Goal: Task Accomplishment & Management: Manage account settings

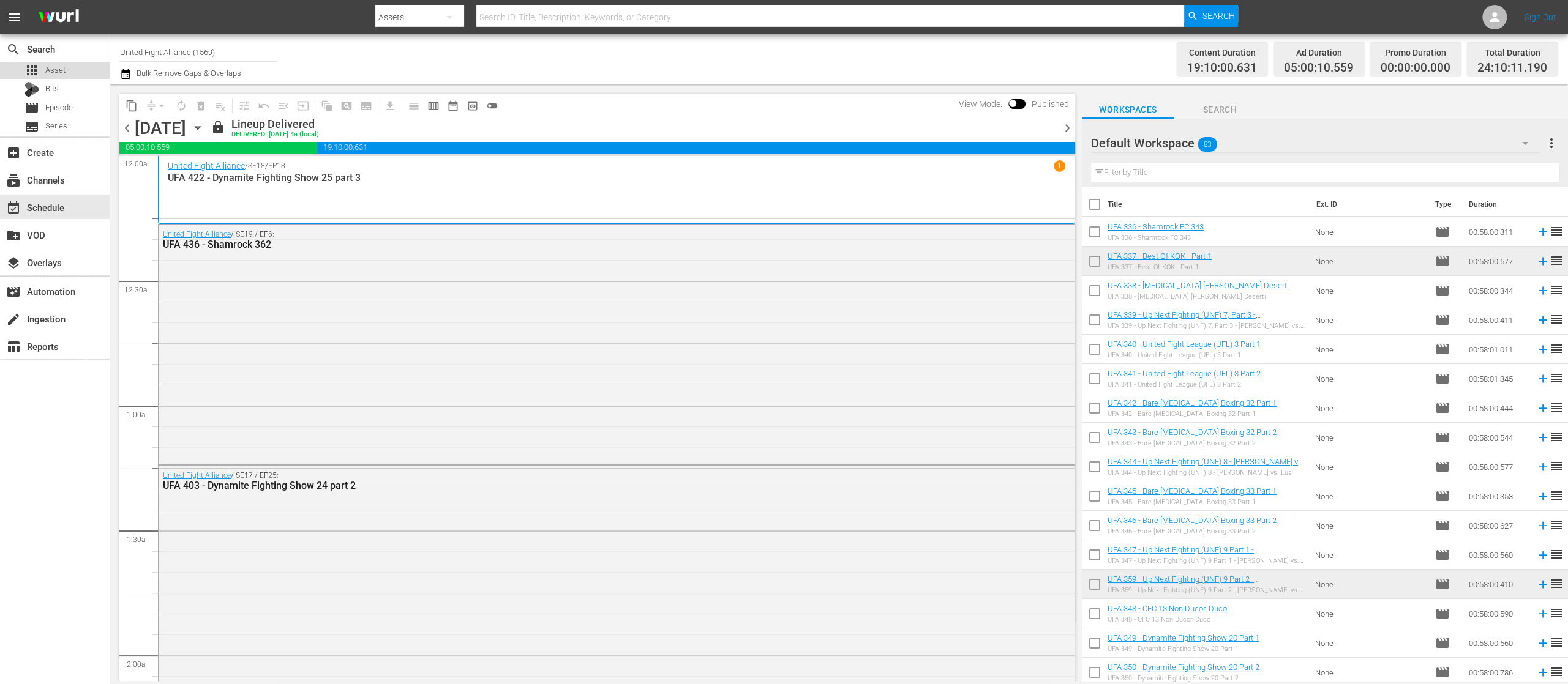
click at [53, 62] on div "apps Asset" at bounding box center [45, 70] width 41 height 17
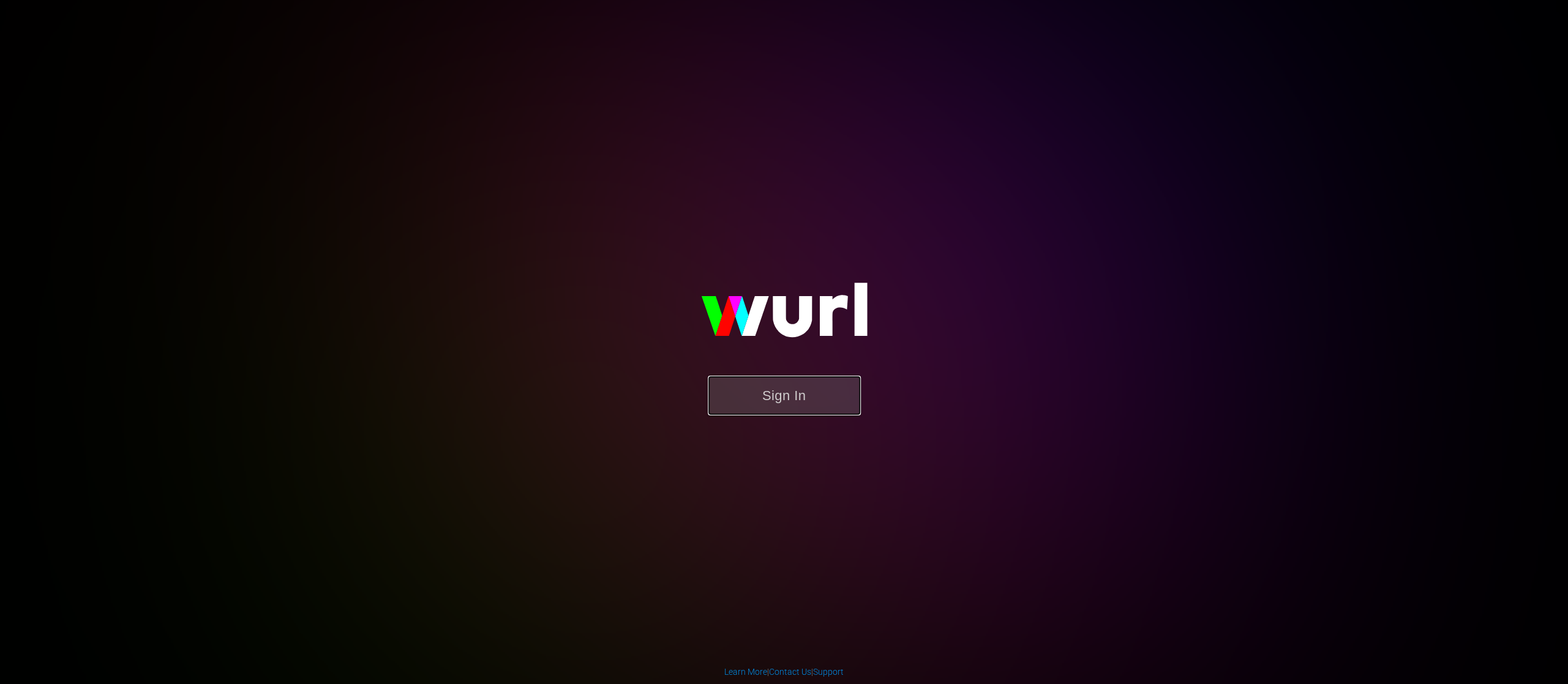
click at [797, 399] on button "Sign In" at bounding box center [784, 396] width 153 height 40
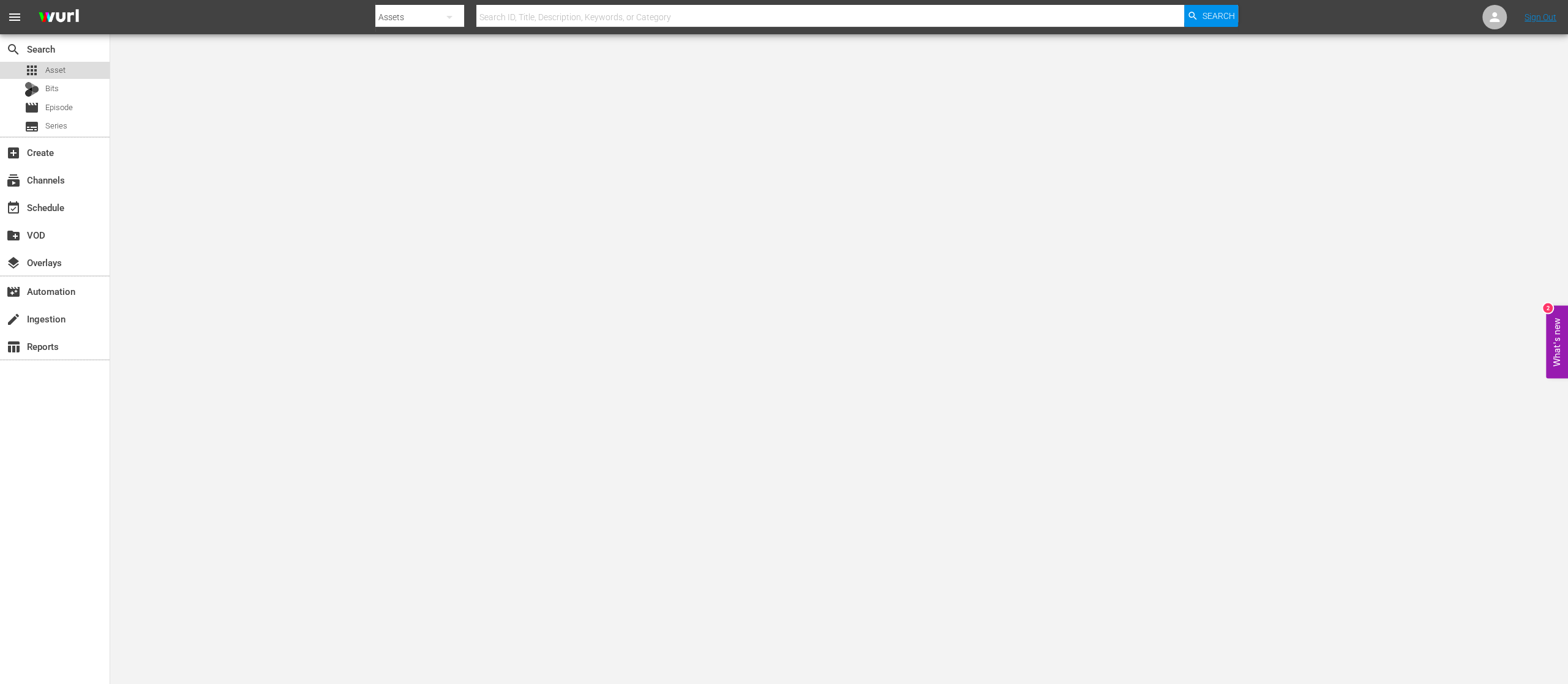
click at [53, 63] on div "apps Asset" at bounding box center [45, 70] width 41 height 17
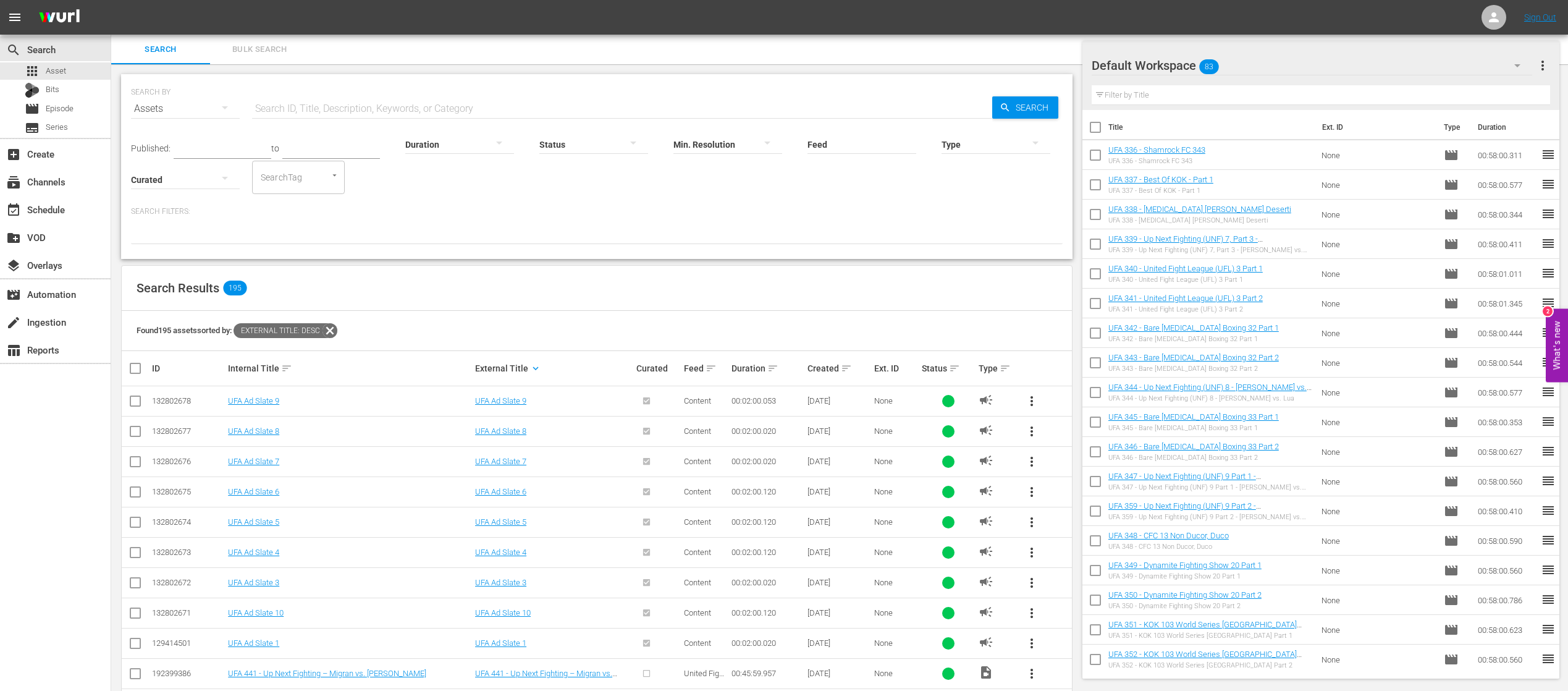
scroll to position [247, 0]
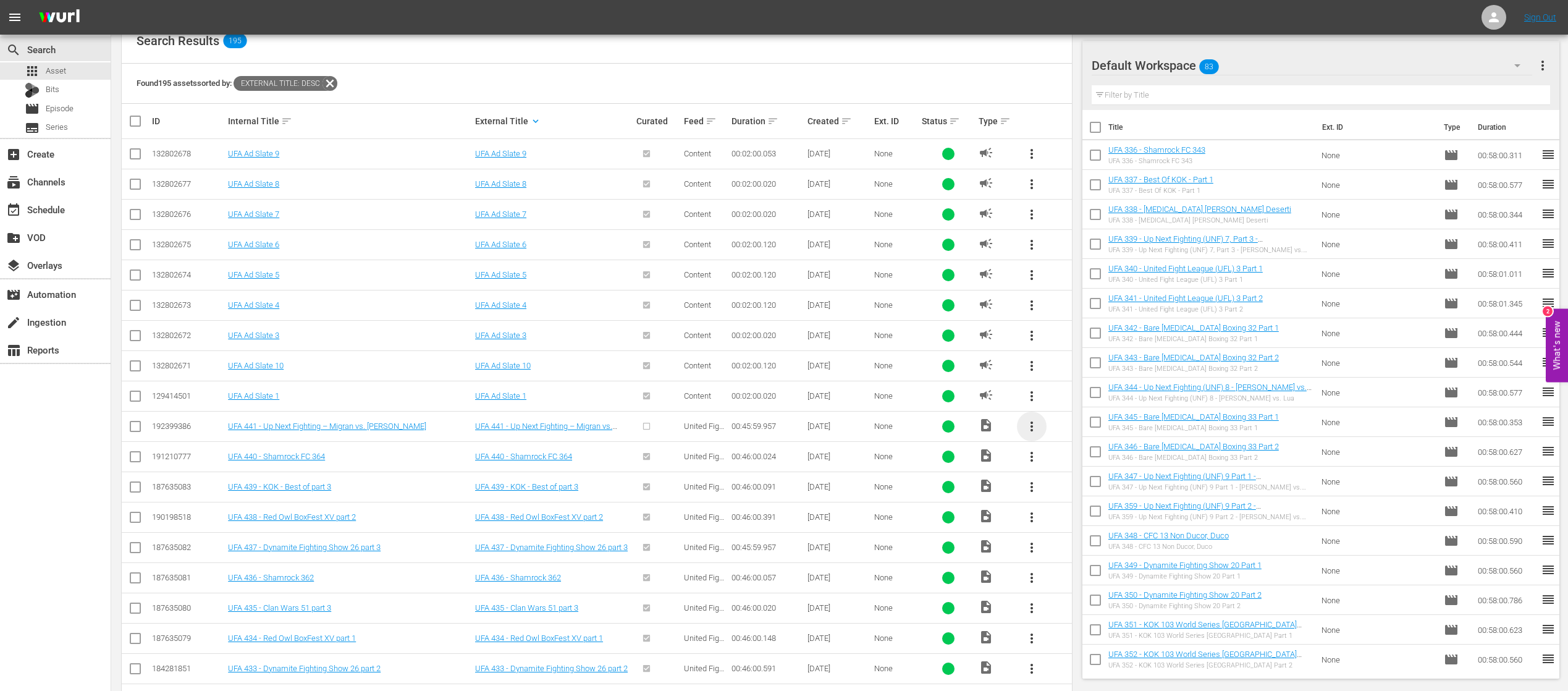
click at [1033, 422] on span "more_vert" at bounding box center [1031, 426] width 15 height 15
click at [1085, 514] on div "Episode" at bounding box center [1098, 518] width 84 height 30
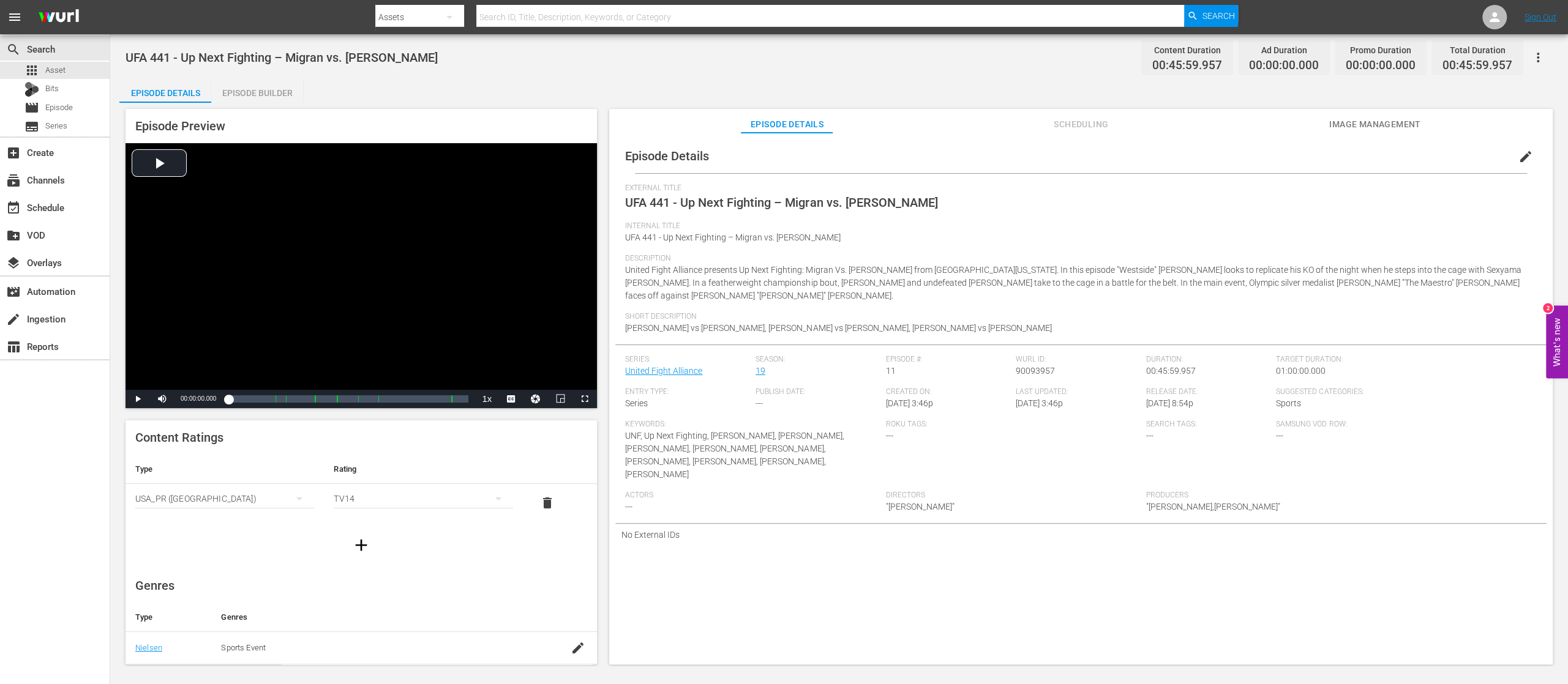
click at [275, 84] on div "Episode Builder" at bounding box center [257, 93] width 92 height 30
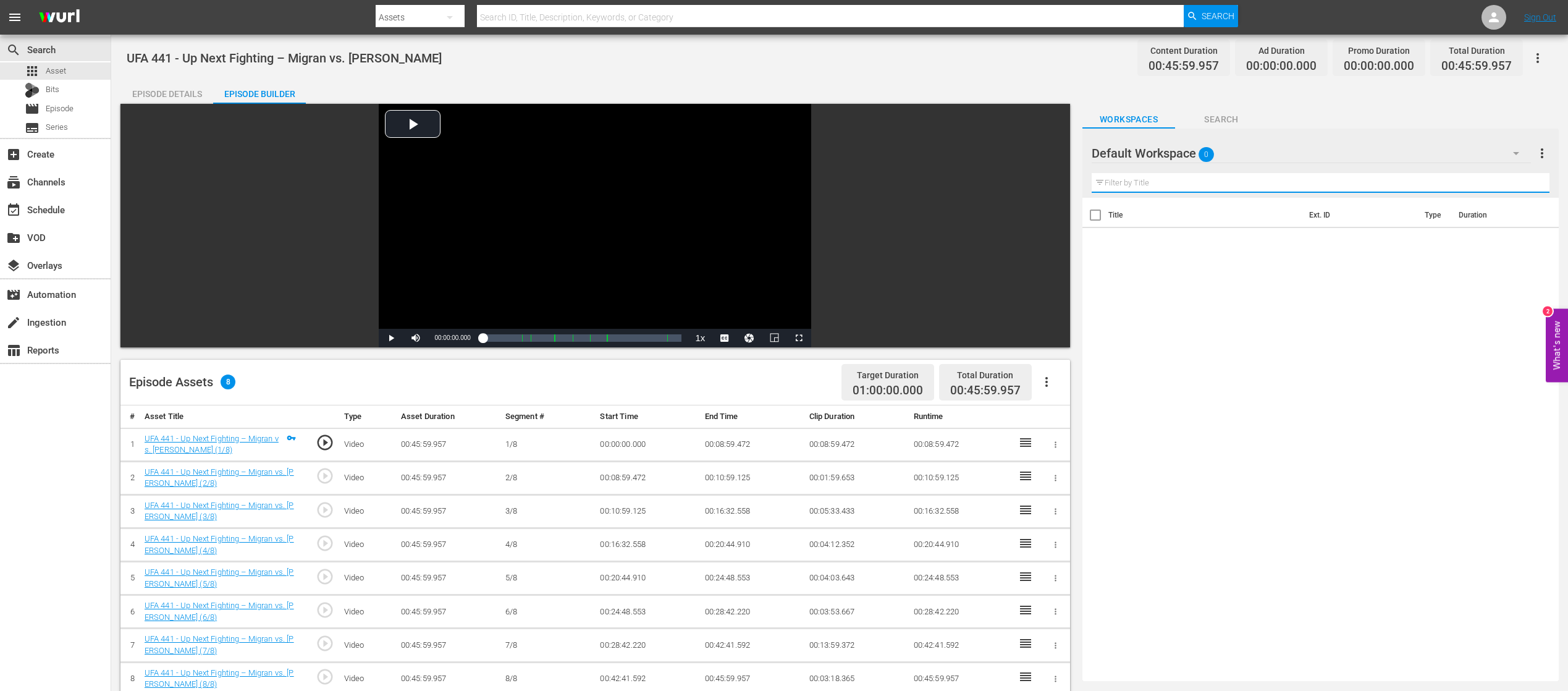
click at [1410, 188] on input "text" at bounding box center [1320, 183] width 458 height 19
click at [1223, 147] on div "Default Workspace 0" at bounding box center [1311, 153] width 439 height 34
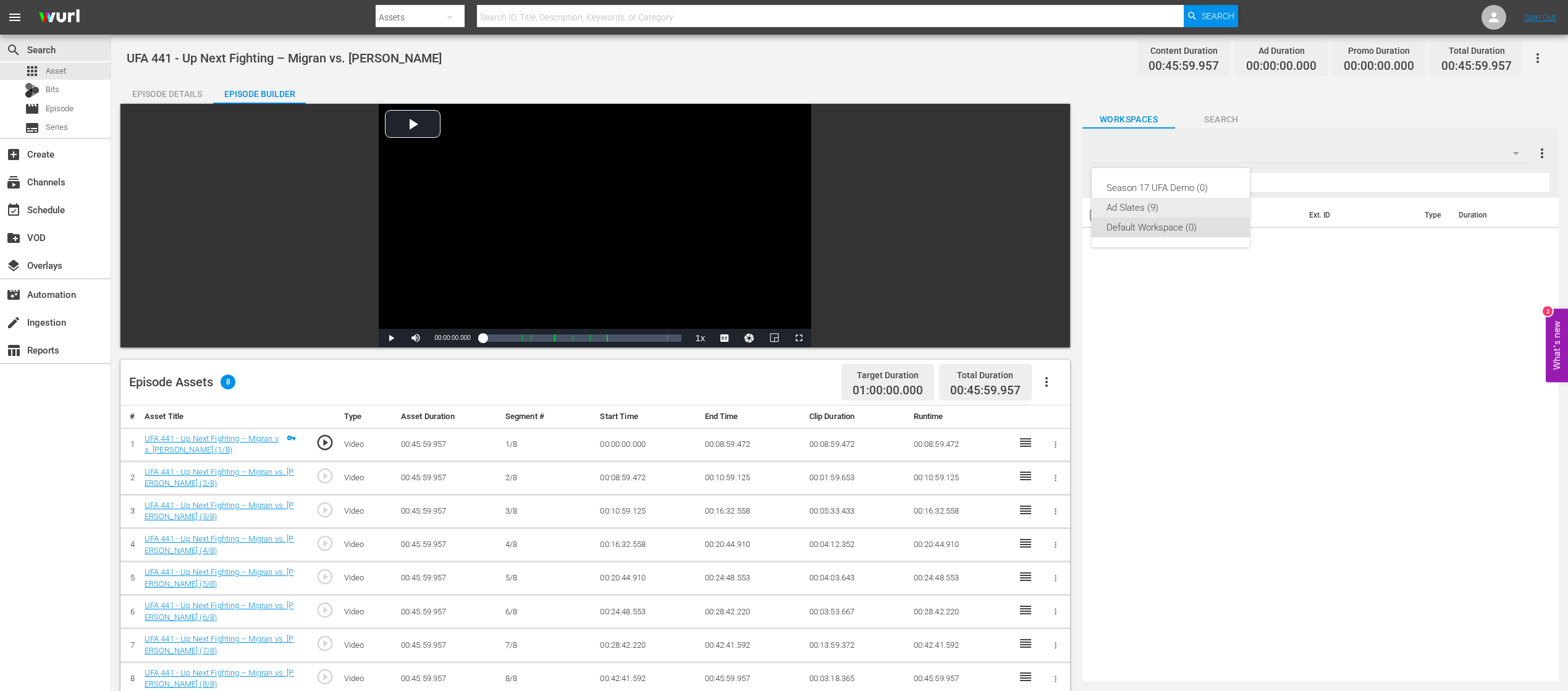
click at [1208, 199] on div "Ad Slates (9)" at bounding box center [1171, 208] width 129 height 19
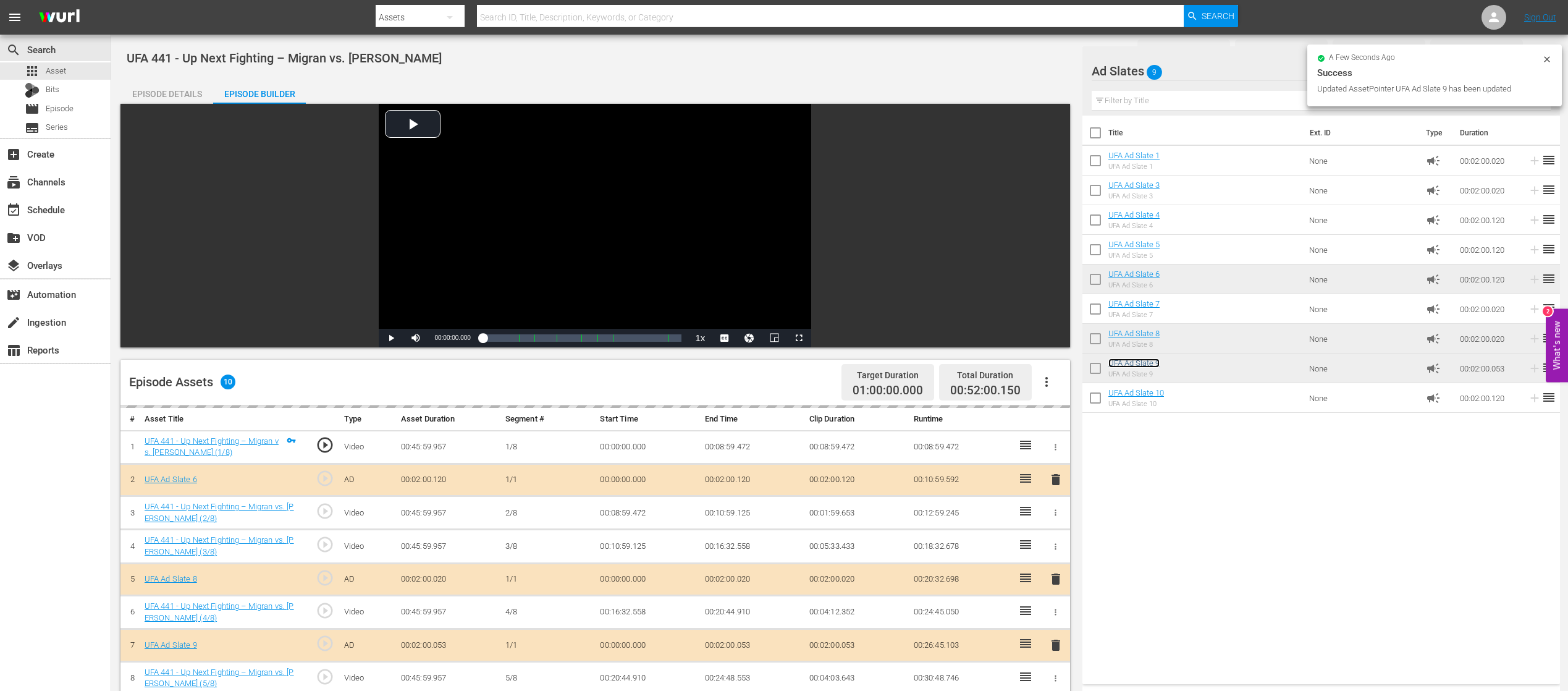
scroll to position [247, 0]
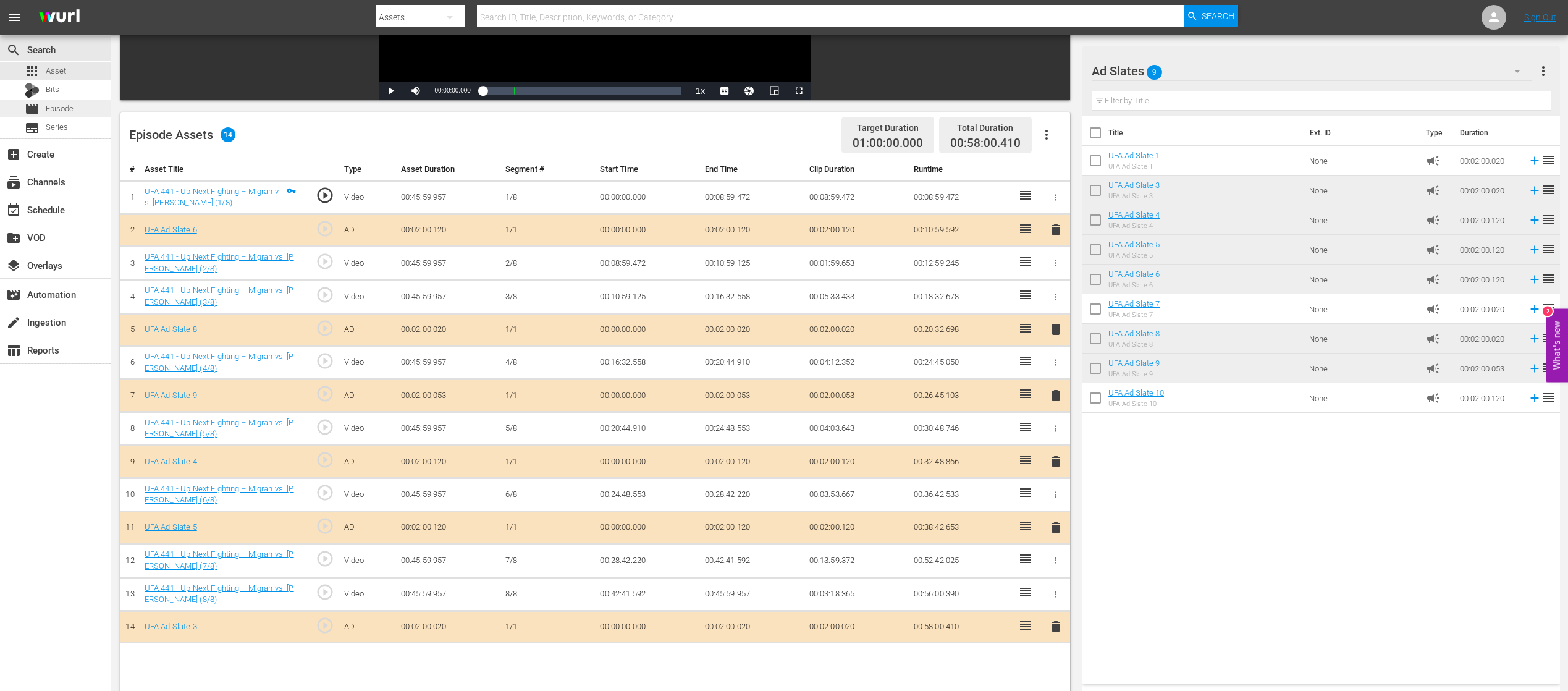
click at [57, 107] on span "Episode" at bounding box center [59, 108] width 28 height 12
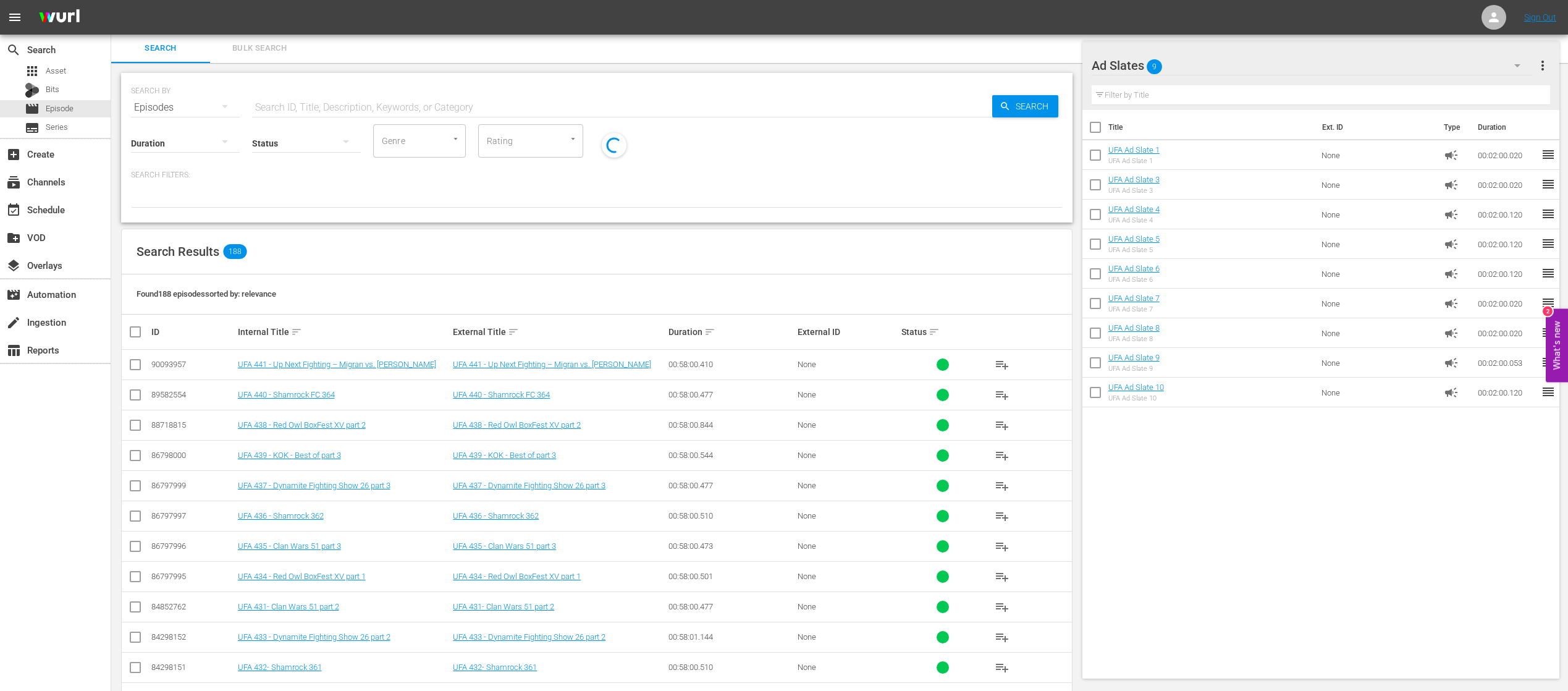
scroll to position [247, 0]
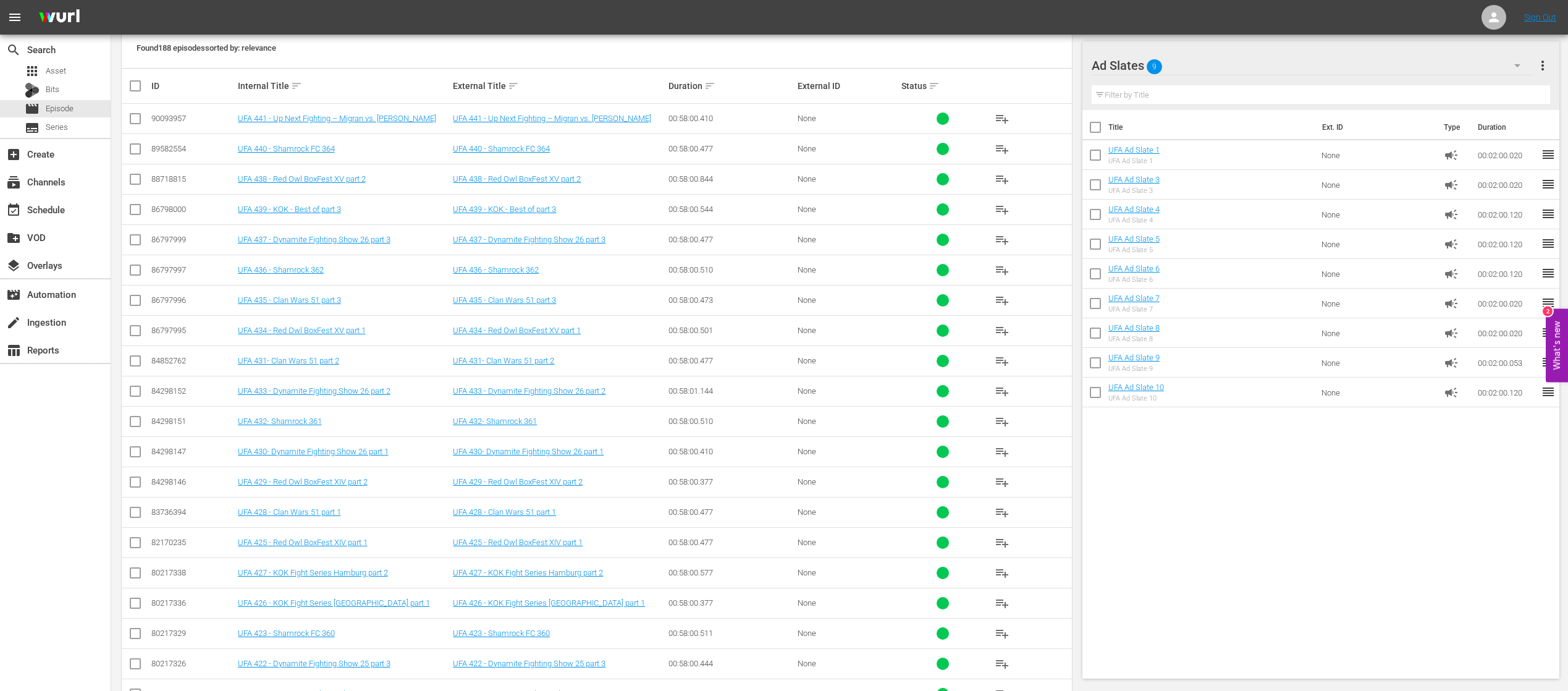
click at [1270, 70] on div "Ad Slates 9" at bounding box center [1312, 65] width 441 height 34
click at [1202, 145] on div "Default Workspace (83)" at bounding box center [1171, 140] width 129 height 19
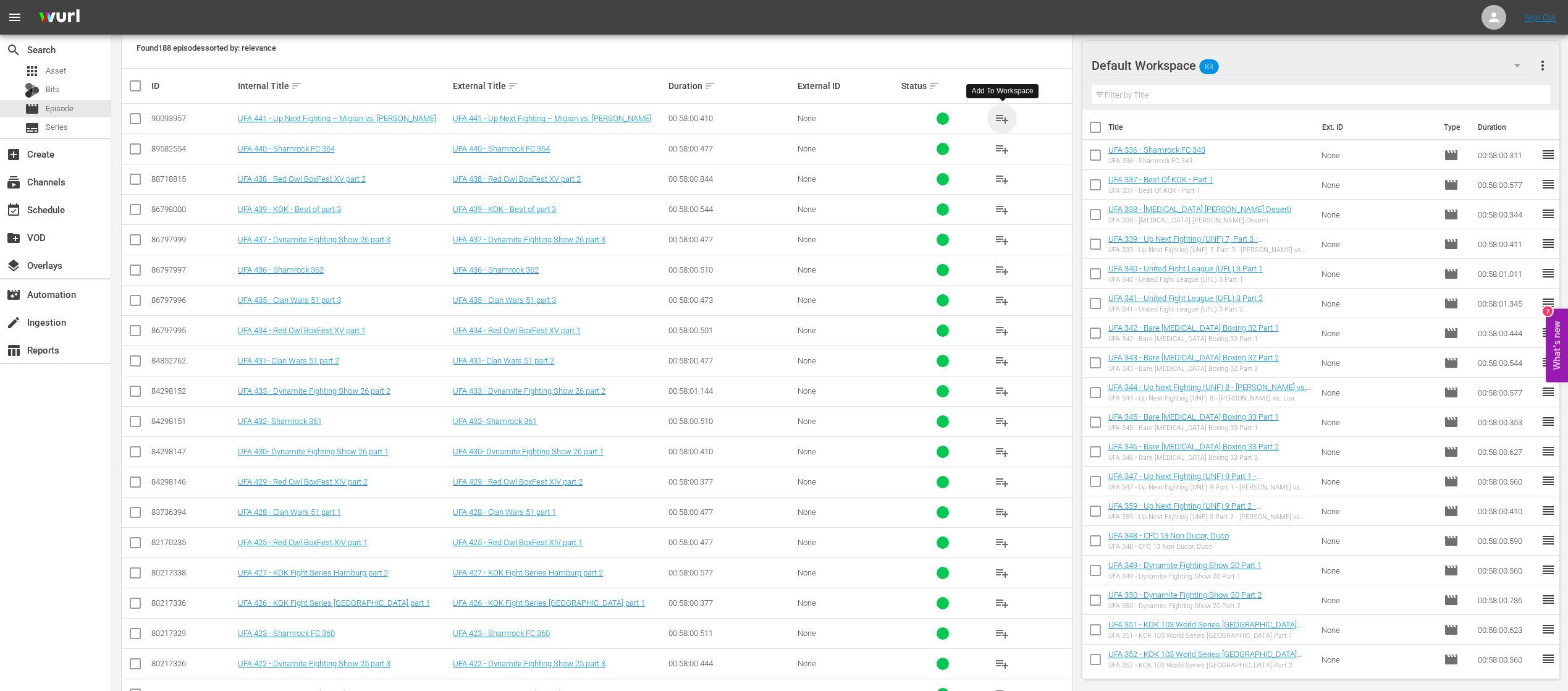
click at [1001, 116] on span "playlist_add" at bounding box center [1002, 118] width 15 height 15
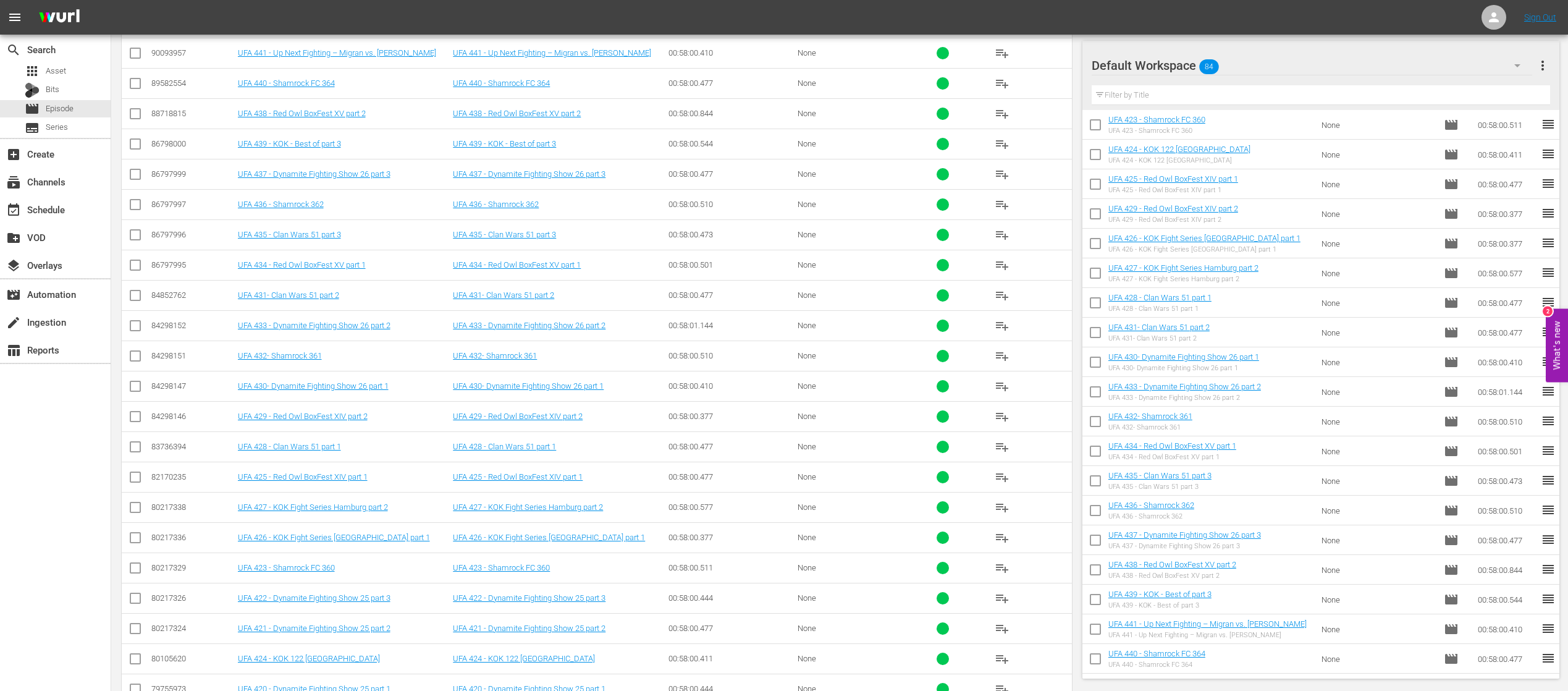
scroll to position [1959, 0]
click at [40, 207] on div "event_available Schedule" at bounding box center [34, 207] width 69 height 11
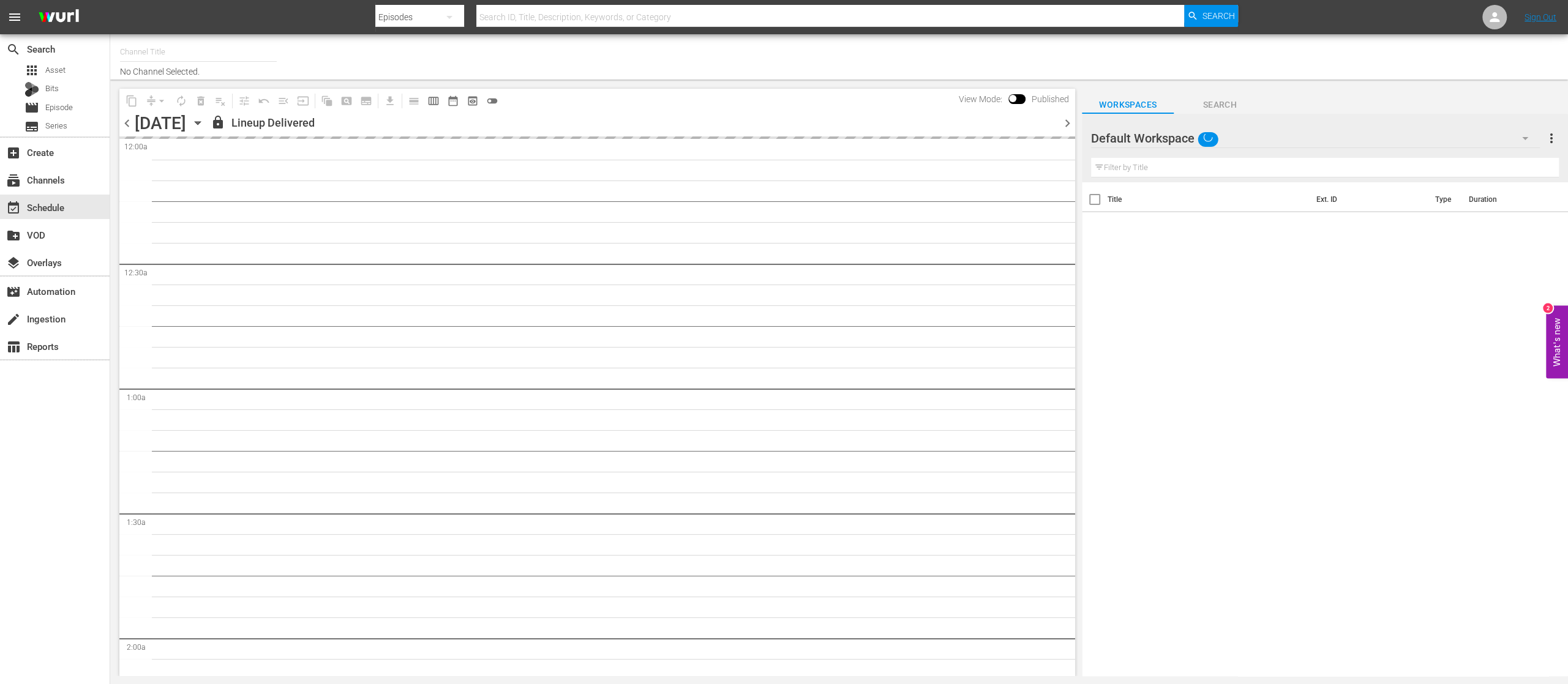
type input "United Fight Alliance (1569)"
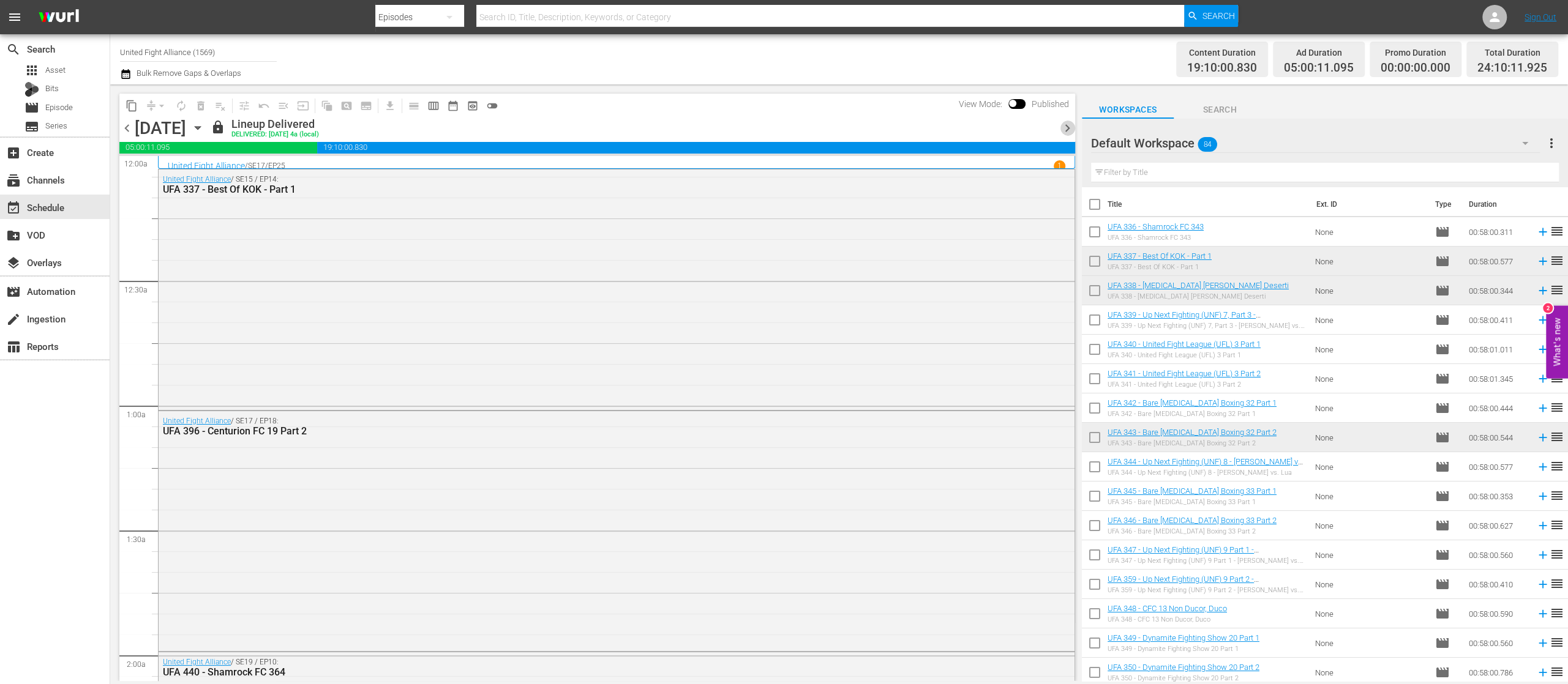
click at [1069, 130] on span "chevron_right" at bounding box center [1068, 129] width 15 height 15
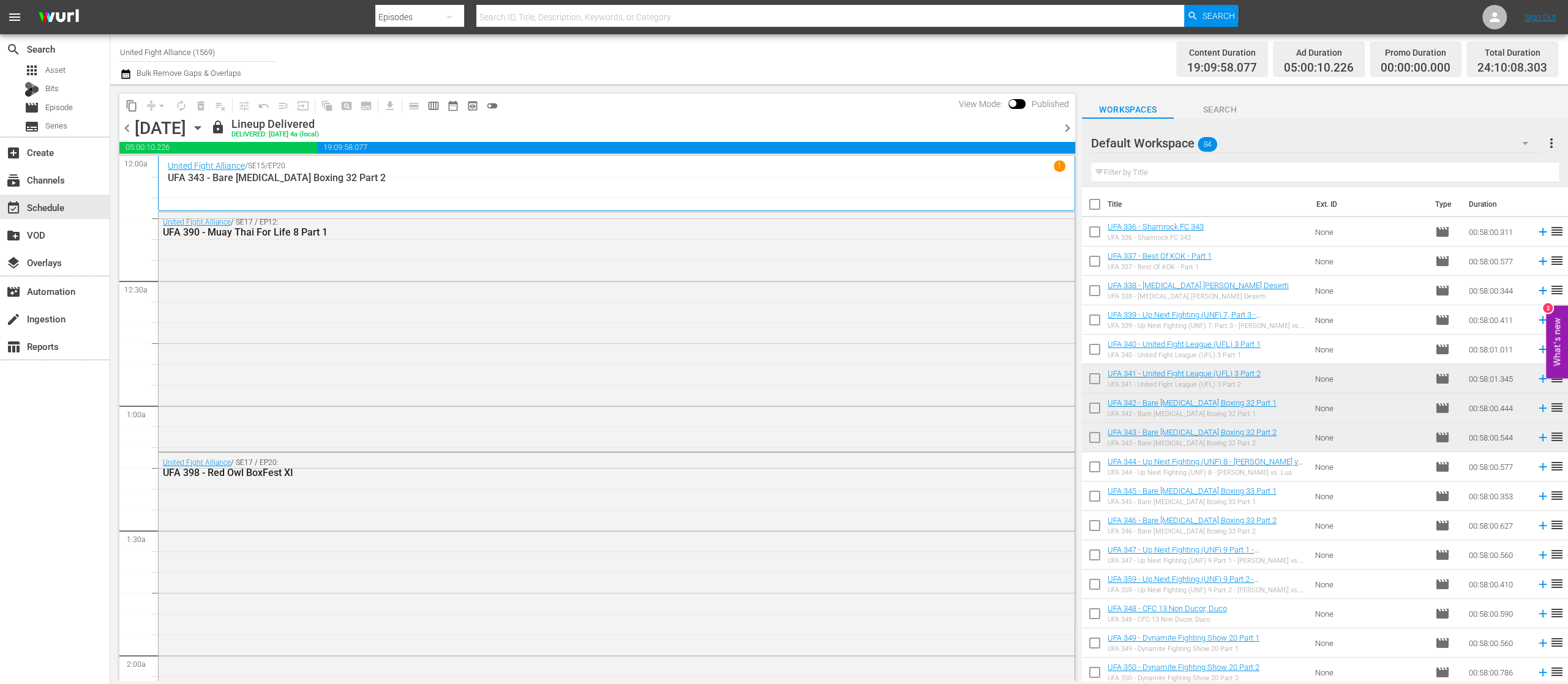
click at [1069, 130] on span "chevron_right" at bounding box center [1068, 129] width 15 height 15
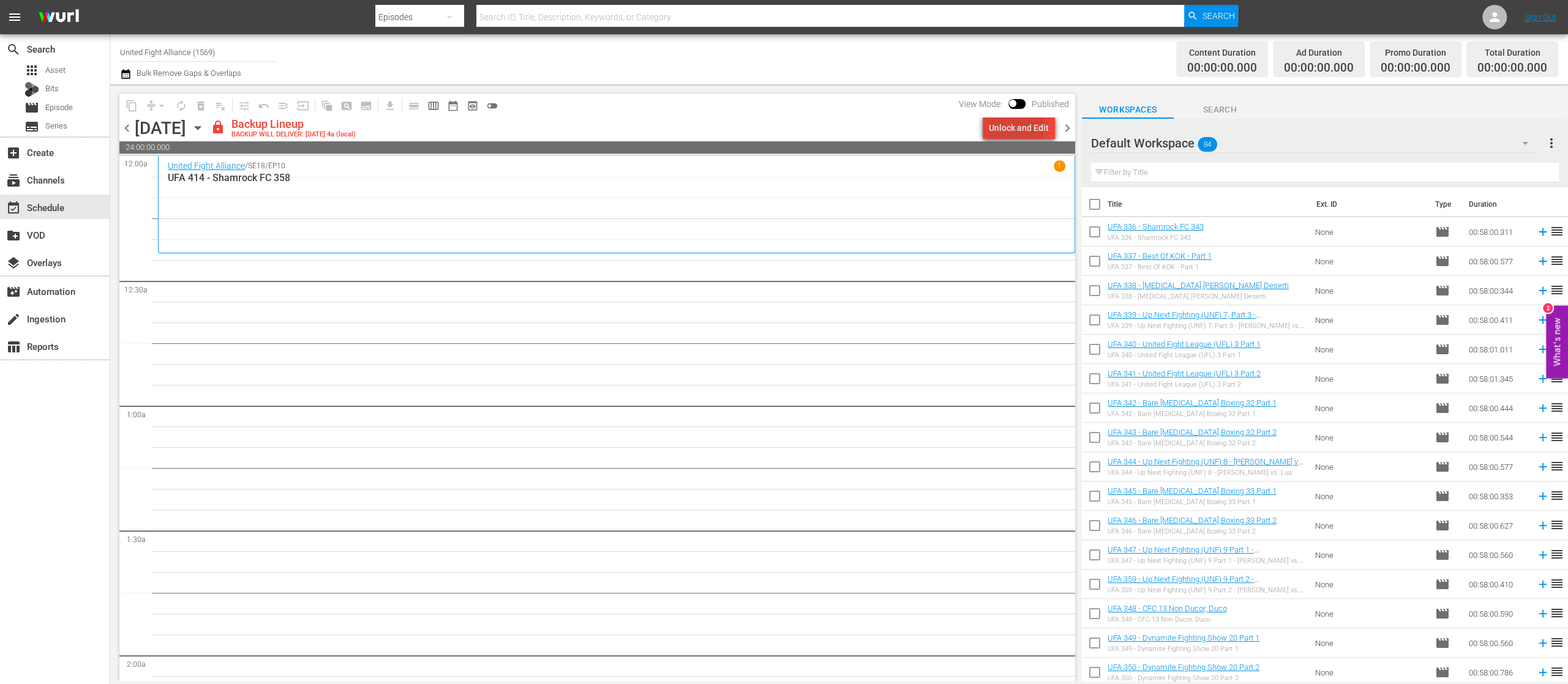
click at [1007, 125] on div "Unlock and Edit" at bounding box center [1018, 128] width 60 height 22
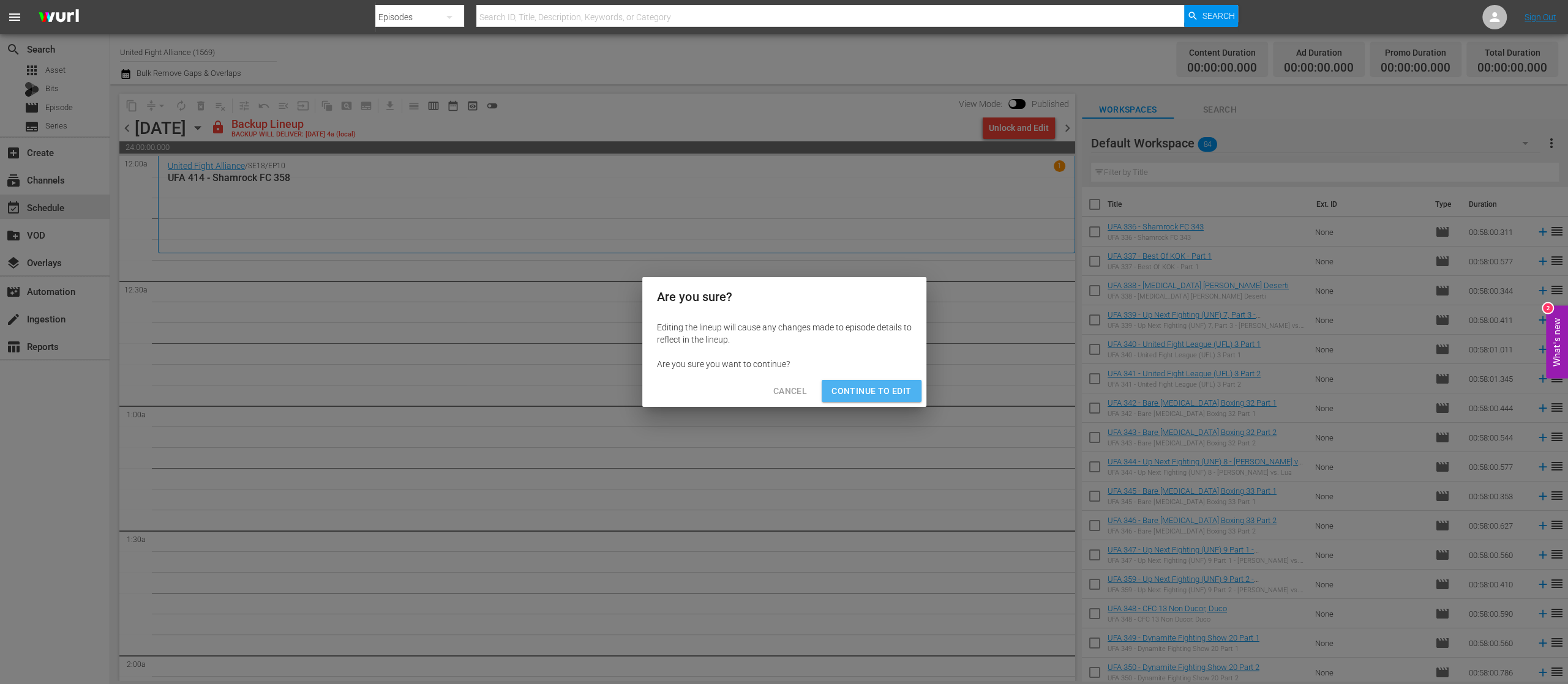
click at [891, 392] on span "Continue to Edit" at bounding box center [871, 392] width 80 height 15
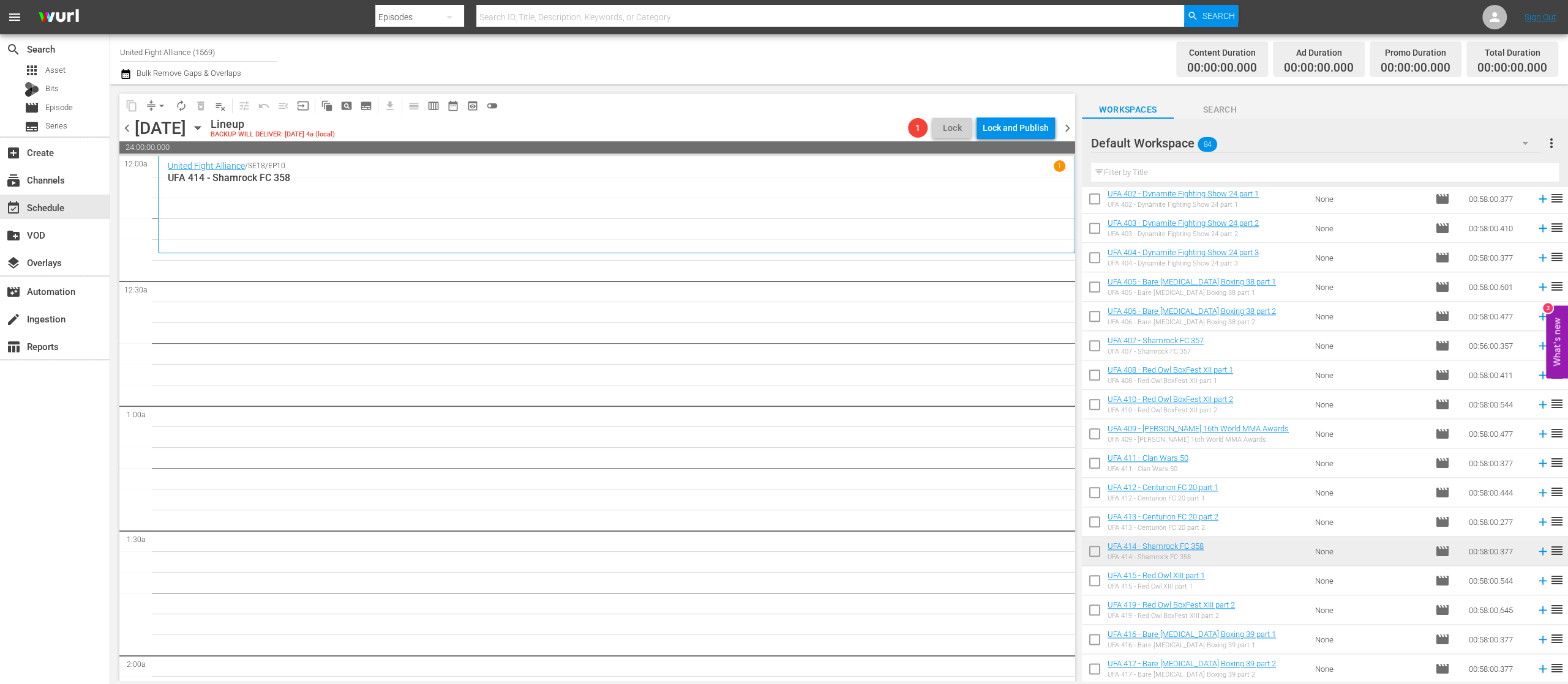
scroll to position [2001, 0]
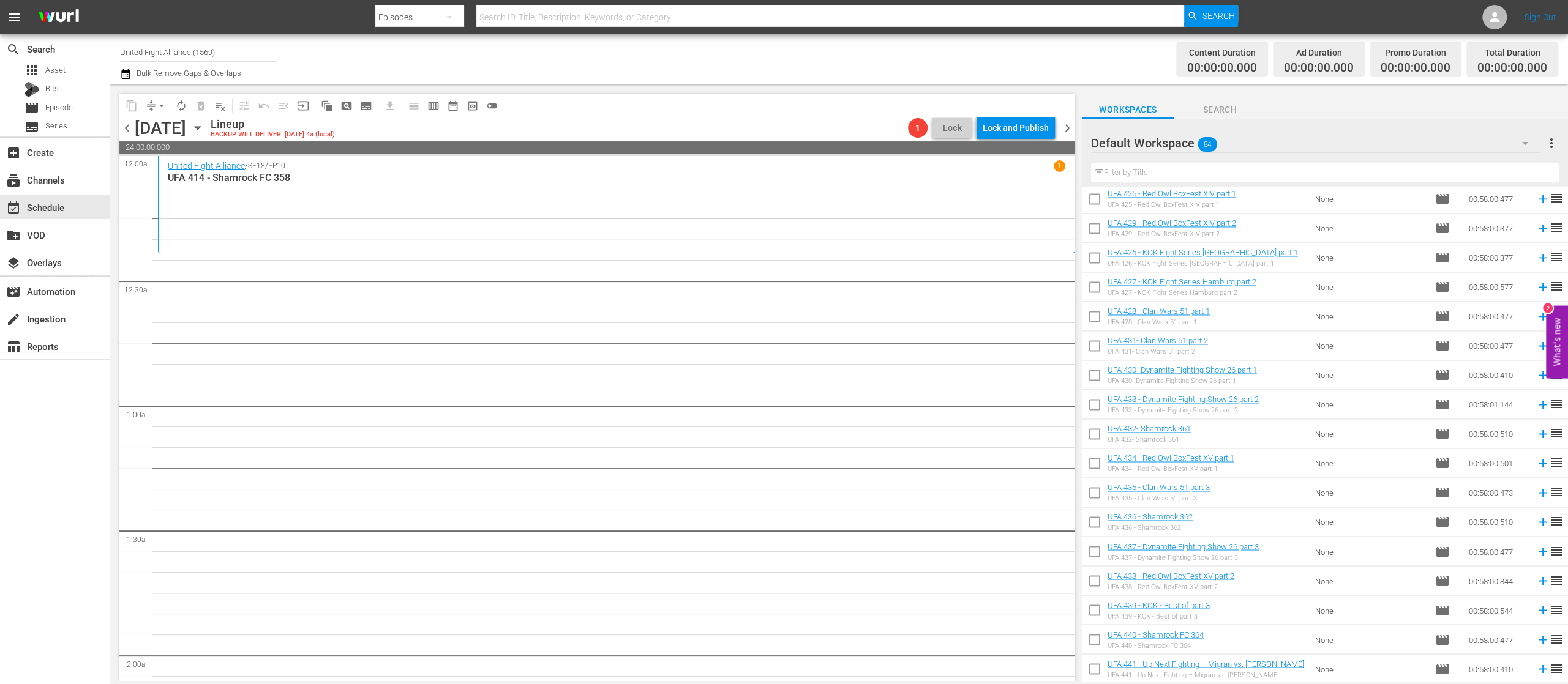
click at [1549, 438] on span "reorder" at bounding box center [1556, 433] width 15 height 15
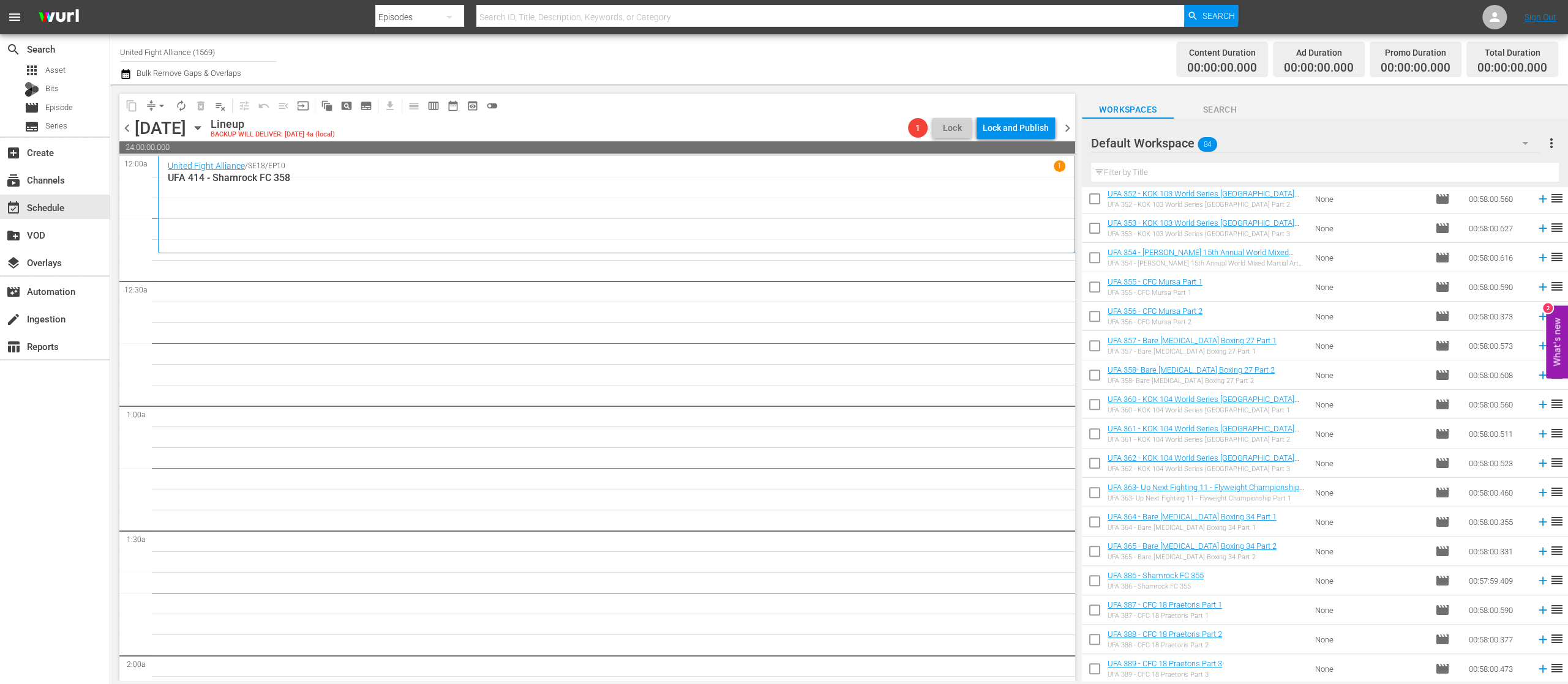
scroll to position [287, 0]
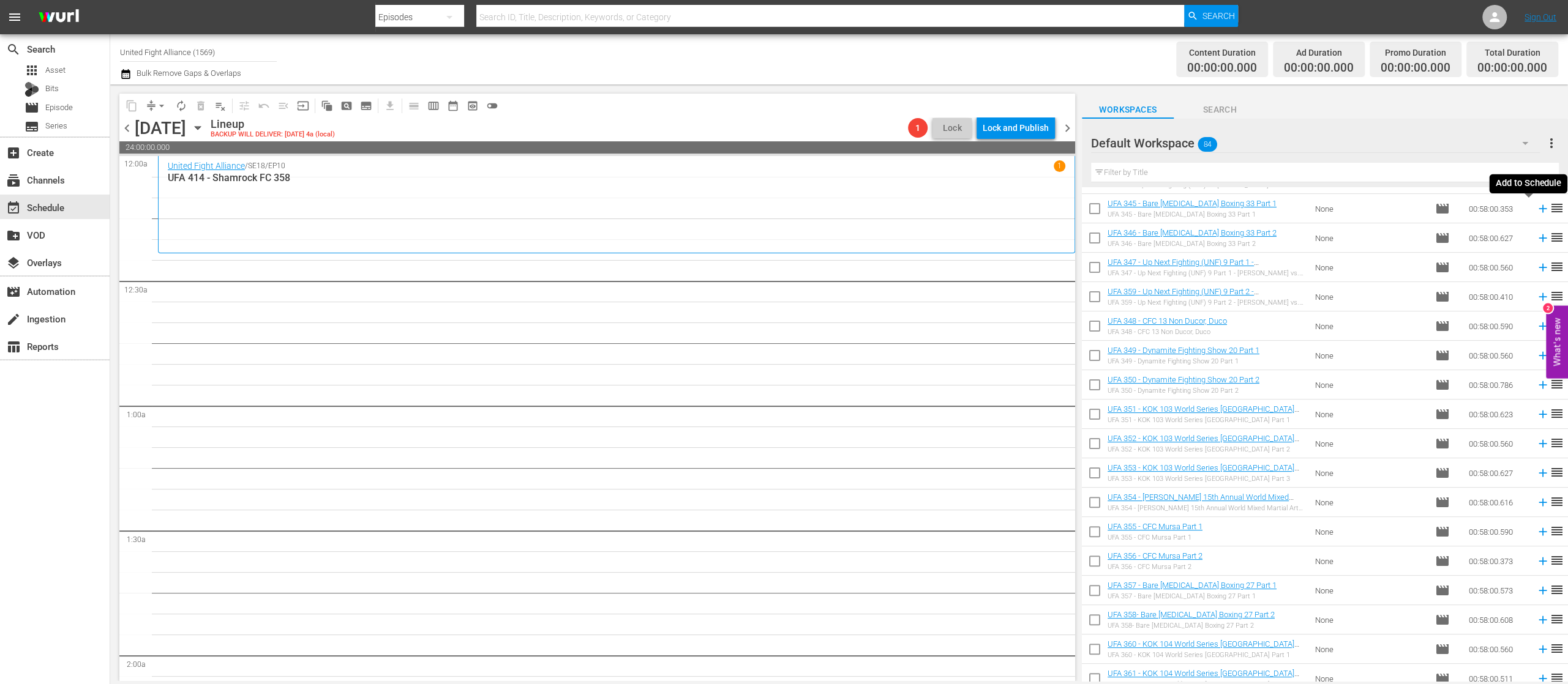
click at [1536, 210] on icon at bounding box center [1543, 208] width 14 height 14
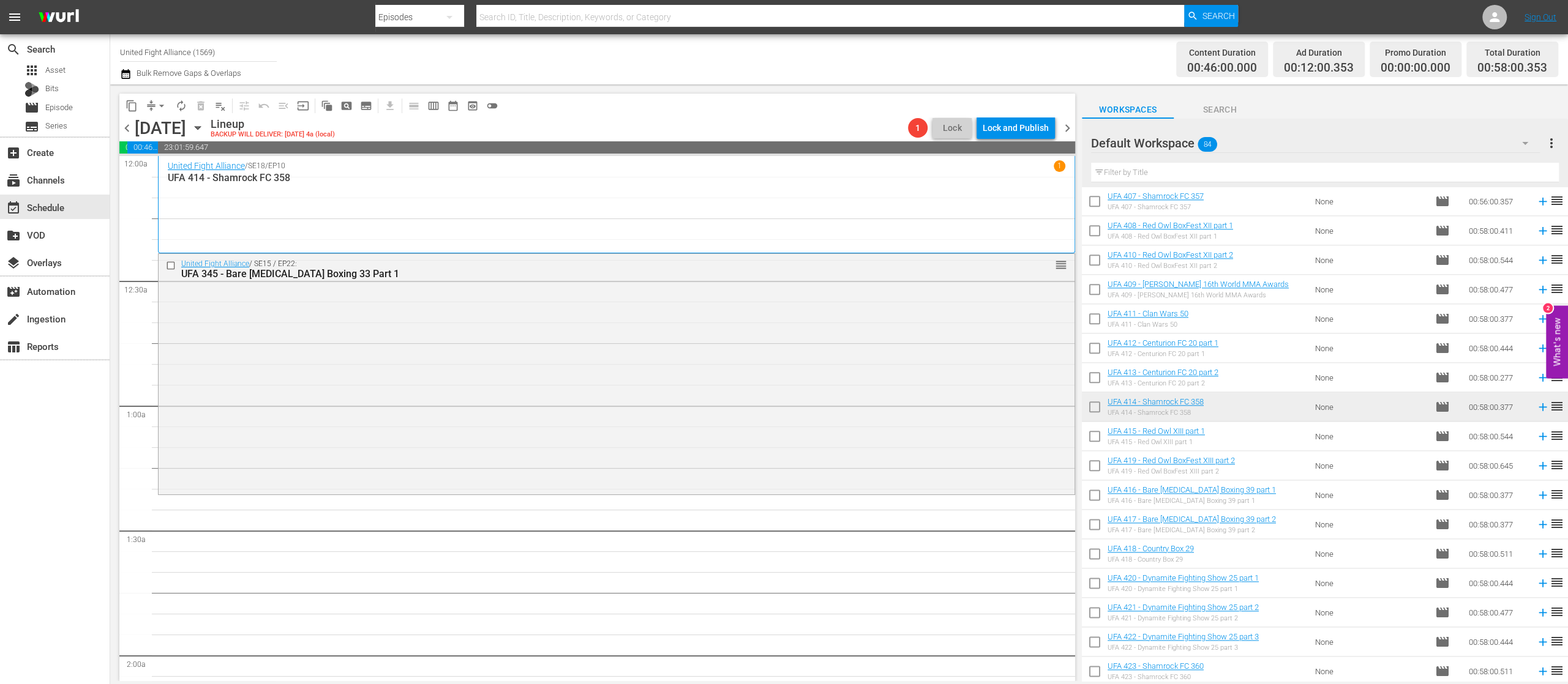
scroll to position [1511, 0]
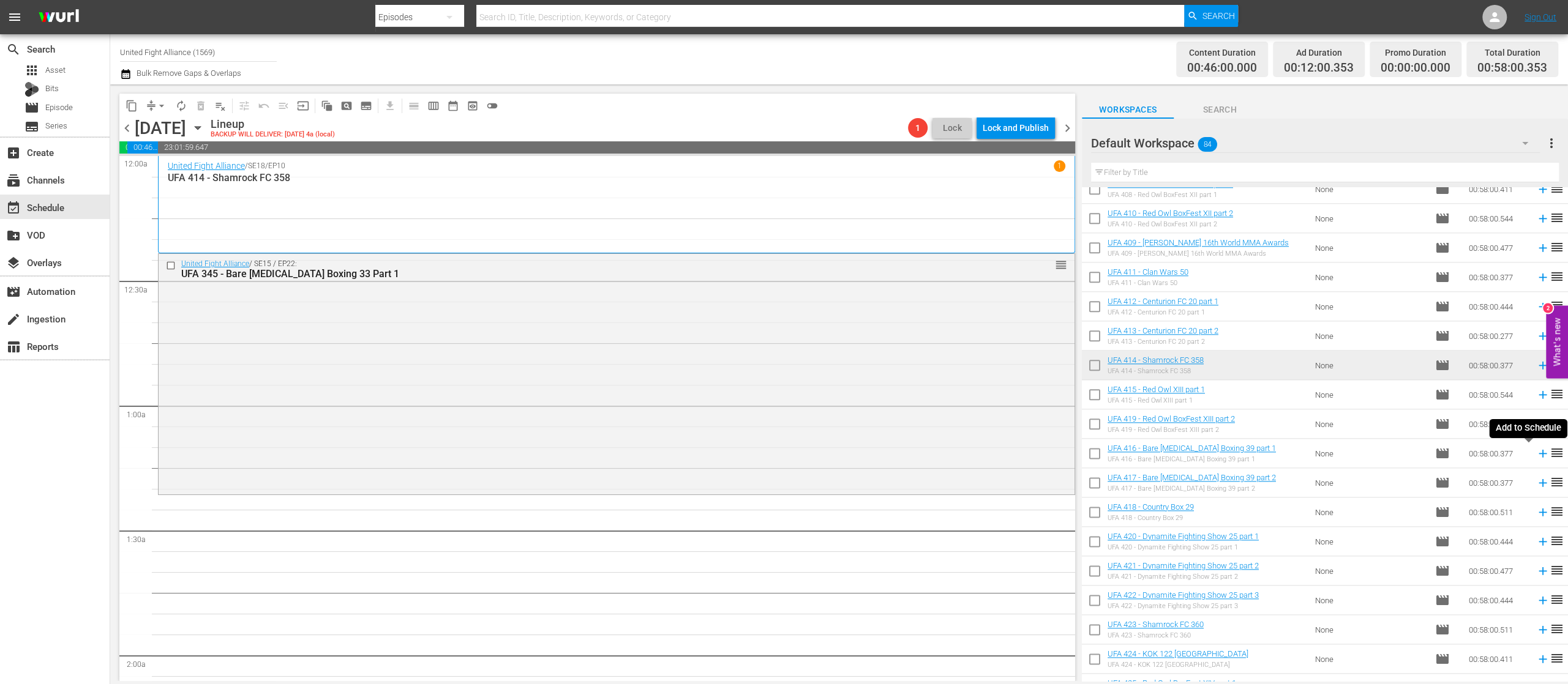
click at [1536, 456] on icon at bounding box center [1543, 453] width 14 height 14
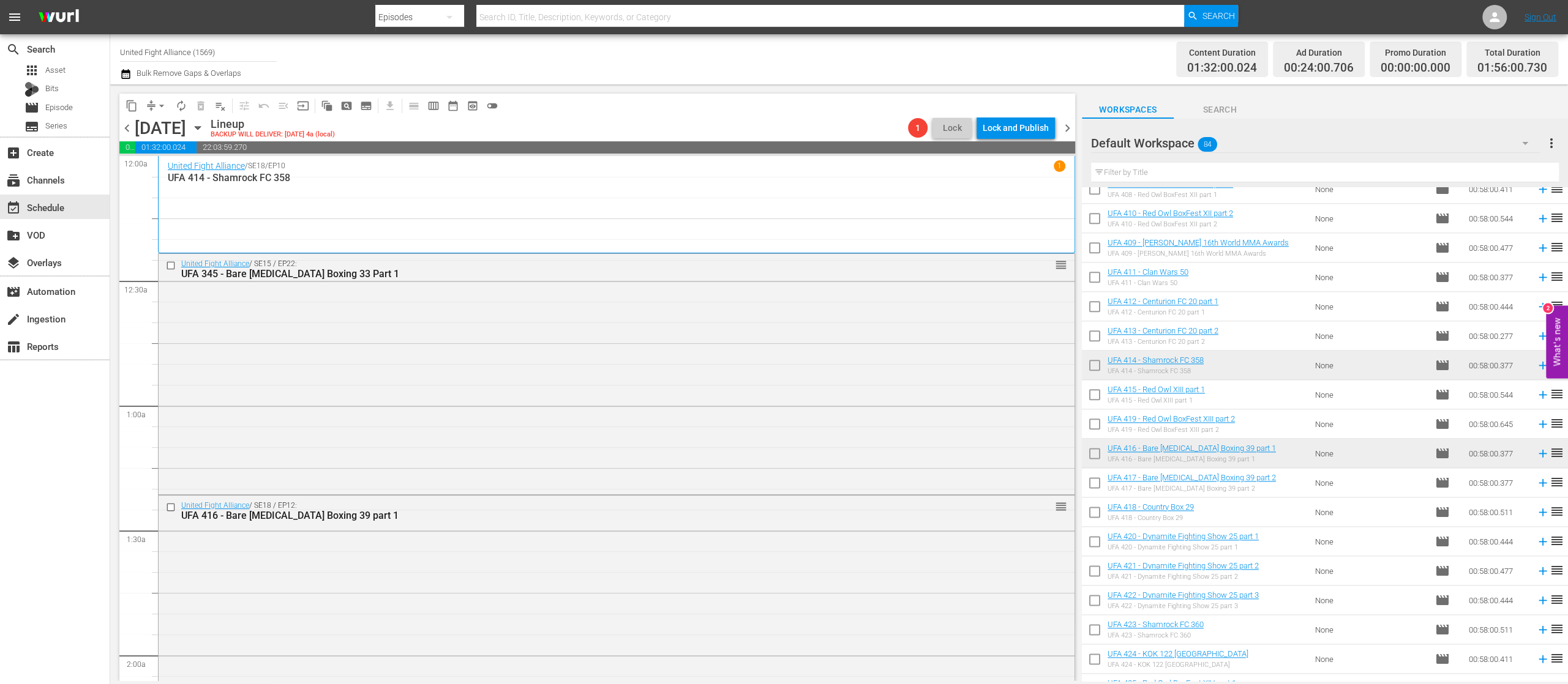
click at [1531, 491] on td at bounding box center [1540, 483] width 19 height 30
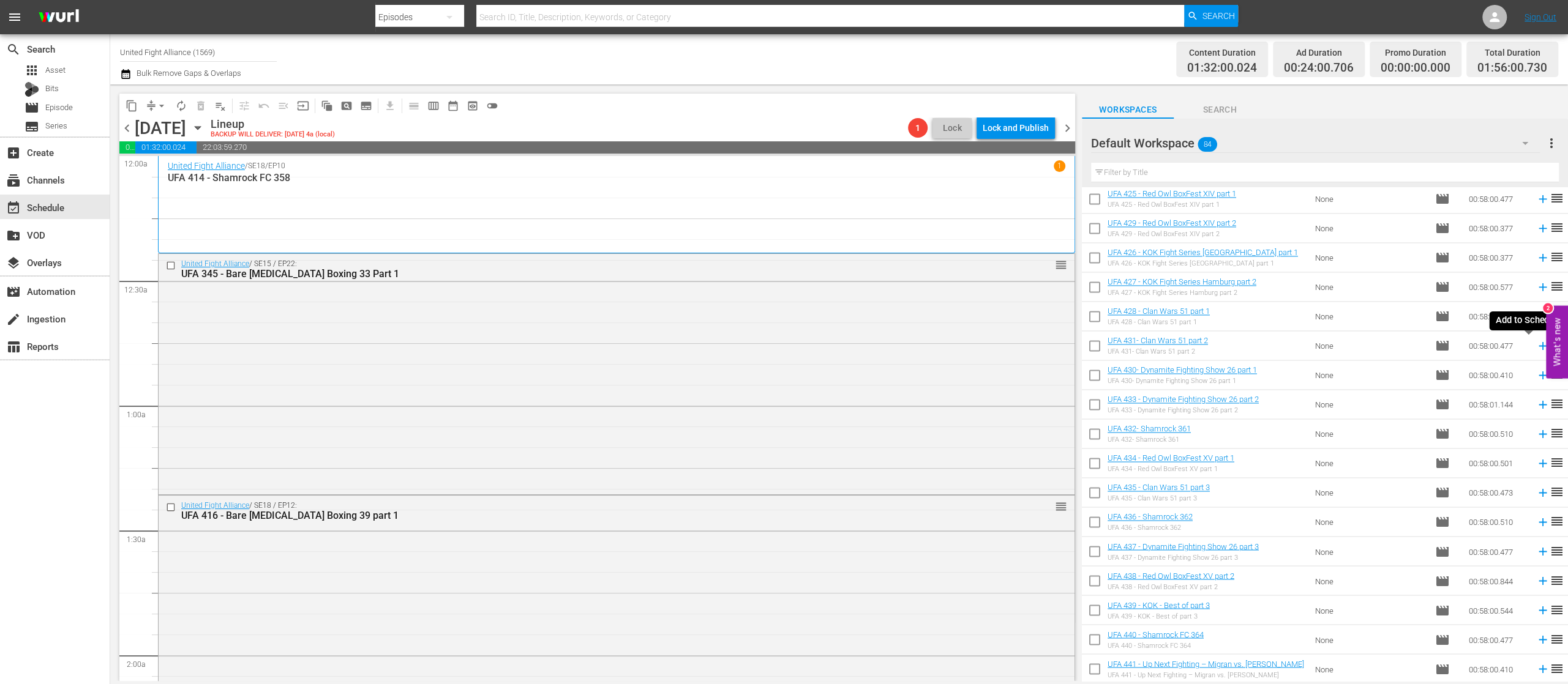
click at [1536, 348] on icon at bounding box center [1543, 345] width 14 height 14
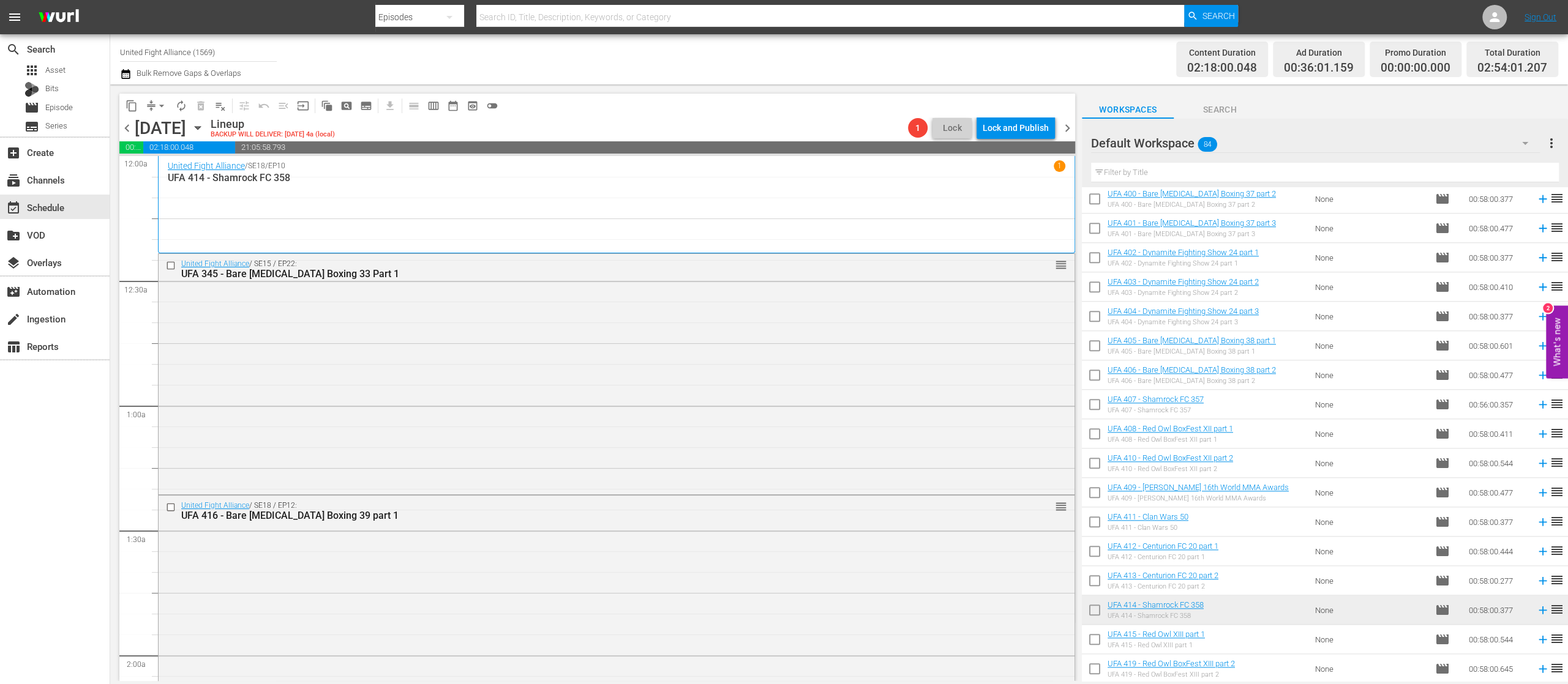
scroll to position [1022, 0]
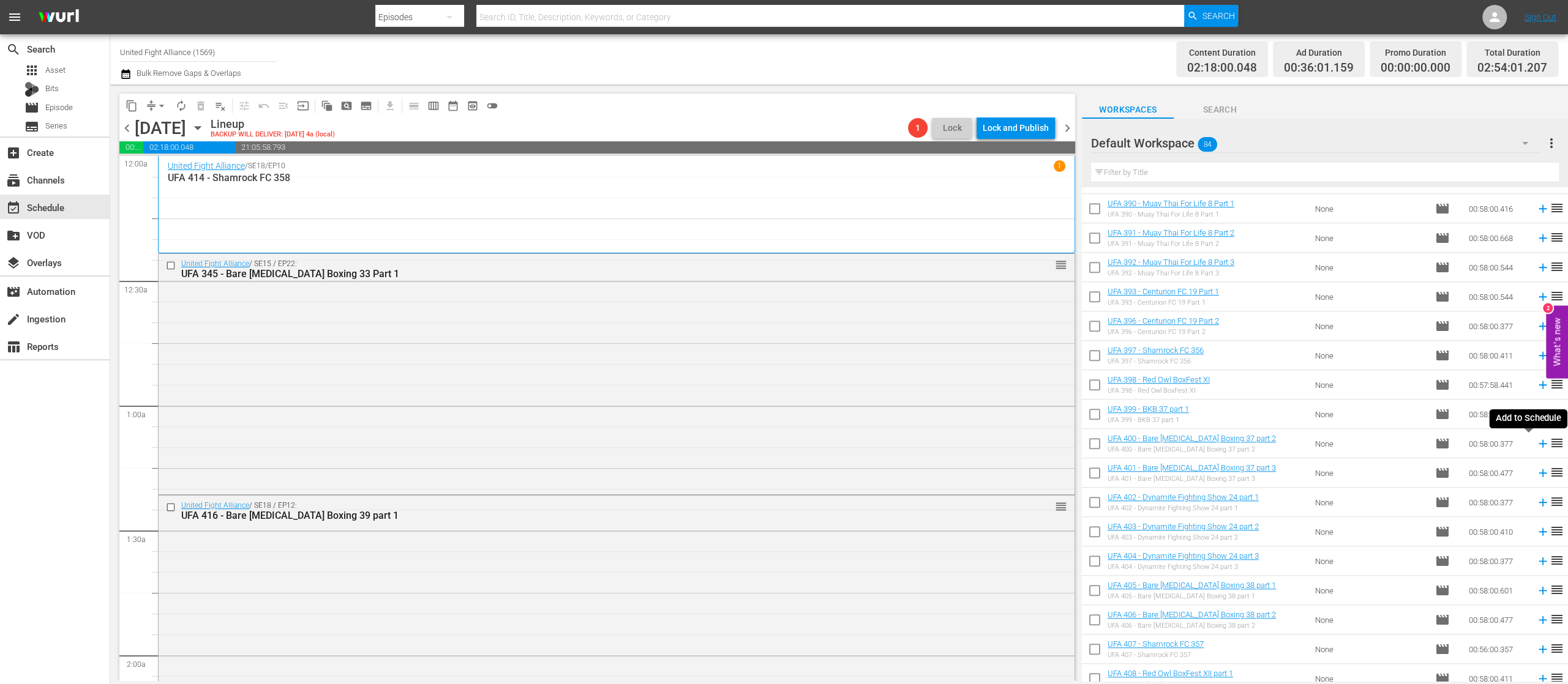
click at [1536, 447] on icon at bounding box center [1543, 444] width 14 height 14
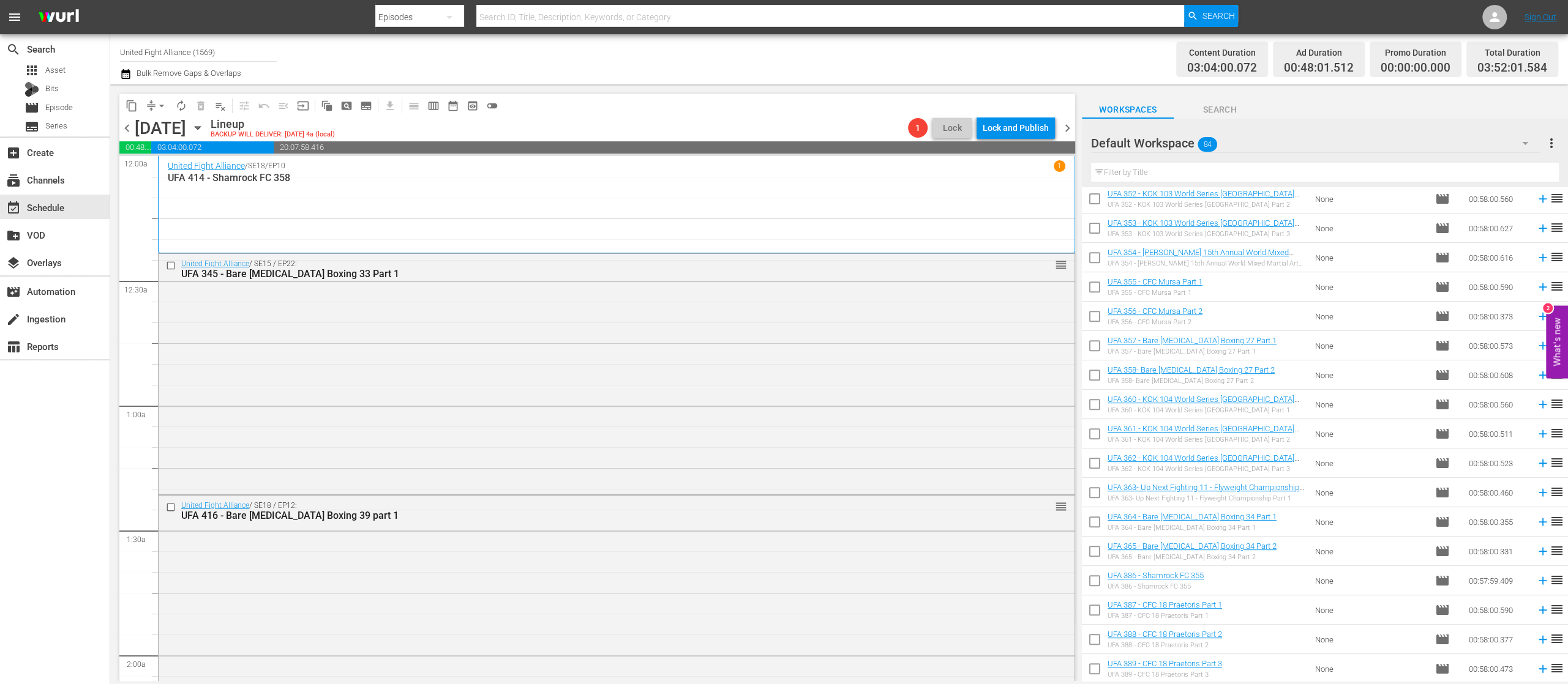
scroll to position [287, 0]
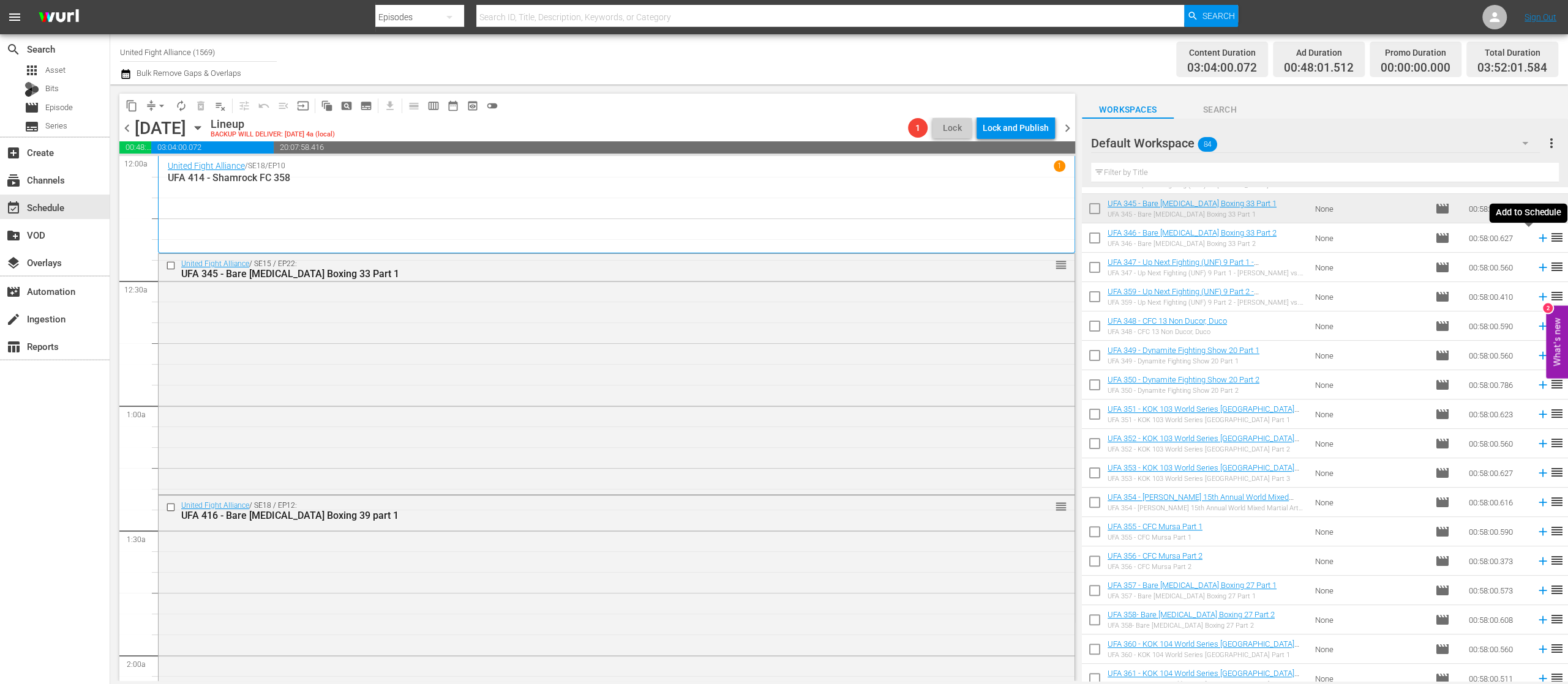
click at [1536, 236] on icon at bounding box center [1543, 238] width 14 height 14
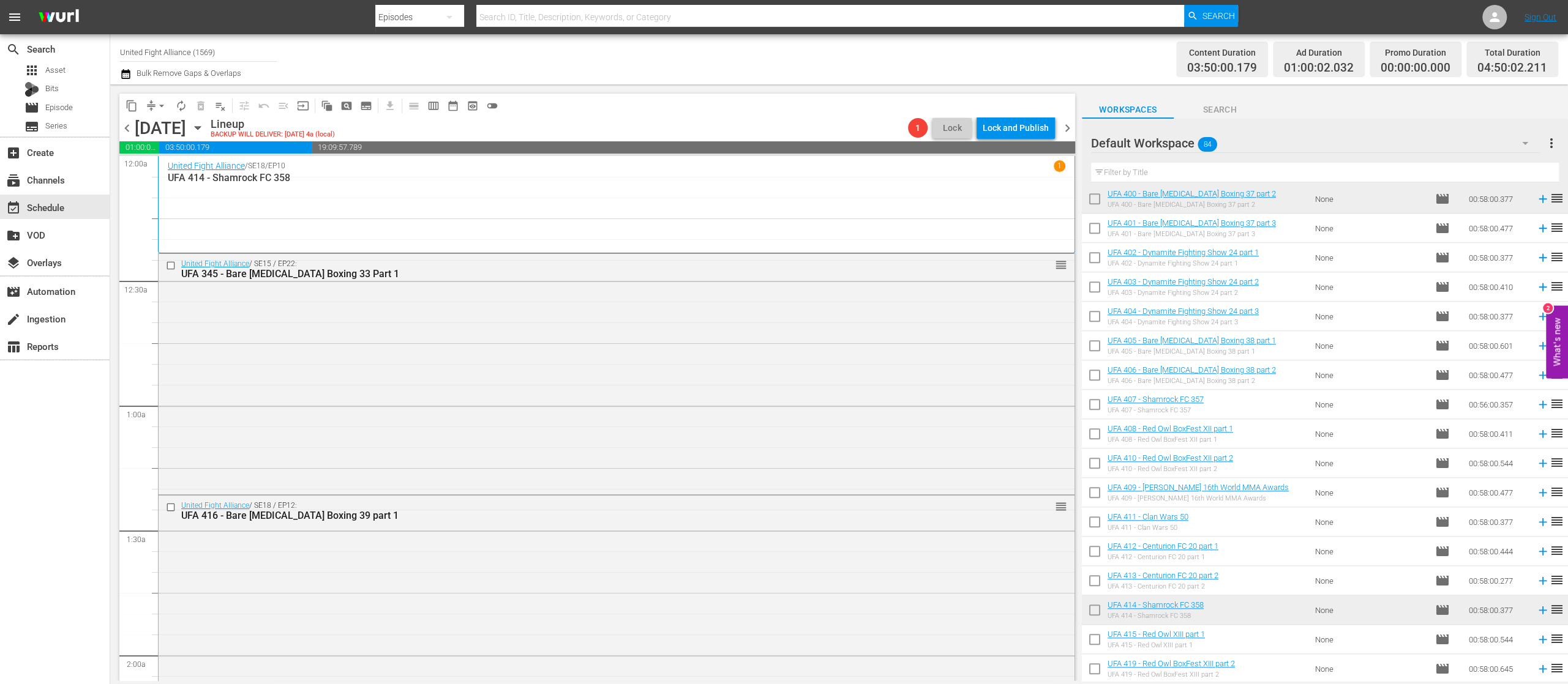
scroll to position [1511, 0]
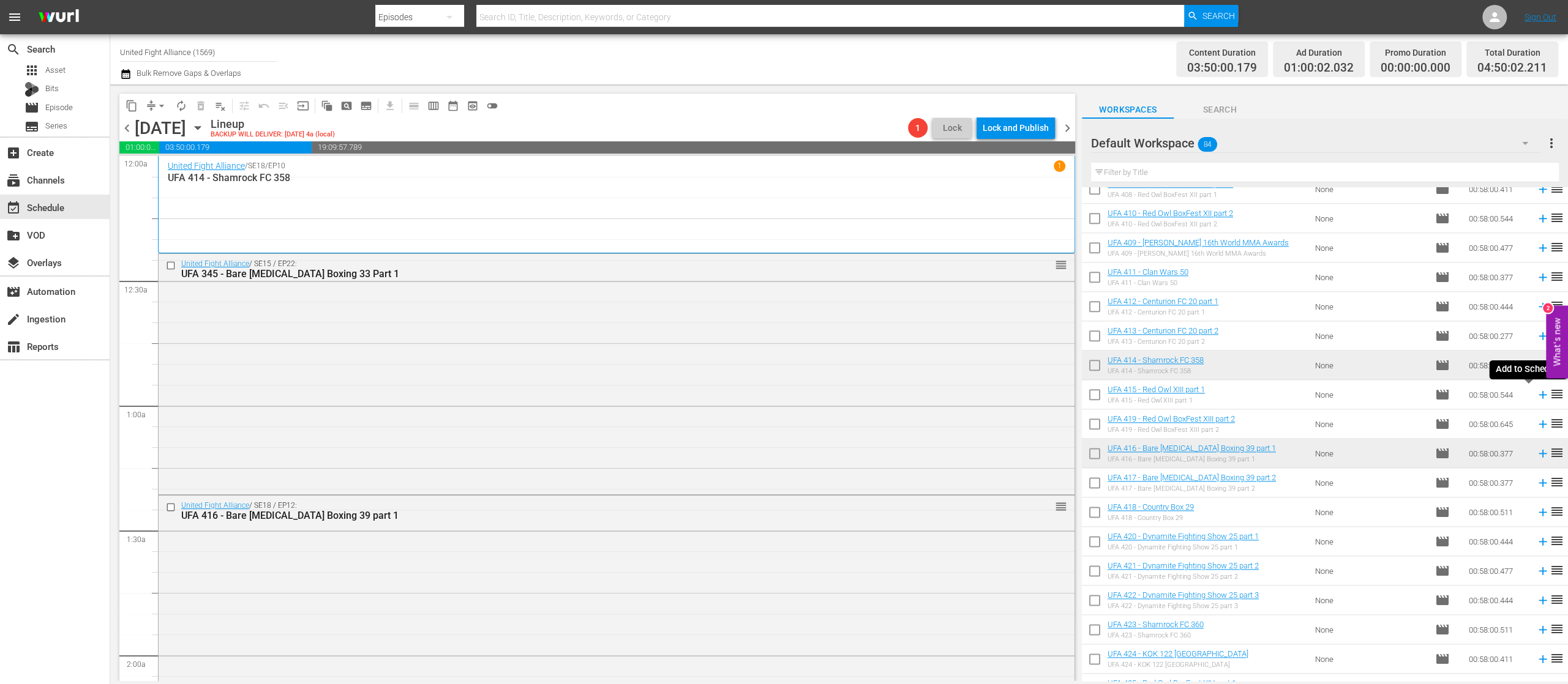
click at [1536, 397] on icon at bounding box center [1543, 395] width 14 height 14
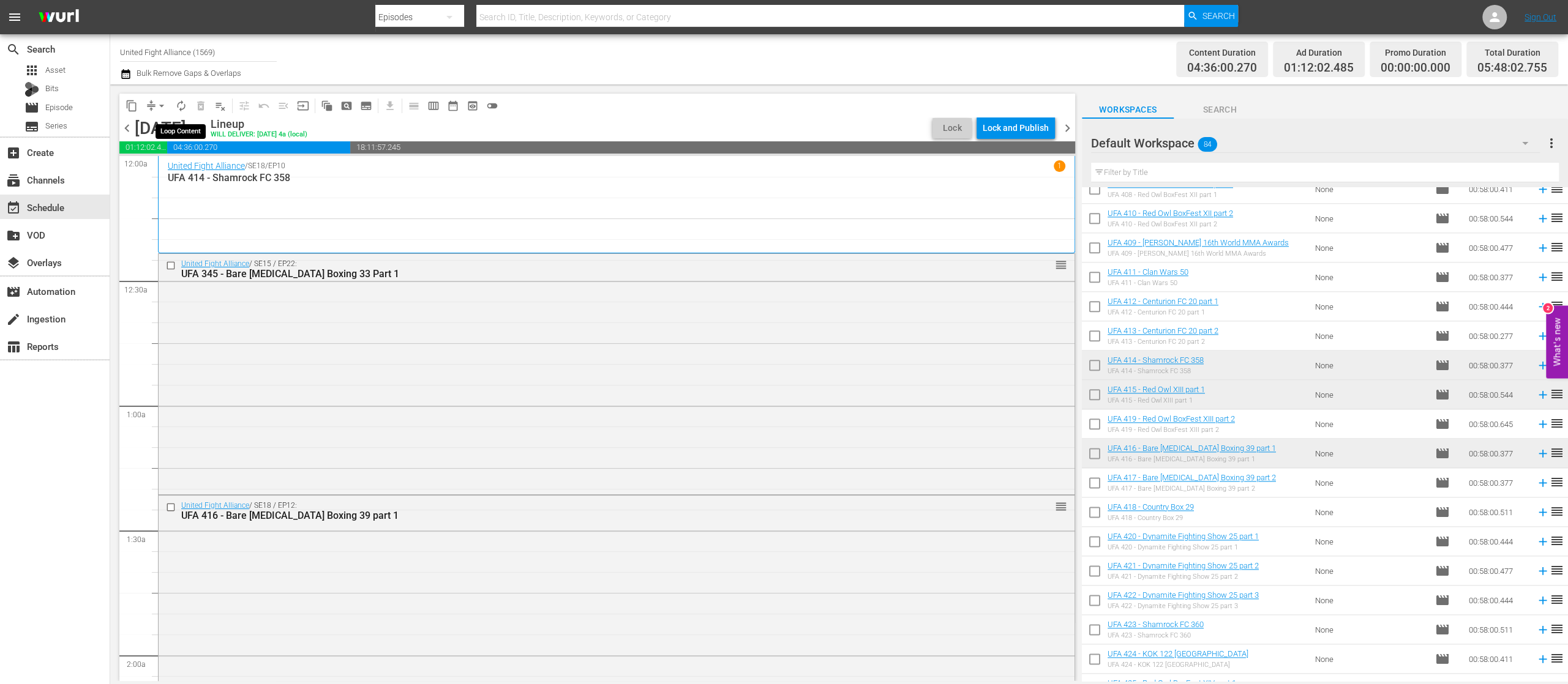
click at [181, 102] on span "autorenew_outlined" at bounding box center [181, 105] width 12 height 12
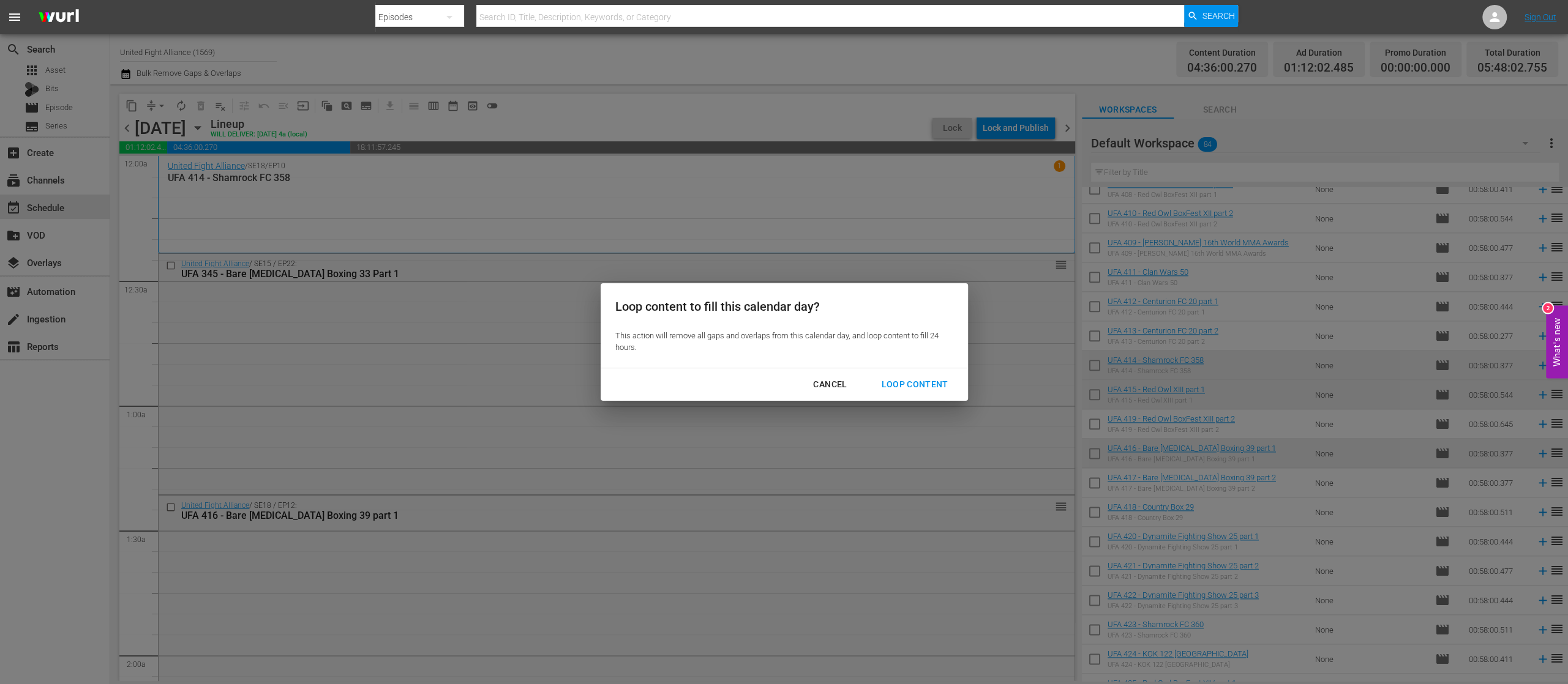
click at [915, 377] on div "Loop Content" at bounding box center [915, 384] width 86 height 15
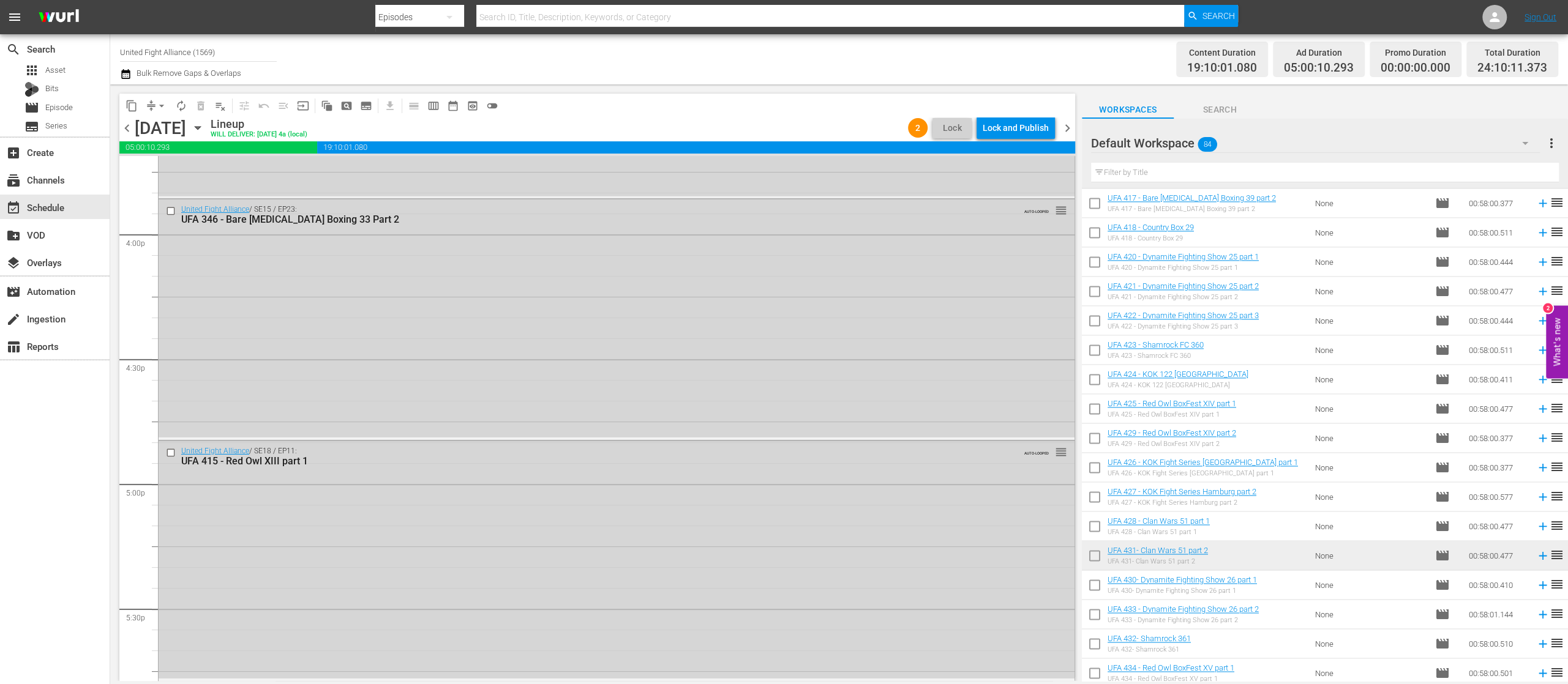
scroll to position [2001, 0]
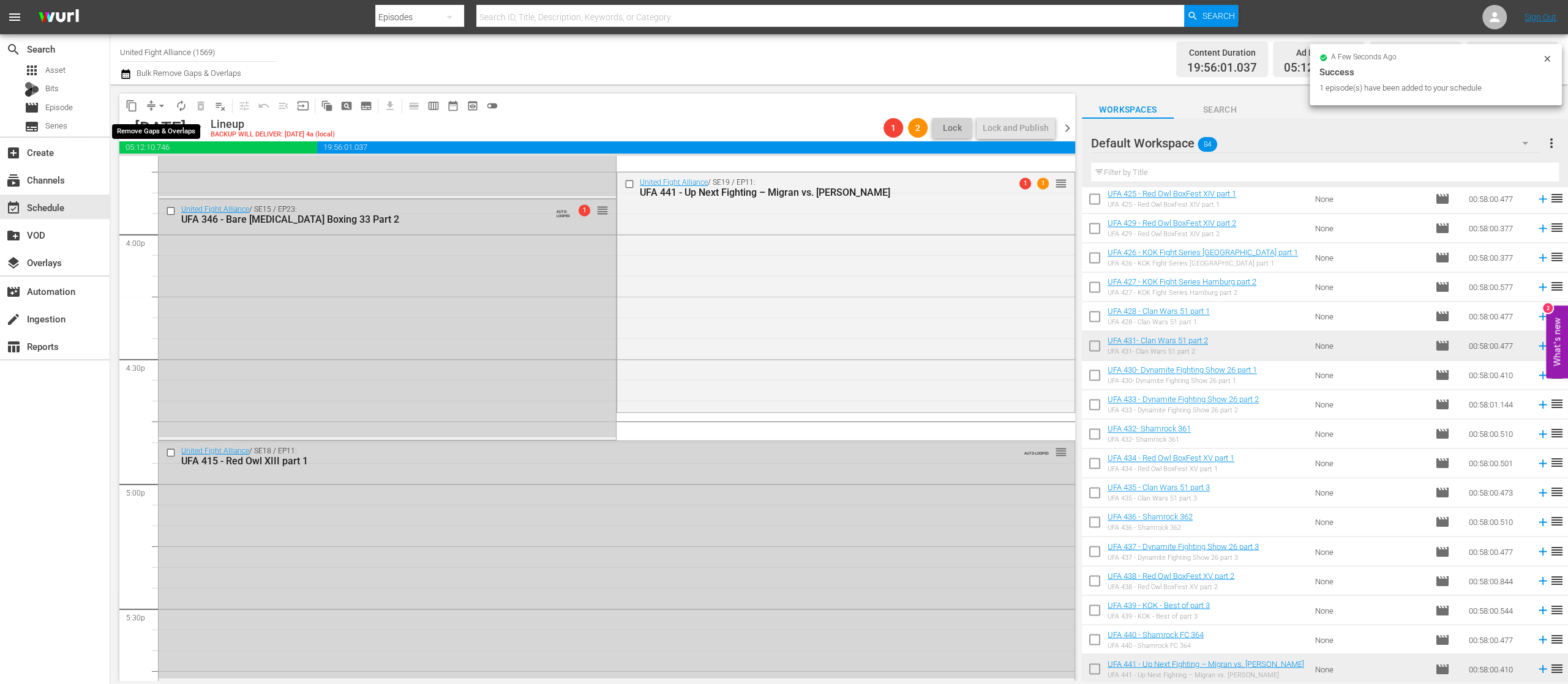
click at [165, 105] on span "arrow_drop_down" at bounding box center [161, 105] width 12 height 12
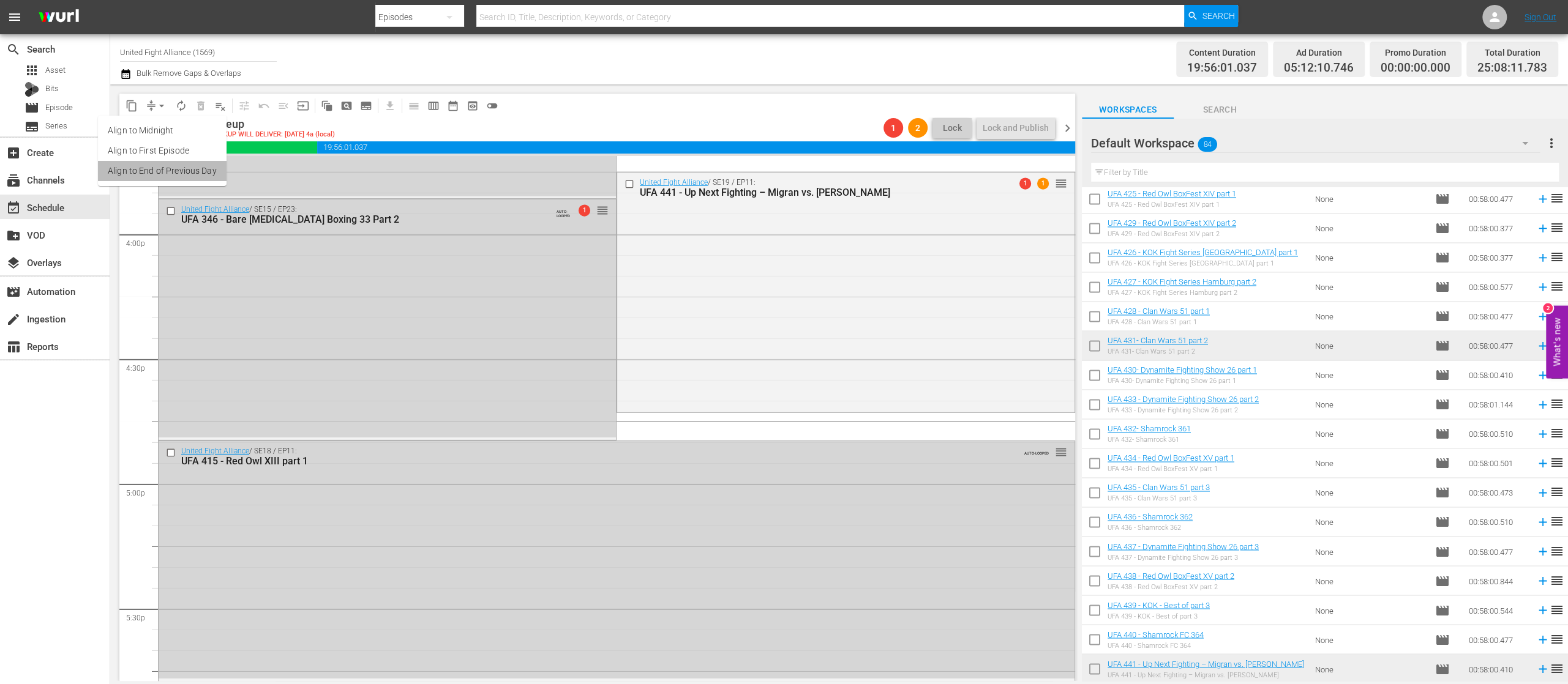
click at [178, 172] on li "Align to End of Previous Day" at bounding box center [162, 170] width 129 height 20
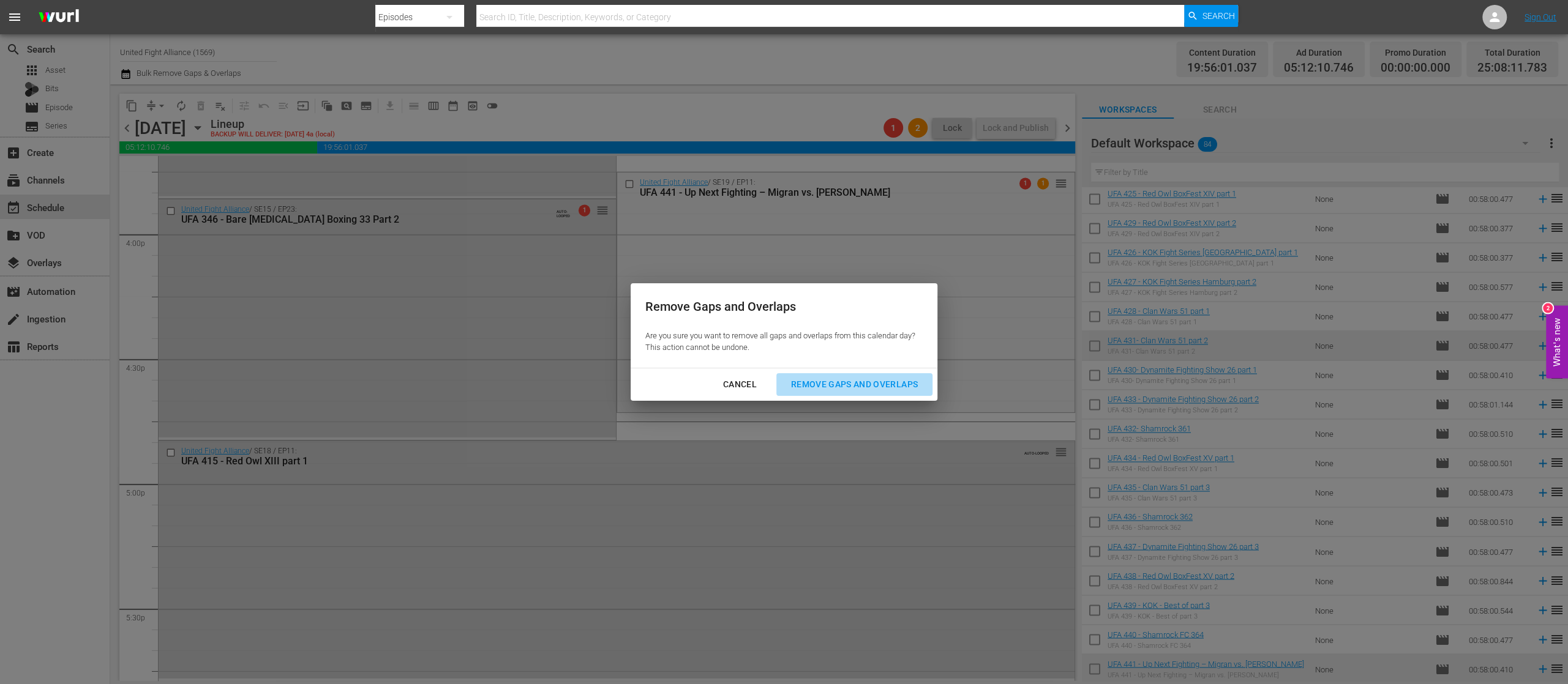
click at [850, 379] on div "Remove Gaps and Overlaps" at bounding box center [855, 384] width 147 height 15
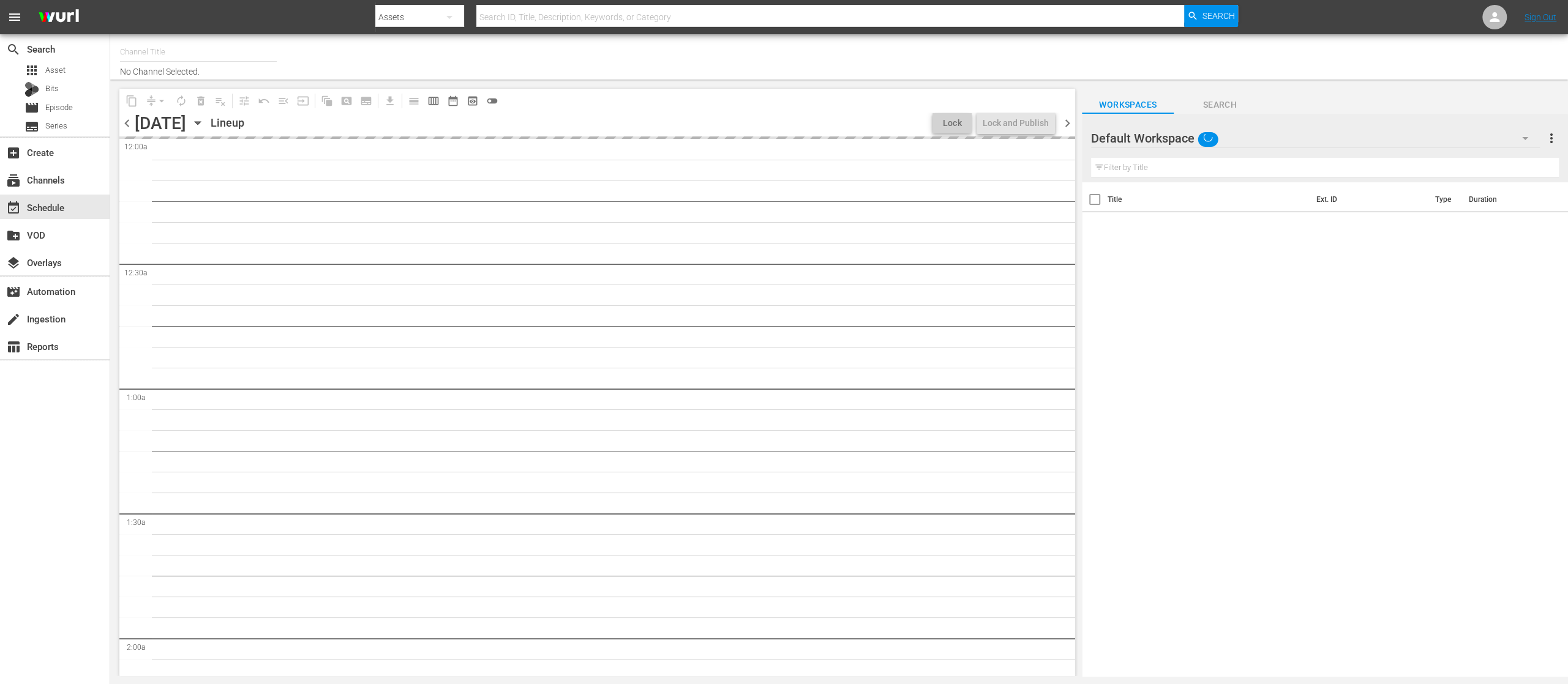
type input "United Fight Alliance (1569)"
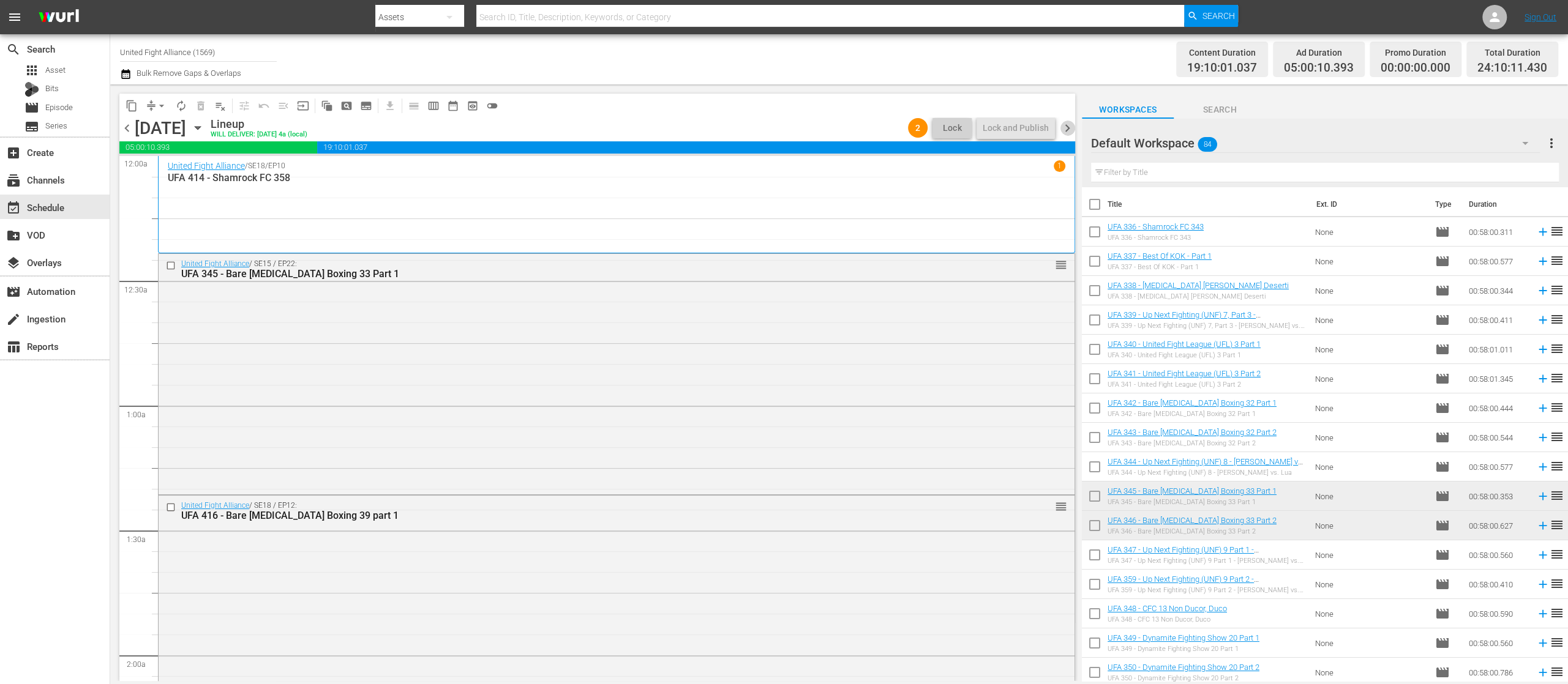
click at [1068, 125] on span "chevron_right" at bounding box center [1068, 129] width 15 height 15
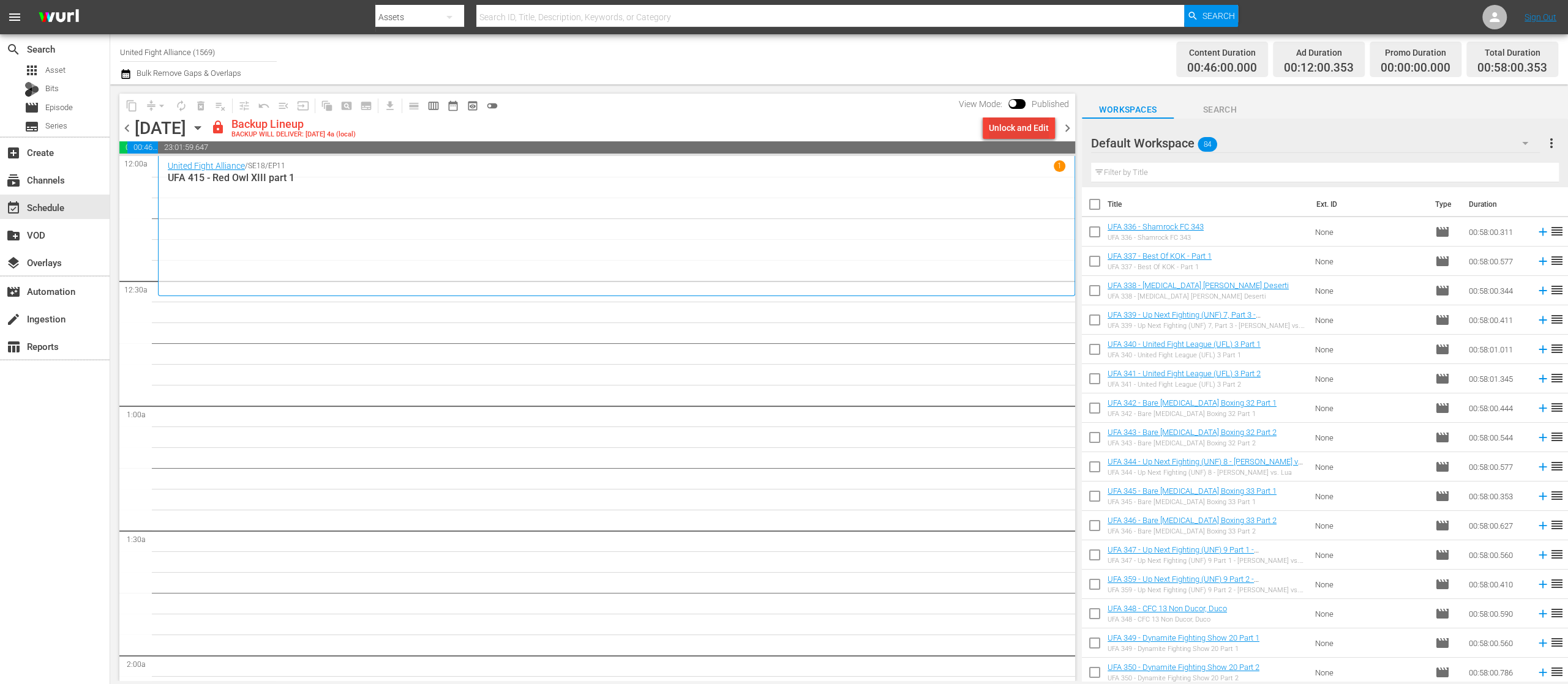
click at [1026, 126] on div "Unlock and Edit" at bounding box center [1018, 128] width 60 height 22
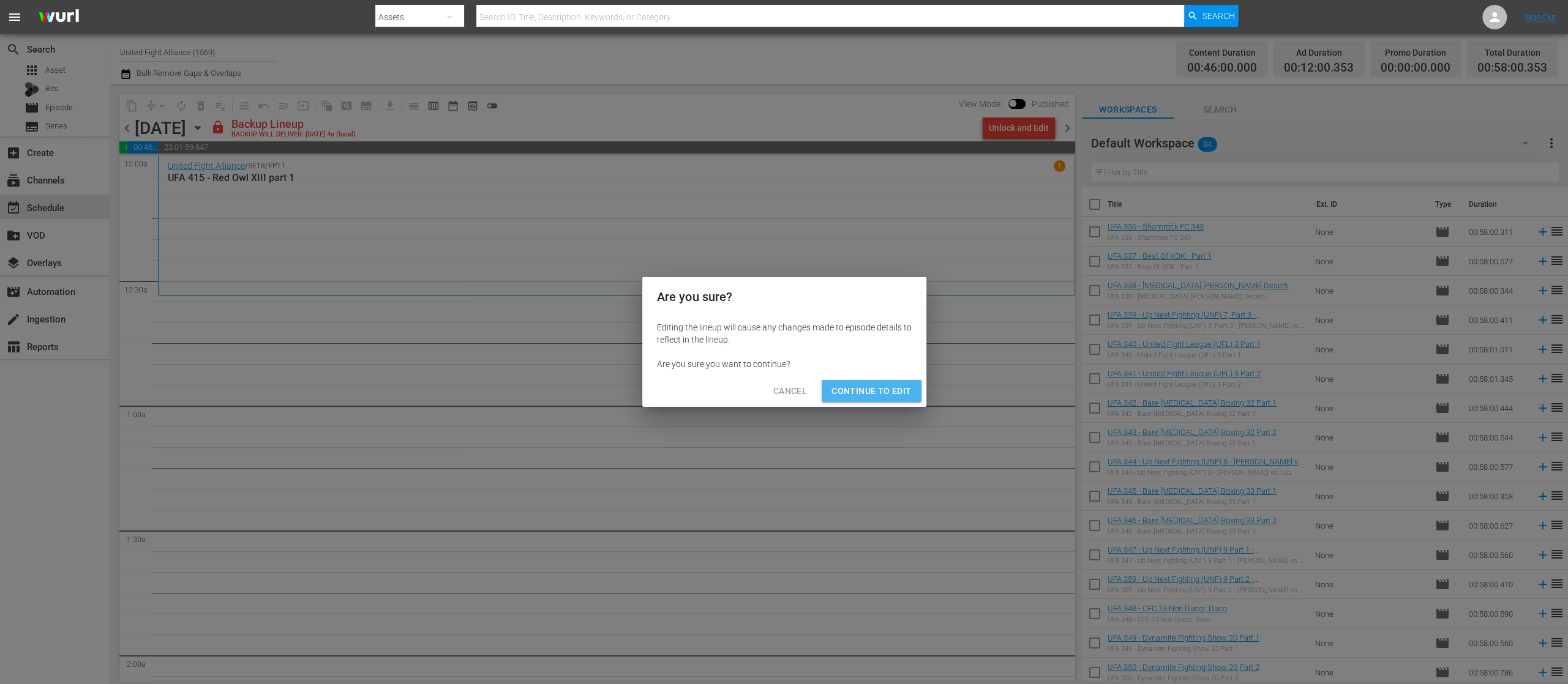
click at [891, 388] on span "Continue to Edit" at bounding box center [871, 392] width 80 height 15
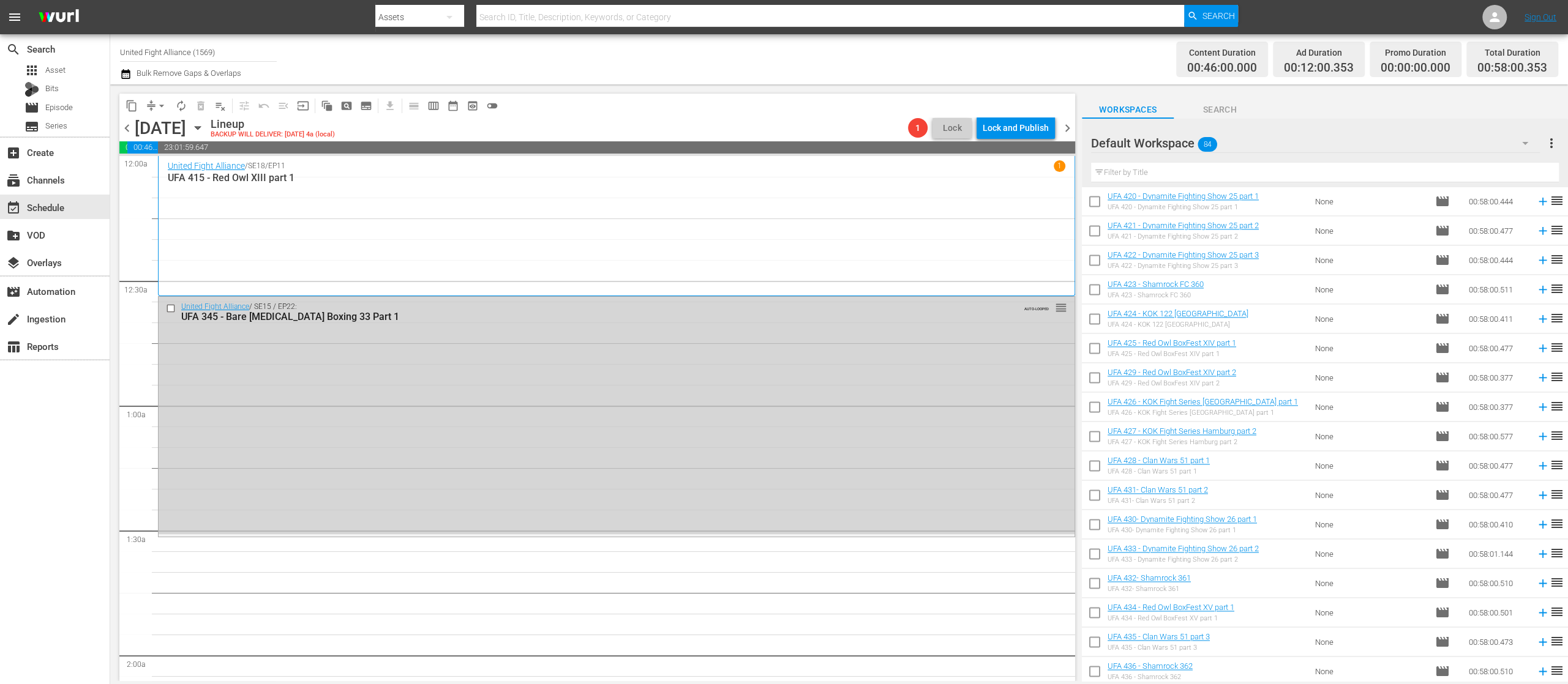
scroll to position [2001, 0]
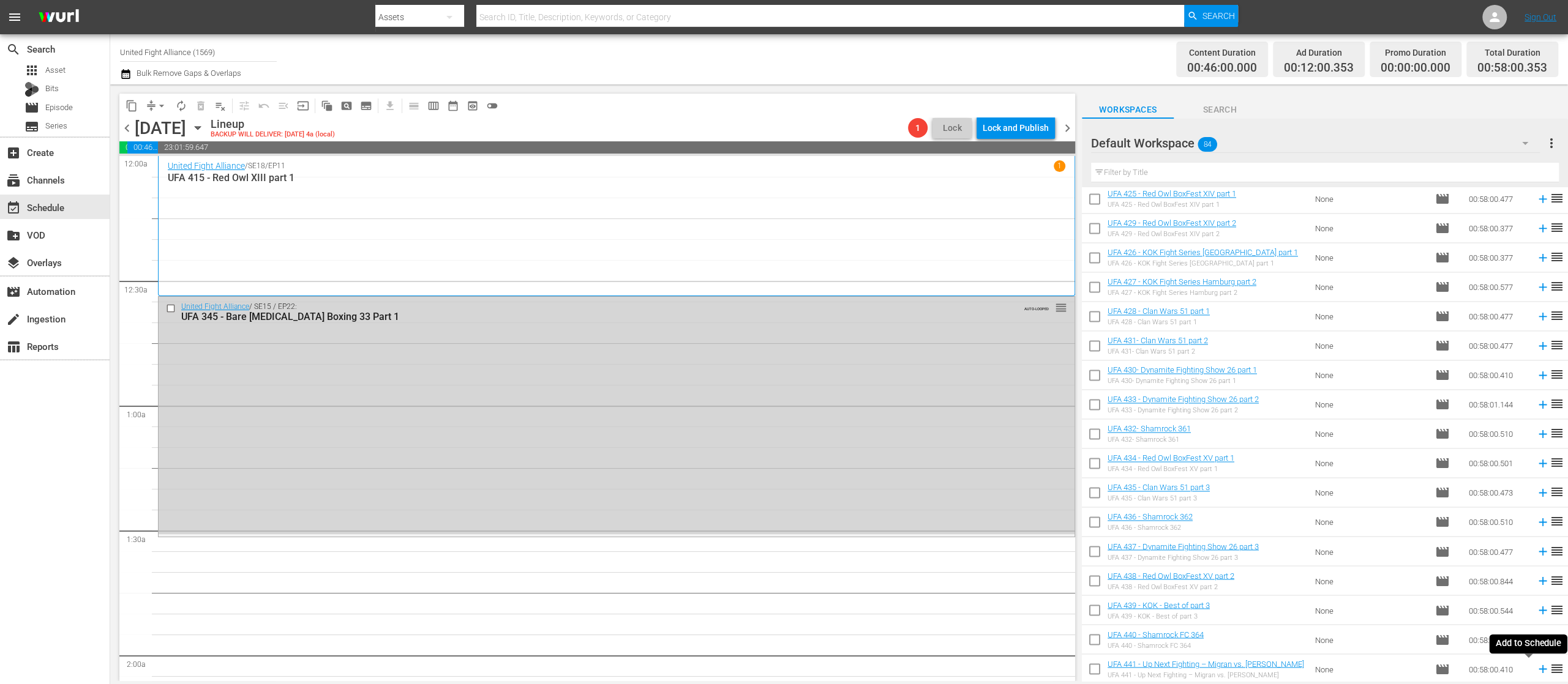
click at [1536, 674] on icon at bounding box center [1543, 669] width 14 height 14
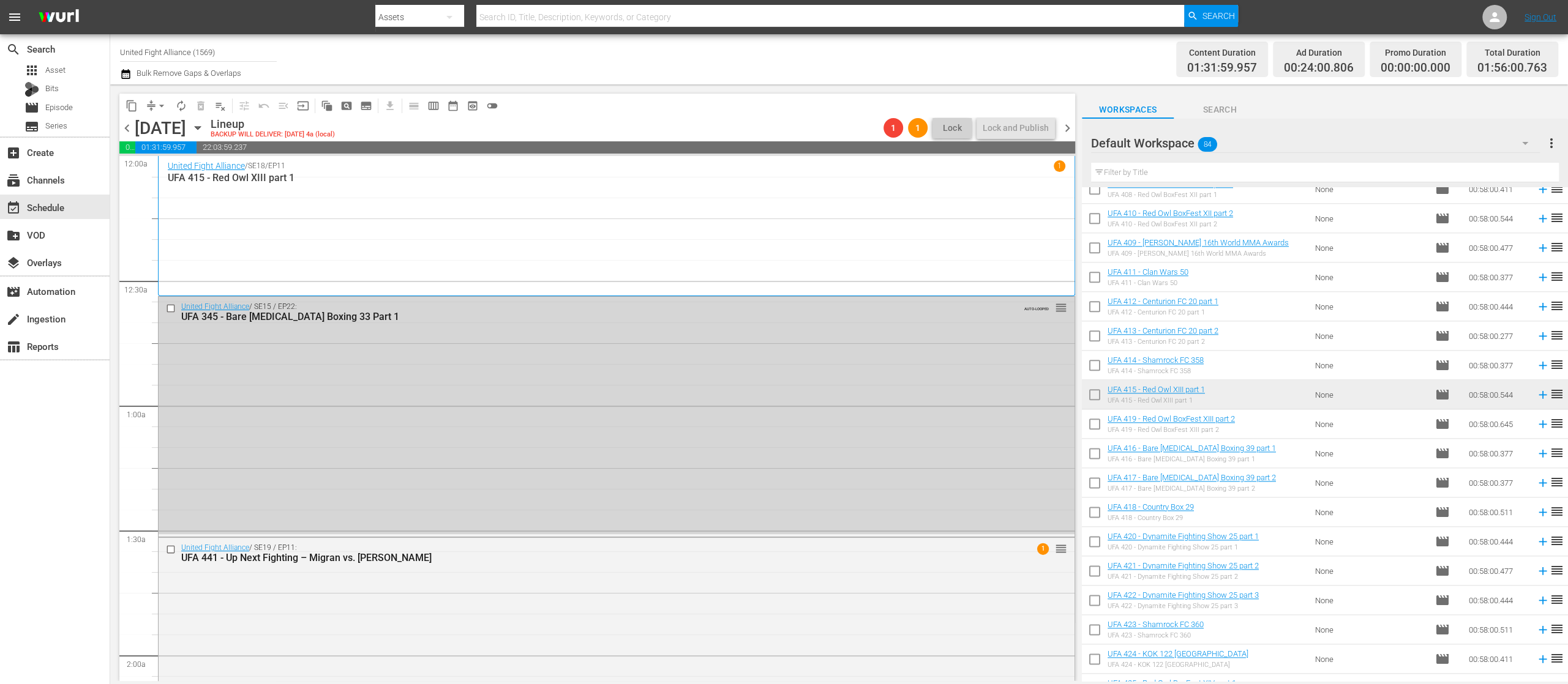
scroll to position [1267, 0]
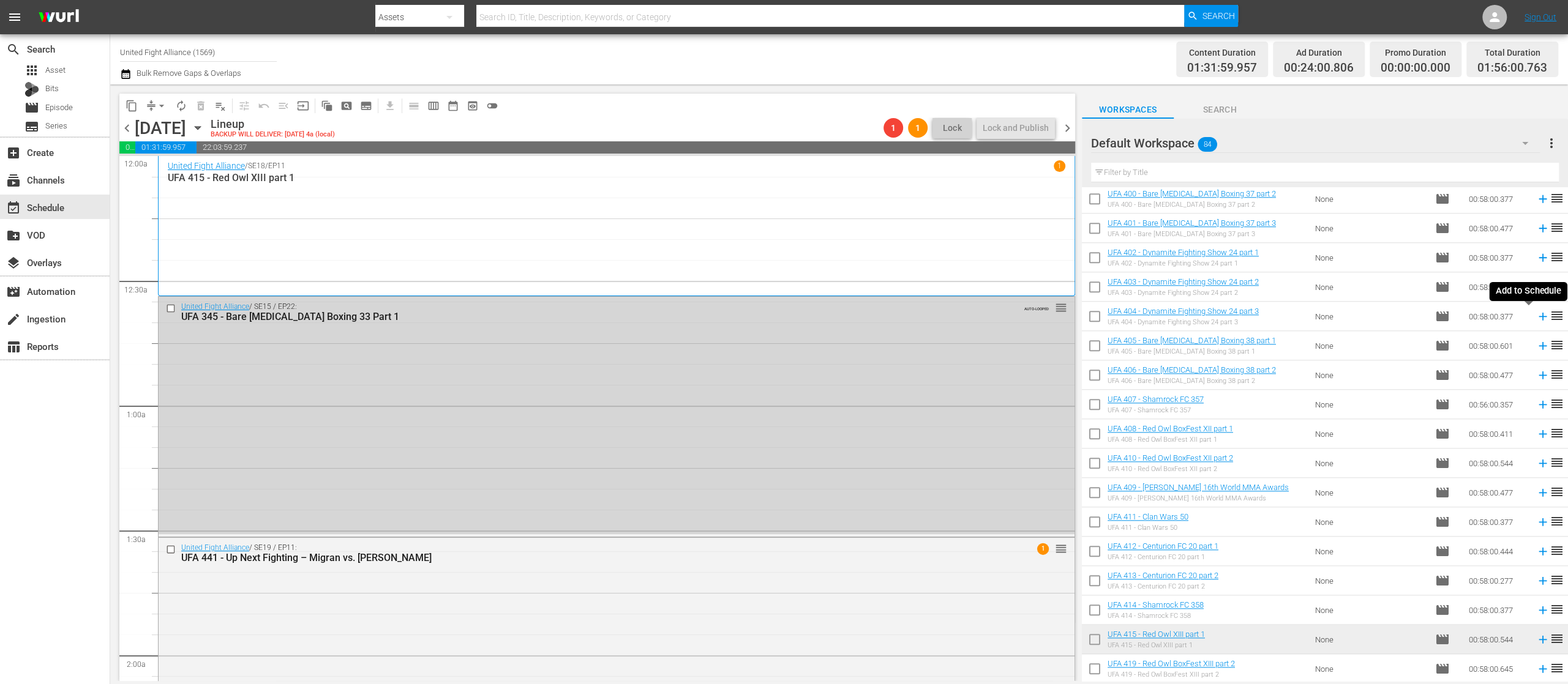
click at [1536, 315] on icon at bounding box center [1543, 316] width 14 height 14
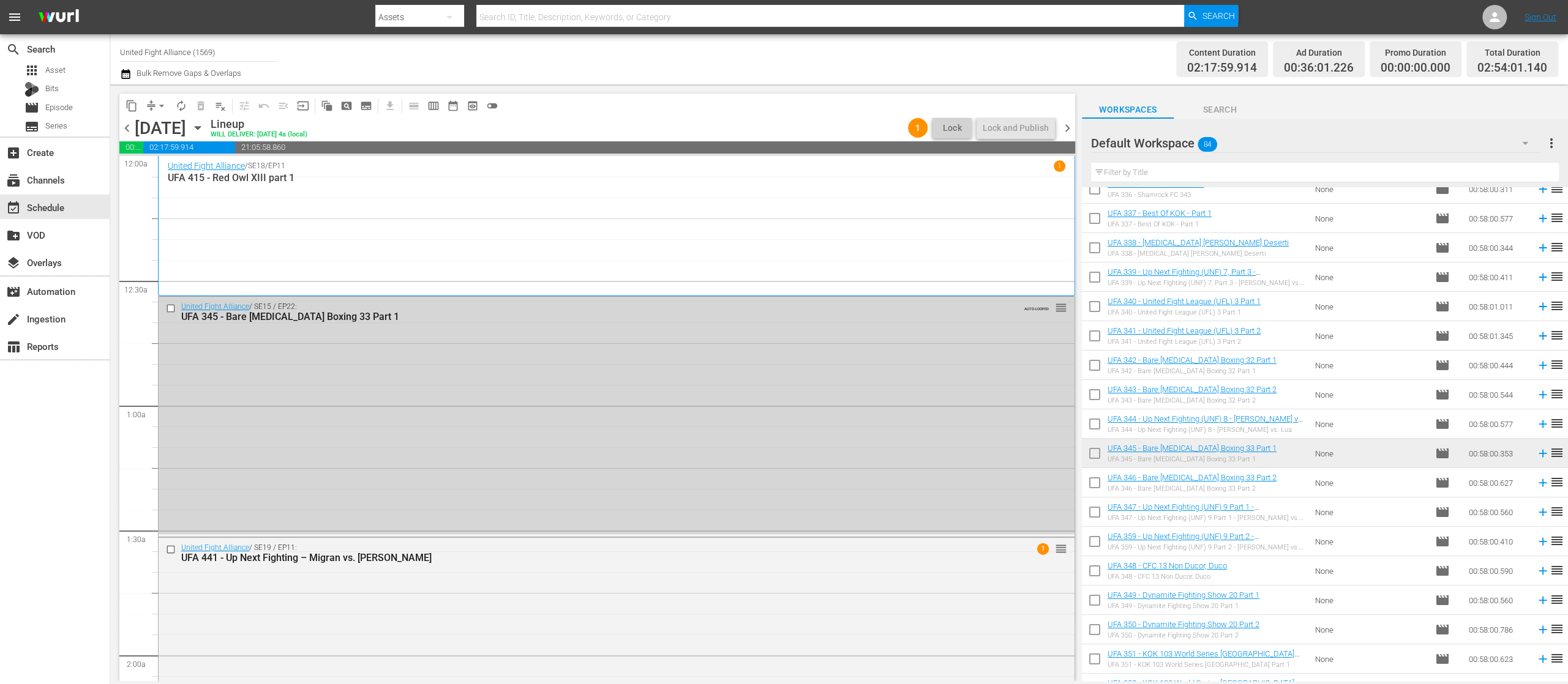
scroll to position [0, 0]
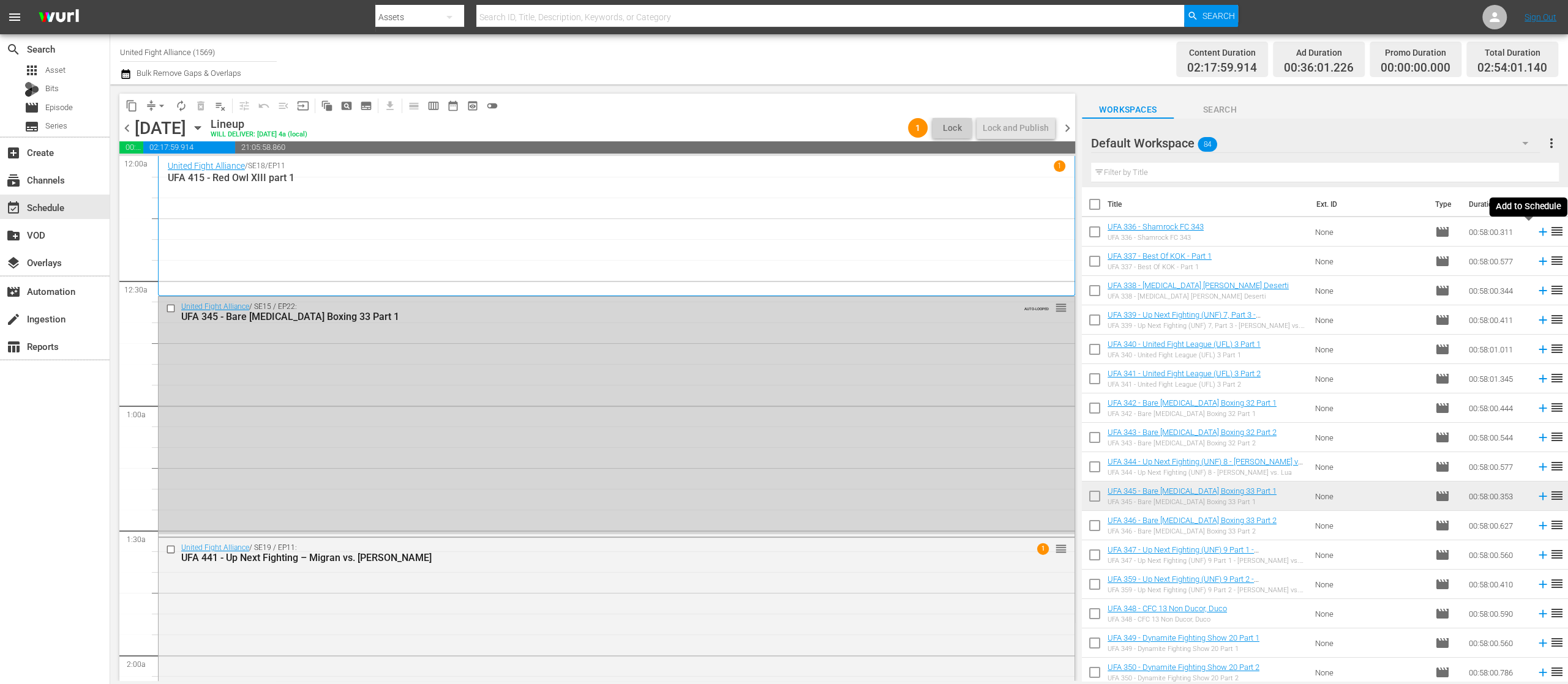
click at [1536, 234] on icon at bounding box center [1543, 231] width 14 height 14
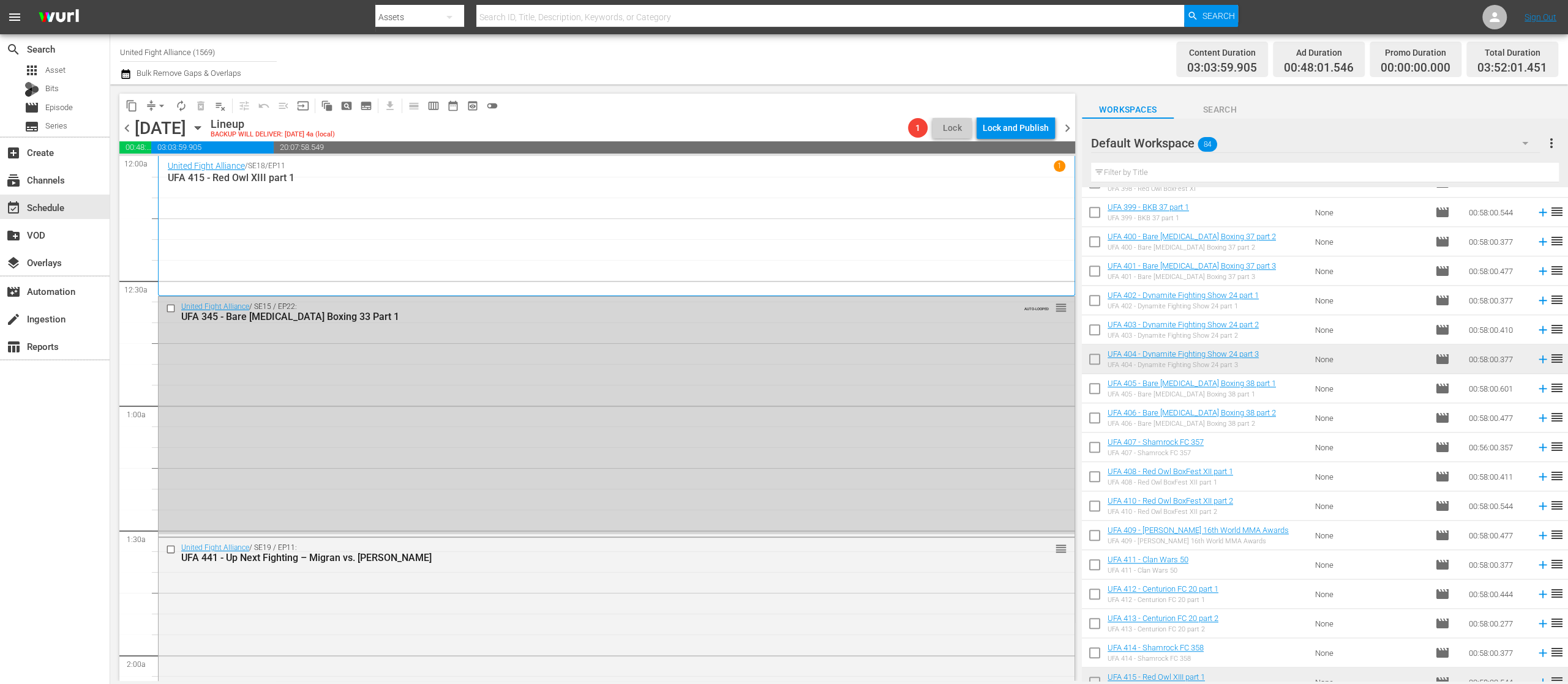
scroll to position [1469, 0]
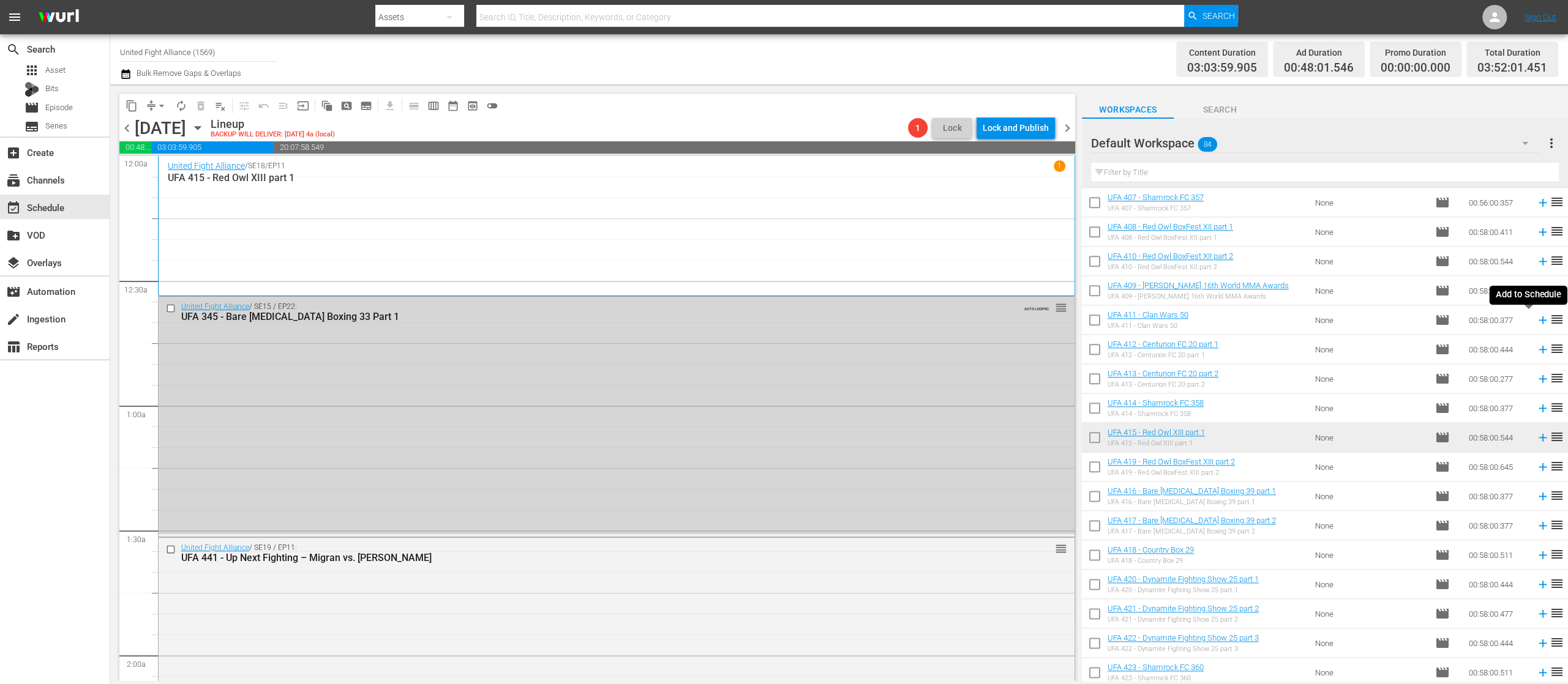
click at [1538, 320] on icon at bounding box center [1542, 320] width 8 height 8
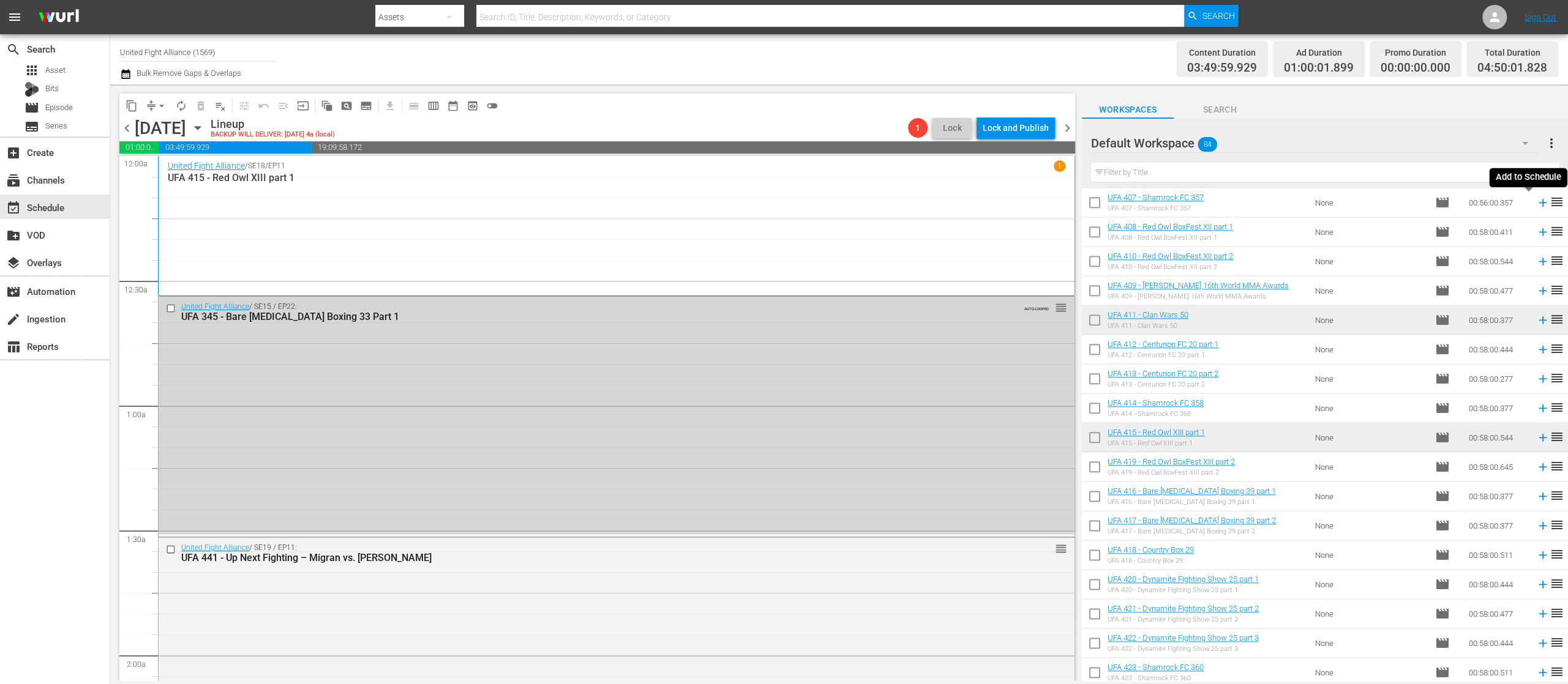
click at [1538, 203] on icon at bounding box center [1542, 203] width 8 height 8
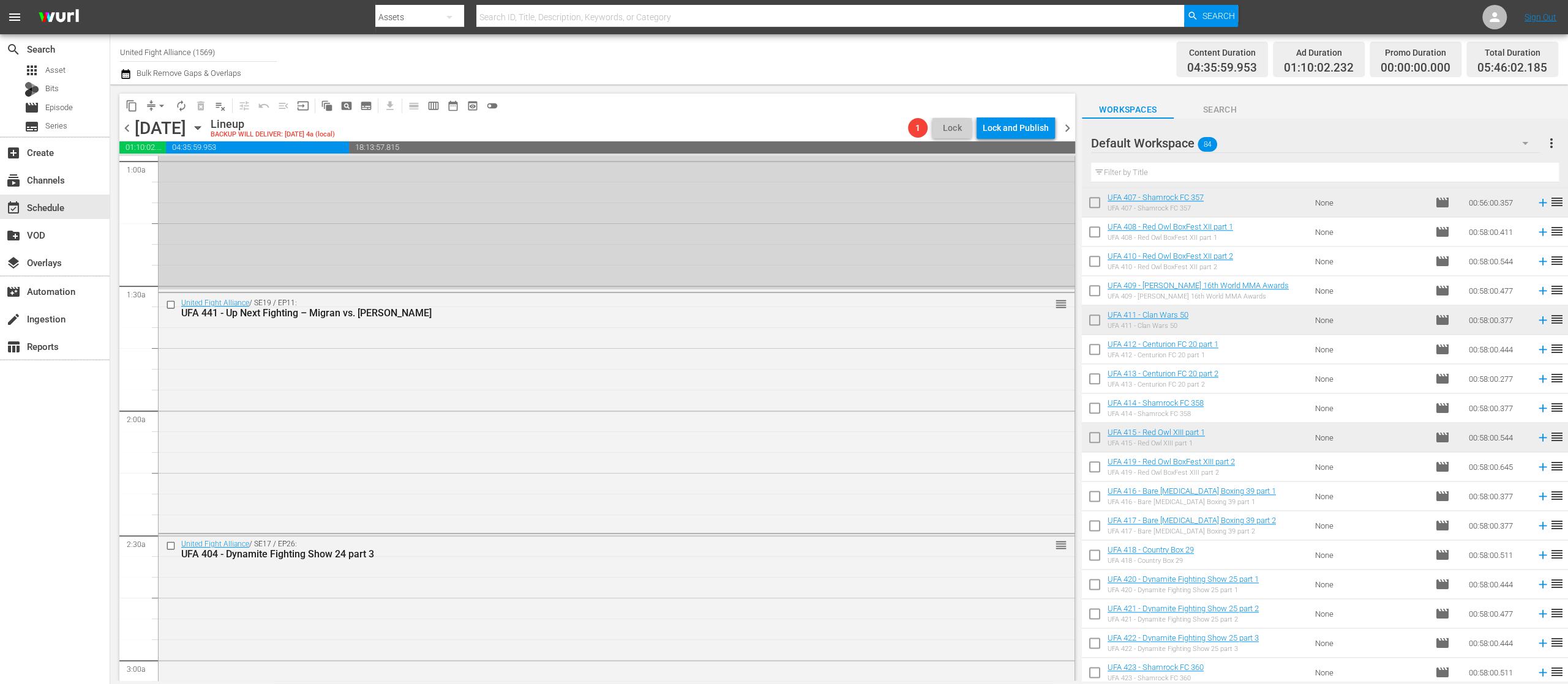
scroll to position [2001, 0]
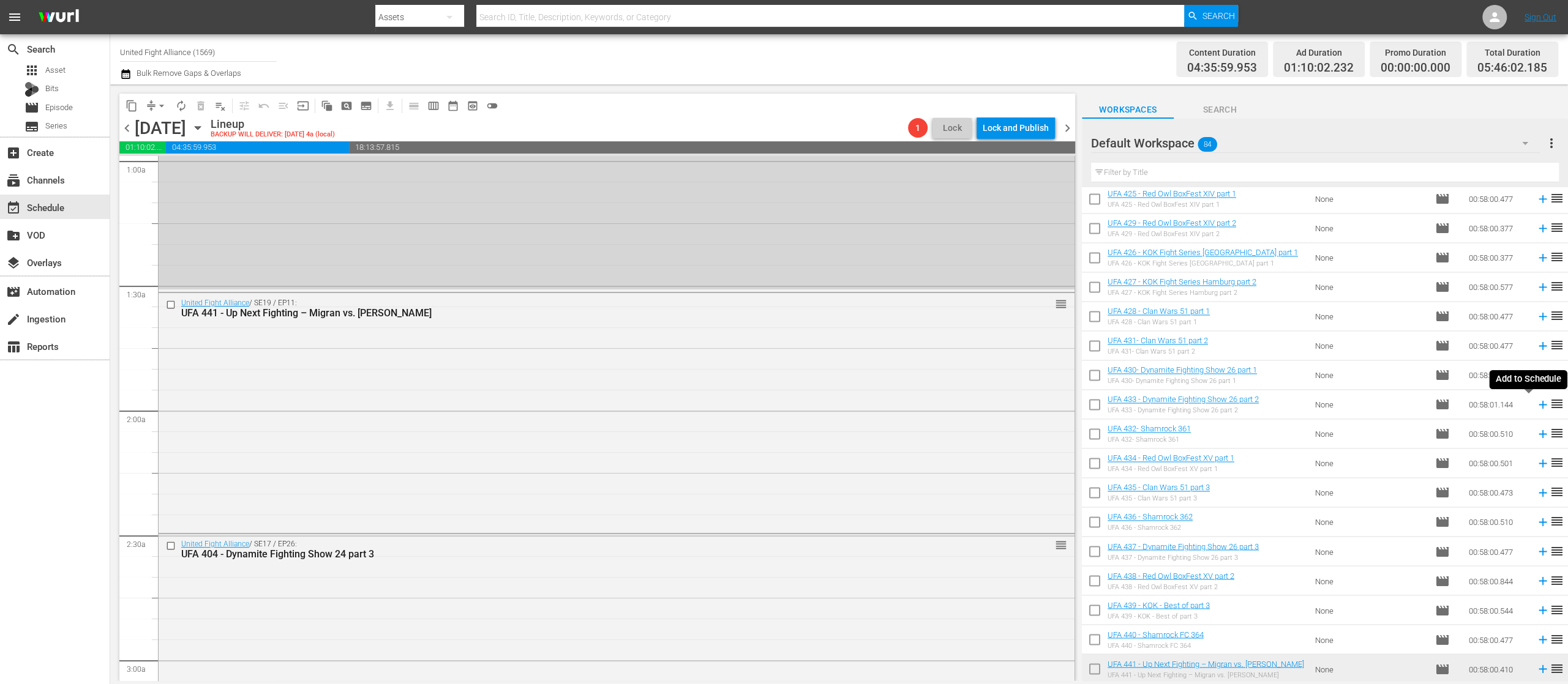
click at [1536, 404] on icon at bounding box center [1543, 404] width 14 height 14
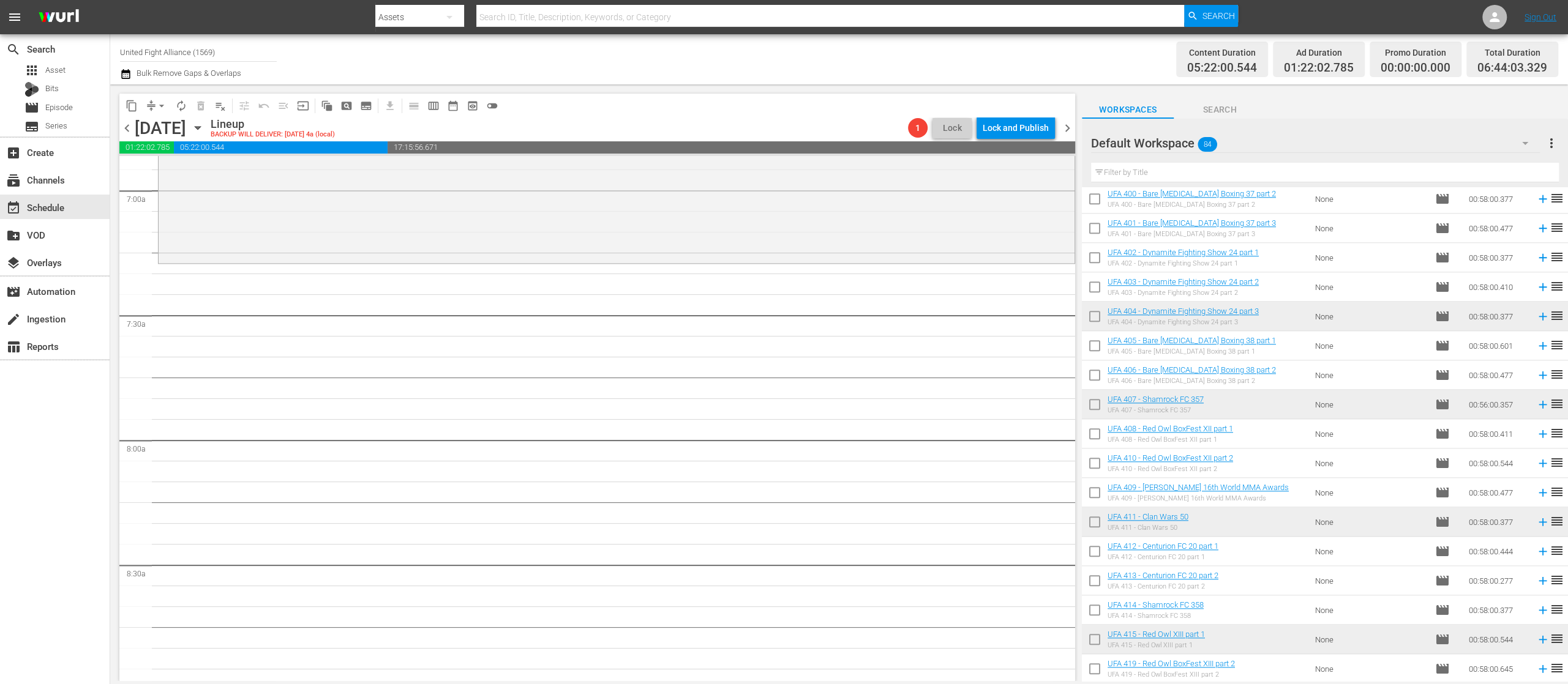
scroll to position [1022, 0]
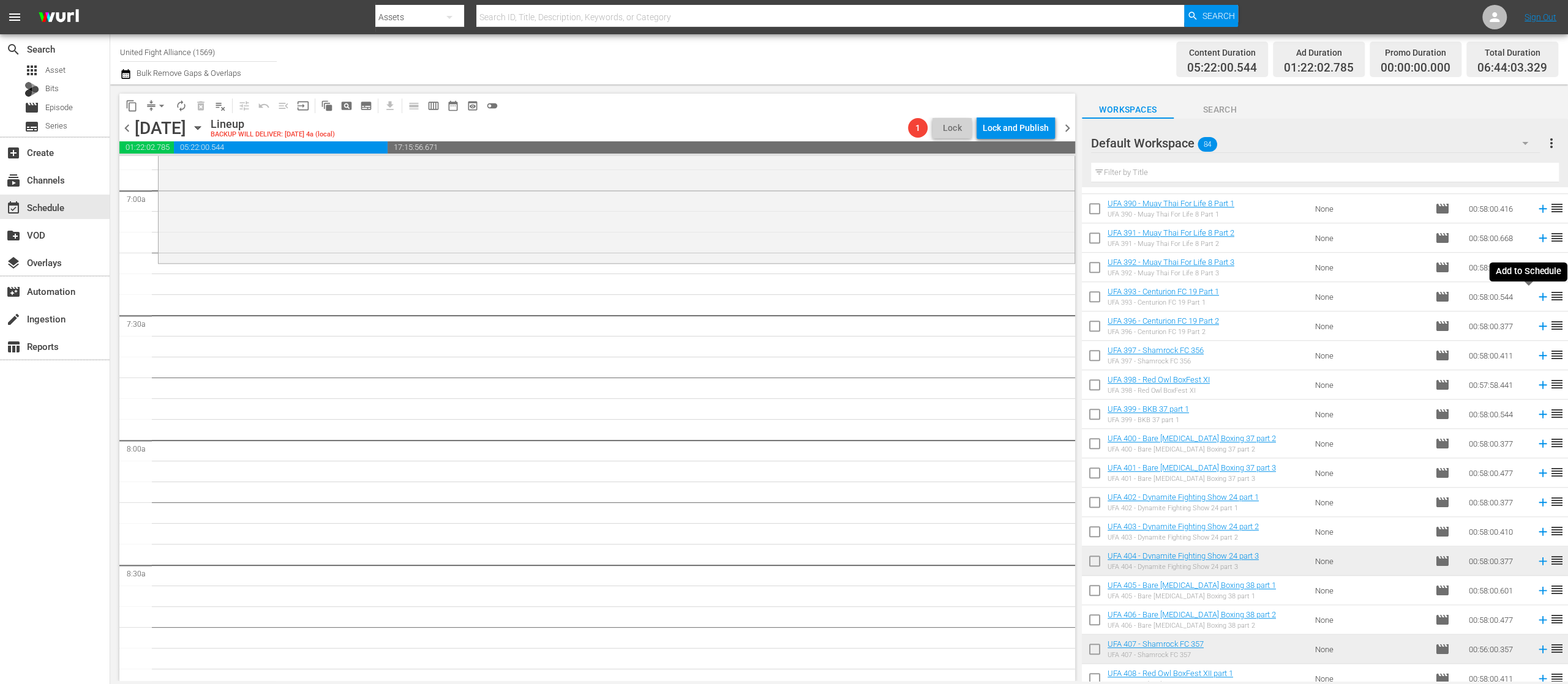
click at [1538, 297] on icon at bounding box center [1542, 297] width 8 height 8
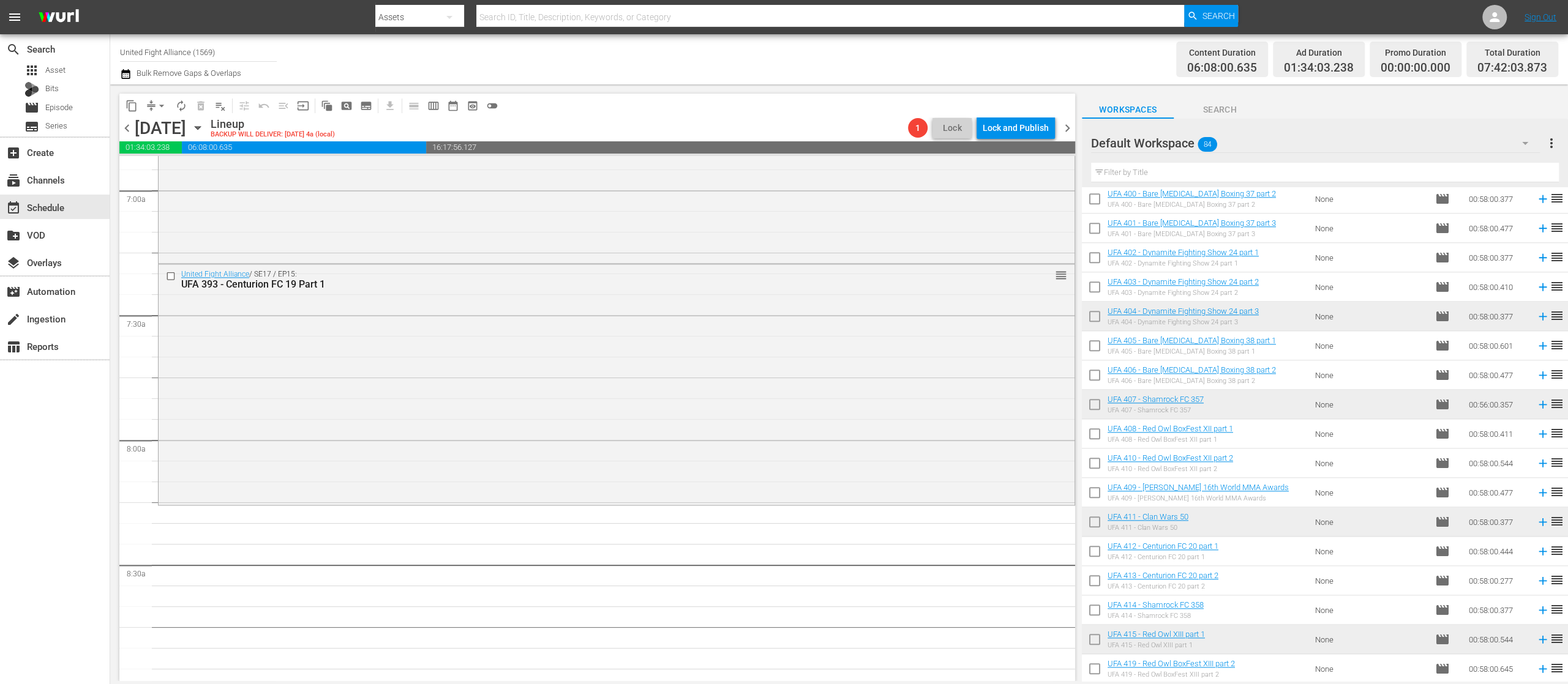
scroll to position [1511, 0]
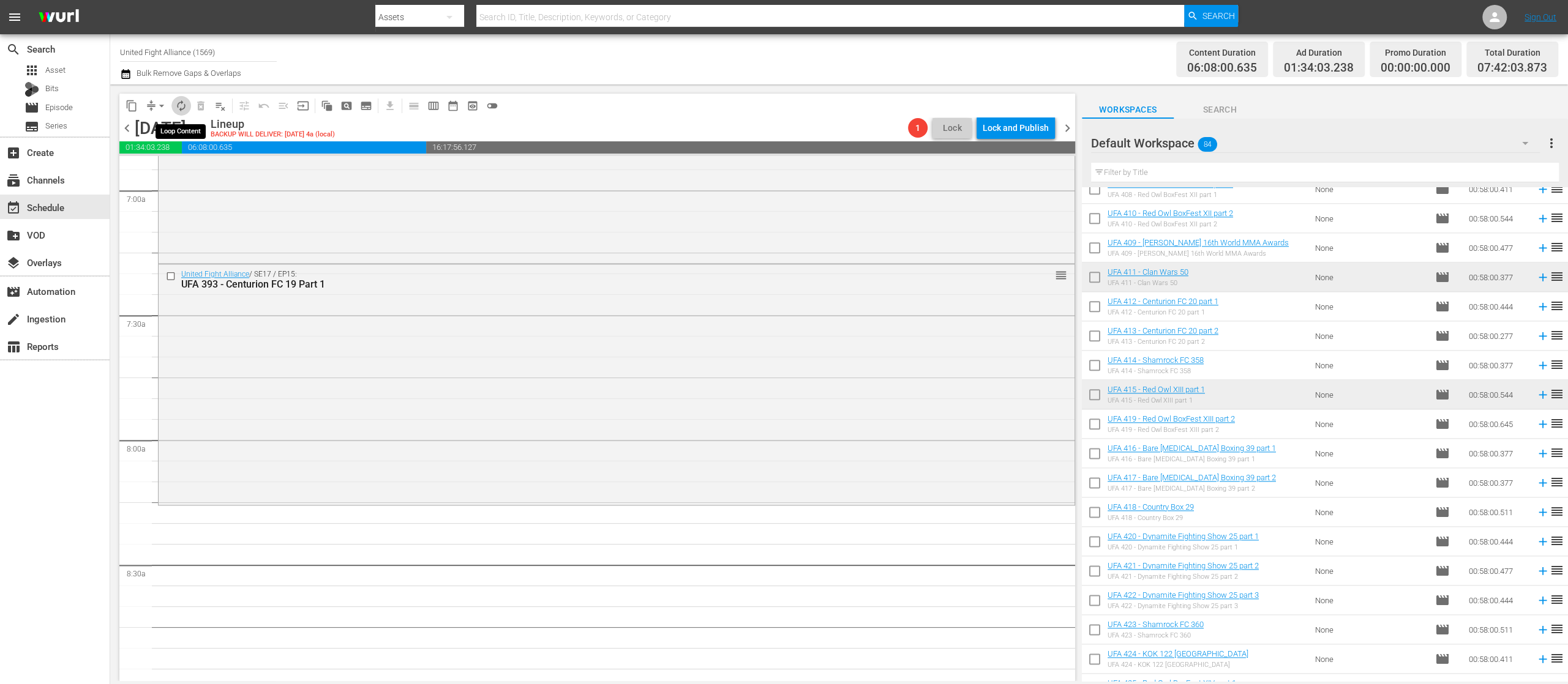
click at [178, 104] on span "autorenew_outlined" at bounding box center [181, 105] width 12 height 12
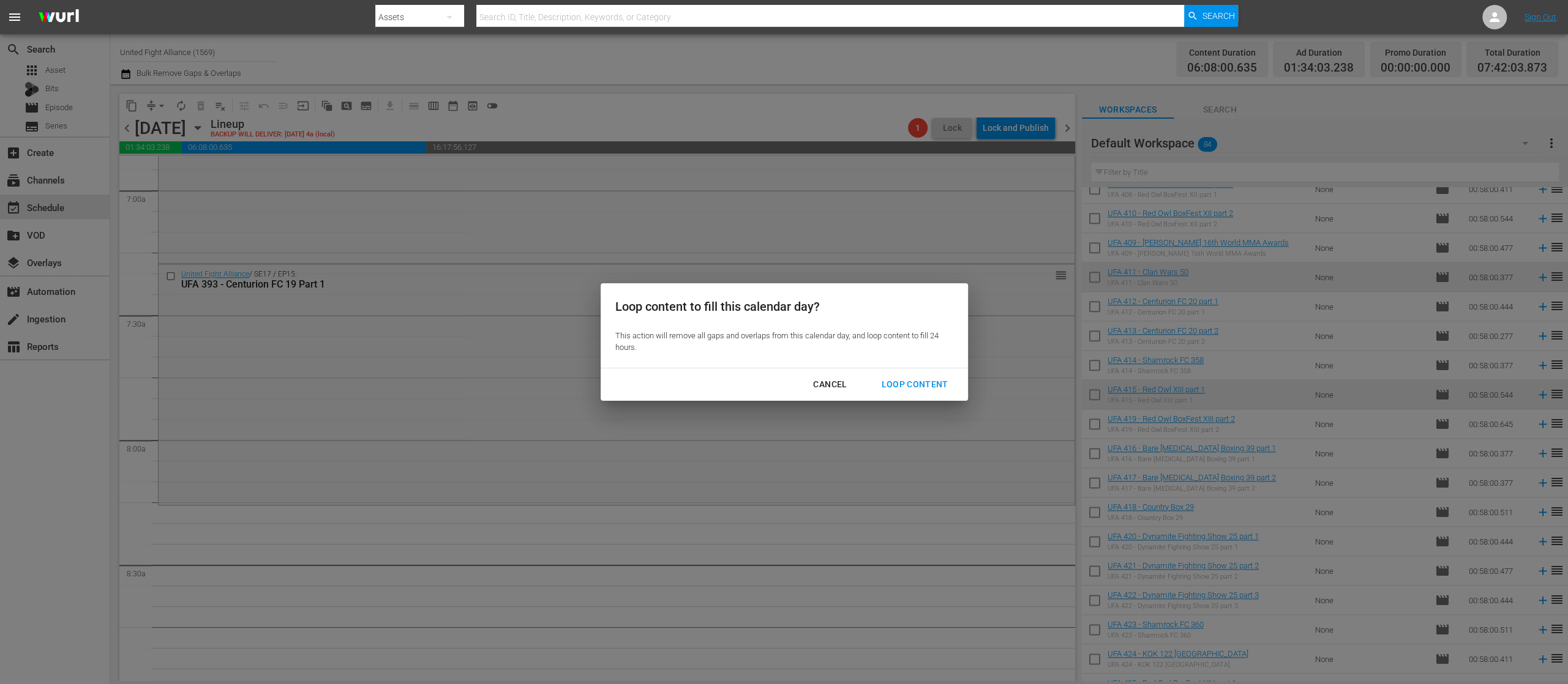
click at [910, 379] on div "Loop Content" at bounding box center [915, 384] width 86 height 15
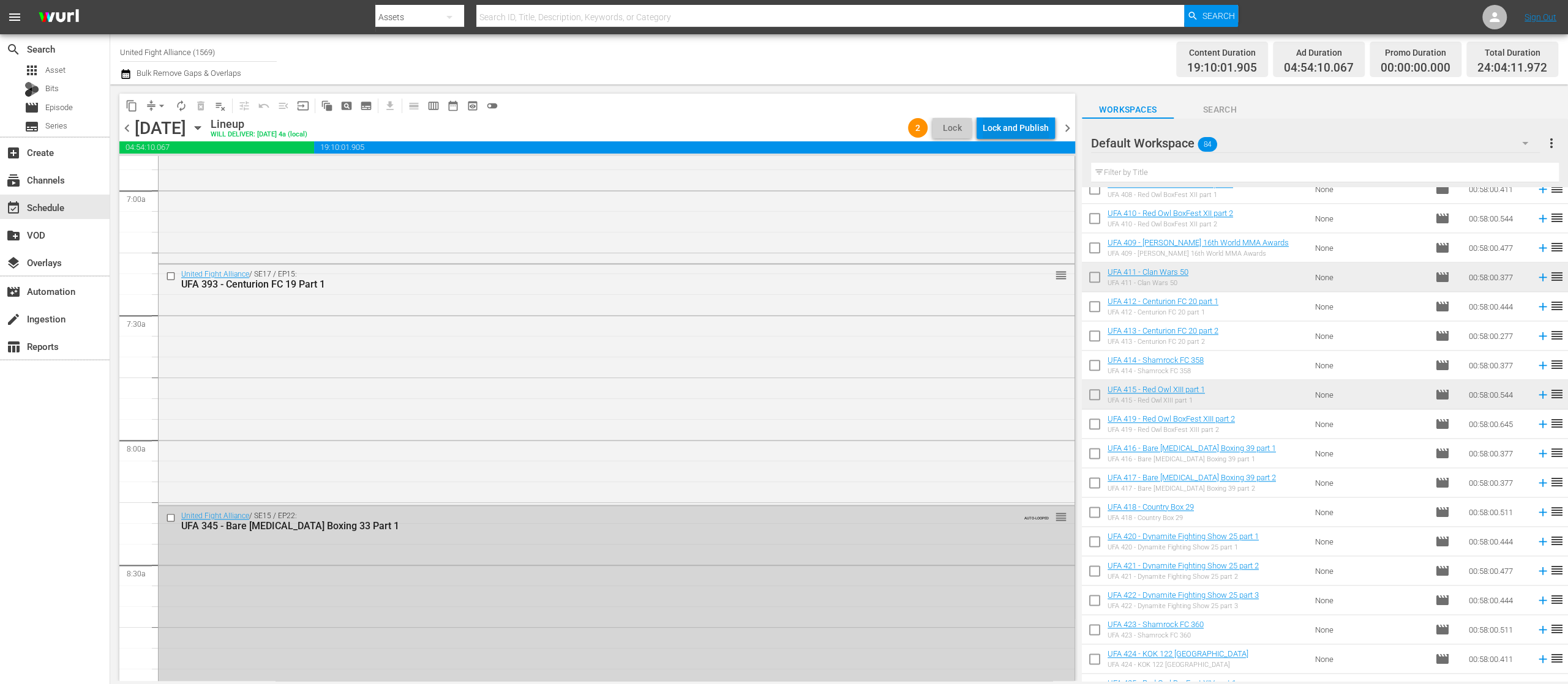
click at [1025, 127] on div "Lock and Publish" at bounding box center [1016, 128] width 66 height 22
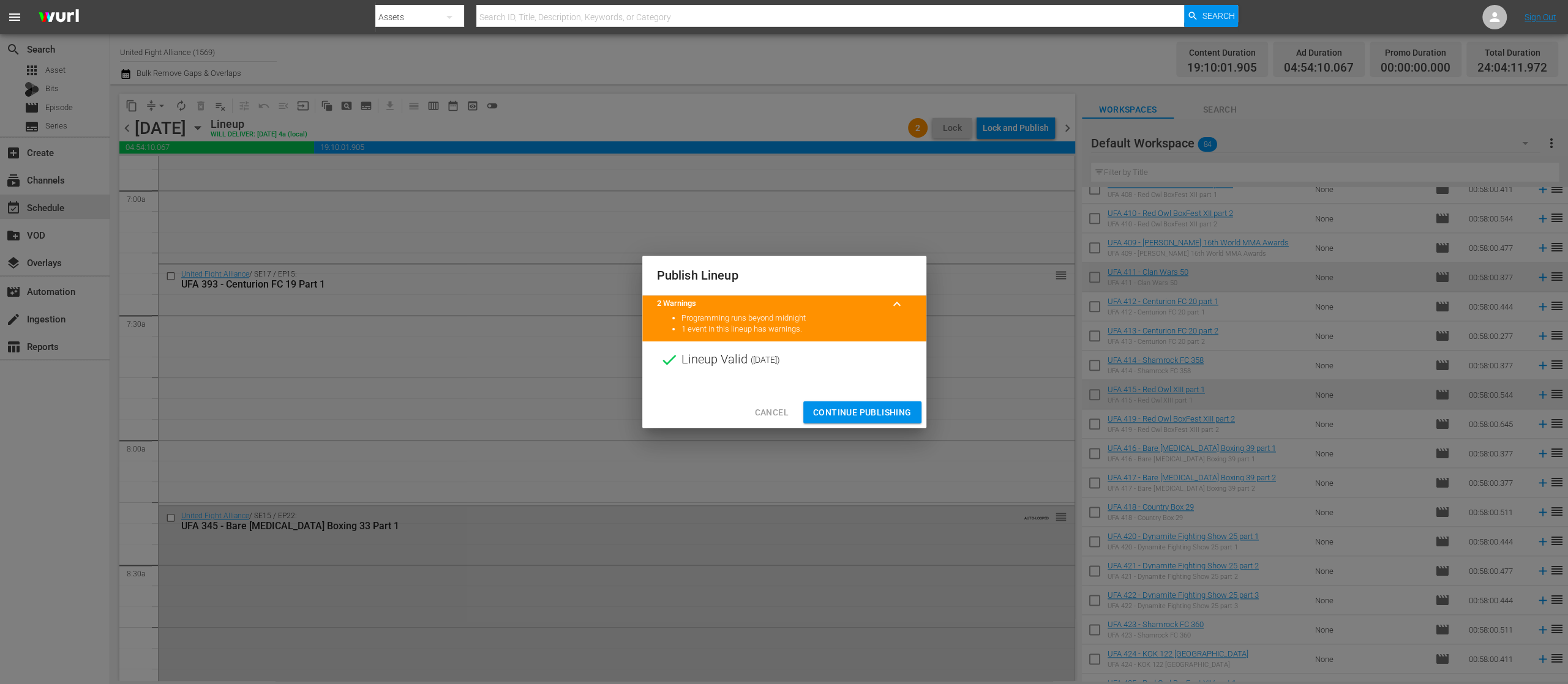
click at [868, 408] on span "Continue Publishing" at bounding box center [862, 413] width 98 height 15
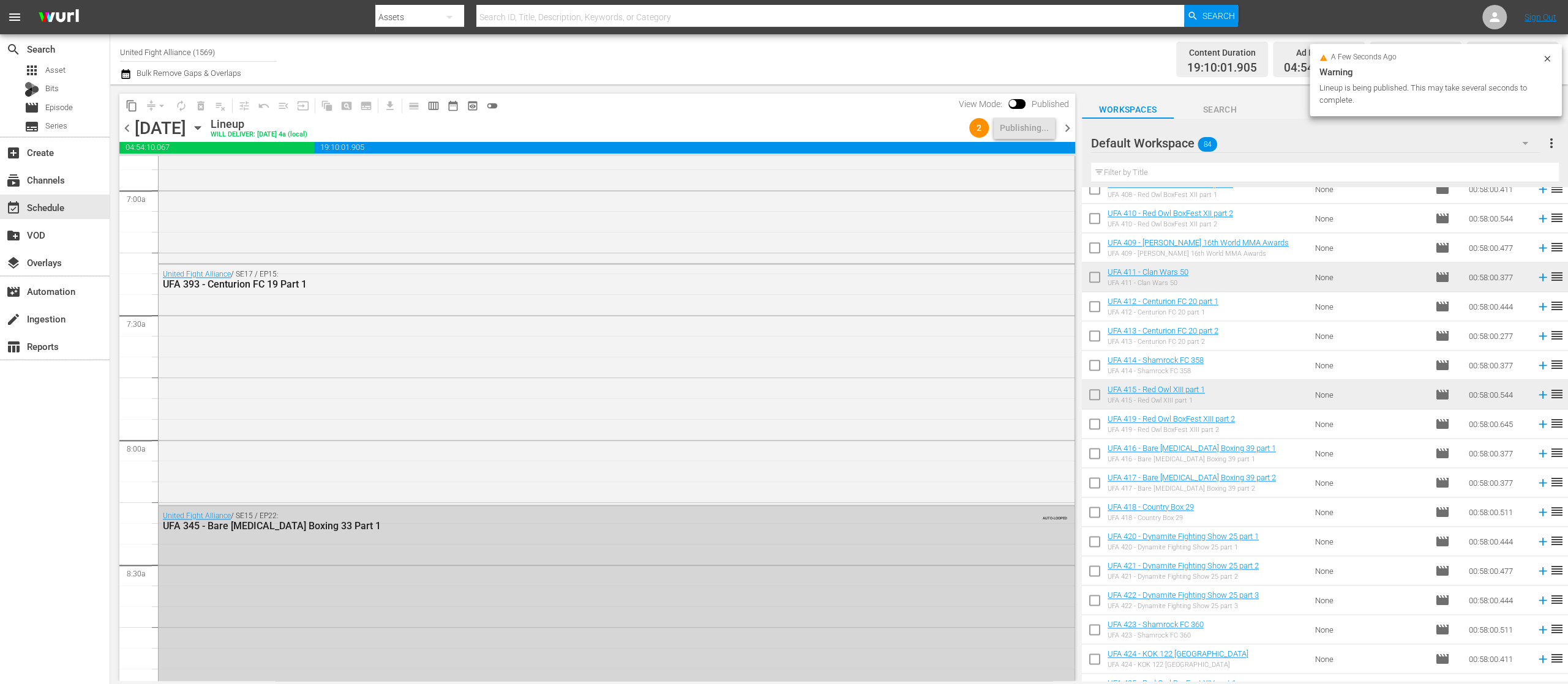
click at [123, 130] on span "chevron_left" at bounding box center [127, 129] width 15 height 15
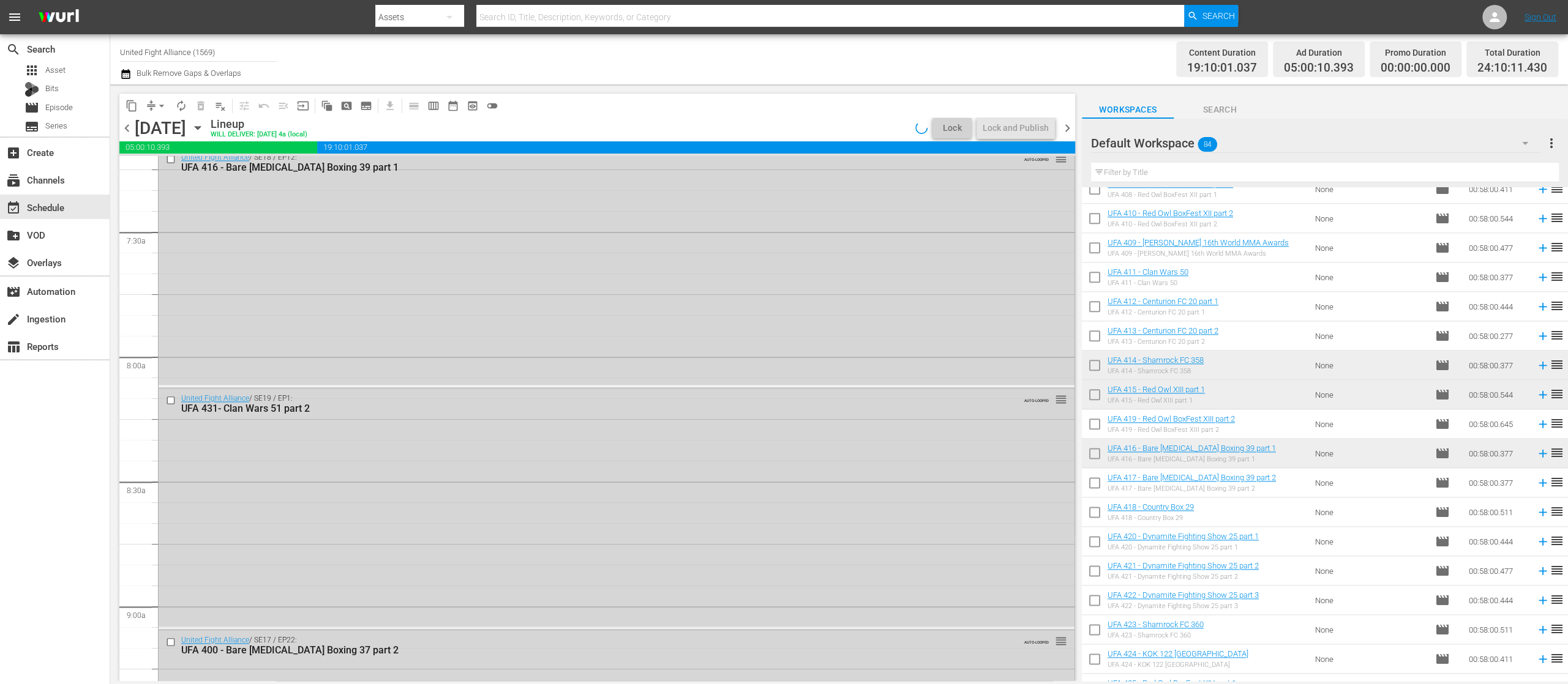
scroll to position [1693, 0]
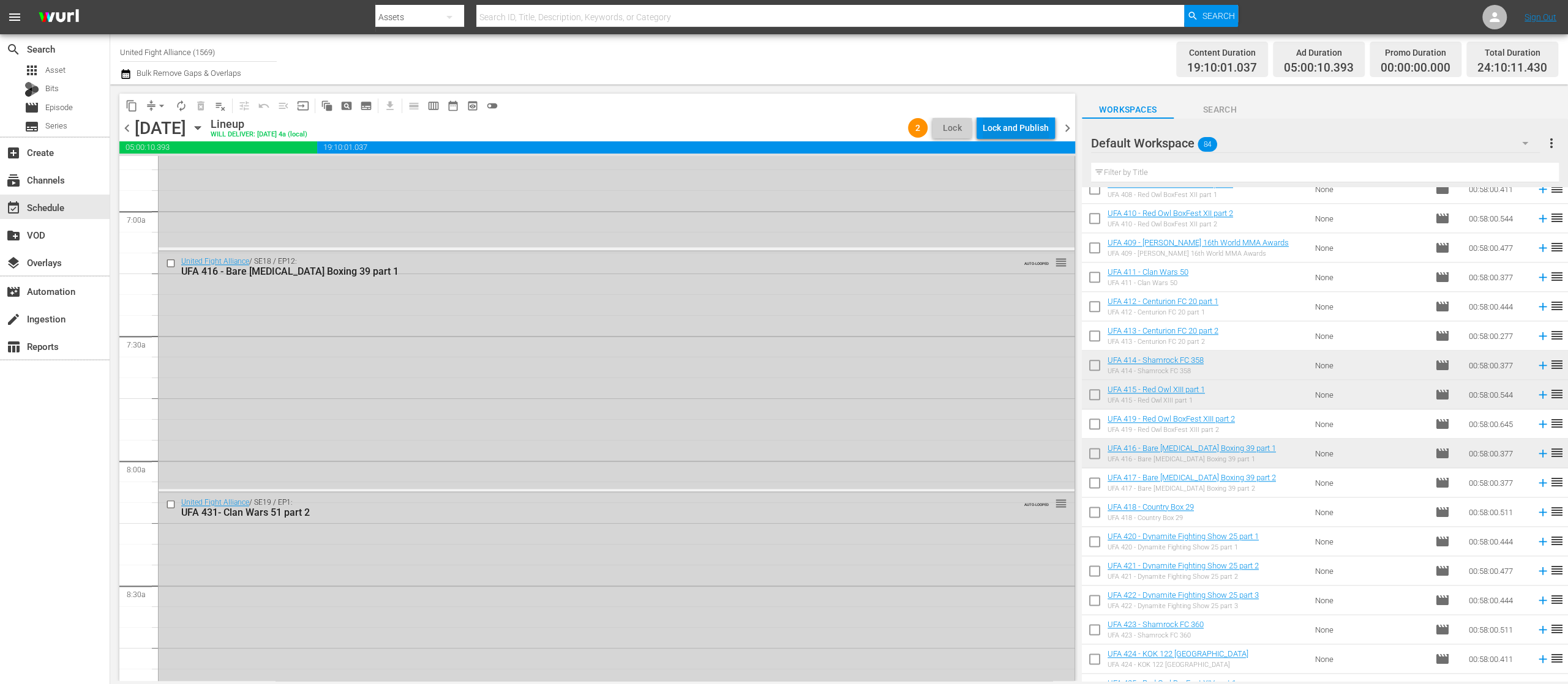
click at [1034, 125] on div "Lock and Publish" at bounding box center [1016, 128] width 66 height 22
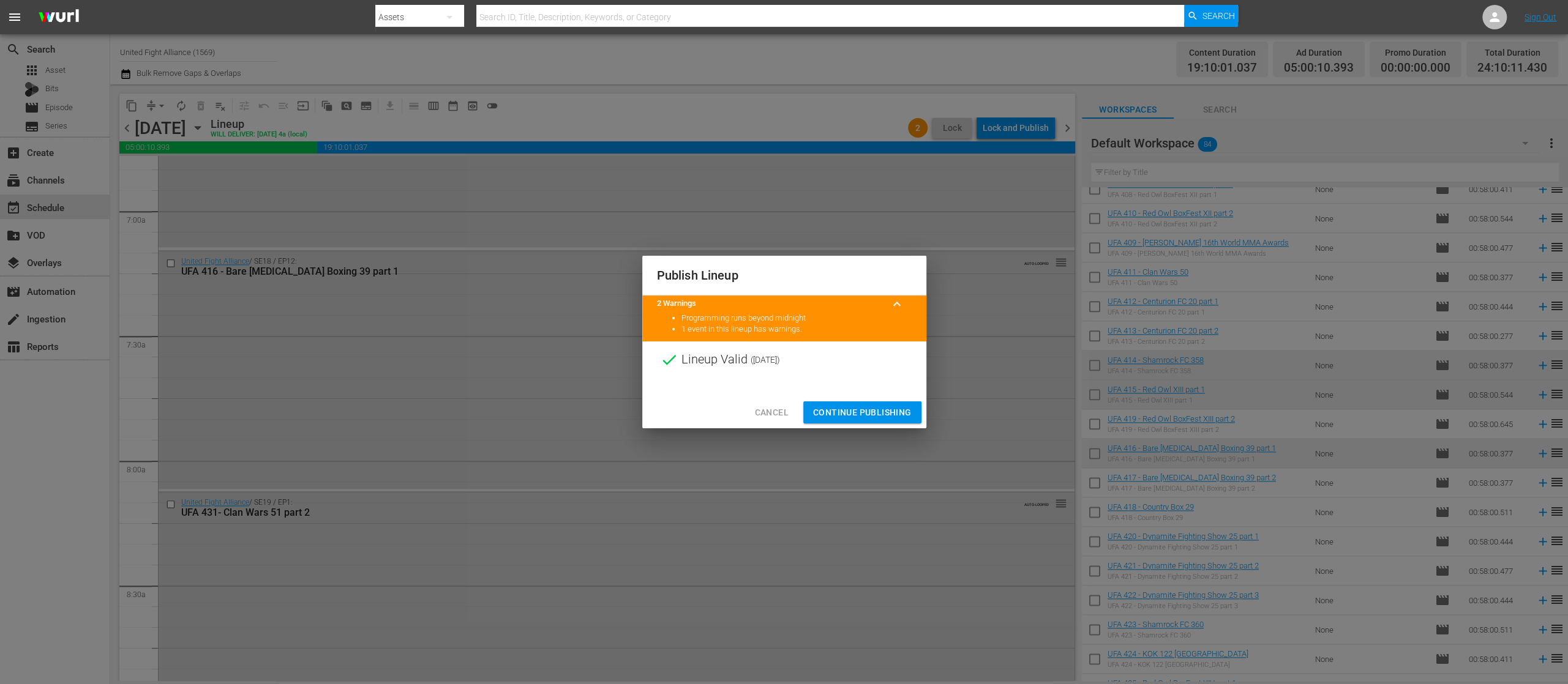
click at [854, 418] on span "Continue Publishing" at bounding box center [862, 413] width 98 height 15
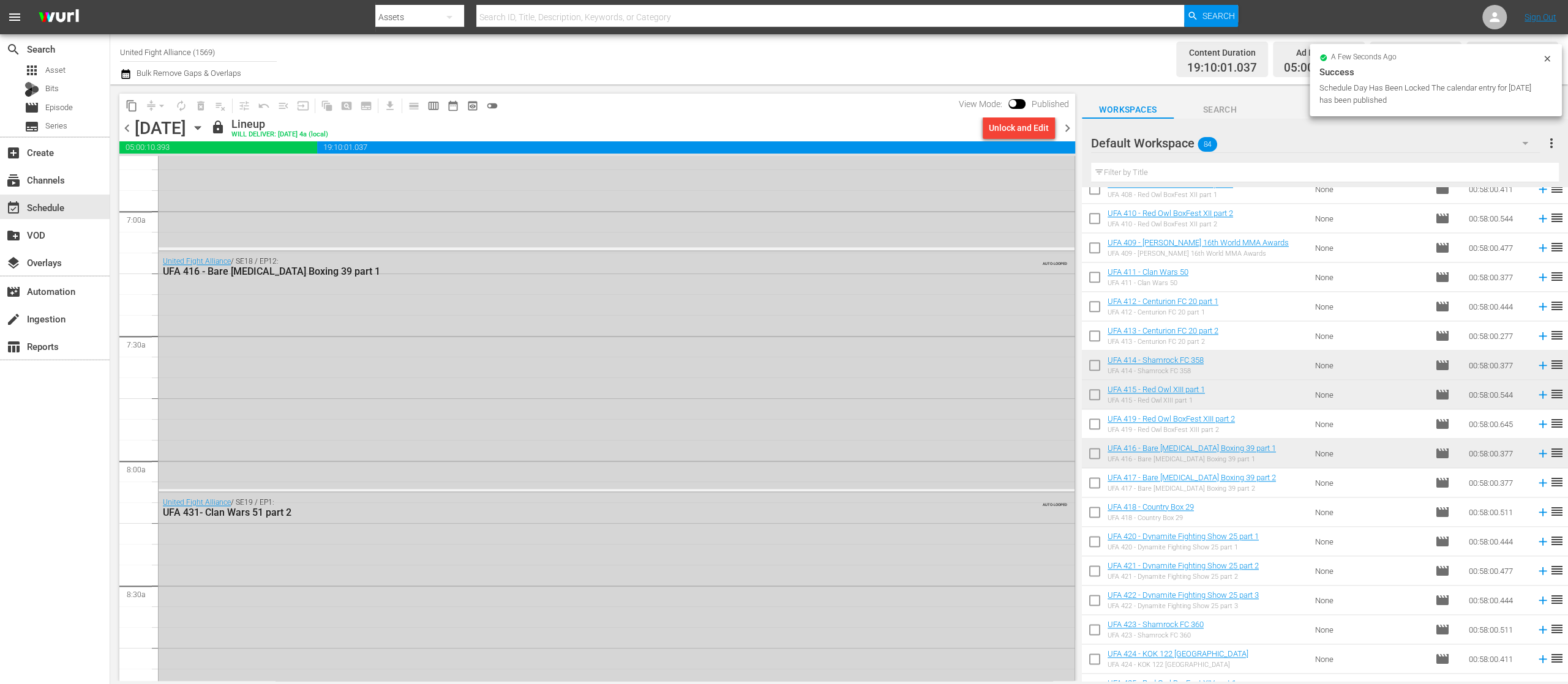
click at [1068, 131] on span "chevron_right" at bounding box center [1068, 129] width 15 height 15
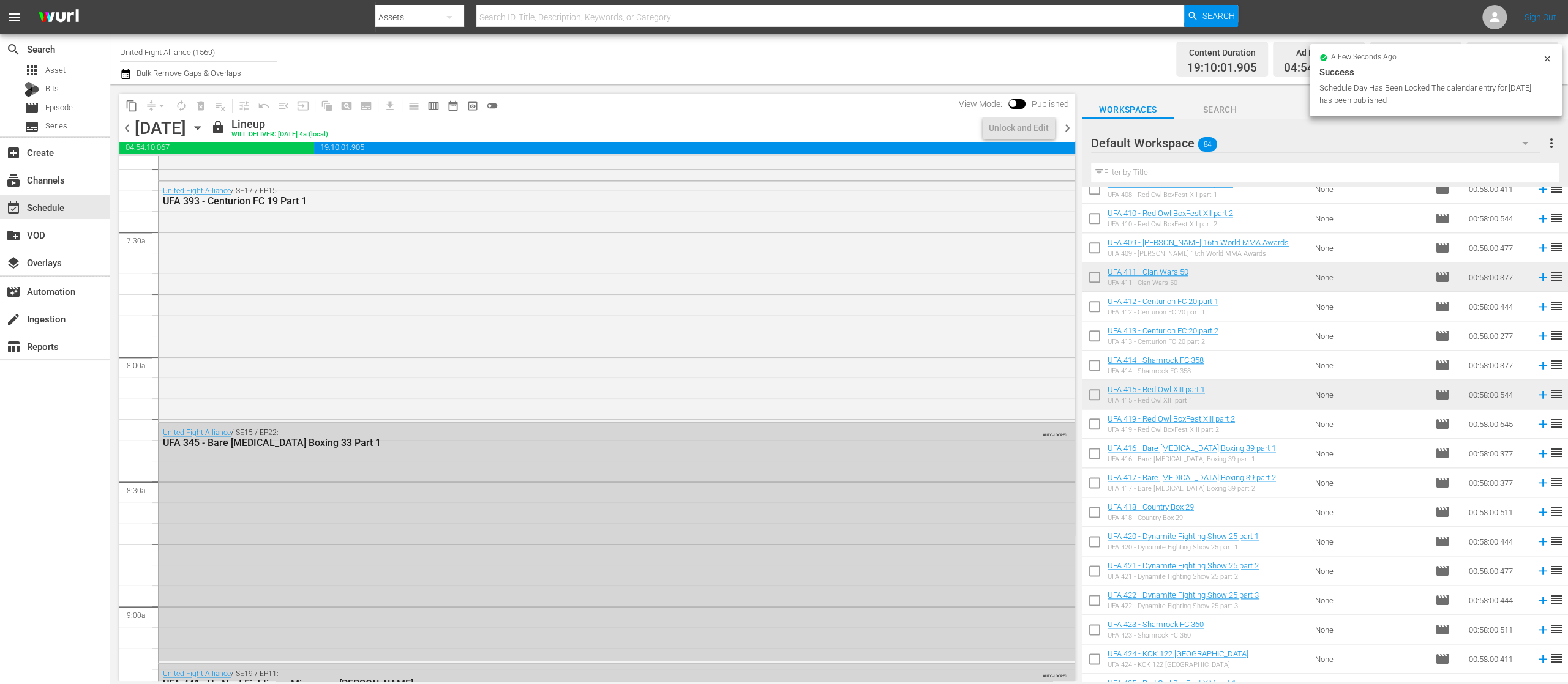
scroll to position [1714, 0]
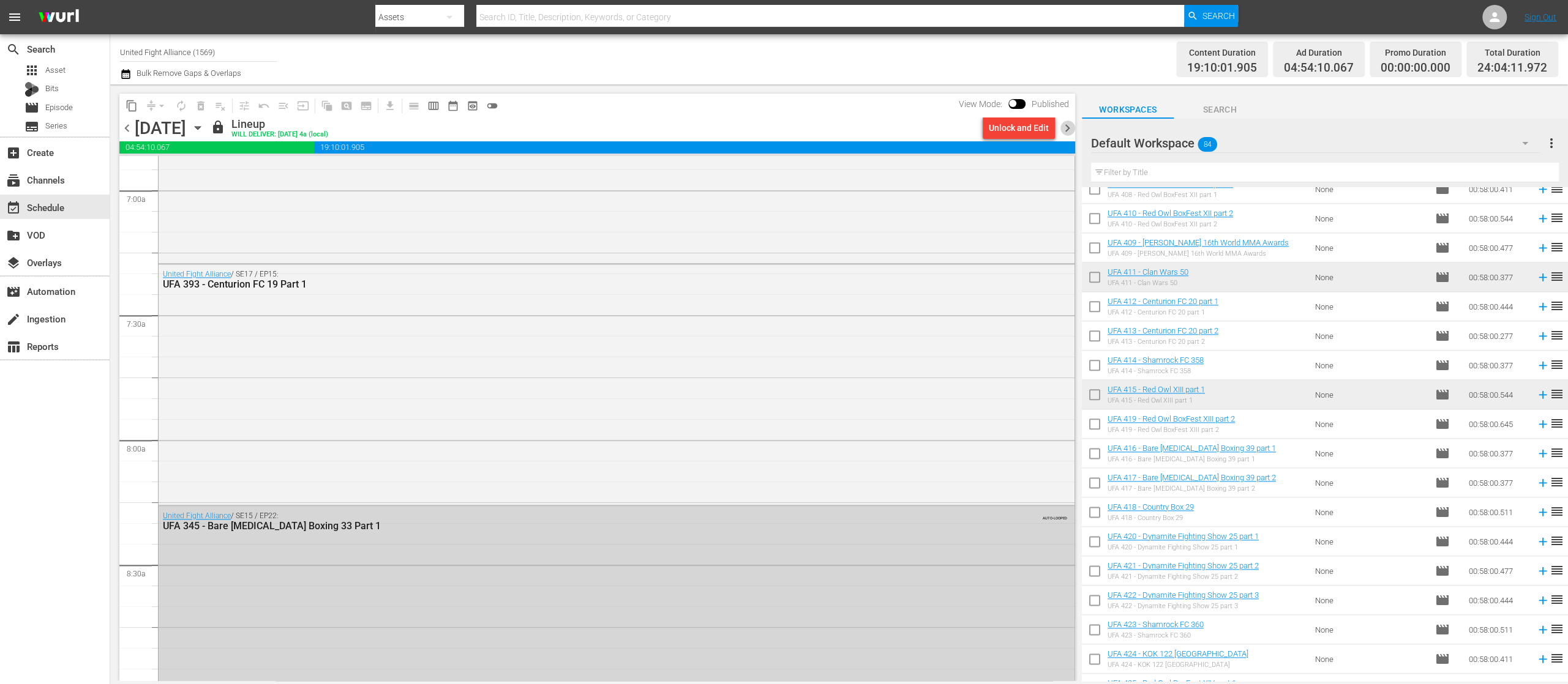
click at [1068, 131] on span "chevron_right" at bounding box center [1068, 129] width 15 height 15
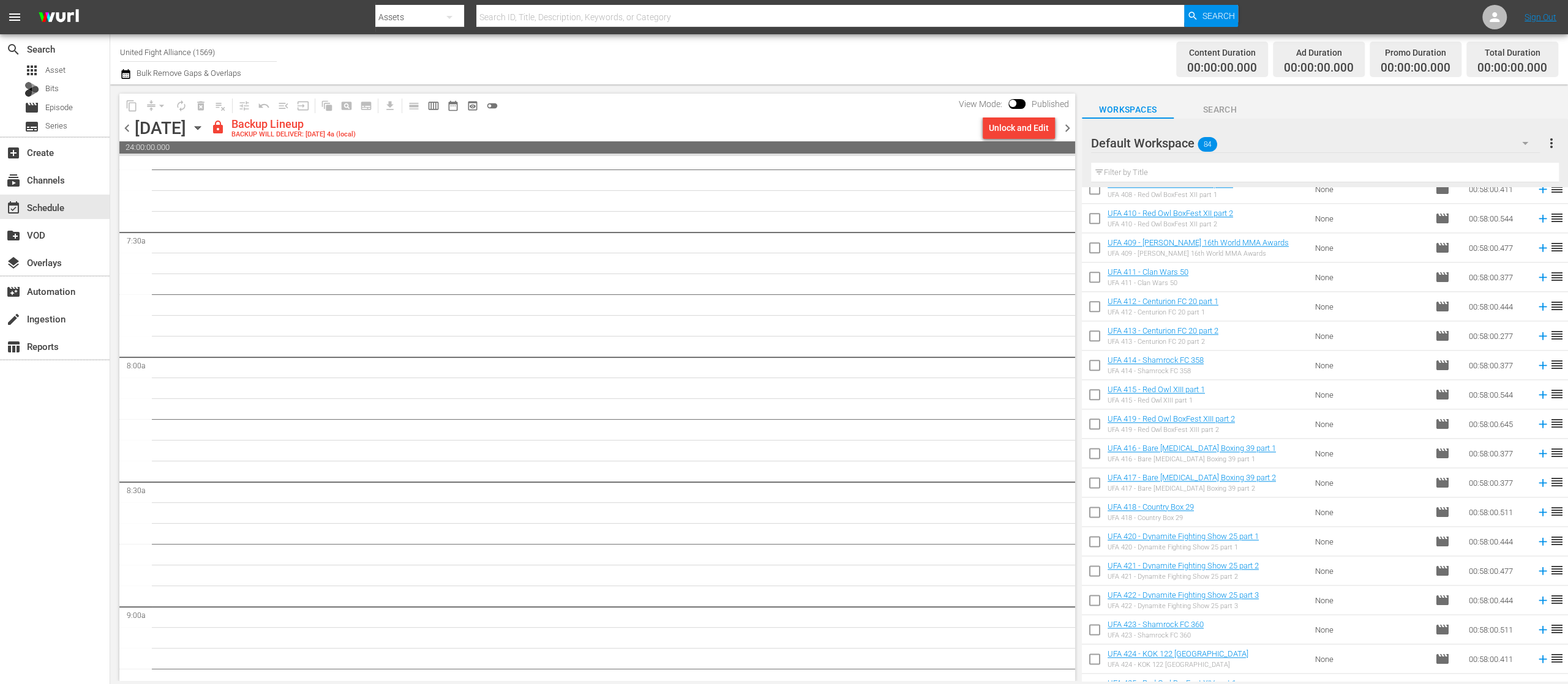
scroll to position [1776, 0]
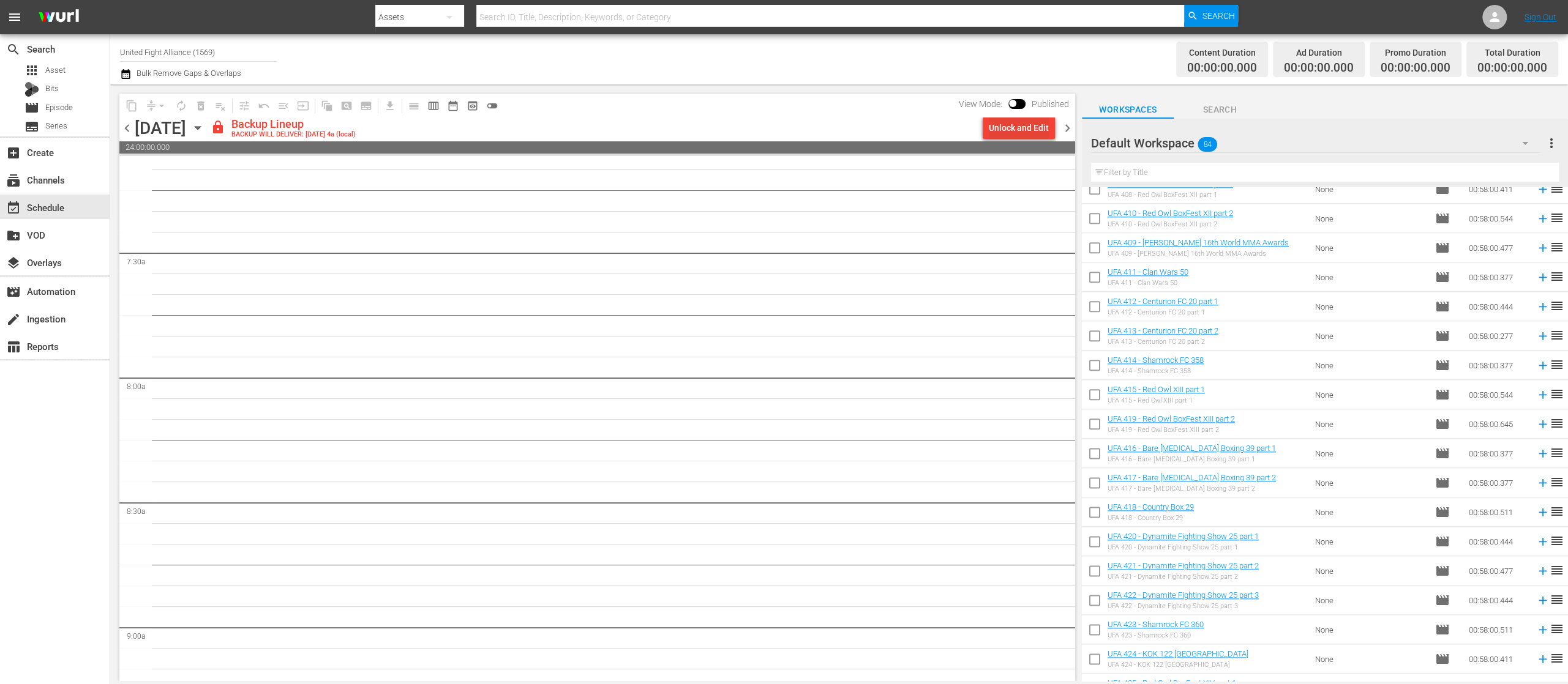
click at [1024, 128] on div "Unlock and Edit" at bounding box center [1018, 128] width 60 height 22
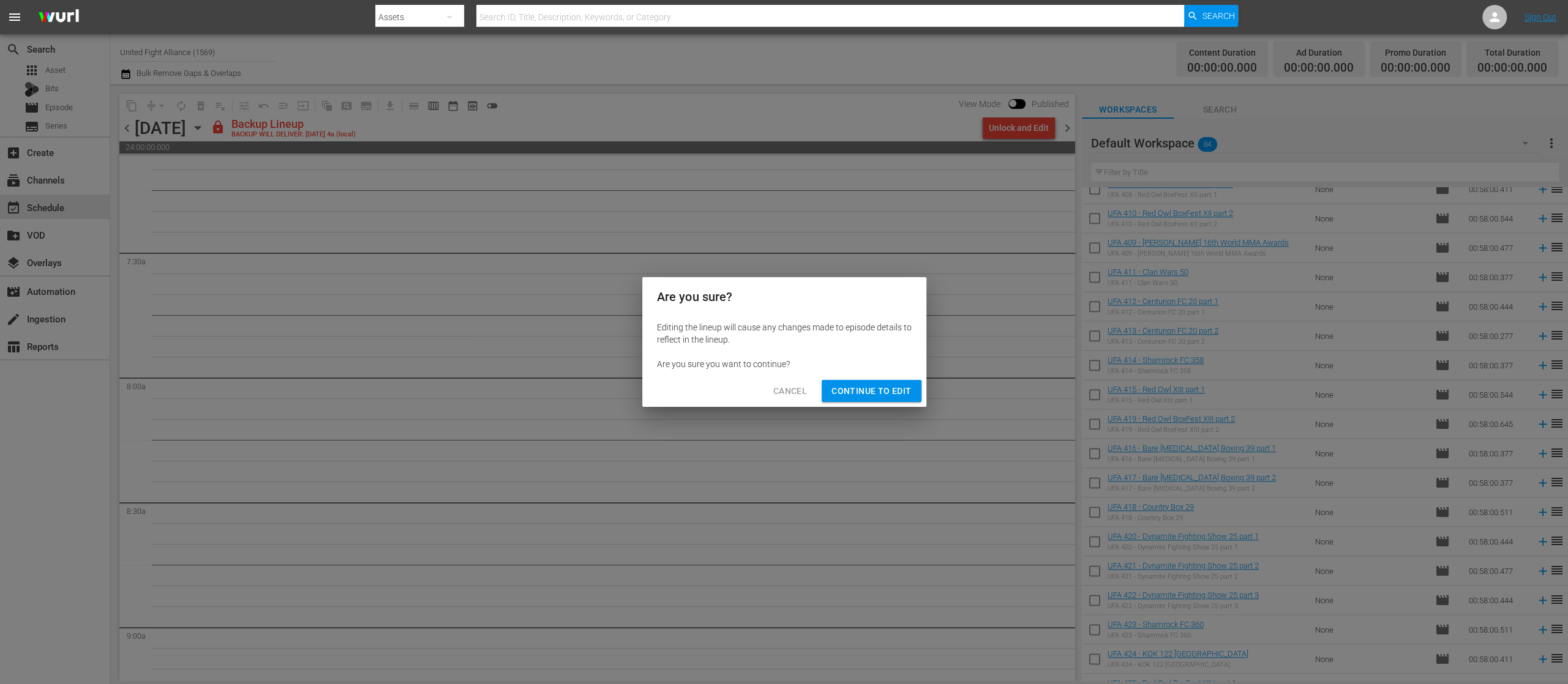
click at [864, 386] on span "Continue to Edit" at bounding box center [871, 392] width 80 height 15
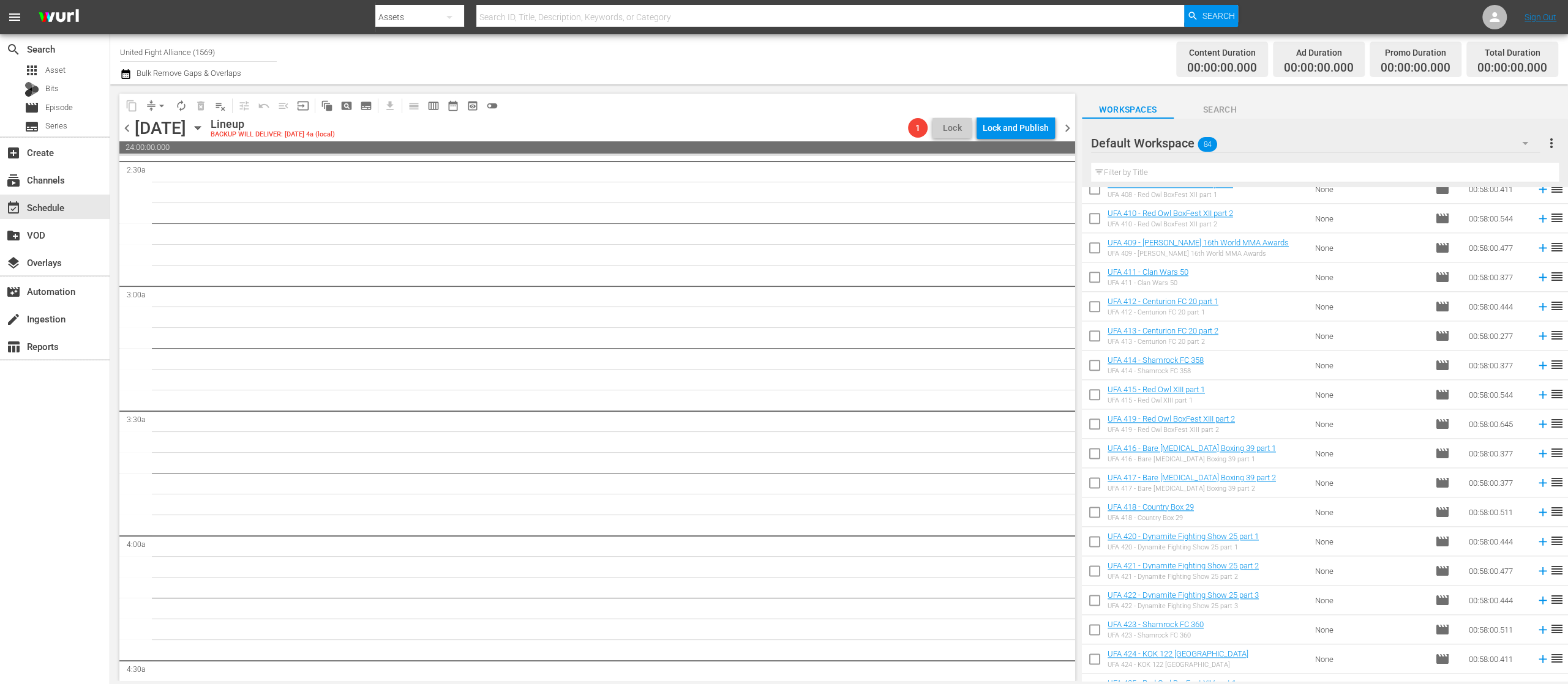
scroll to position [307, 0]
click at [1538, 248] on icon at bounding box center [1542, 248] width 8 height 8
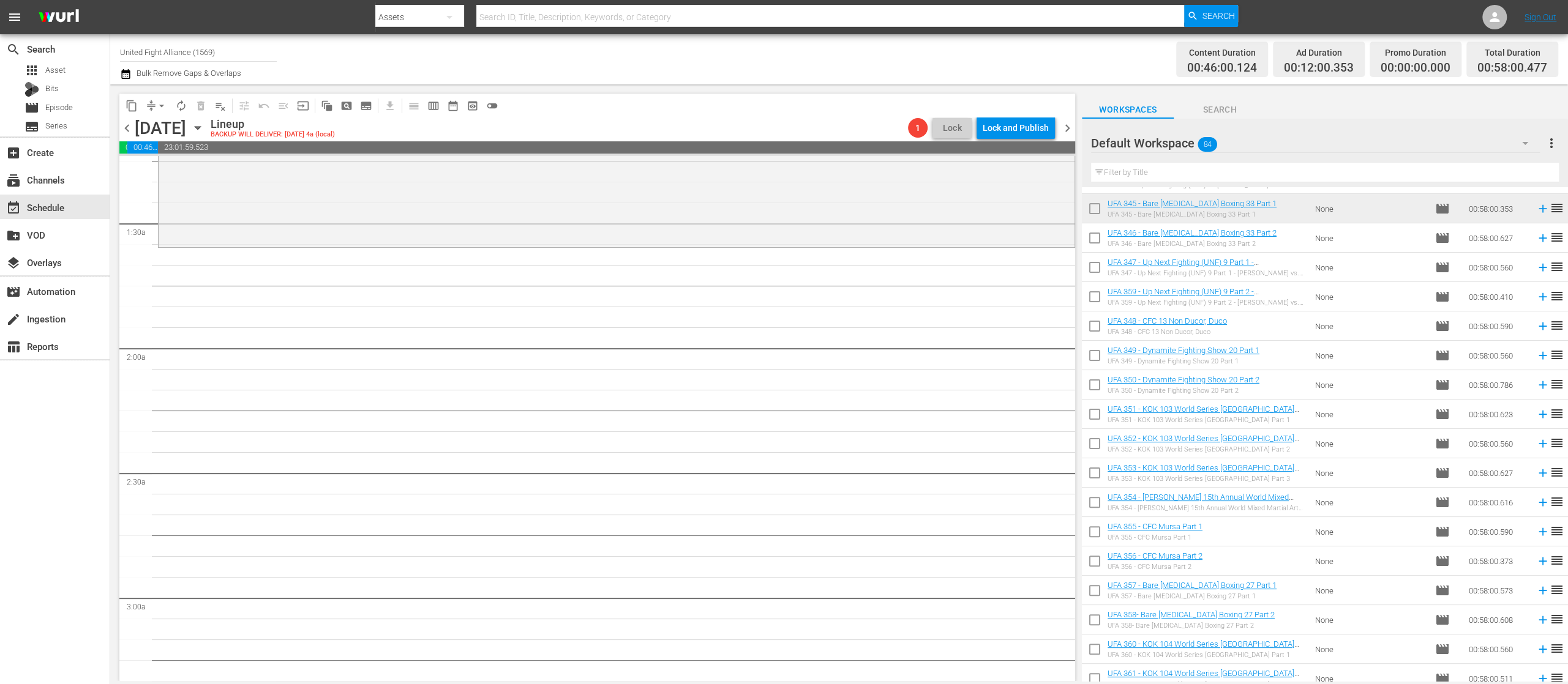
scroll to position [532, 0]
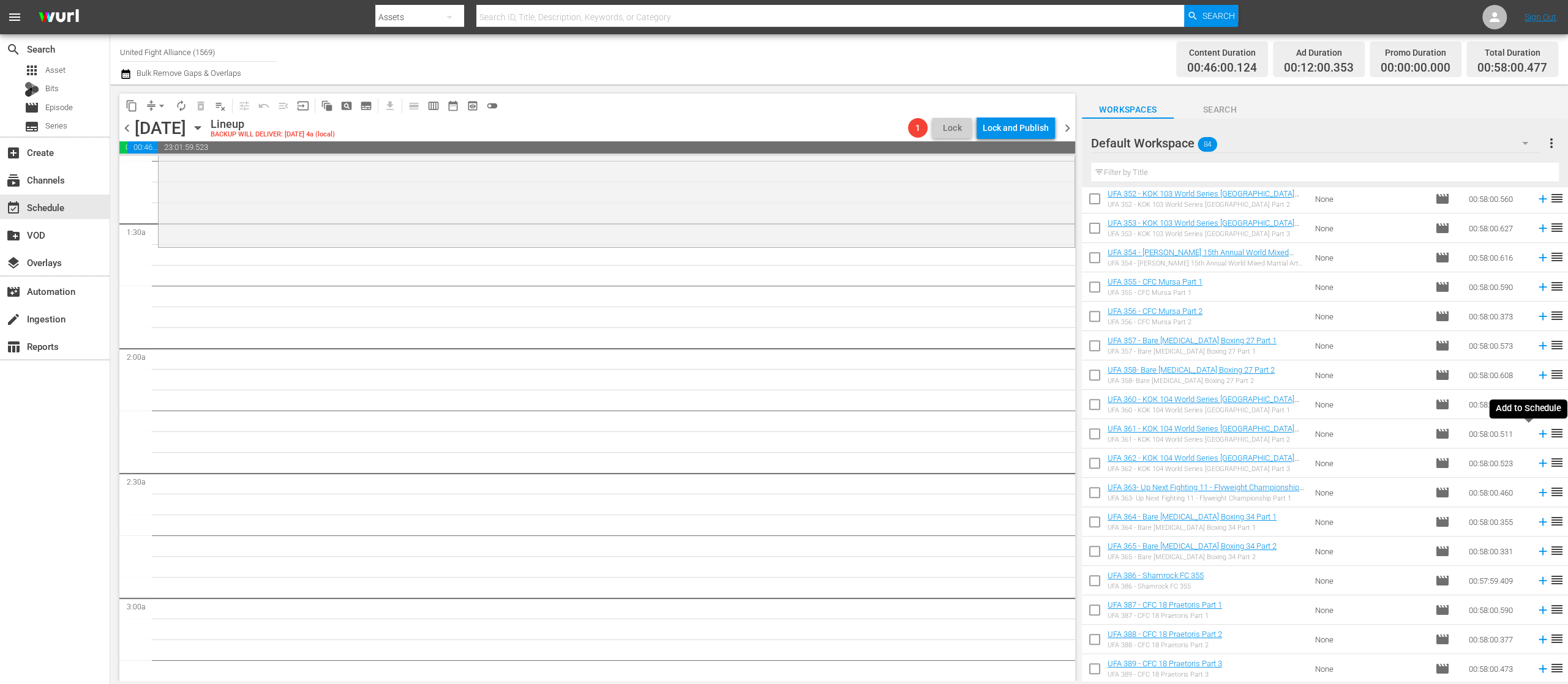
click at [1538, 433] on icon at bounding box center [1542, 434] width 8 height 8
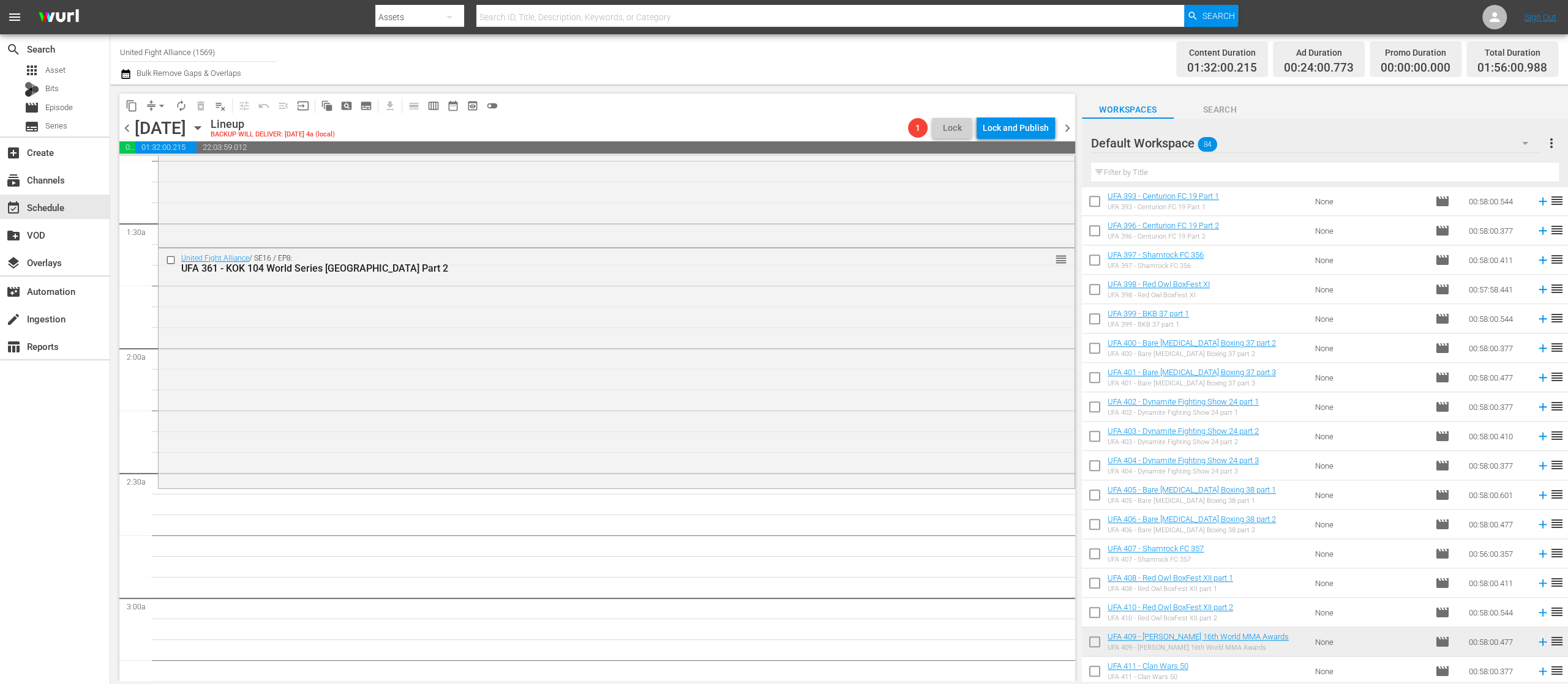
scroll to position [1714, 0]
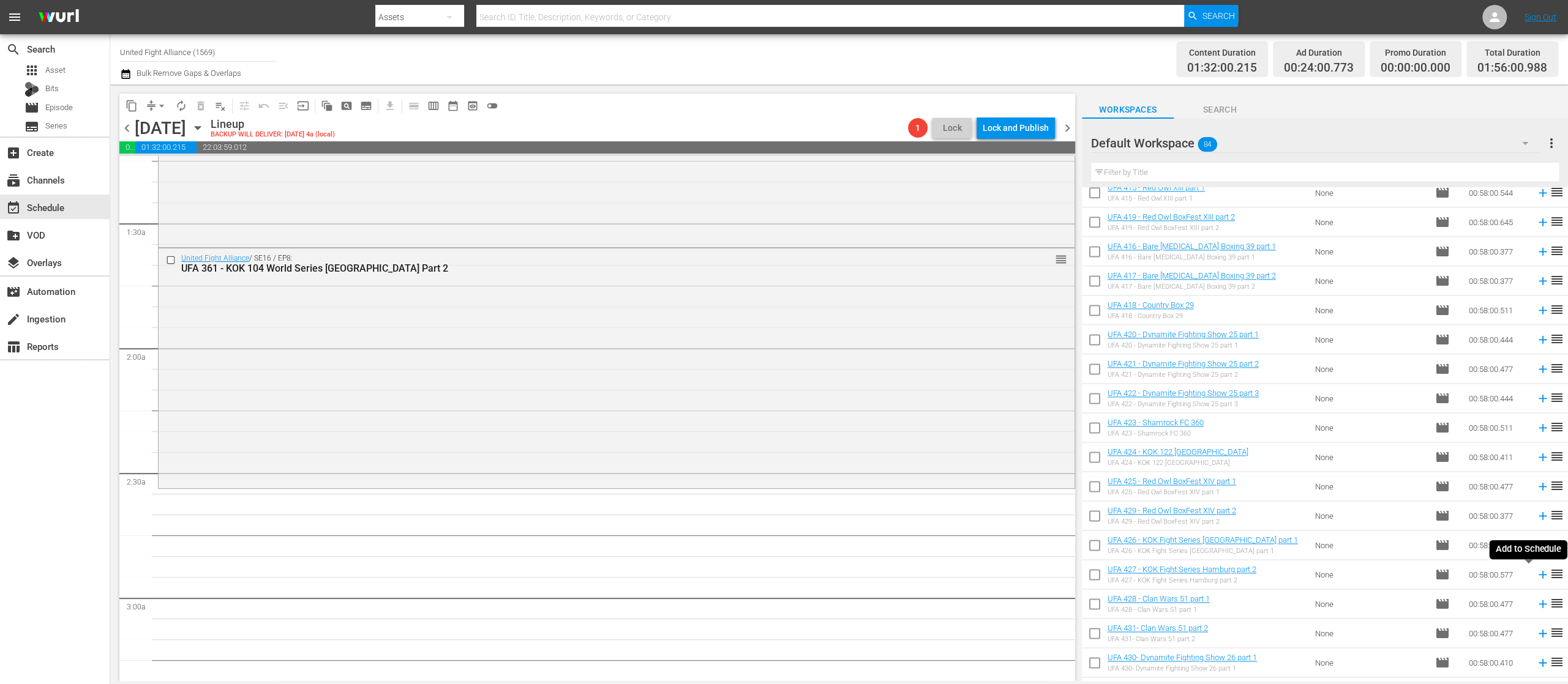
click at [1536, 578] on icon at bounding box center [1543, 574] width 14 height 14
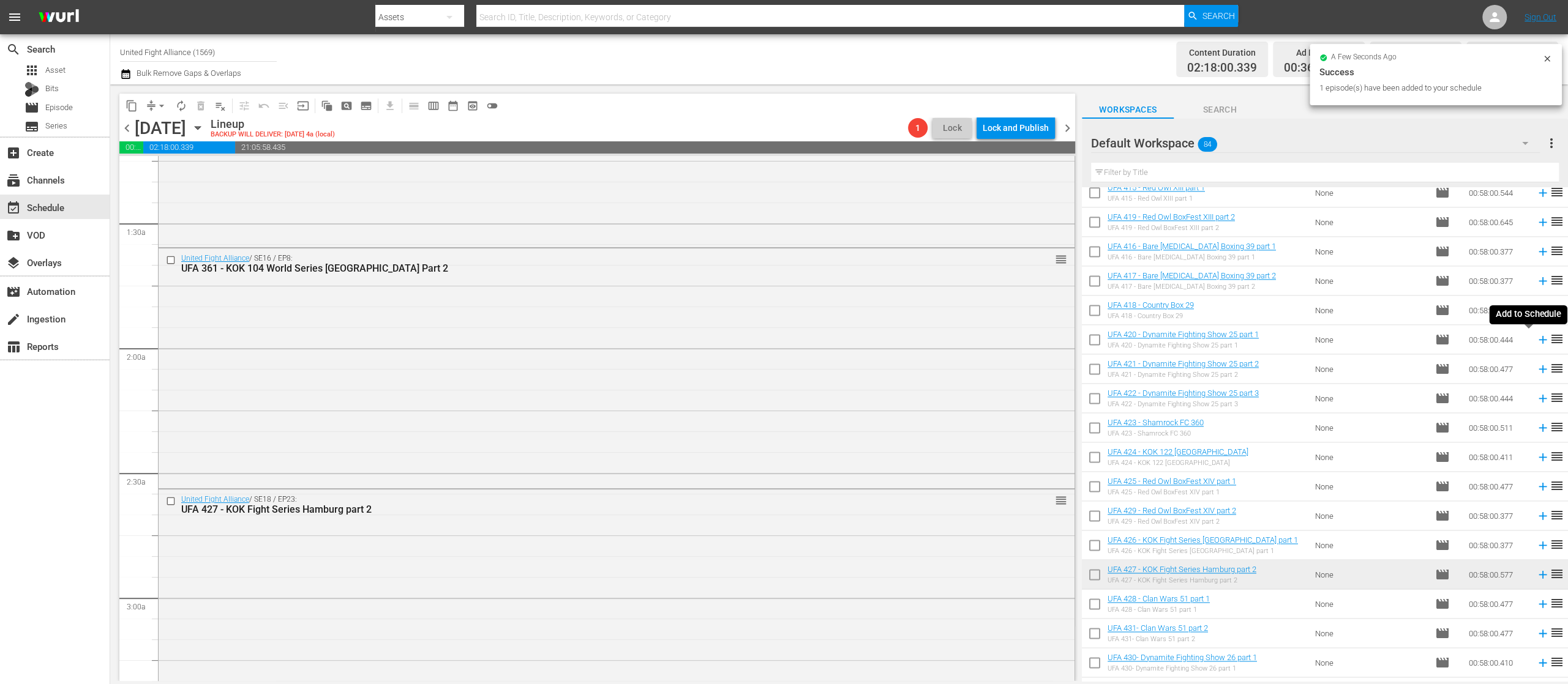
click at [1536, 344] on icon at bounding box center [1543, 339] width 14 height 14
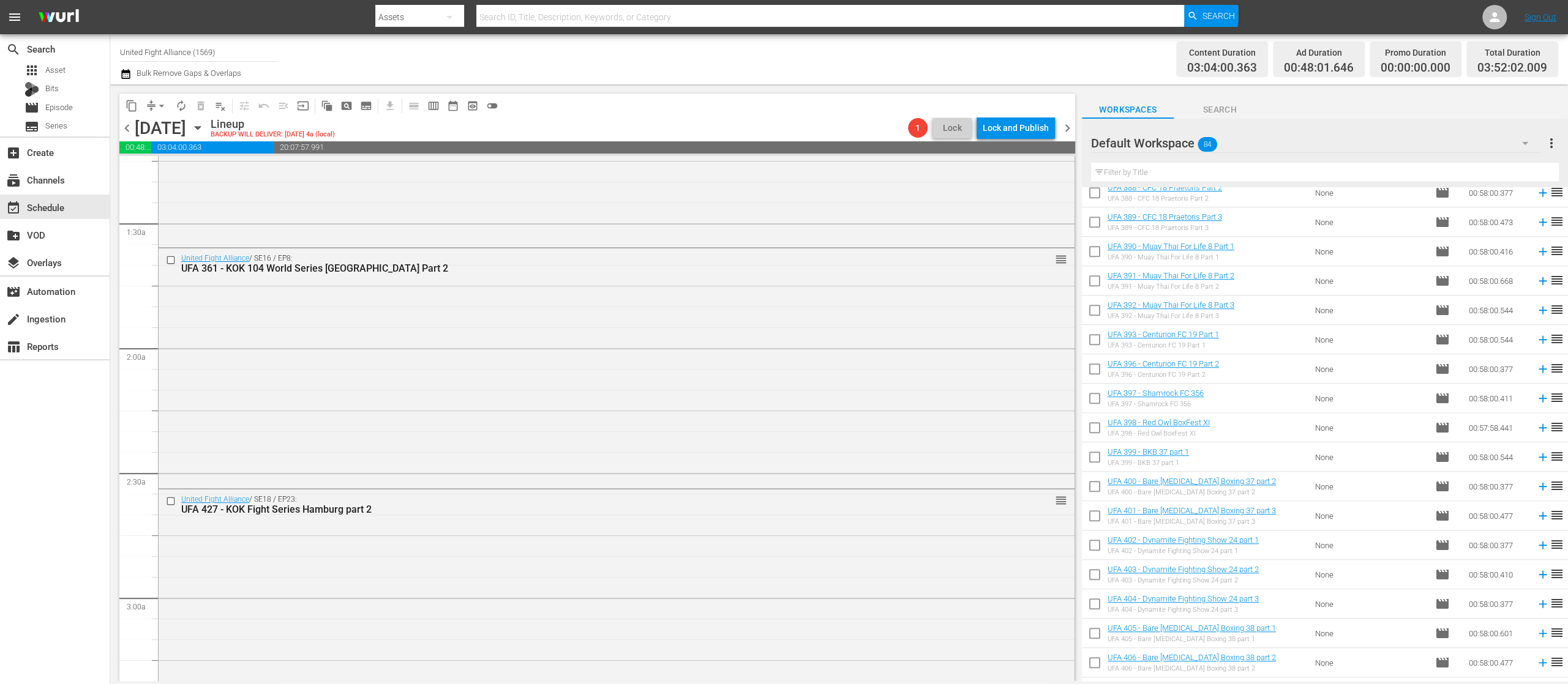
scroll to position [734, 0]
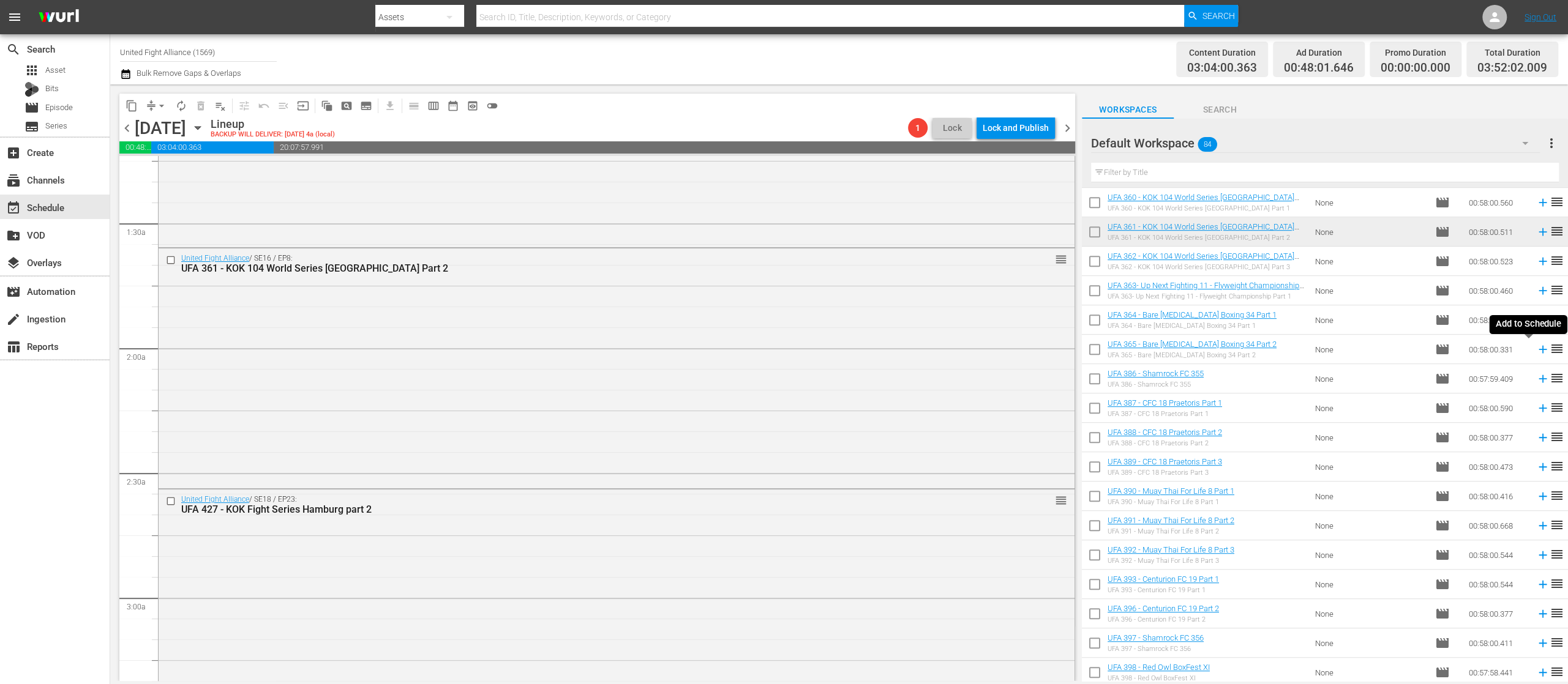
click at [1536, 351] on icon at bounding box center [1543, 349] width 14 height 14
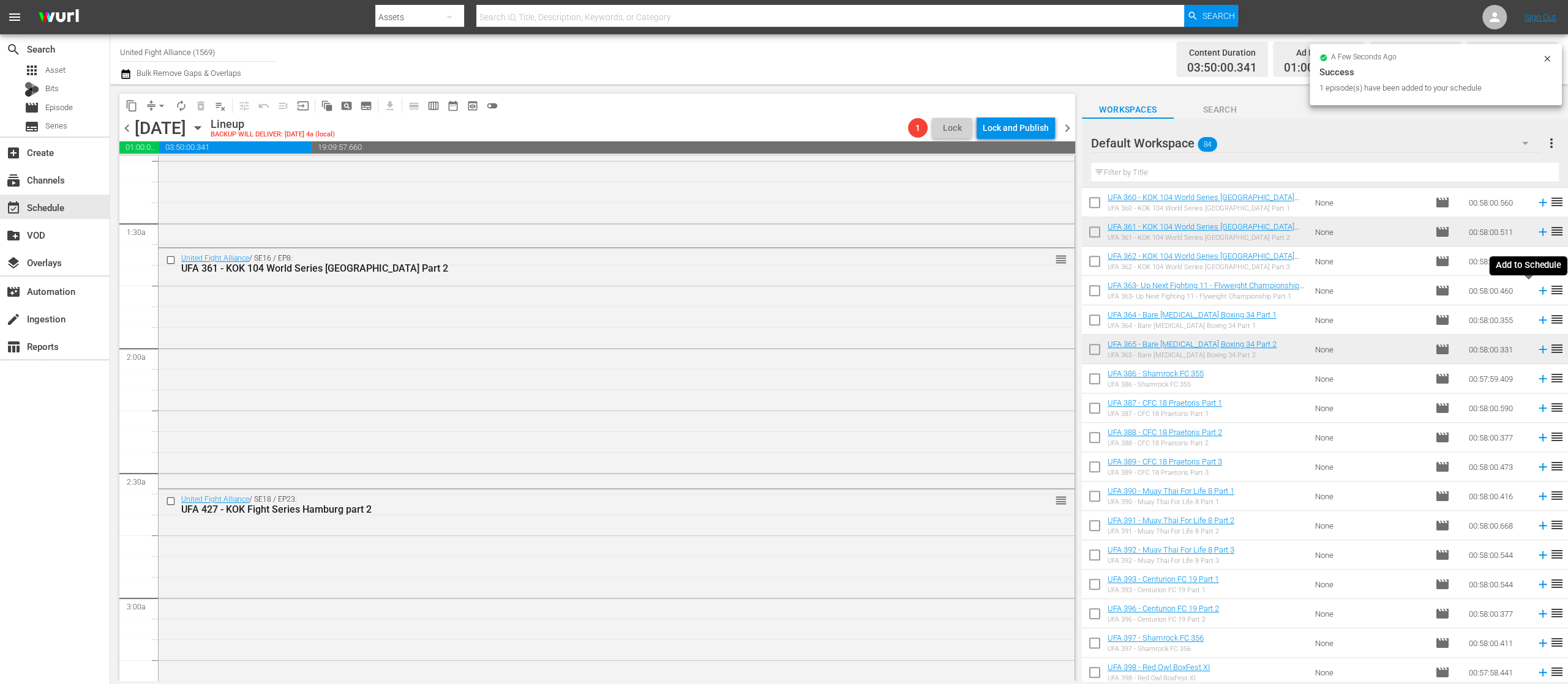
click at [1538, 290] on icon at bounding box center [1542, 291] width 8 height 8
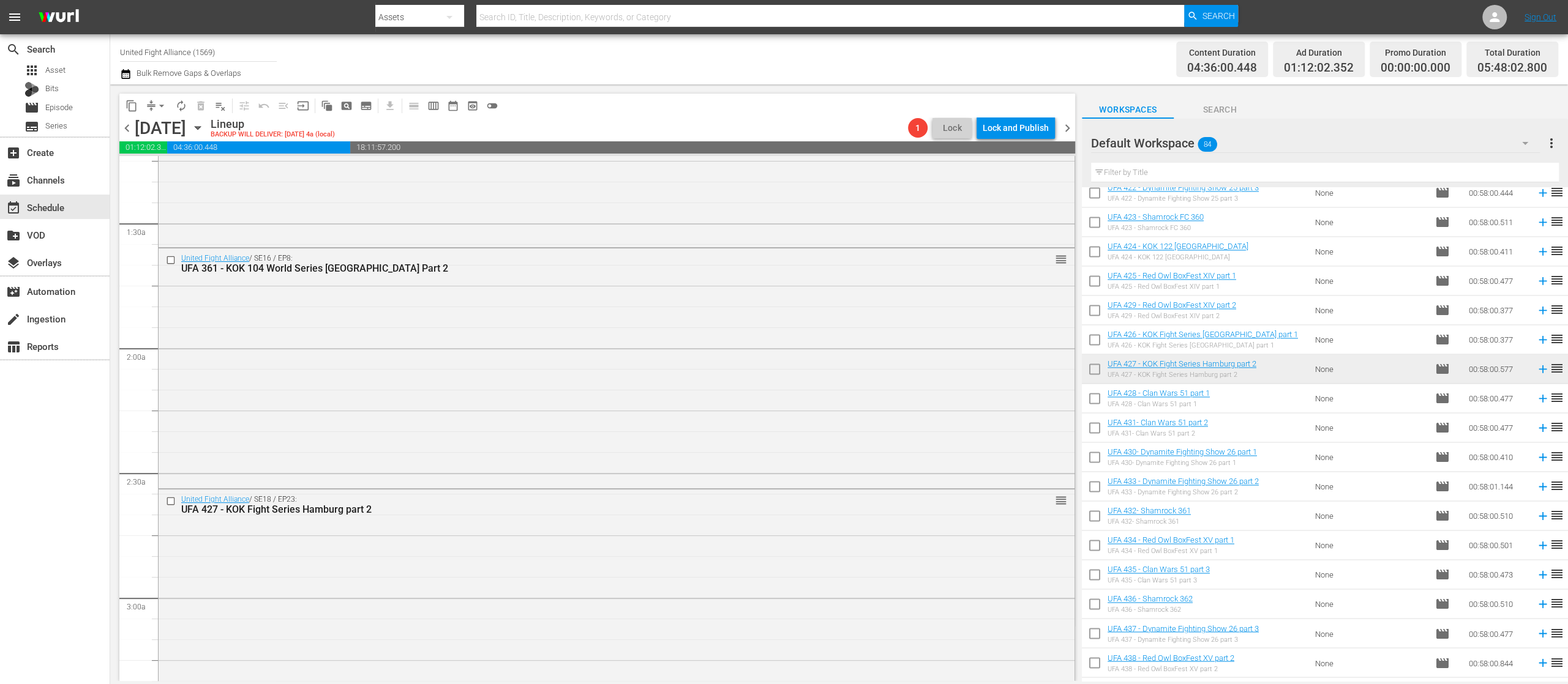
scroll to position [2001, 0]
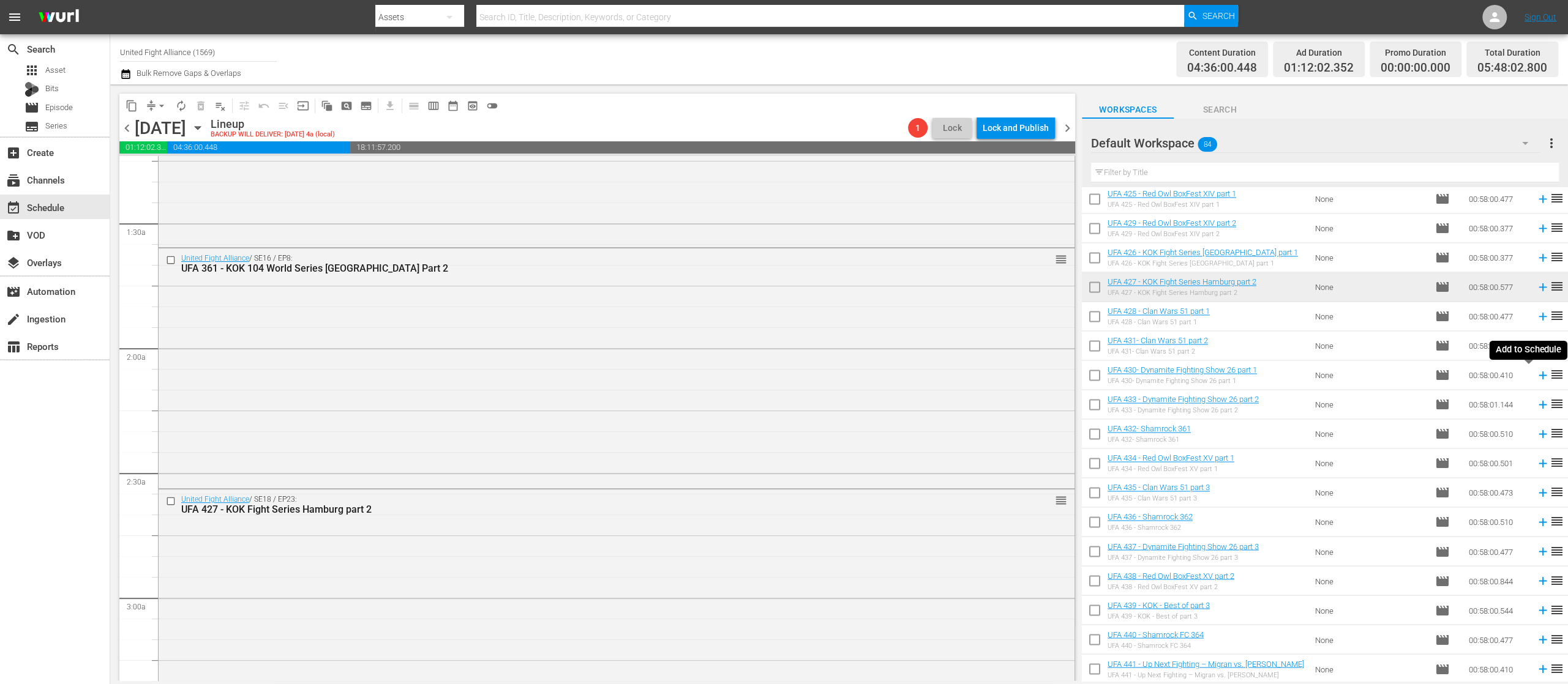
click at [1536, 378] on icon at bounding box center [1543, 375] width 14 height 14
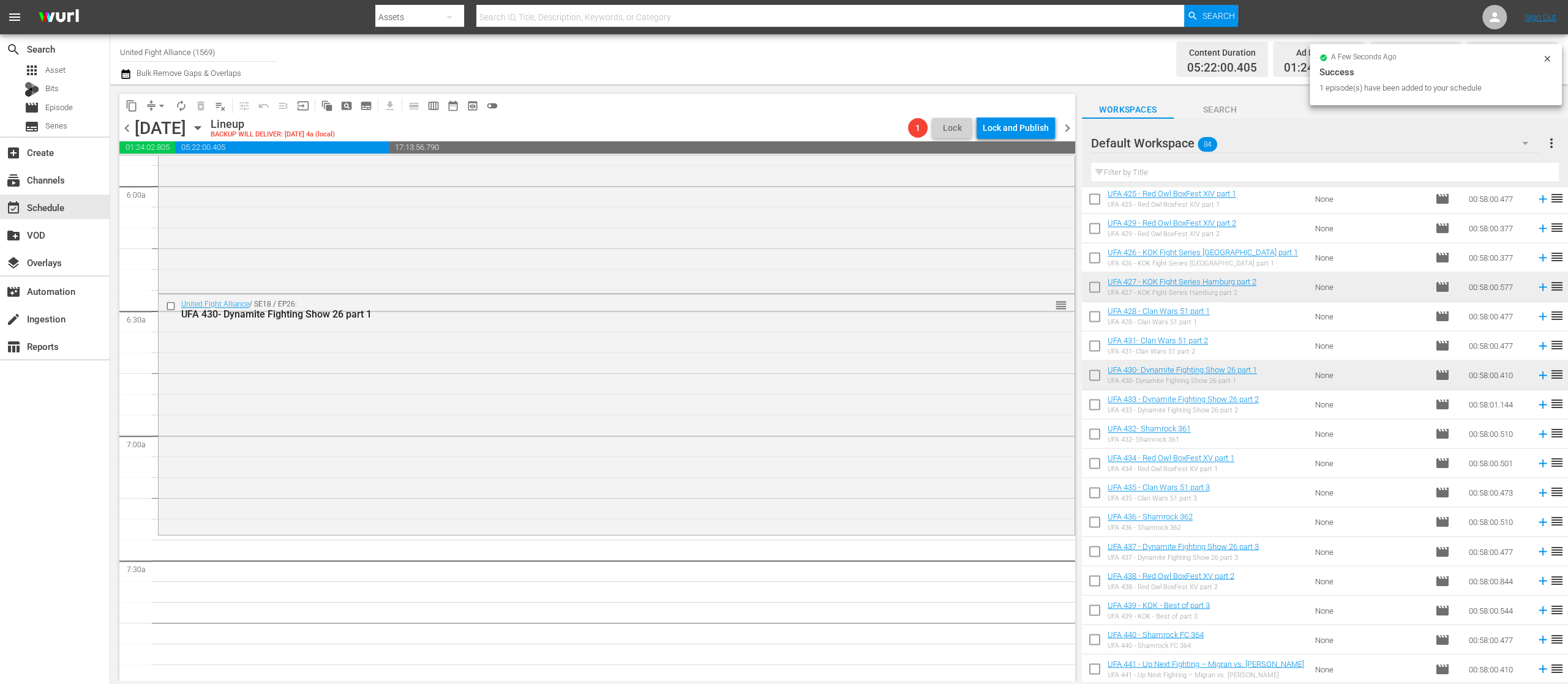
scroll to position [1531, 0]
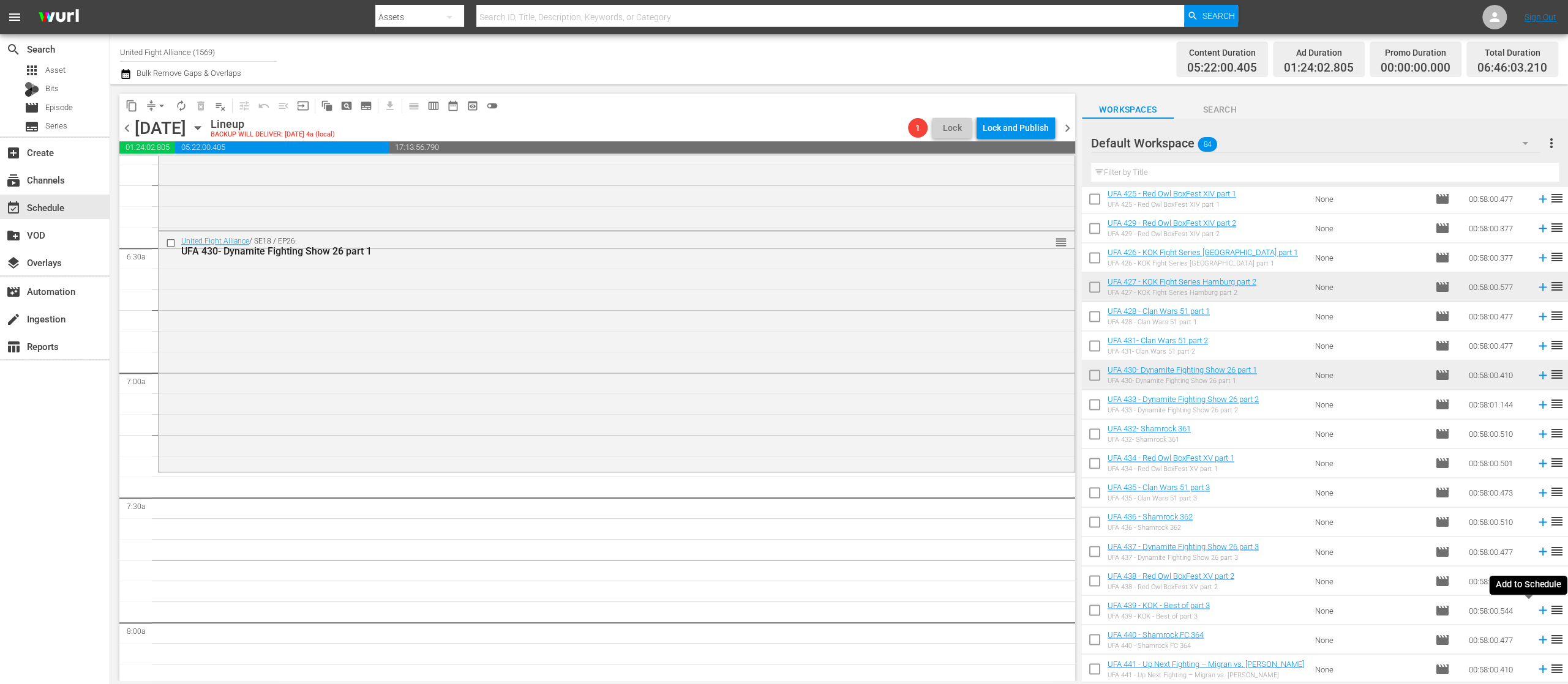
click at [1536, 612] on icon at bounding box center [1543, 610] width 14 height 14
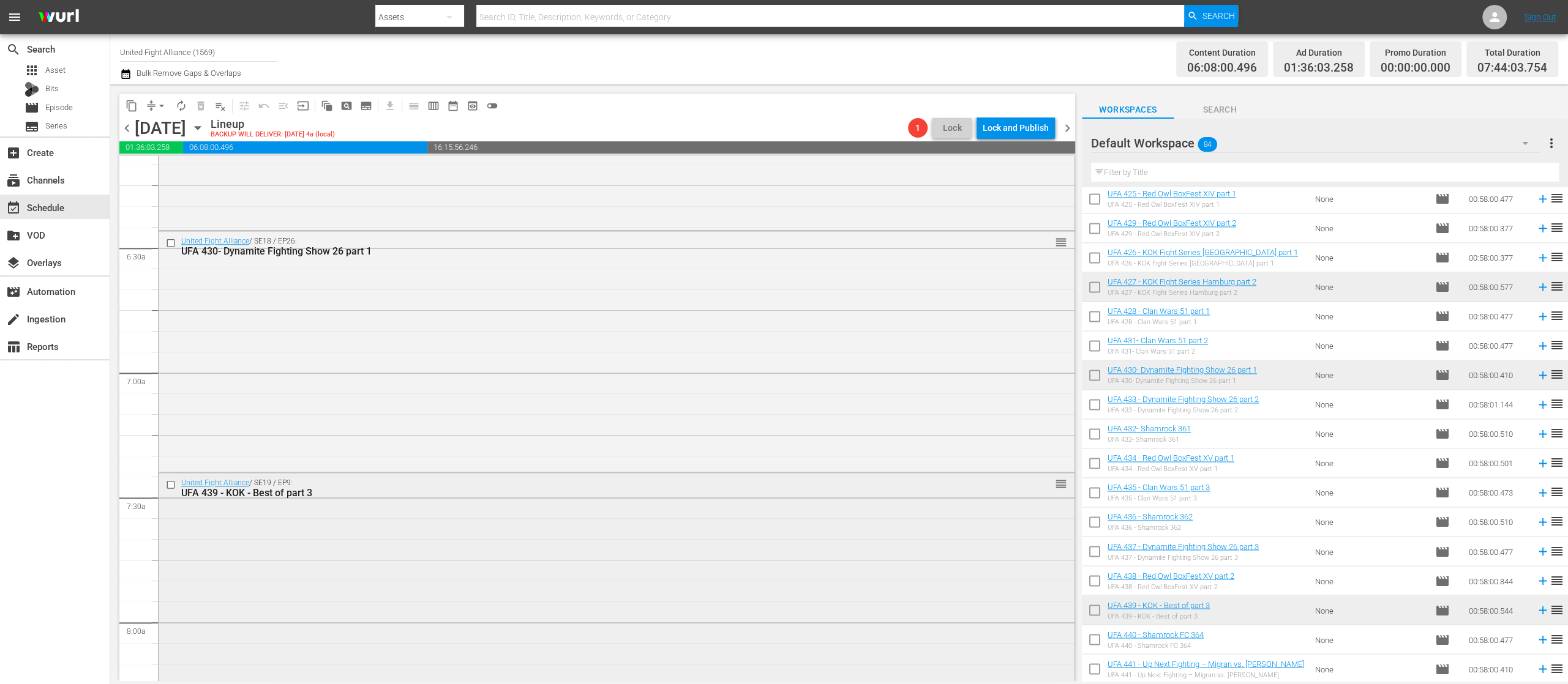
scroll to position [1776, 0]
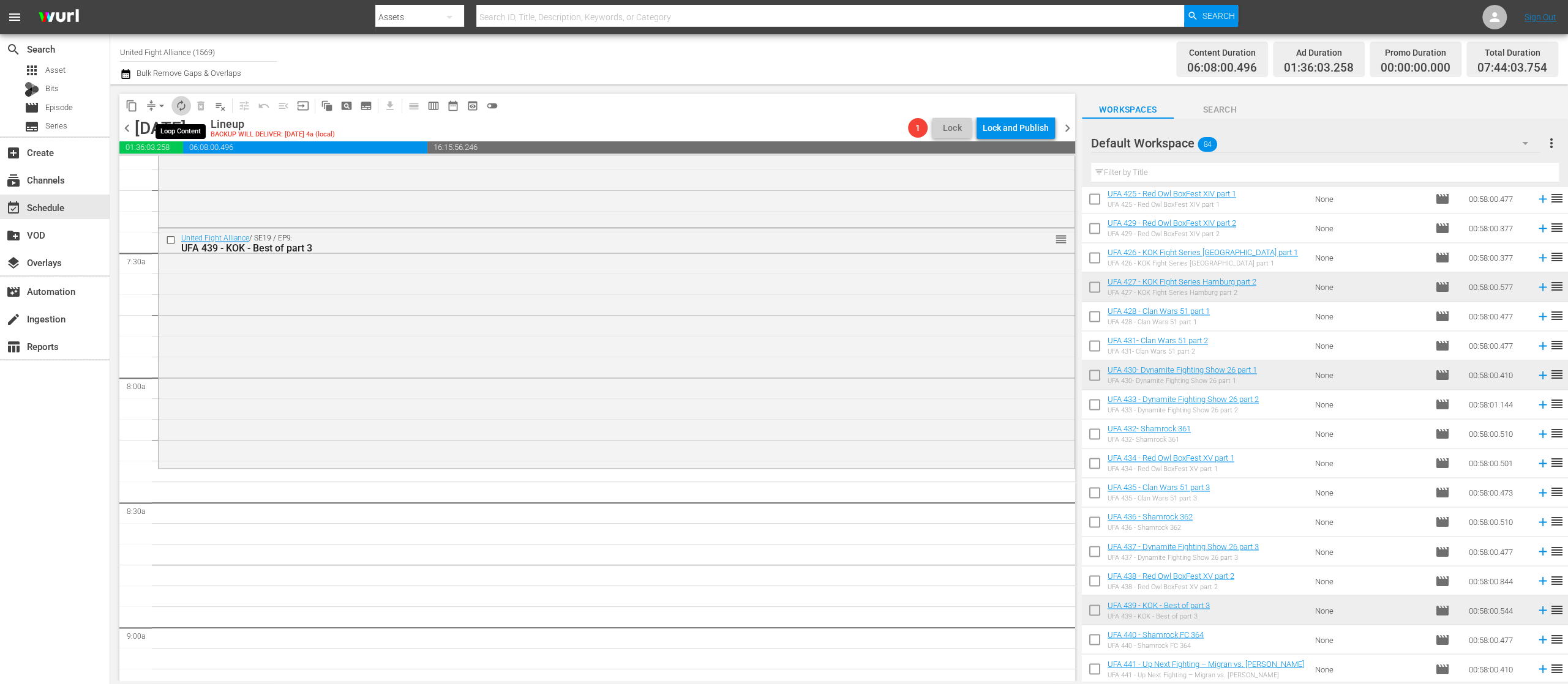
click at [181, 100] on span "autorenew_outlined" at bounding box center [181, 105] width 12 height 12
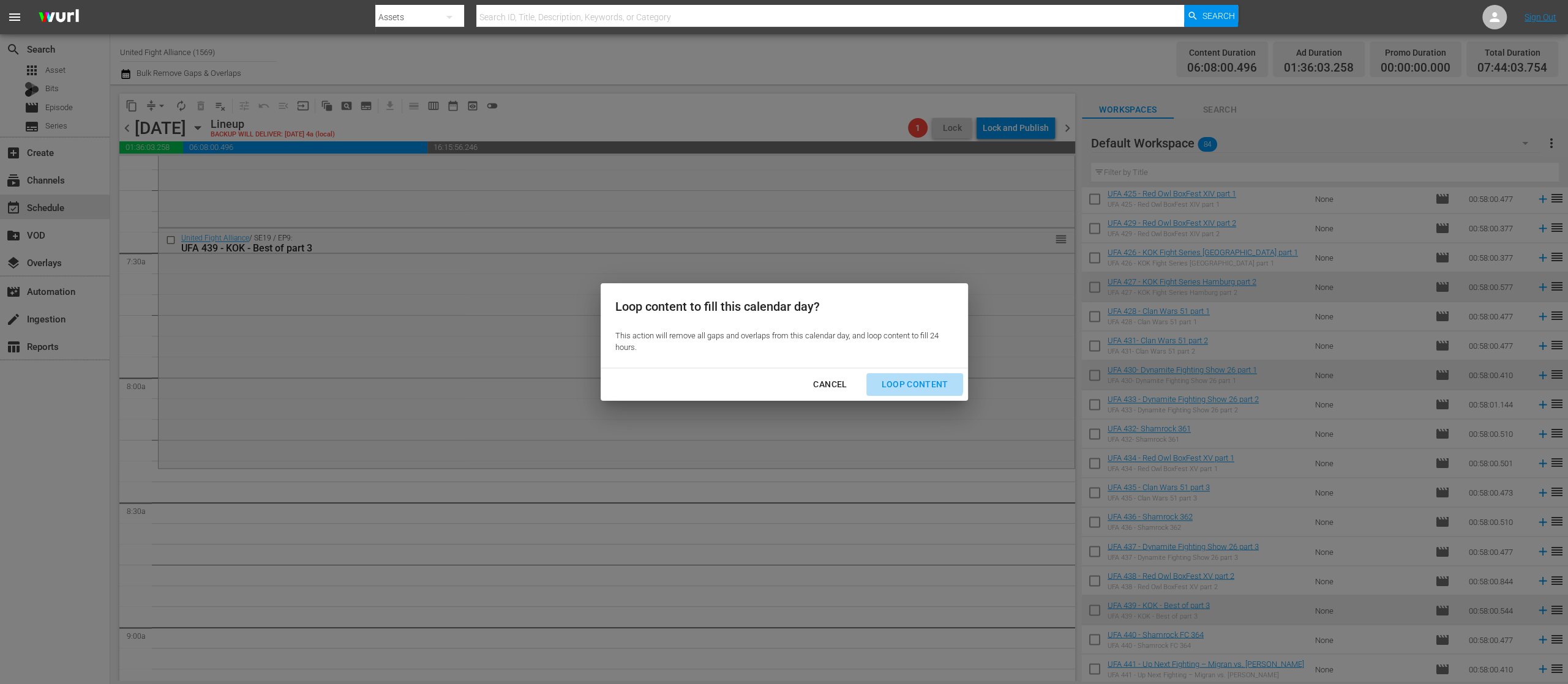
click at [910, 377] on div "Loop Content" at bounding box center [915, 384] width 86 height 15
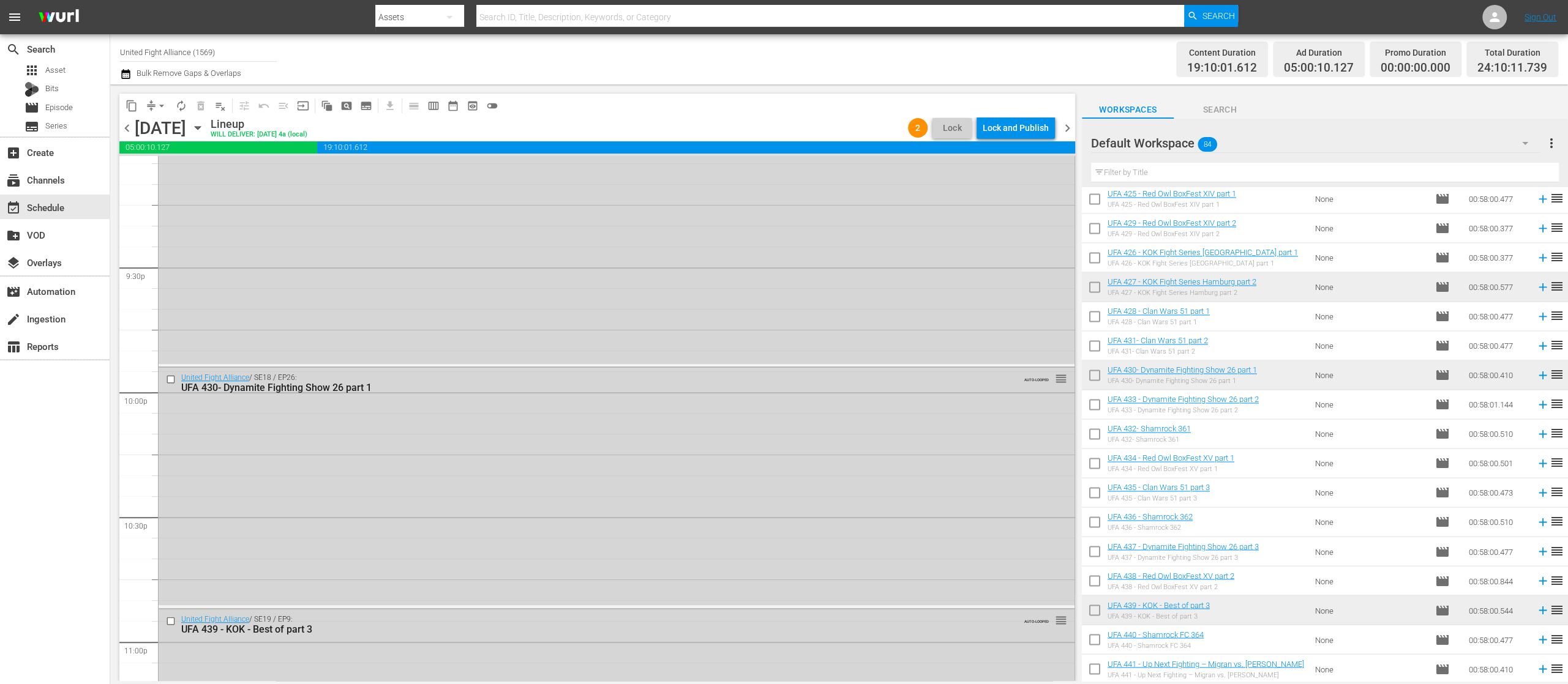
scroll to position [5667, 0]
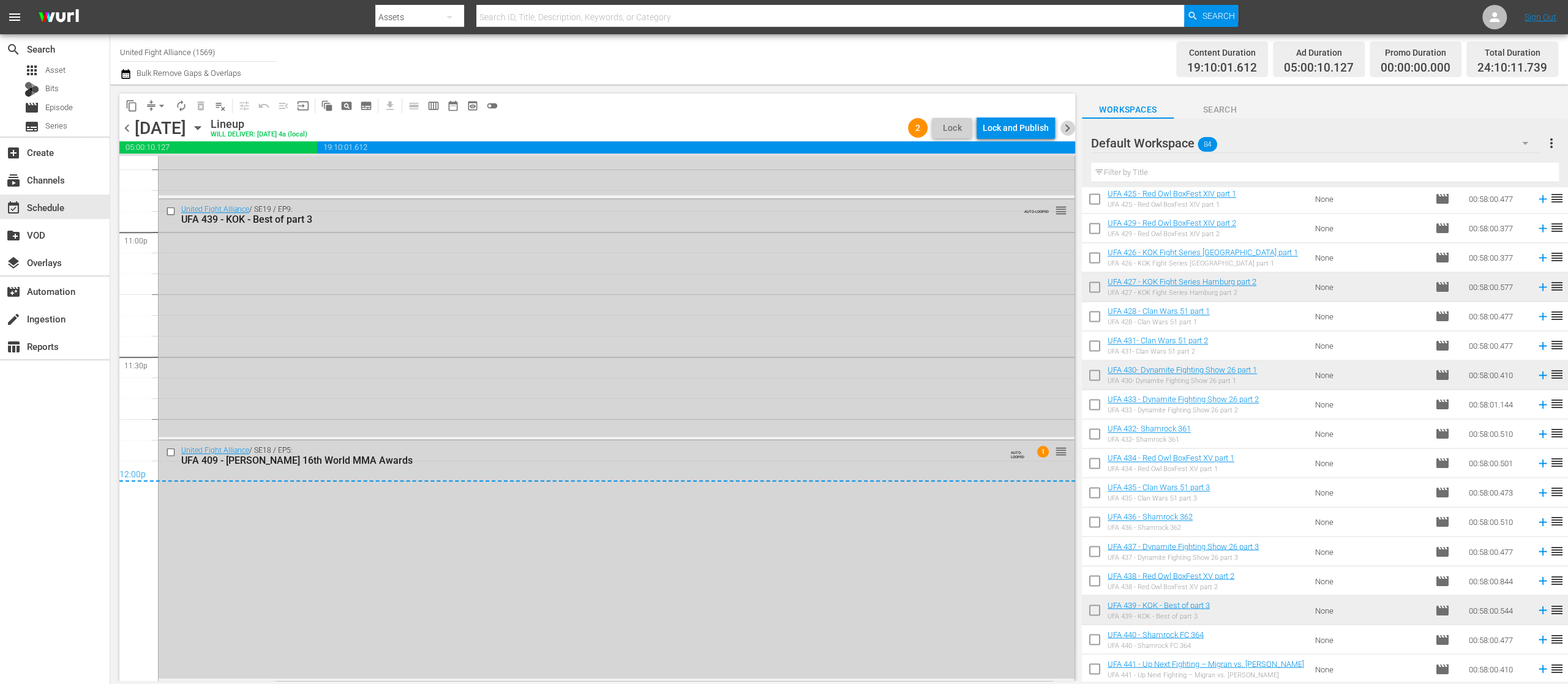
click at [1070, 130] on span "chevron_right" at bounding box center [1068, 129] width 15 height 15
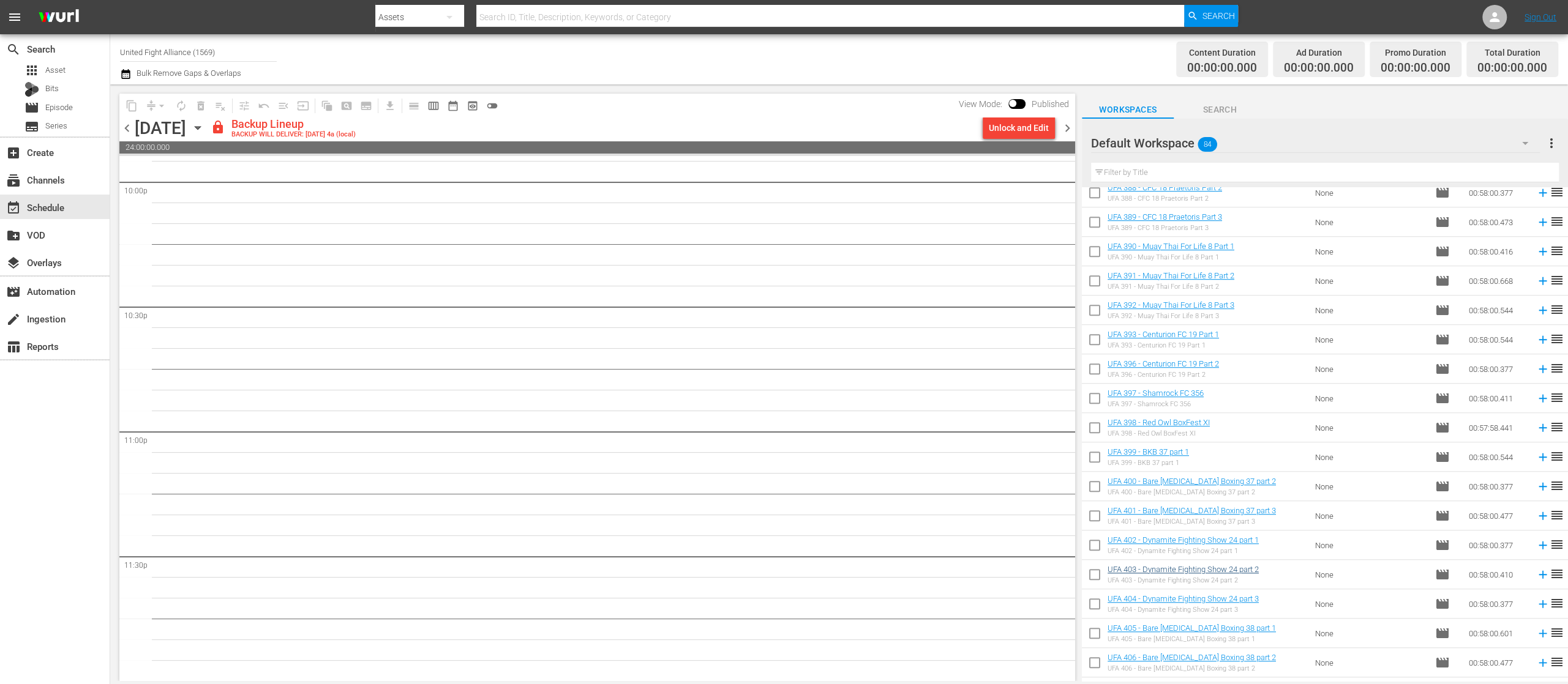
scroll to position [1224, 0]
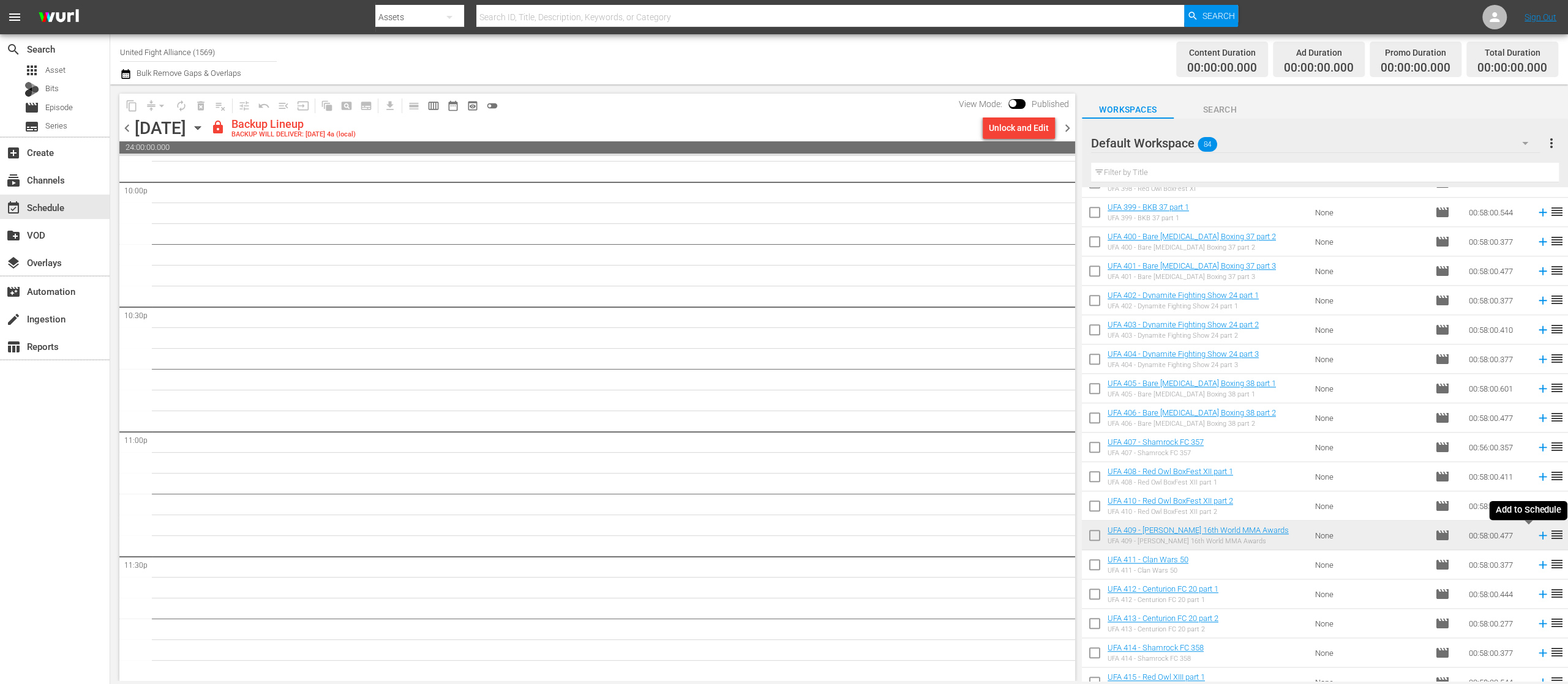
click at [1538, 536] on icon at bounding box center [1542, 536] width 8 height 8
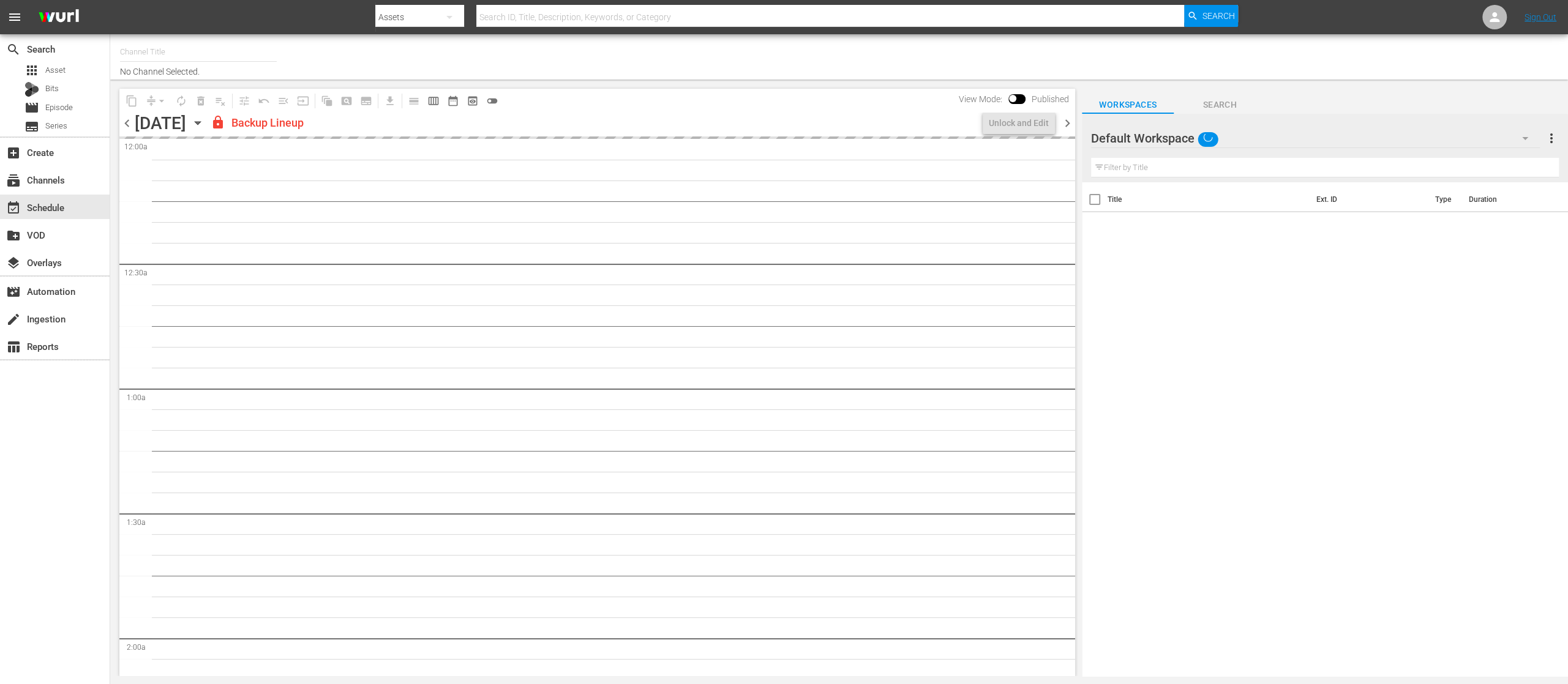
type input "United Fight Alliance (1569)"
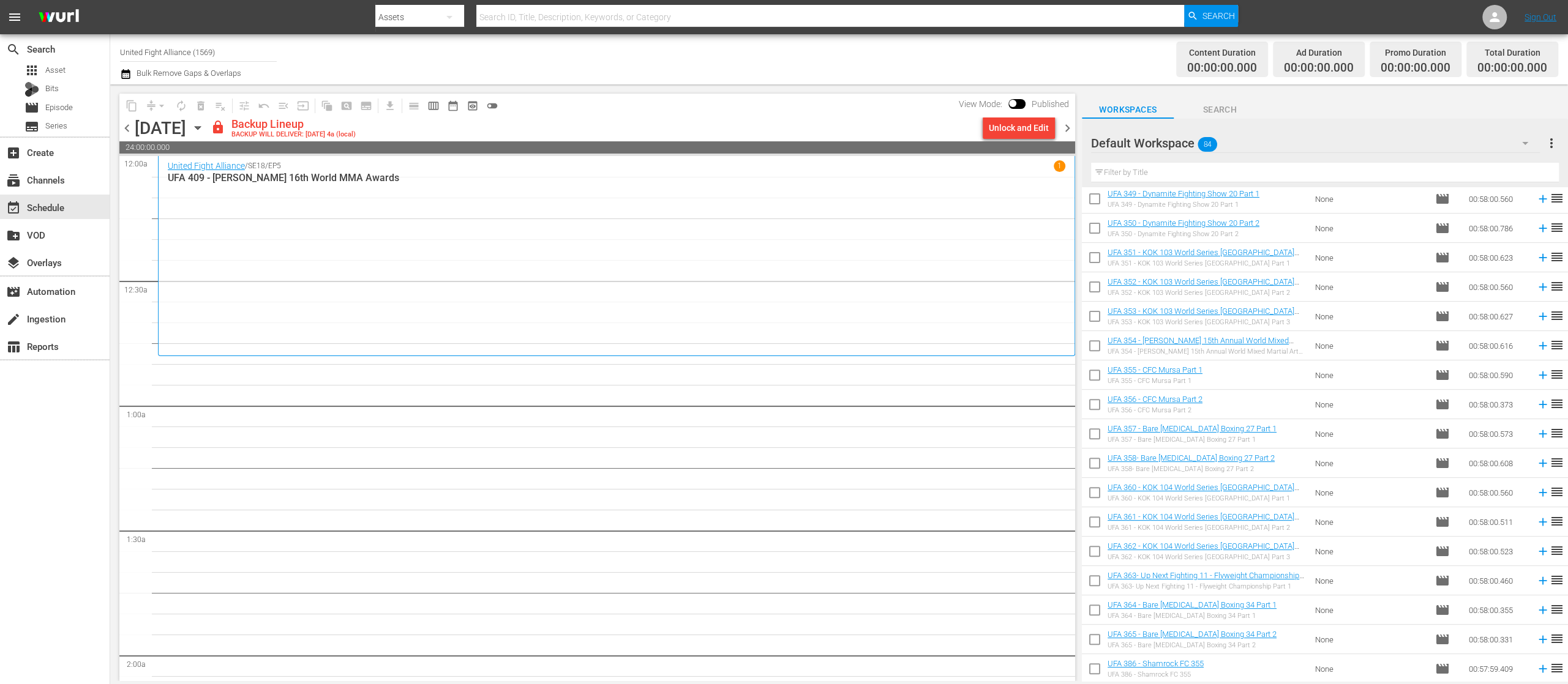
scroll to position [689, 0]
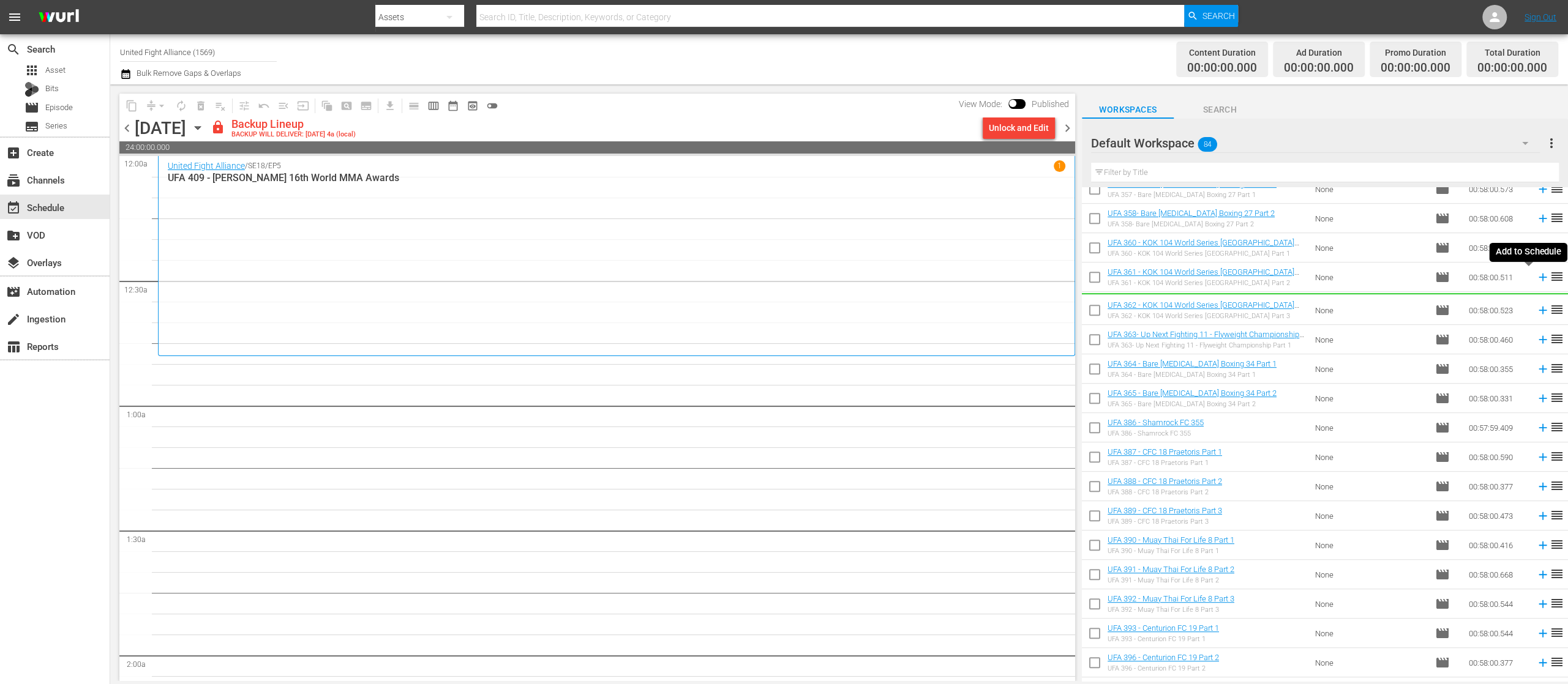
click at [1536, 276] on icon at bounding box center [1543, 277] width 14 height 14
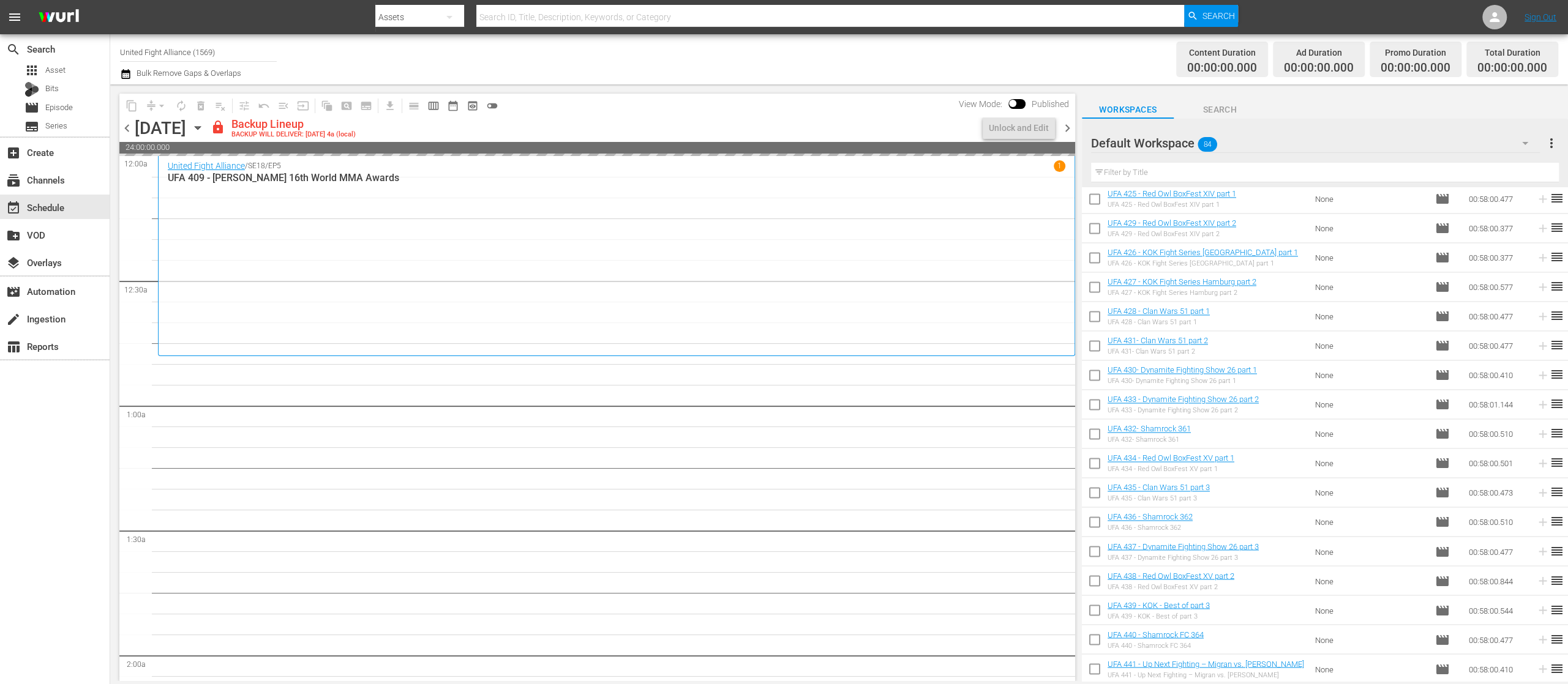
scroll to position [1756, 0]
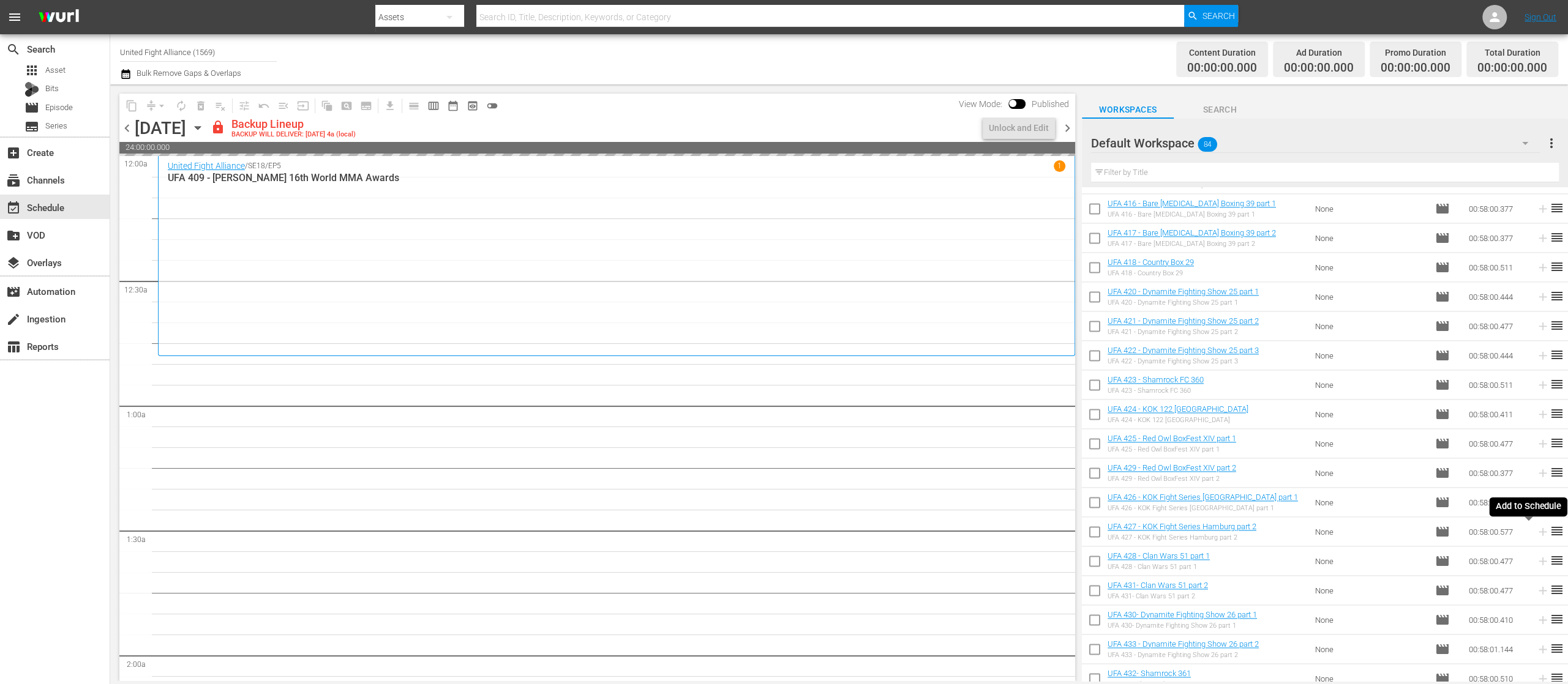
click at [1536, 534] on icon at bounding box center [1543, 532] width 14 height 14
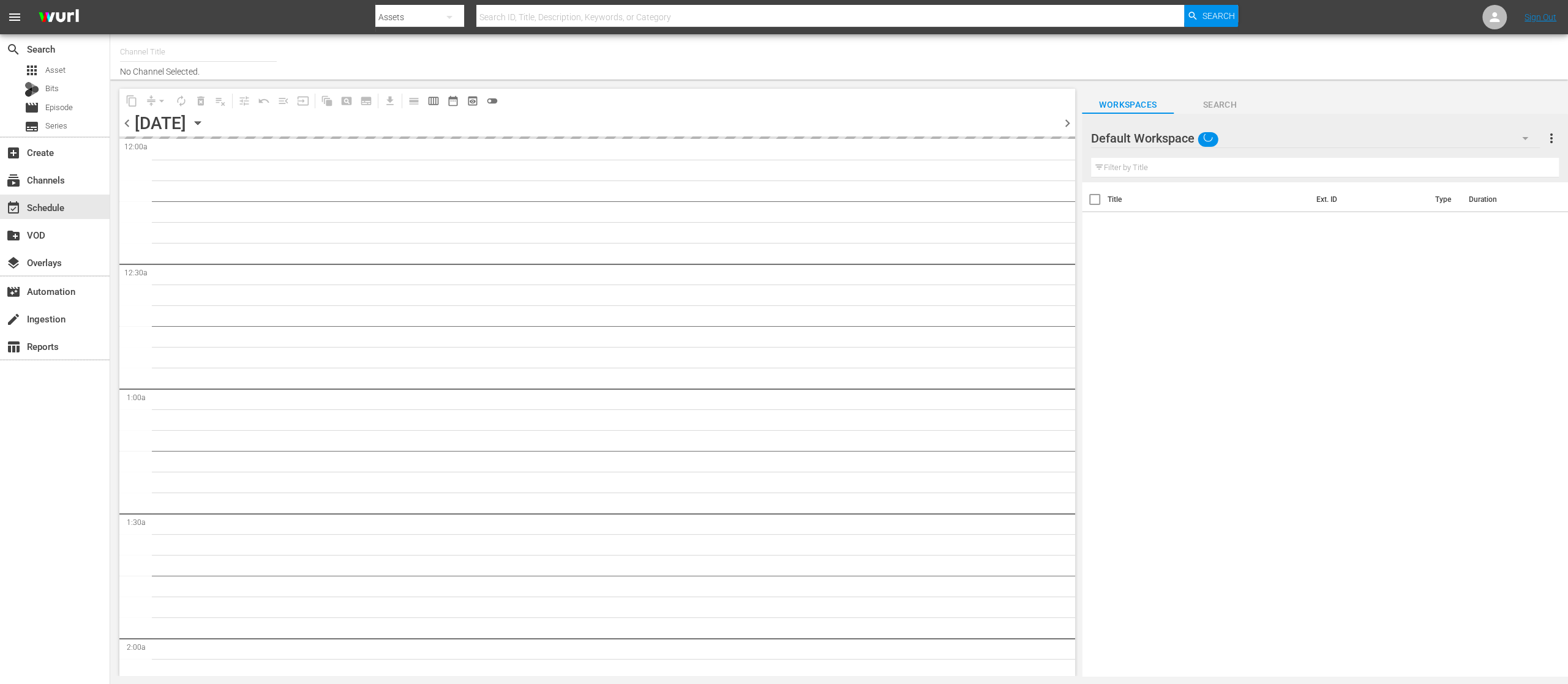
type input "United Fight Alliance (1569)"
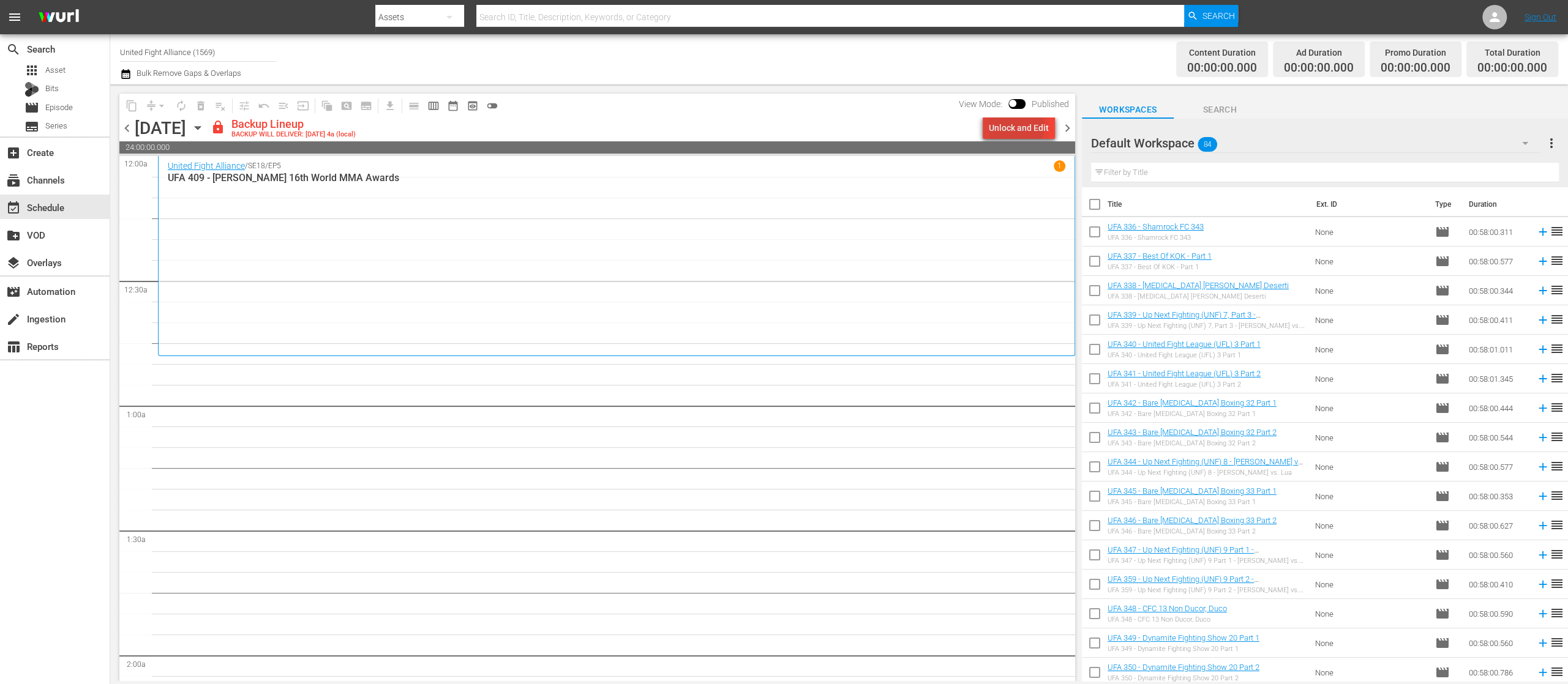
click at [998, 123] on div "Unlock and Edit" at bounding box center [1018, 128] width 60 height 22
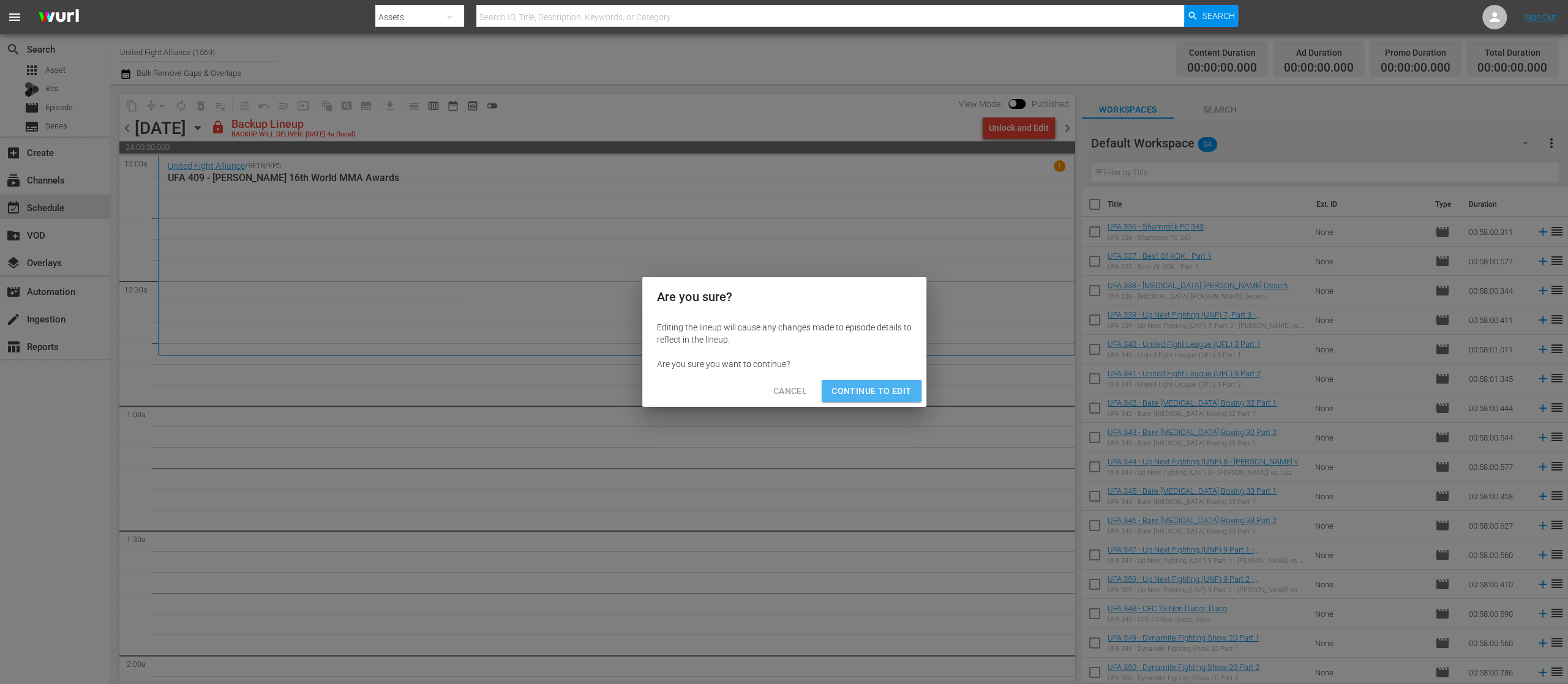
click at [893, 384] on span "Continue to Edit" at bounding box center [871, 392] width 80 height 15
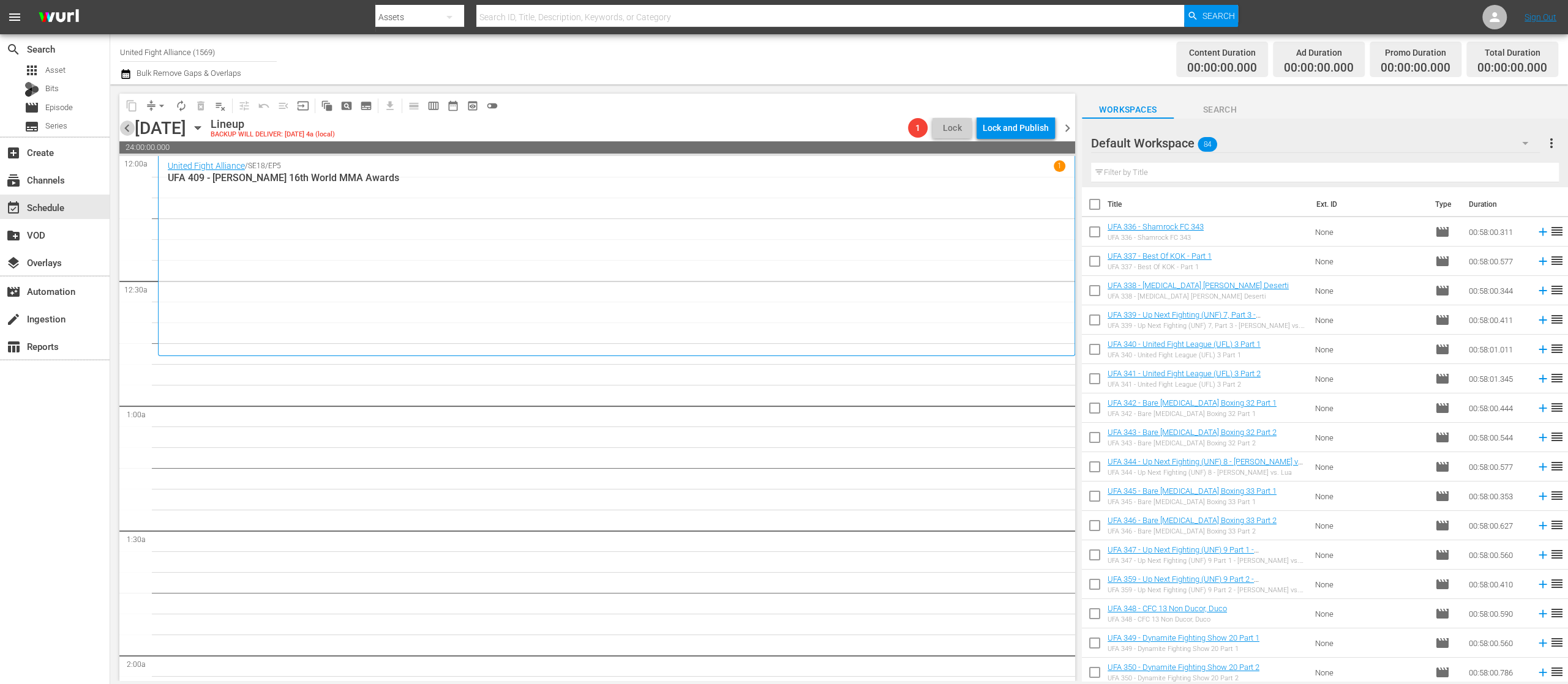
click at [131, 129] on span "chevron_left" at bounding box center [127, 129] width 15 height 15
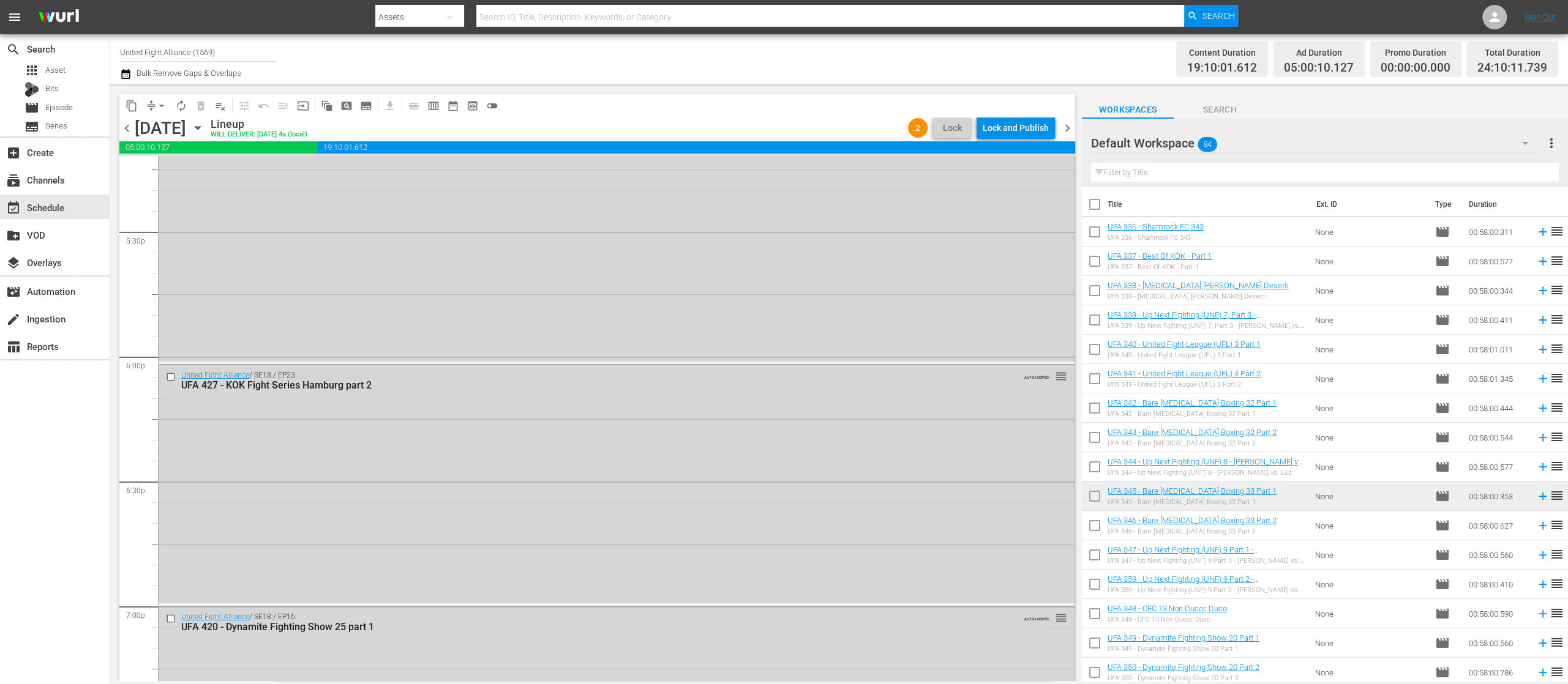
scroll to position [5385, 0]
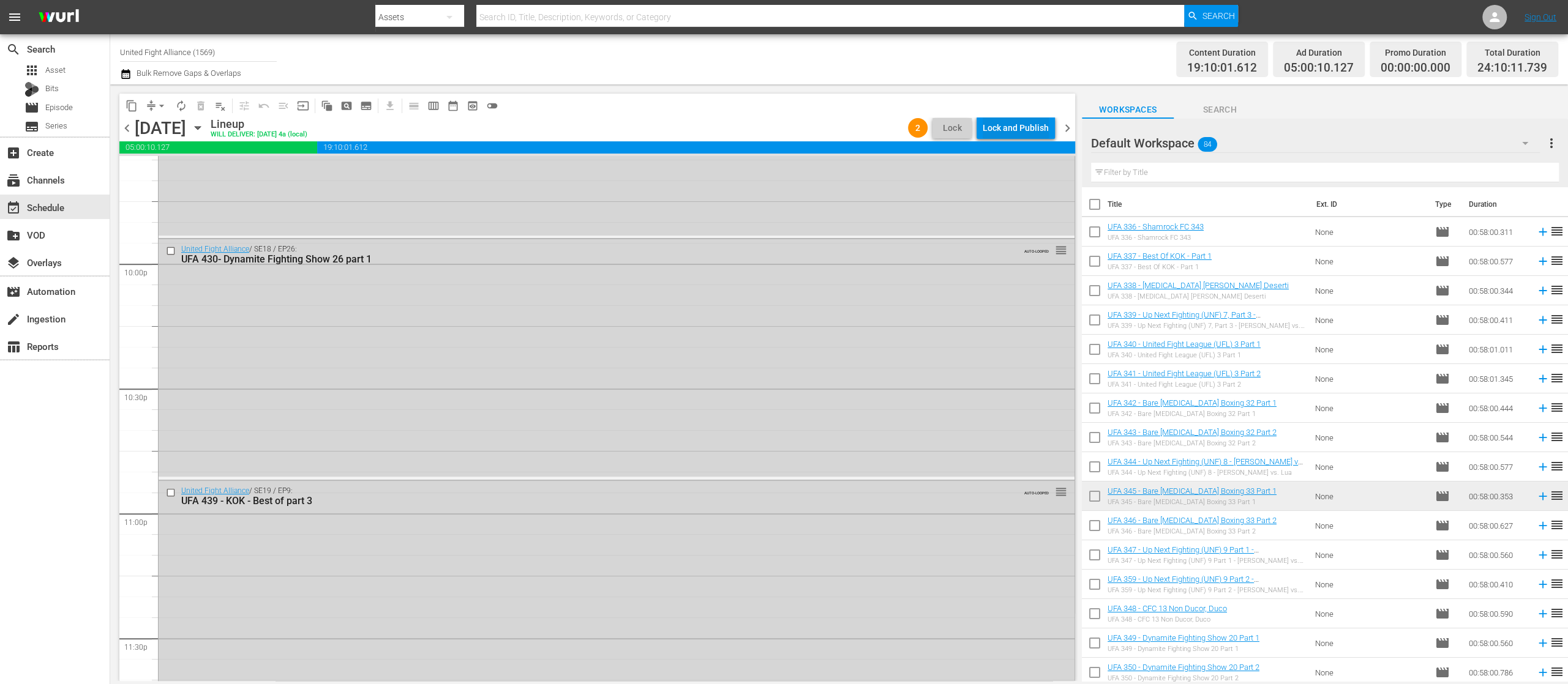
click at [1019, 118] on div "Lock and Publish" at bounding box center [1016, 128] width 66 height 22
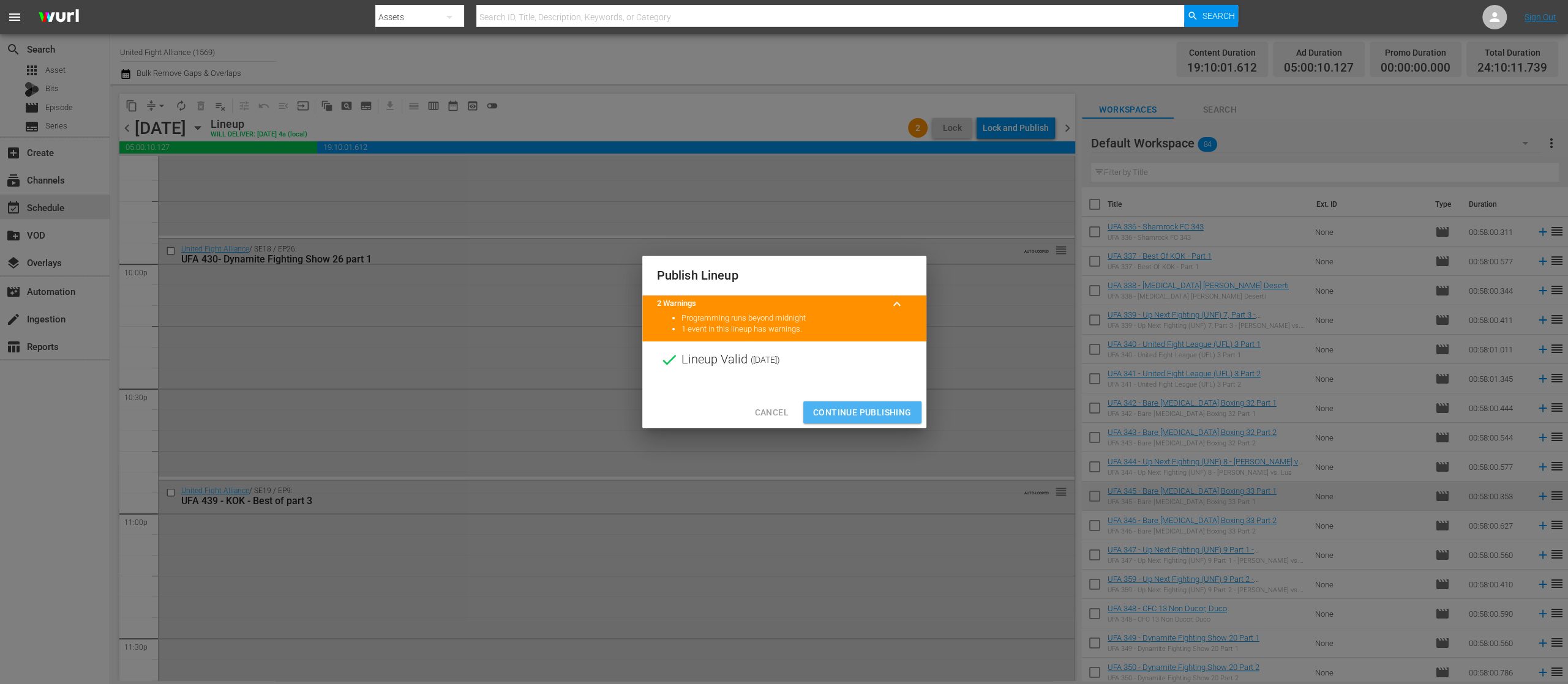
click at [857, 413] on span "Continue Publishing" at bounding box center [862, 413] width 98 height 15
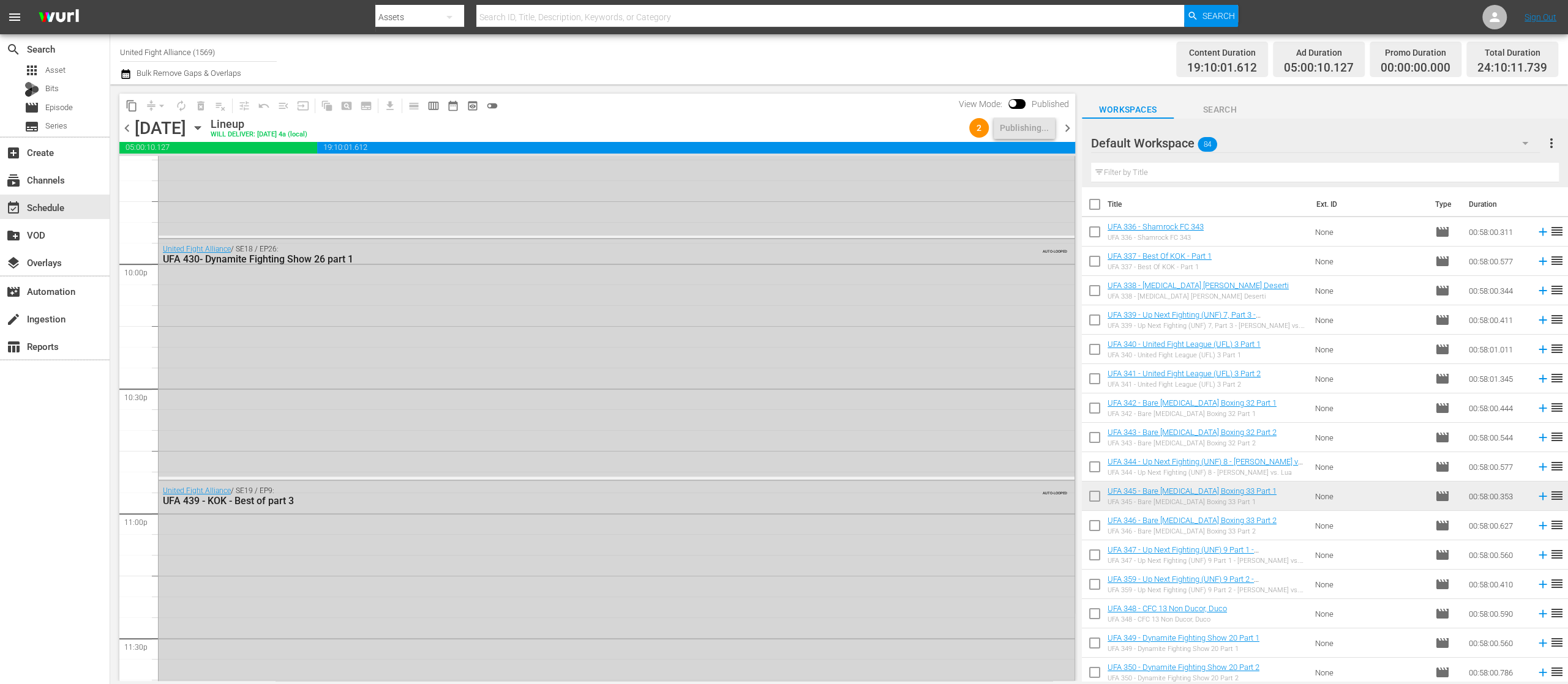
click at [1061, 123] on span "chevron_right" at bounding box center [1068, 129] width 15 height 15
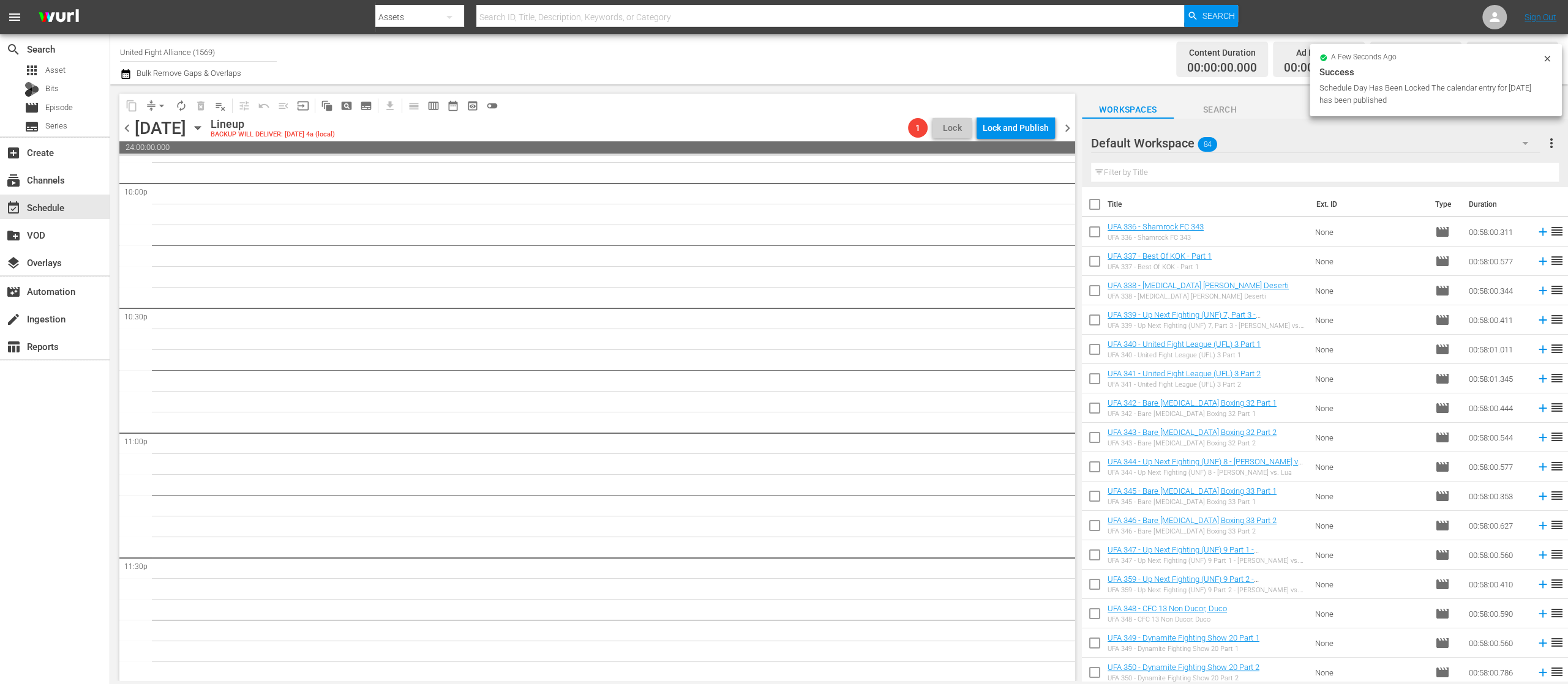
scroll to position [5468, 0]
click at [1097, 228] on input "checkbox" at bounding box center [1095, 235] width 26 height 26
checkbox input "true"
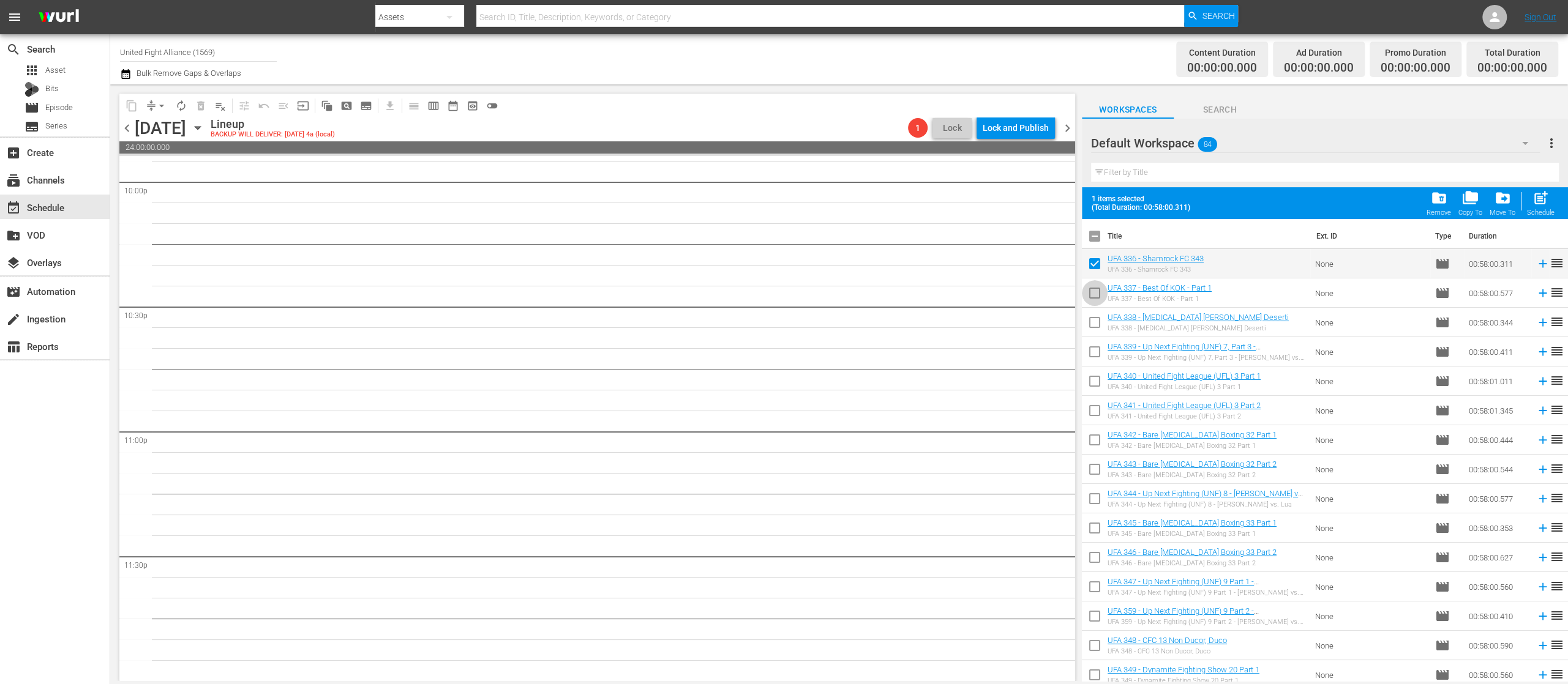
click at [1093, 285] on input "checkbox" at bounding box center [1095, 296] width 26 height 26
checkbox input "true"
click at [1093, 319] on input "checkbox" at bounding box center [1095, 325] width 26 height 26
checkbox input "true"
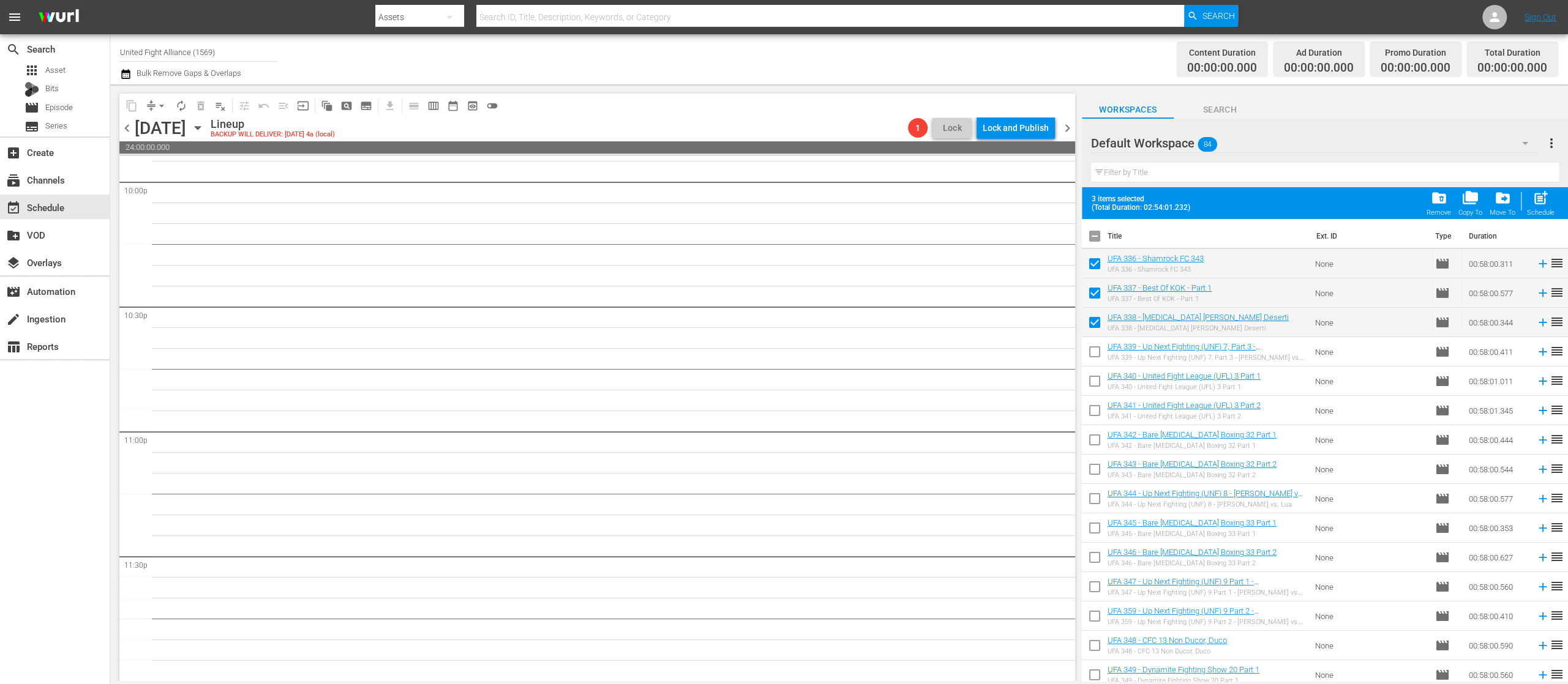
click at [1093, 351] on input "checkbox" at bounding box center [1095, 354] width 26 height 26
checkbox input "true"
click at [1091, 378] on input "checkbox" at bounding box center [1095, 384] width 26 height 26
checkbox input "true"
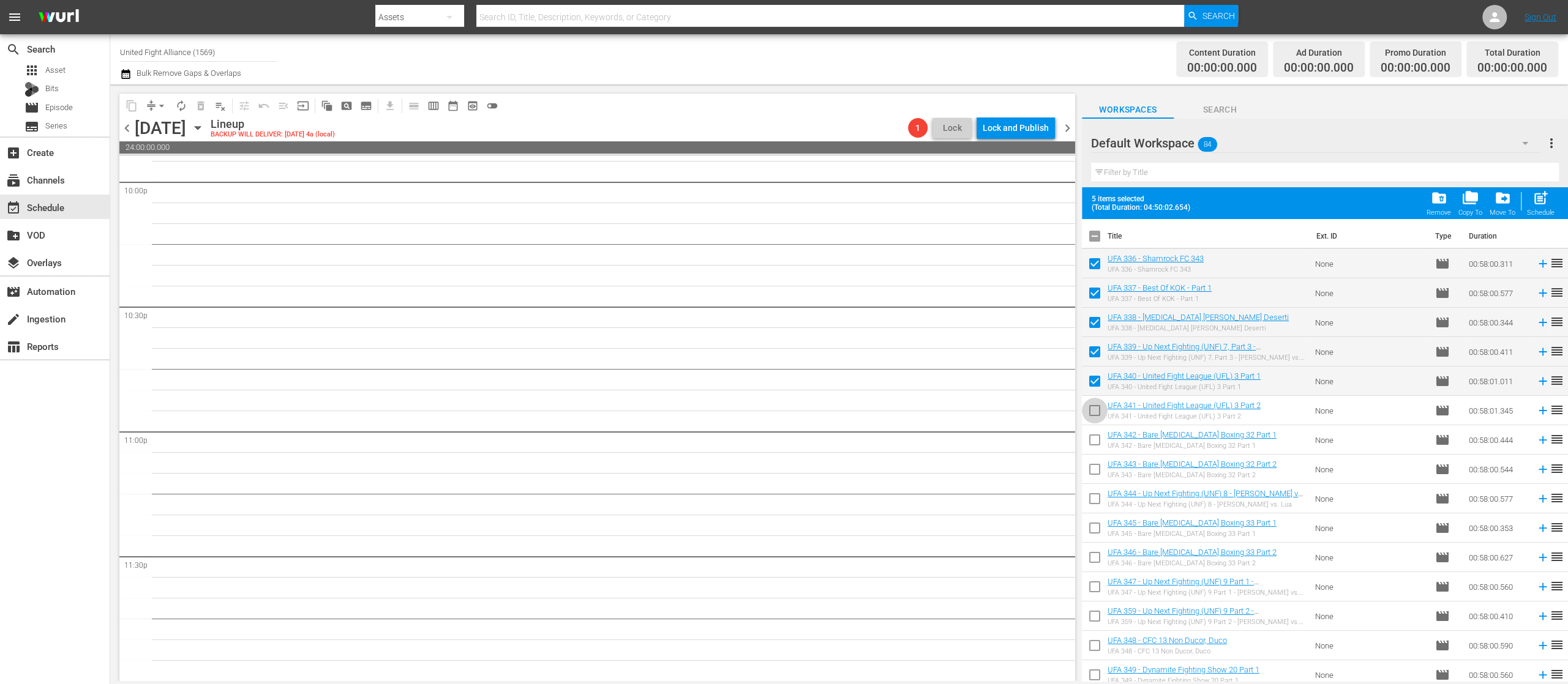
click at [1096, 410] on input "checkbox" at bounding box center [1095, 413] width 26 height 26
checkbox input "true"
click at [1096, 440] on input "checkbox" at bounding box center [1095, 442] width 26 height 26
checkbox input "true"
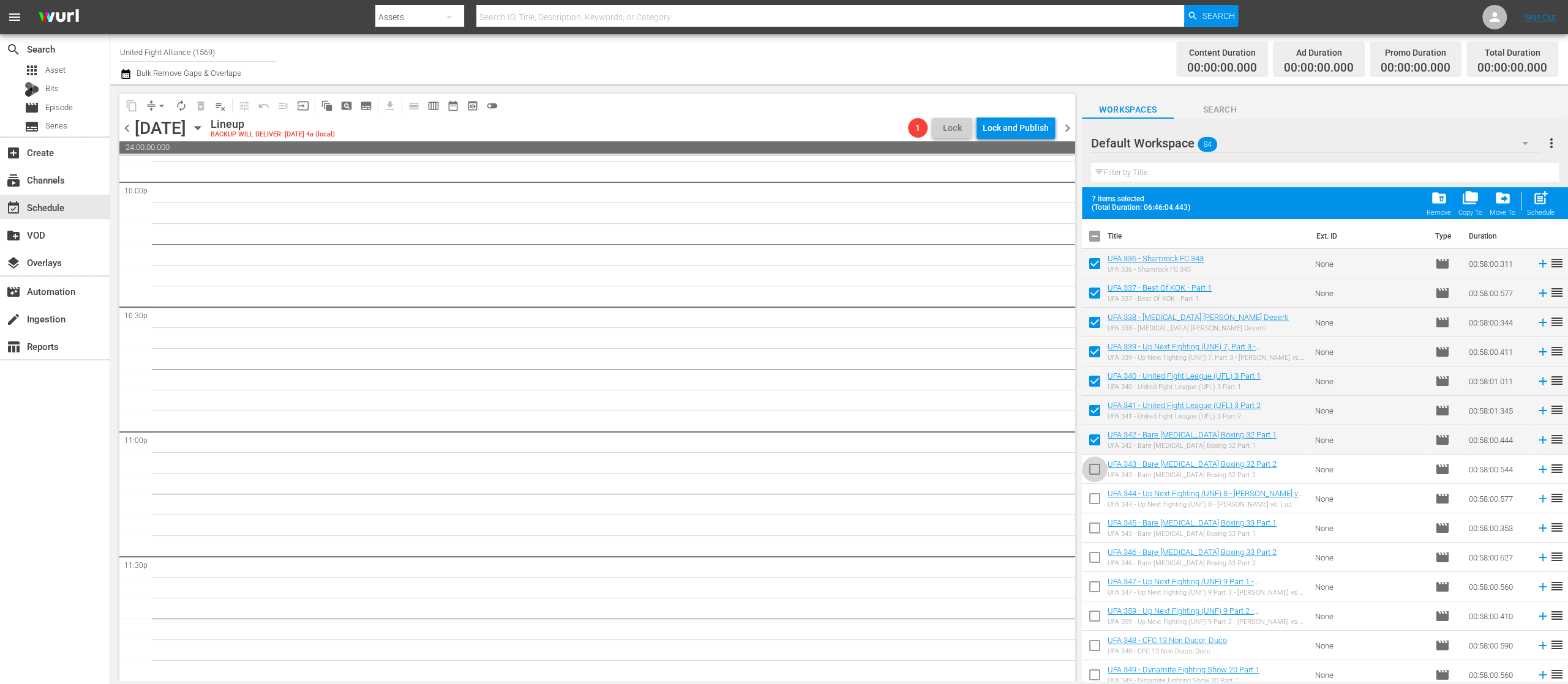
click at [1093, 460] on input "checkbox" at bounding box center [1095, 472] width 26 height 26
checkbox input "true"
click at [1543, 197] on span "post_add" at bounding box center [1541, 198] width 17 height 17
checkbox input "false"
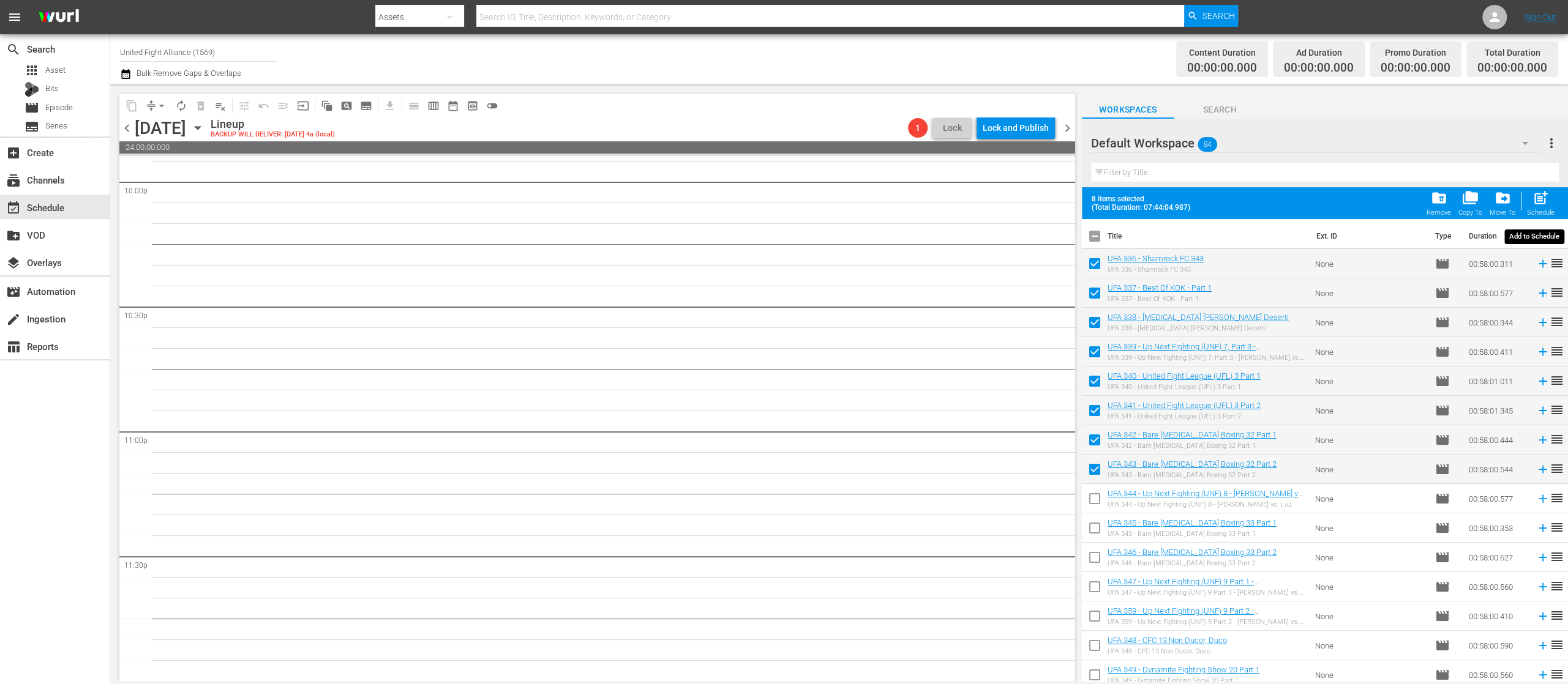
checkbox input "false"
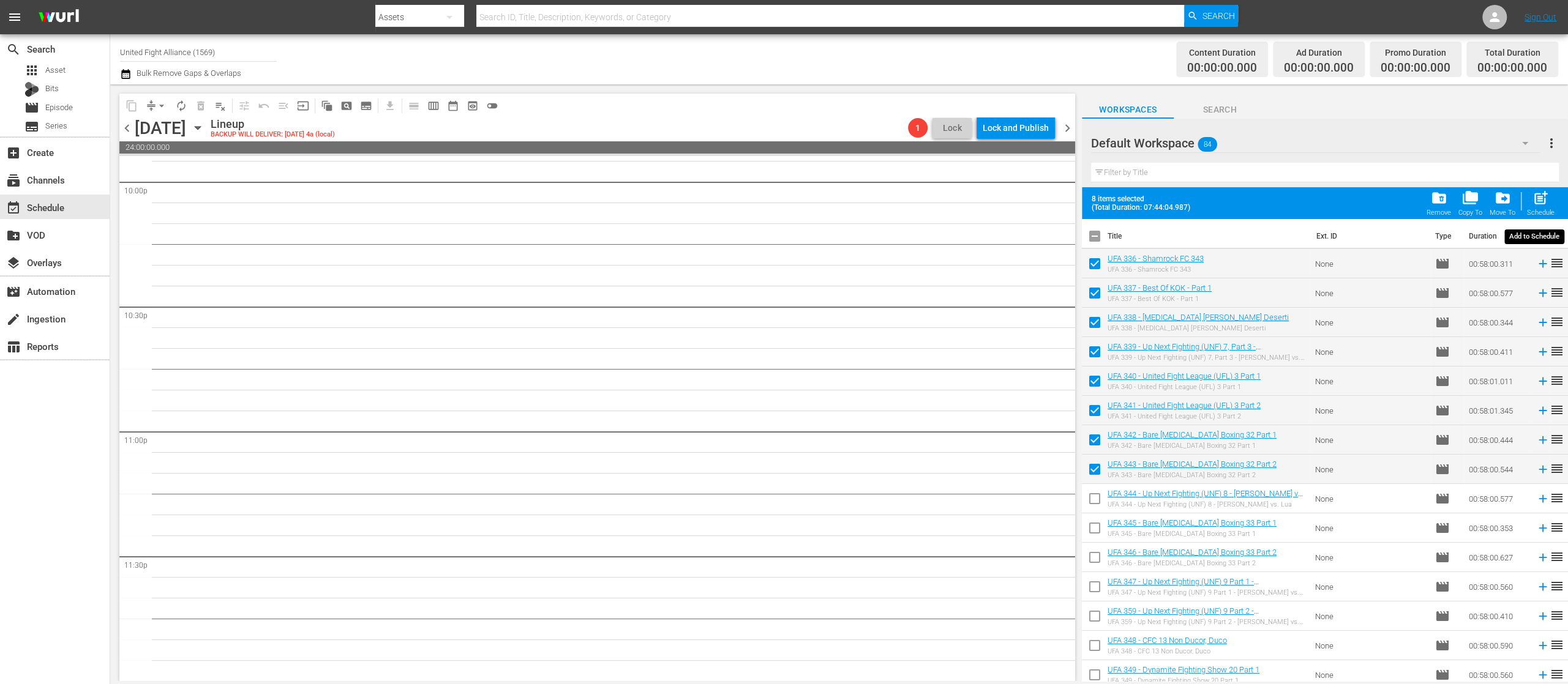
checkbox input "false"
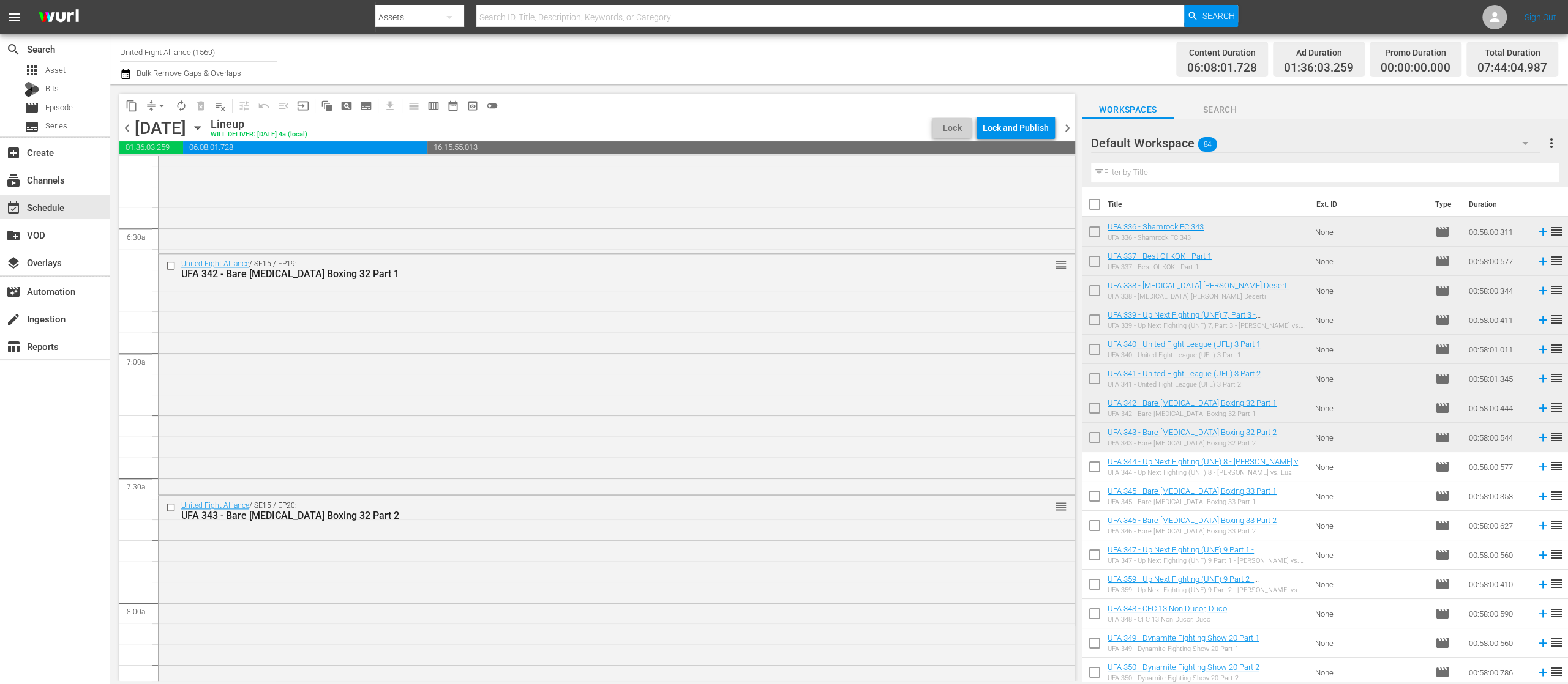
scroll to position [1796, 0]
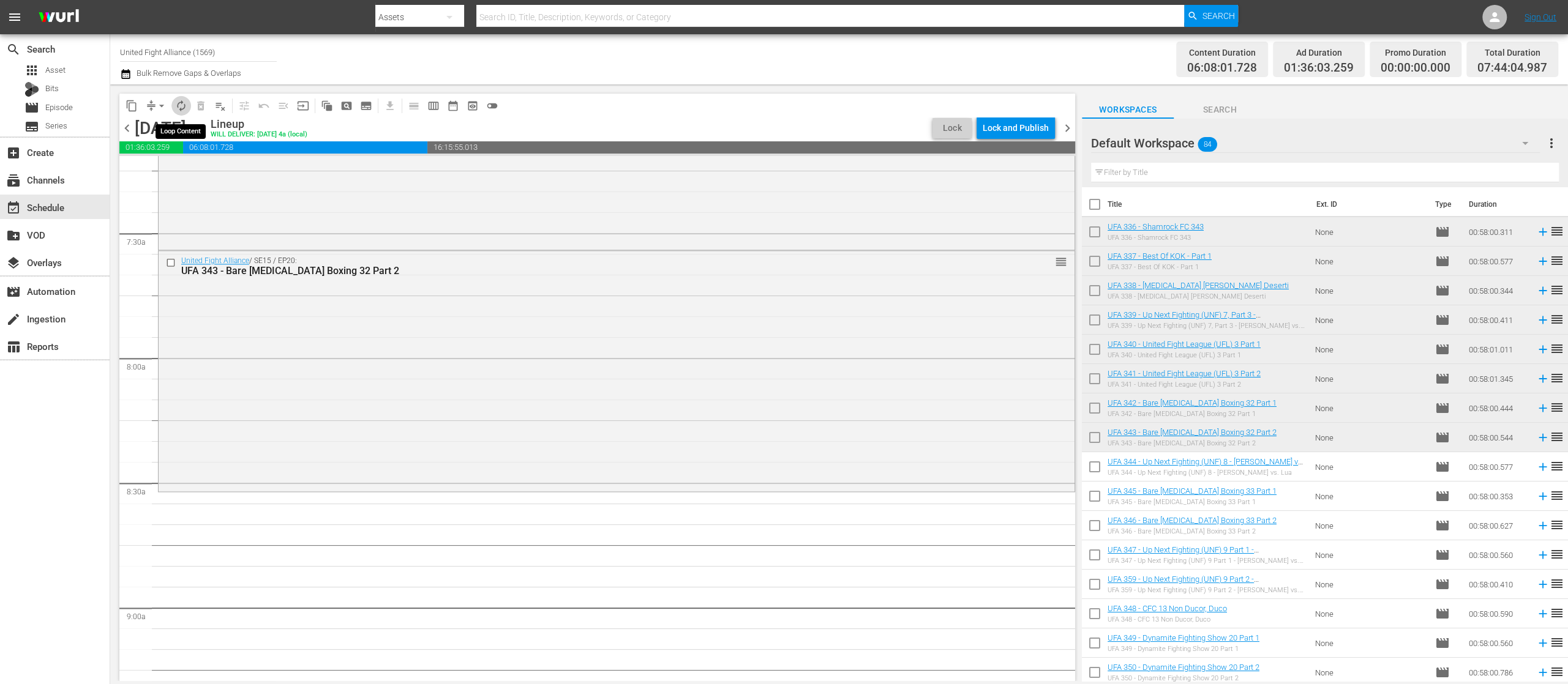
click at [185, 102] on span "autorenew_outlined" at bounding box center [181, 105] width 12 height 12
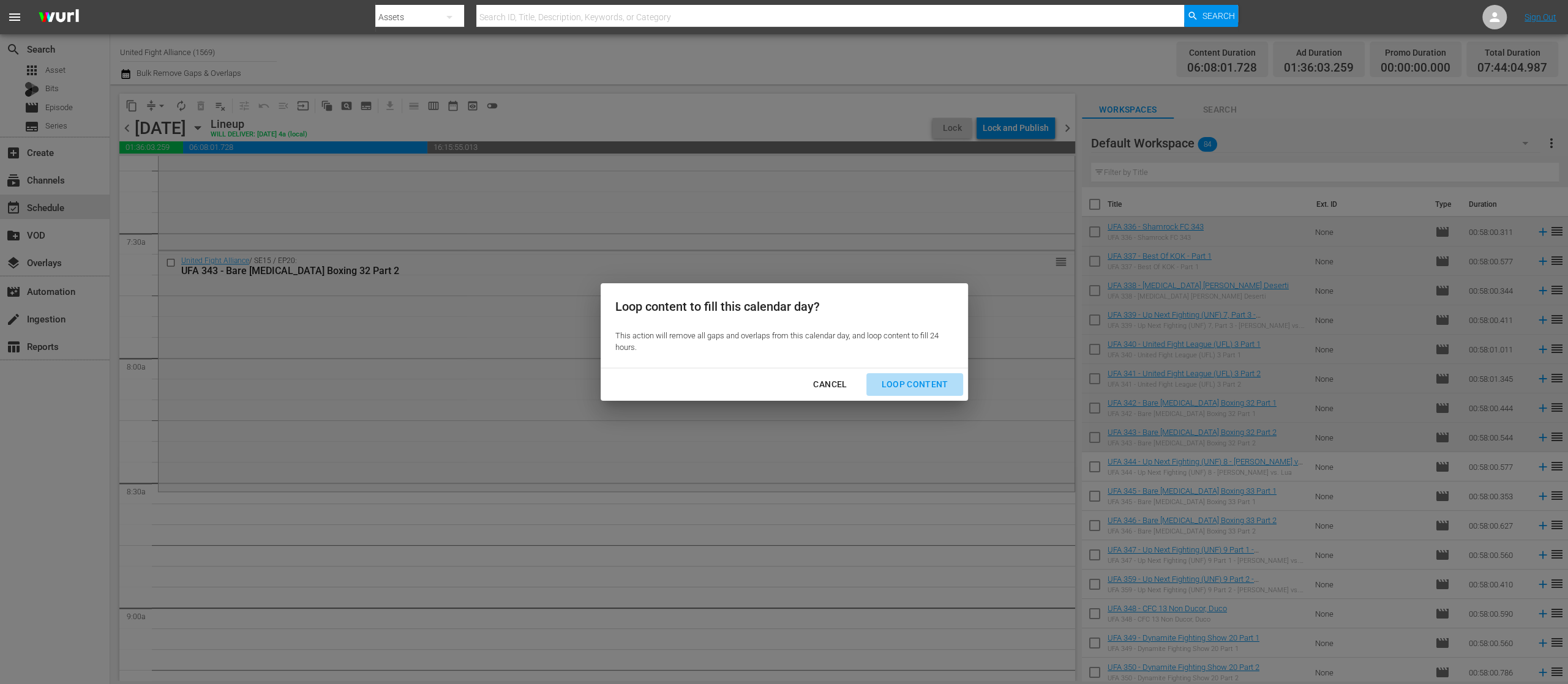
click at [931, 379] on div "Loop Content" at bounding box center [915, 384] width 86 height 15
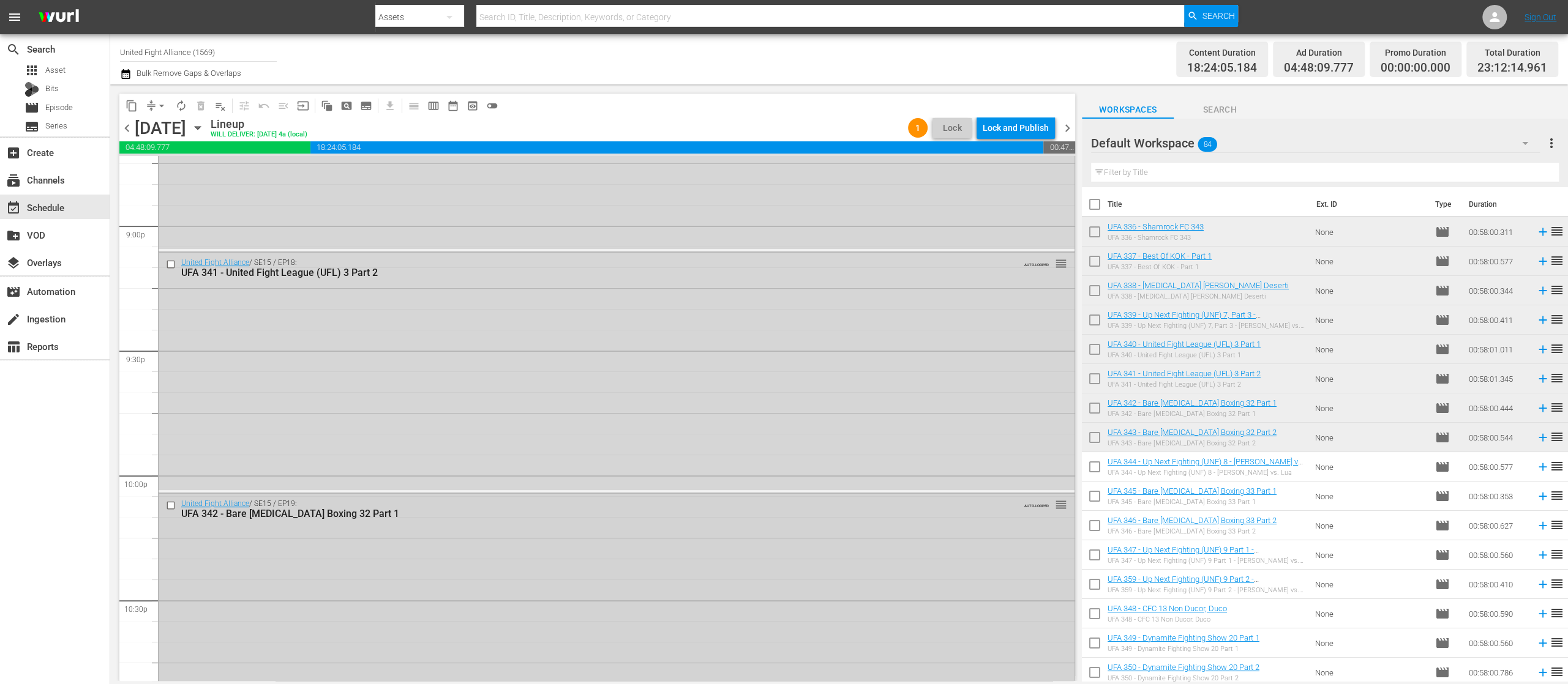
scroll to position [5468, 0]
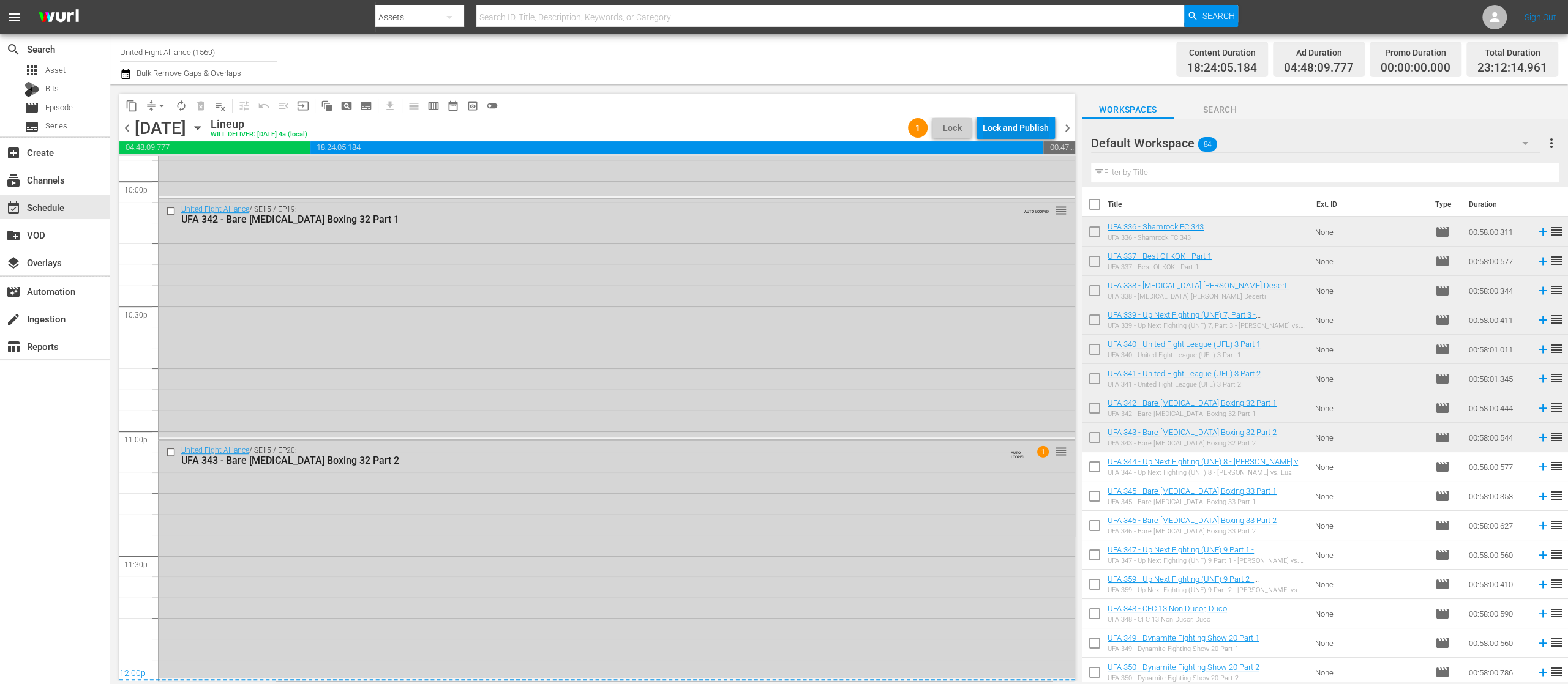
click at [1027, 129] on div "Lock and Publish" at bounding box center [1016, 128] width 66 height 22
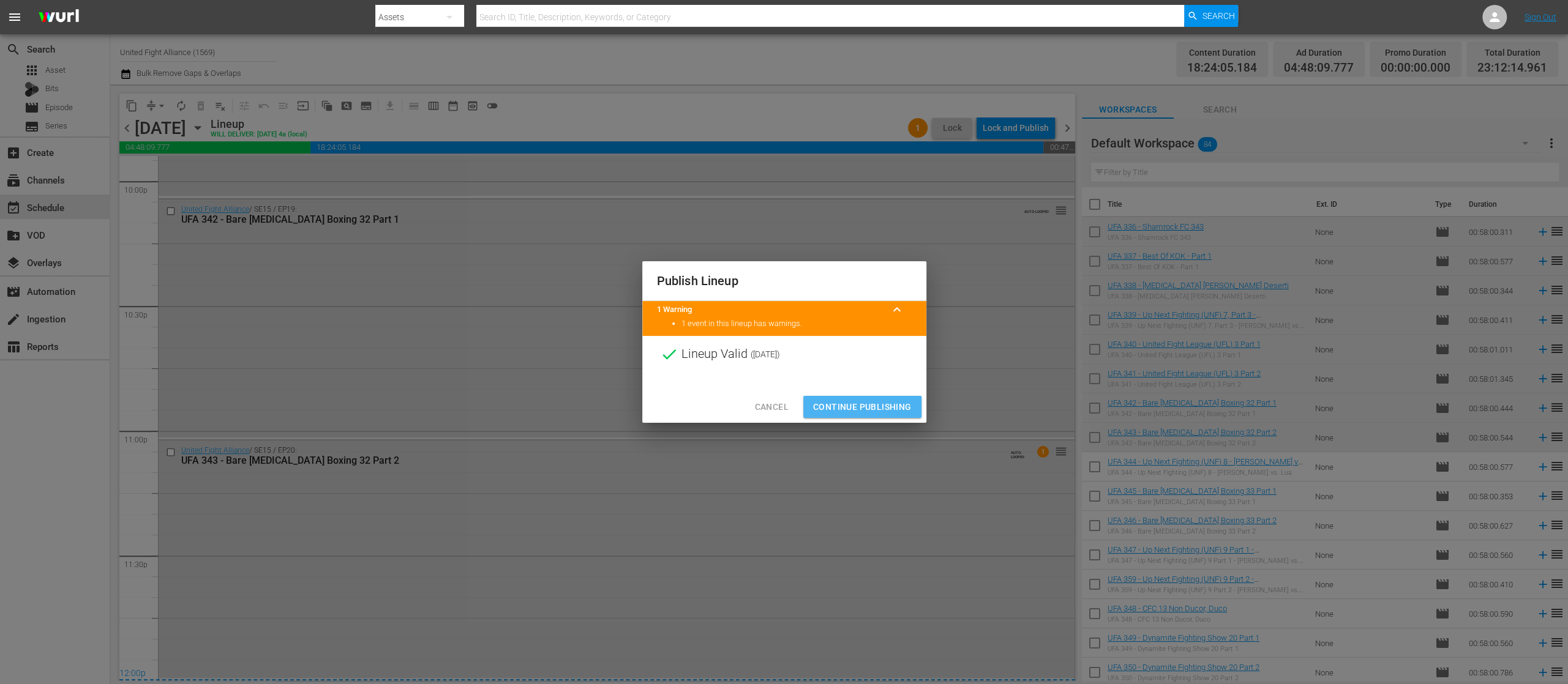
click at [863, 412] on span "Continue Publishing" at bounding box center [862, 408] width 98 height 15
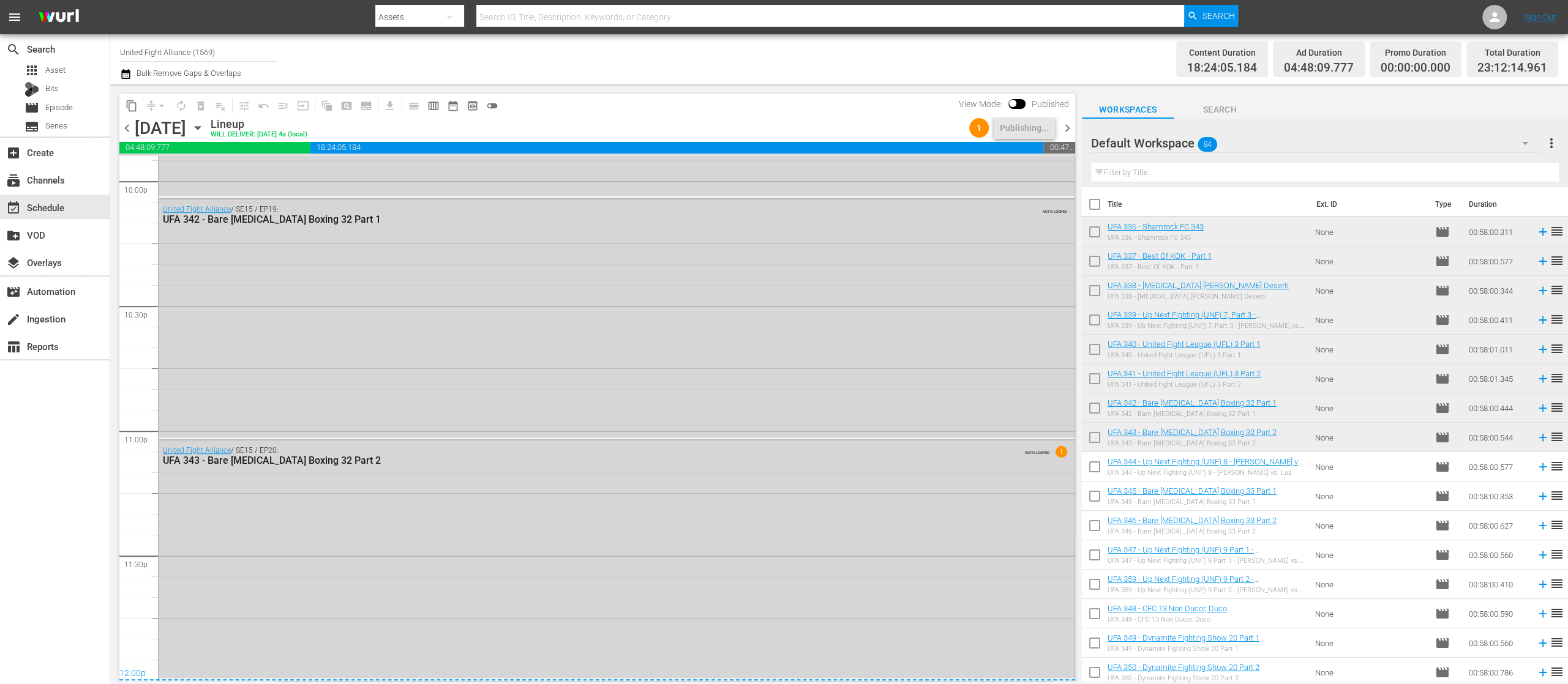
click at [1070, 127] on span "chevron_right" at bounding box center [1068, 129] width 15 height 15
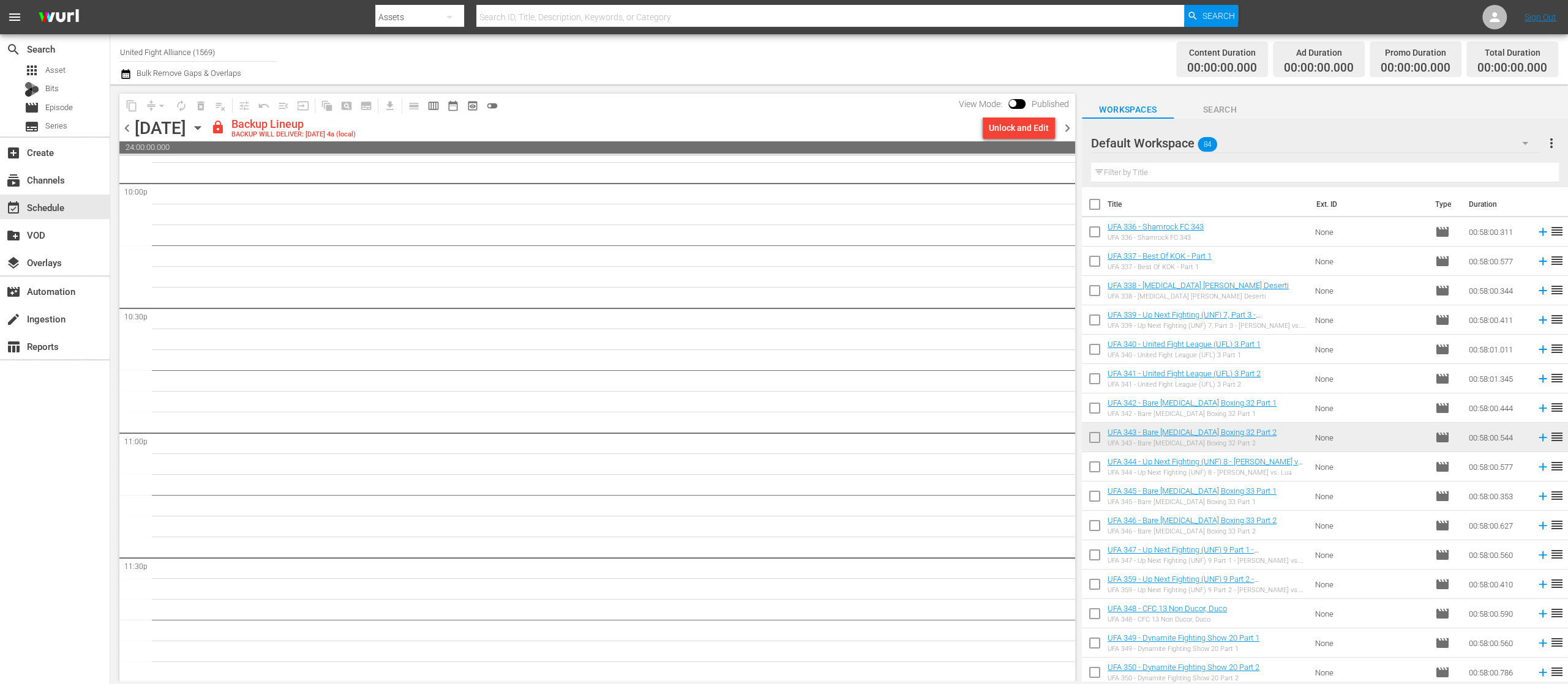
scroll to position [5468, 0]
click at [1016, 132] on div "Unlock and Edit" at bounding box center [1018, 128] width 60 height 22
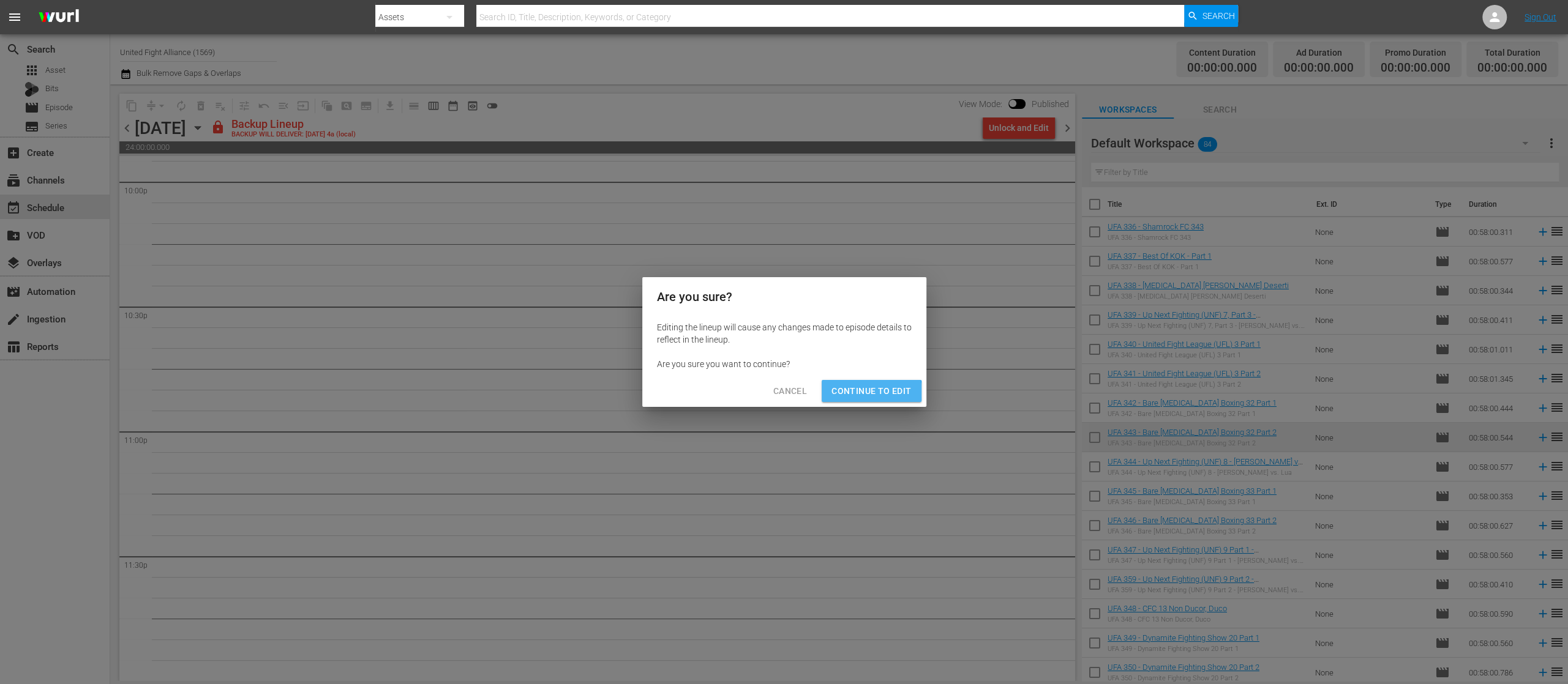
click at [861, 393] on span "Continue to Edit" at bounding box center [871, 392] width 80 height 15
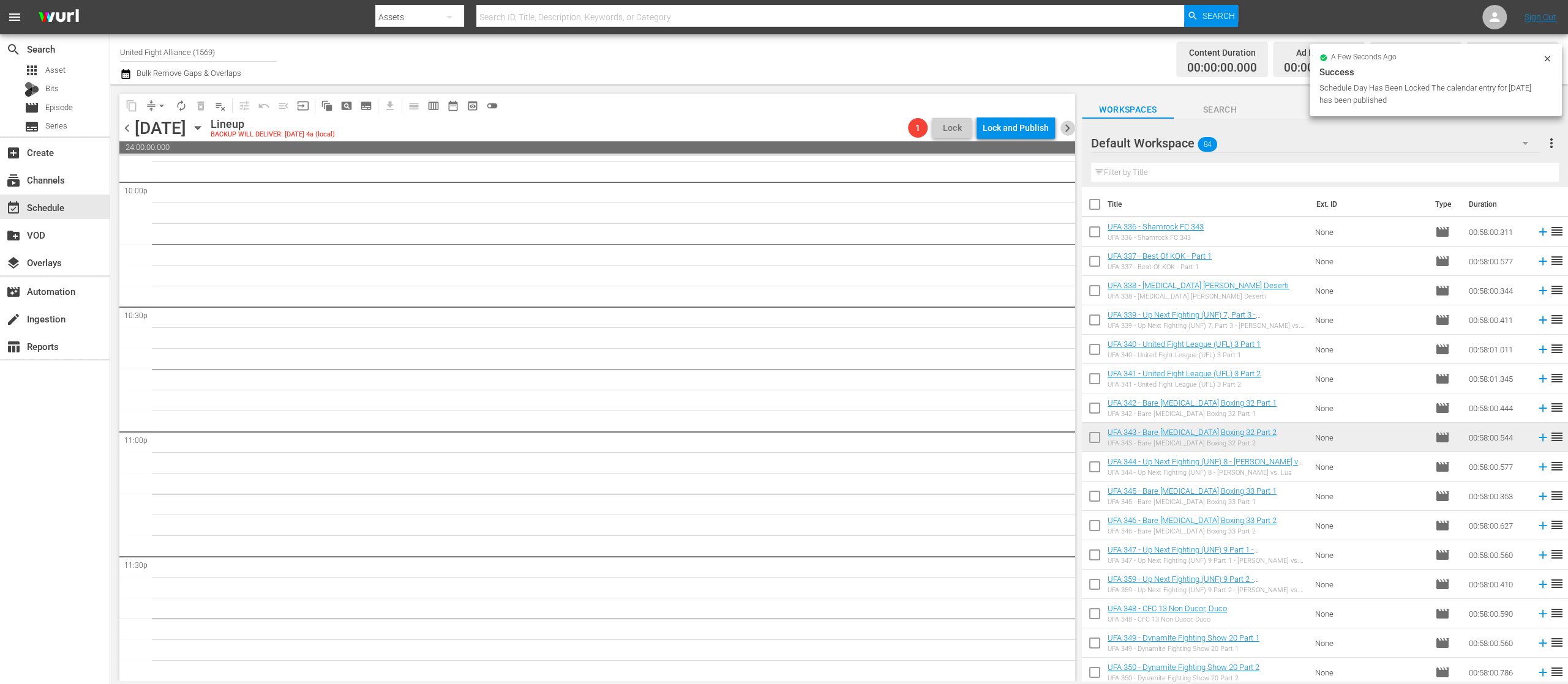
click at [1068, 128] on span "chevron_right" at bounding box center [1068, 129] width 15 height 15
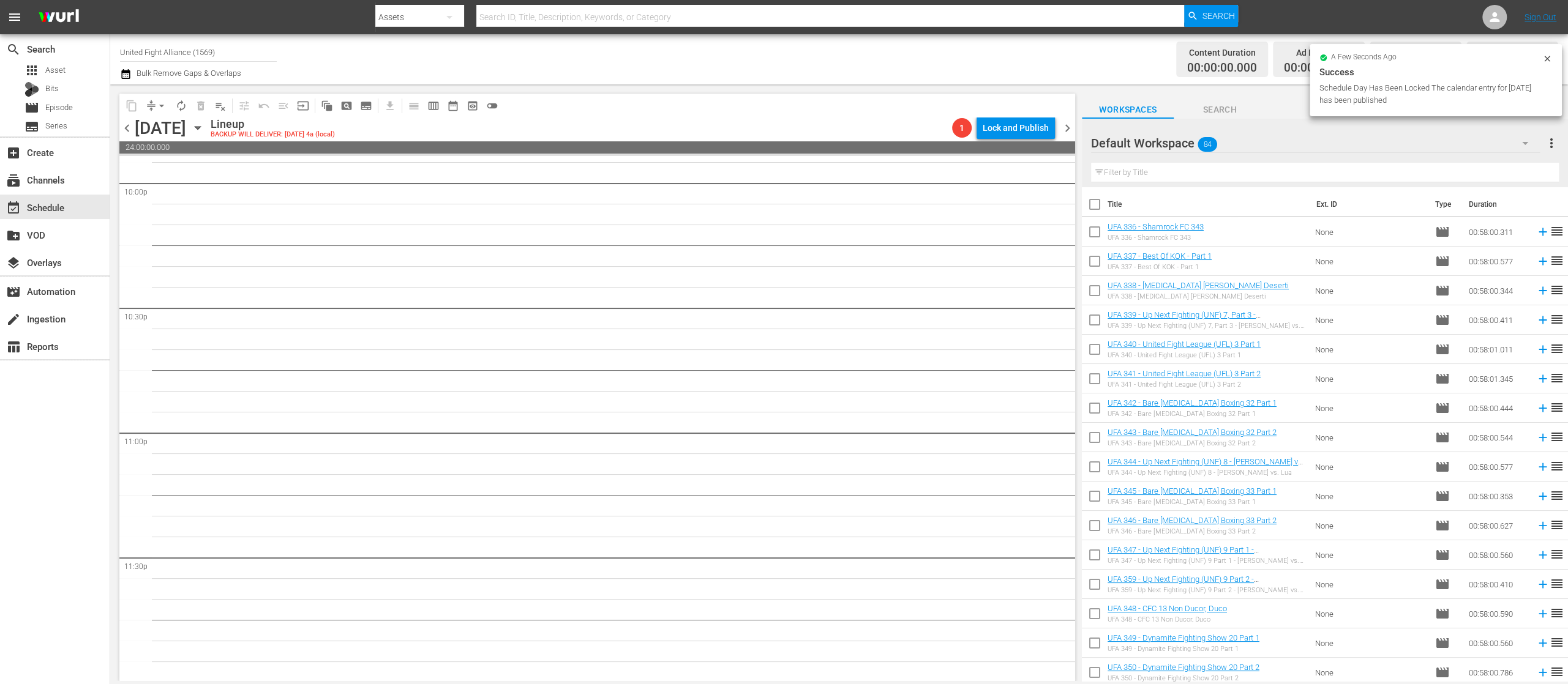
scroll to position [5468, 0]
click at [1068, 128] on span "chevron_right" at bounding box center [1068, 129] width 15 height 15
click at [125, 132] on span "chevron_left" at bounding box center [127, 129] width 15 height 15
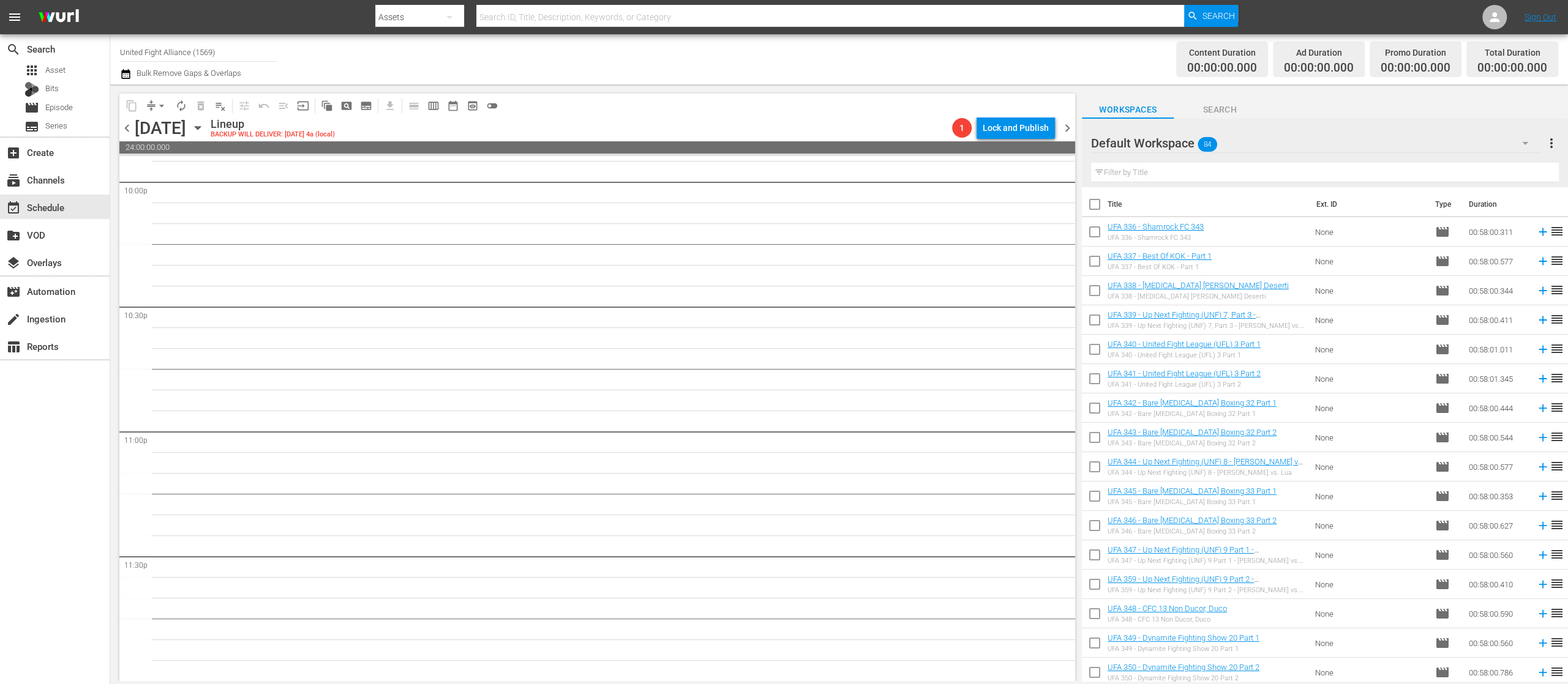
click at [125, 132] on span "chevron_left" at bounding box center [127, 129] width 15 height 15
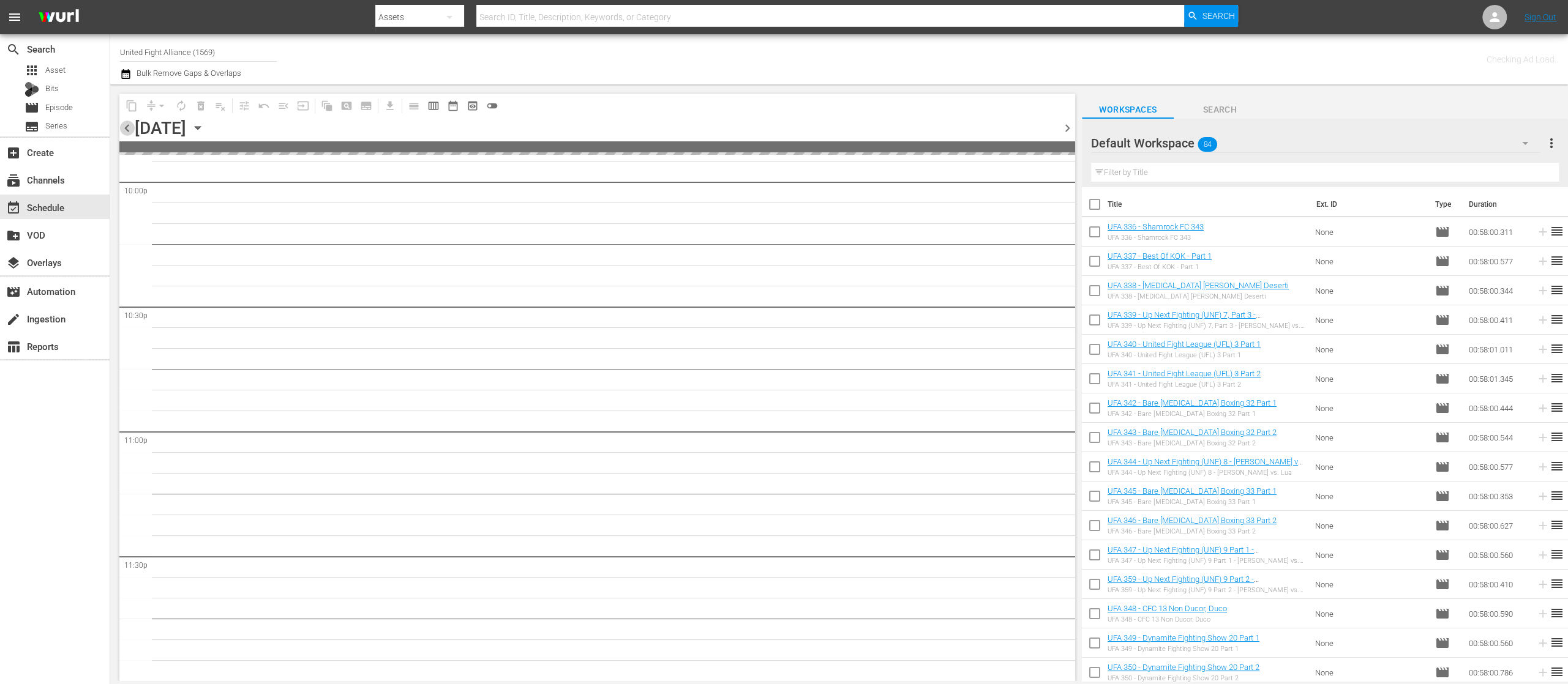
click at [125, 132] on span "chevron_left" at bounding box center [127, 129] width 15 height 15
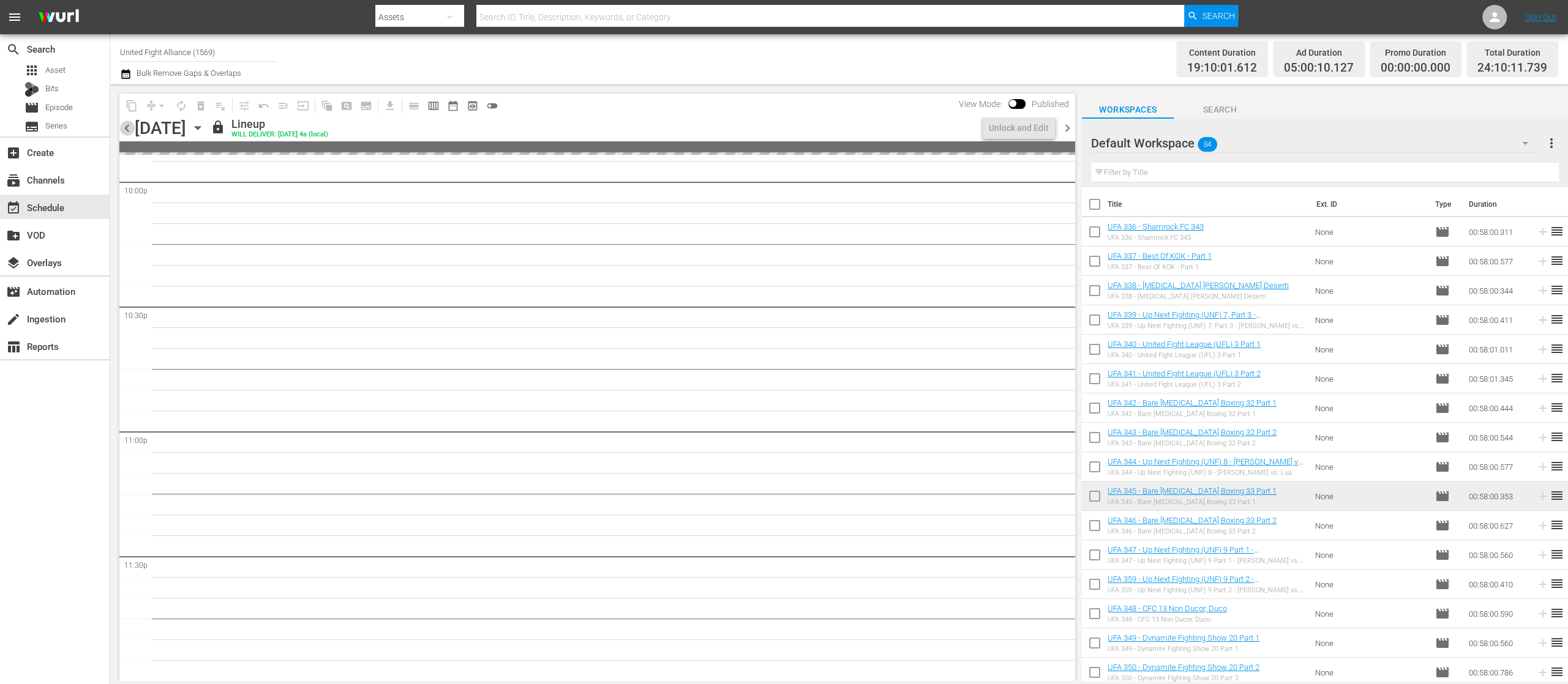
click at [125, 132] on span "chevron_left" at bounding box center [127, 129] width 15 height 15
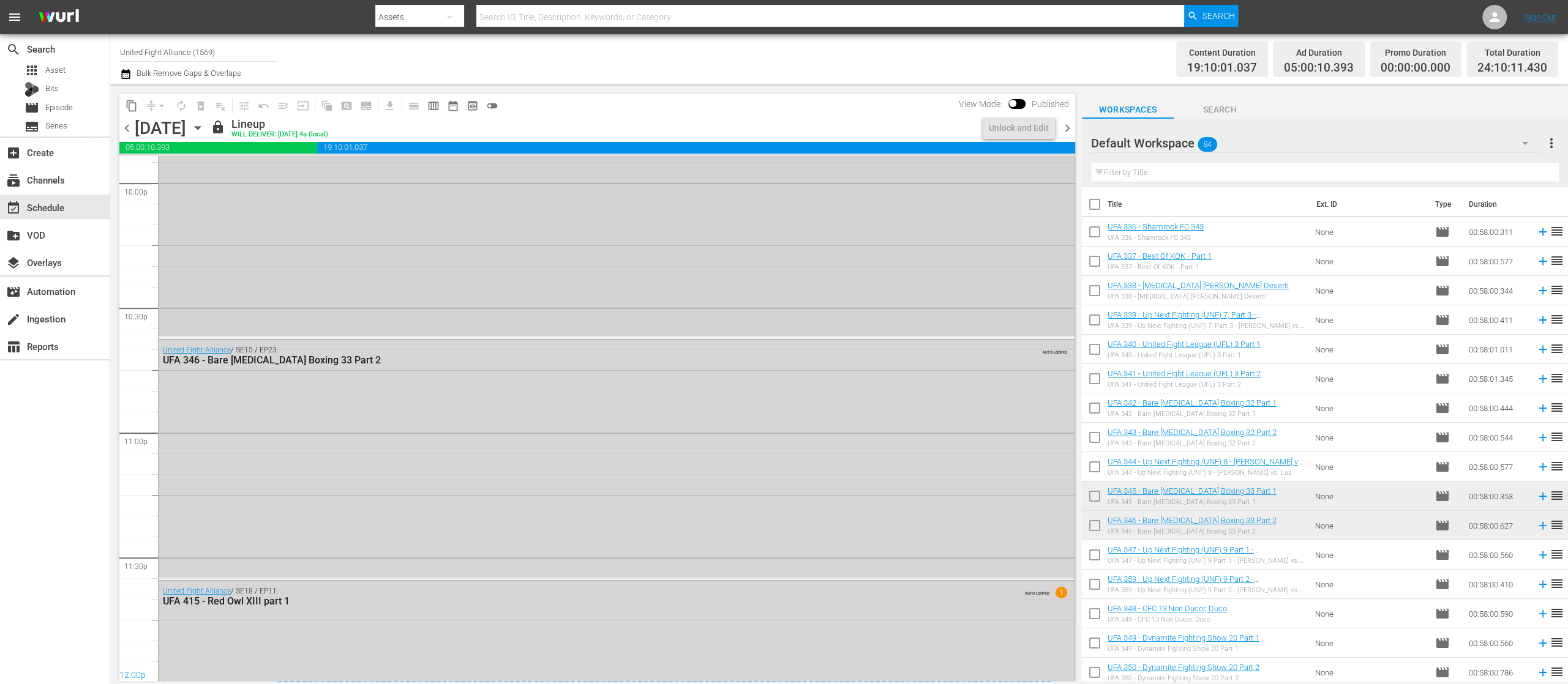
scroll to position [5468, 0]
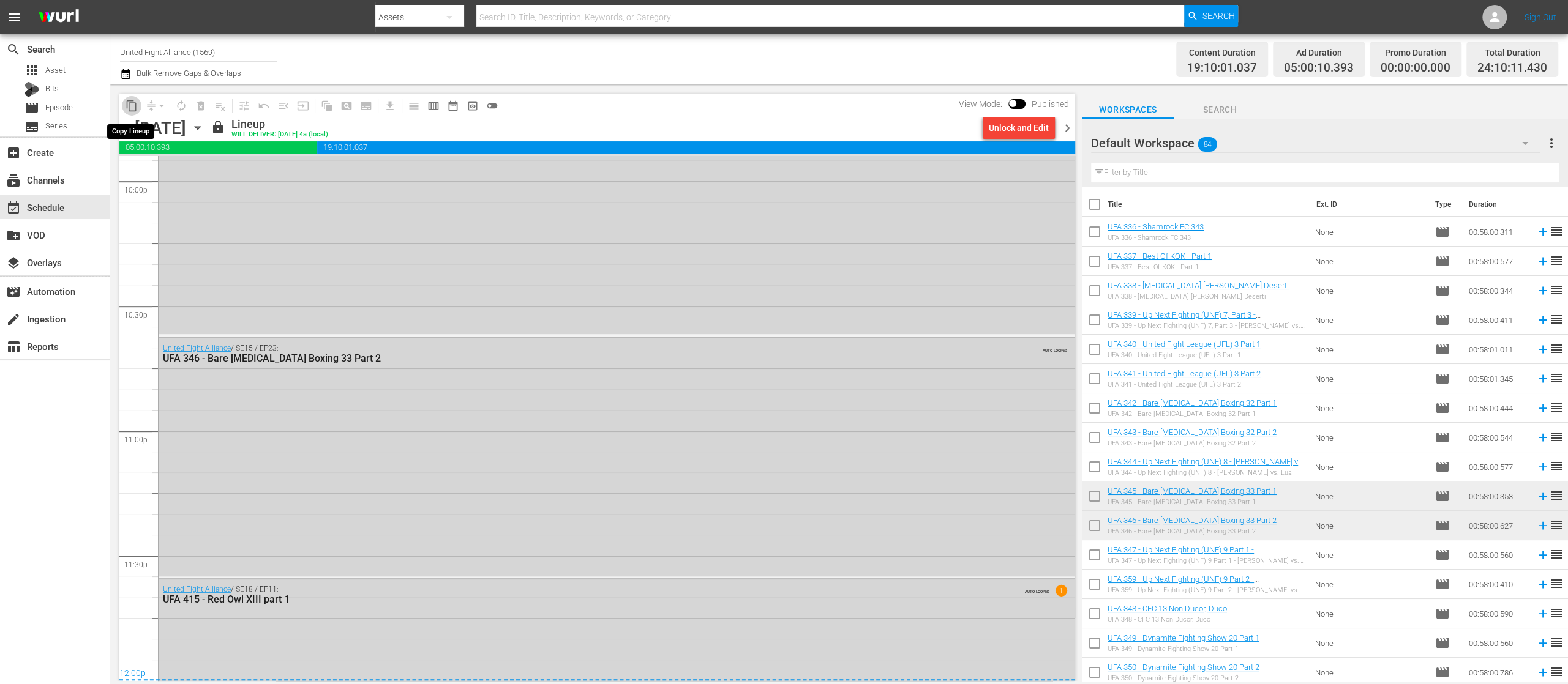
click at [136, 104] on span "content_copy" at bounding box center [131, 105] width 12 height 12
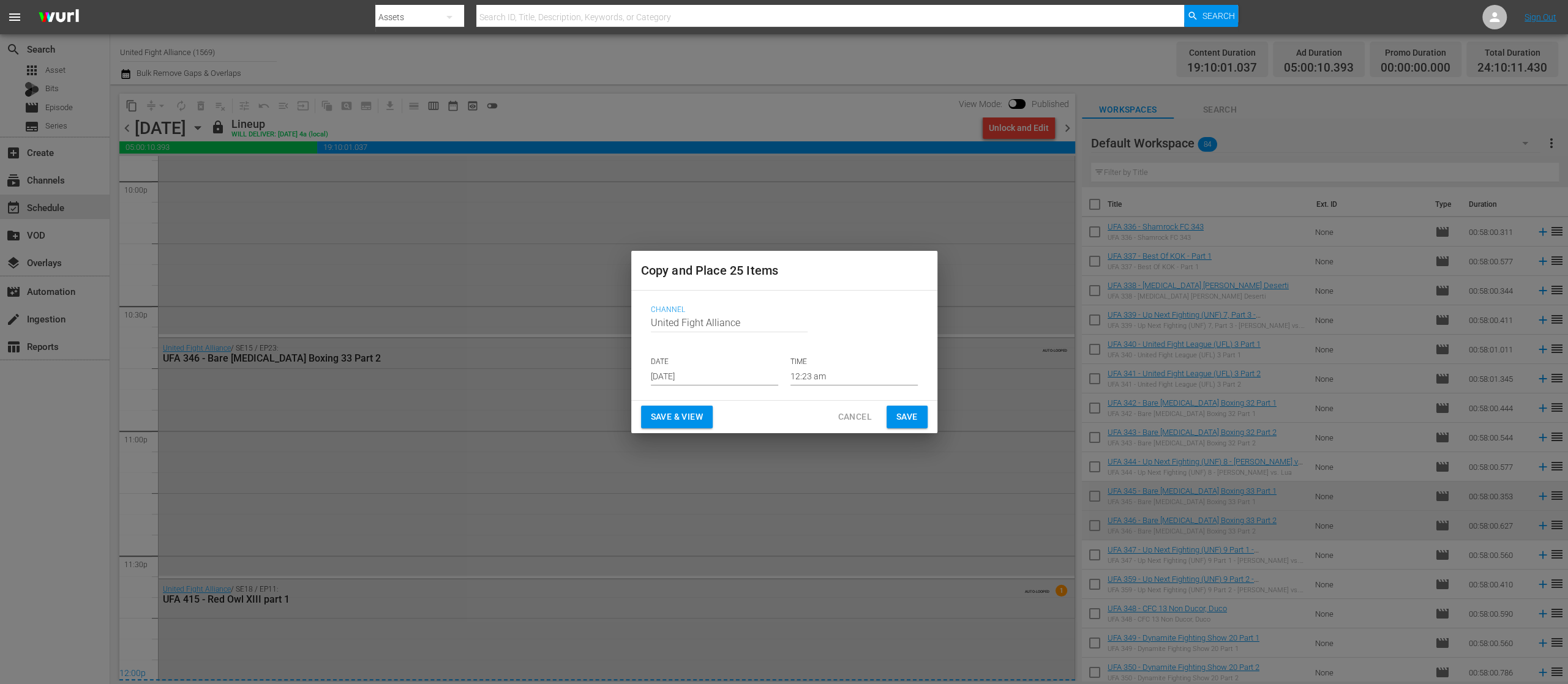
click at [680, 380] on input "[DATE]" at bounding box center [715, 376] width 127 height 19
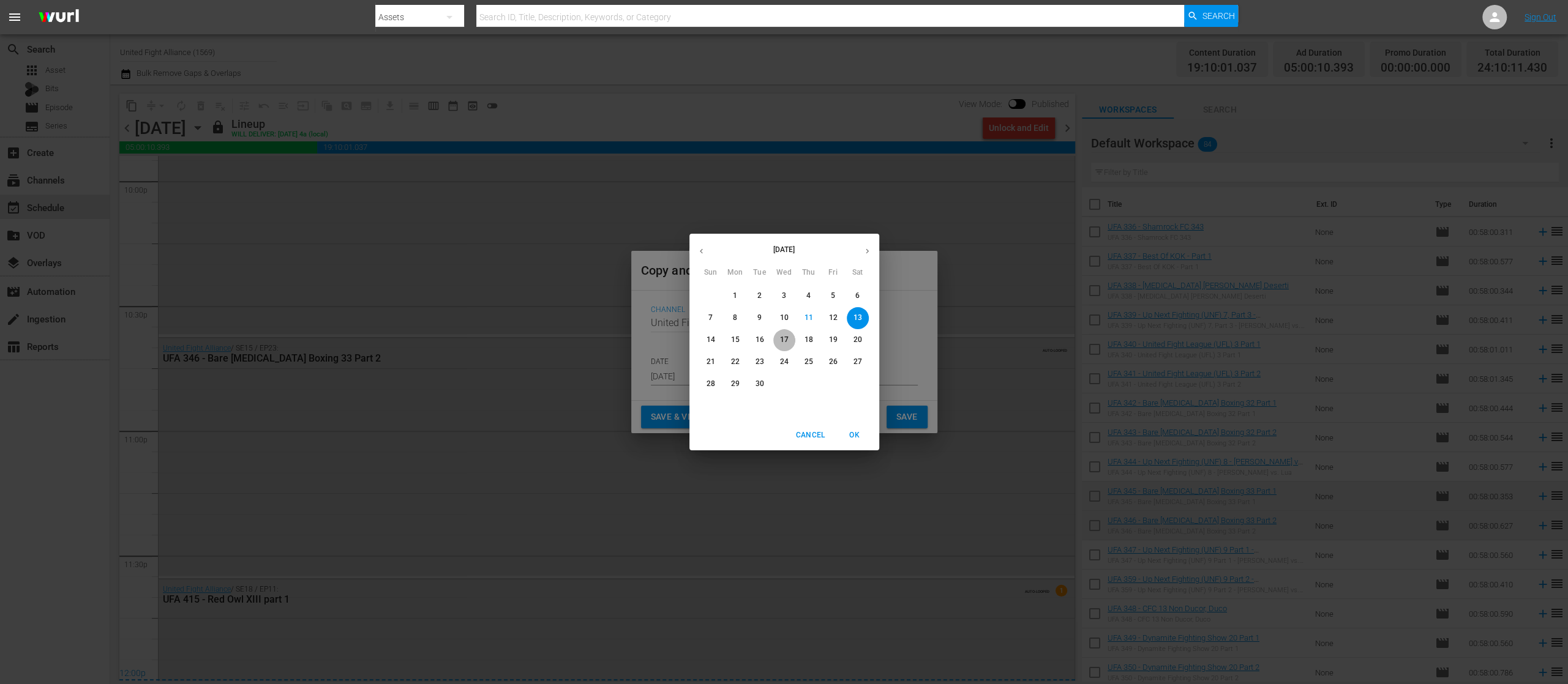
click at [779, 334] on button "17" at bounding box center [784, 340] width 22 height 22
type input "[DATE]"
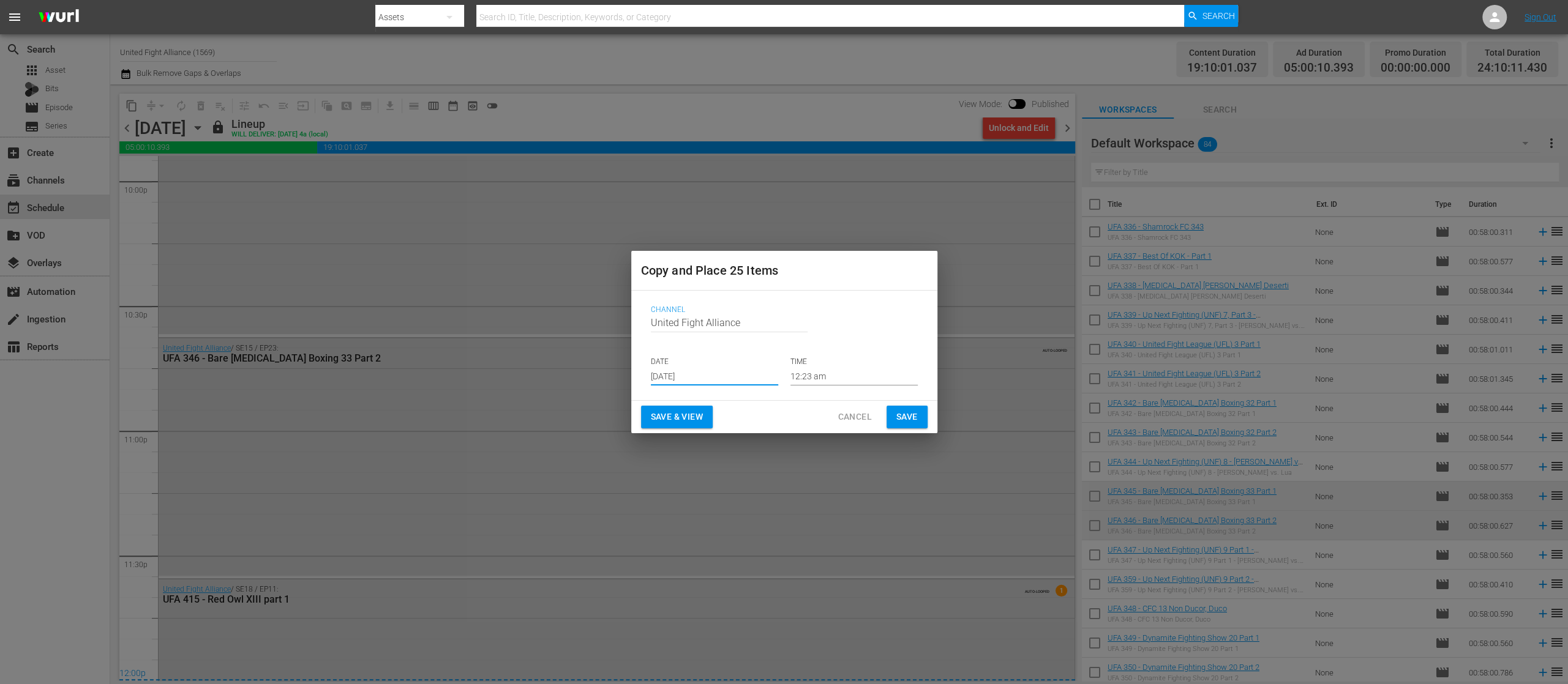
click at [909, 421] on span "Save" at bounding box center [907, 417] width 21 height 15
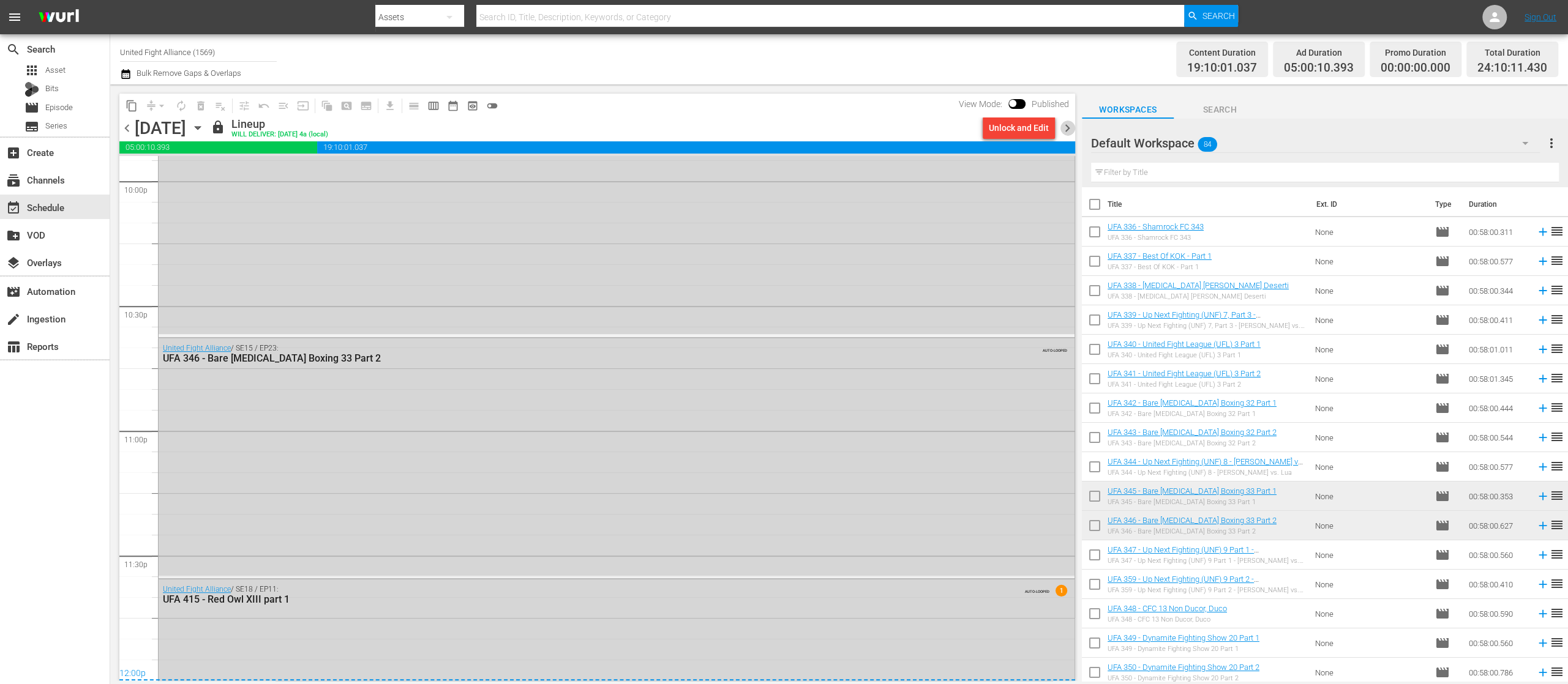
click at [1064, 132] on span "chevron_right" at bounding box center [1068, 129] width 15 height 15
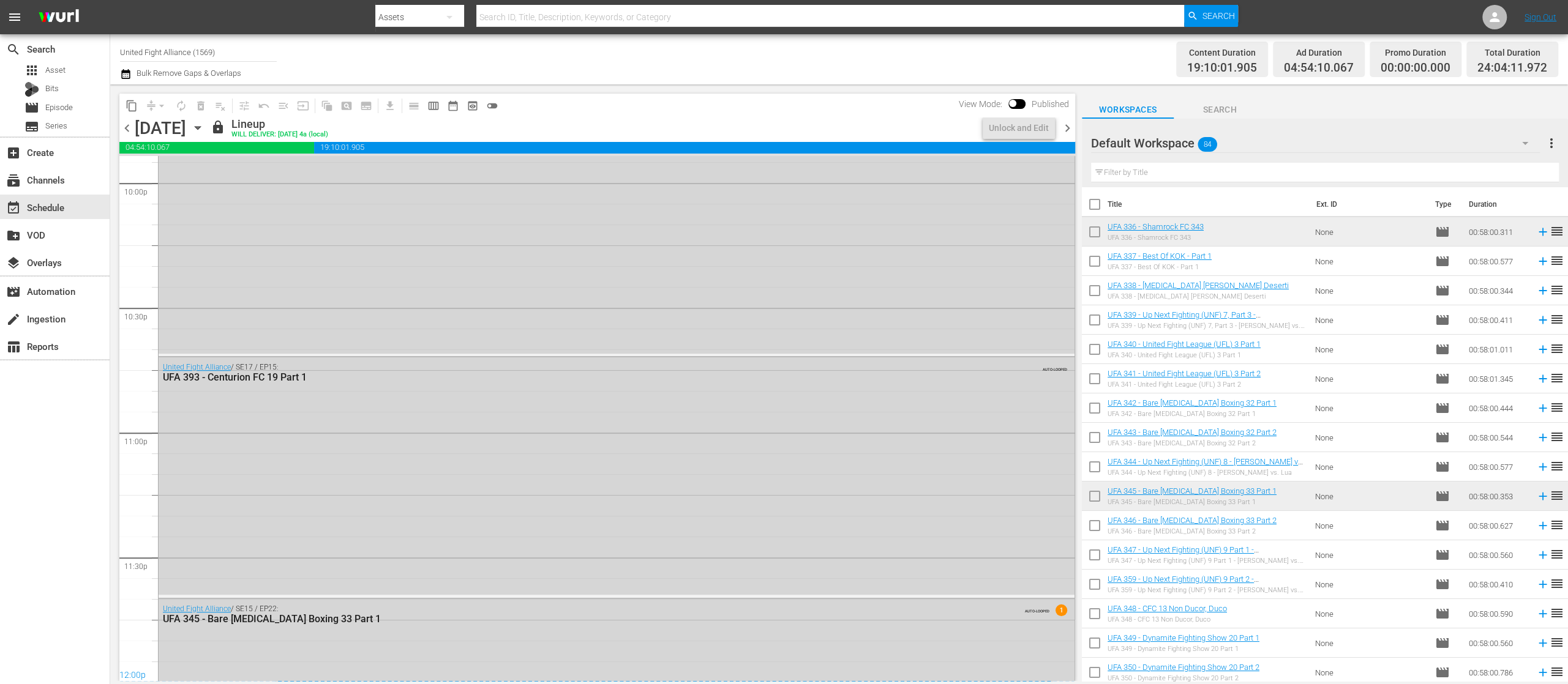
scroll to position [5468, 0]
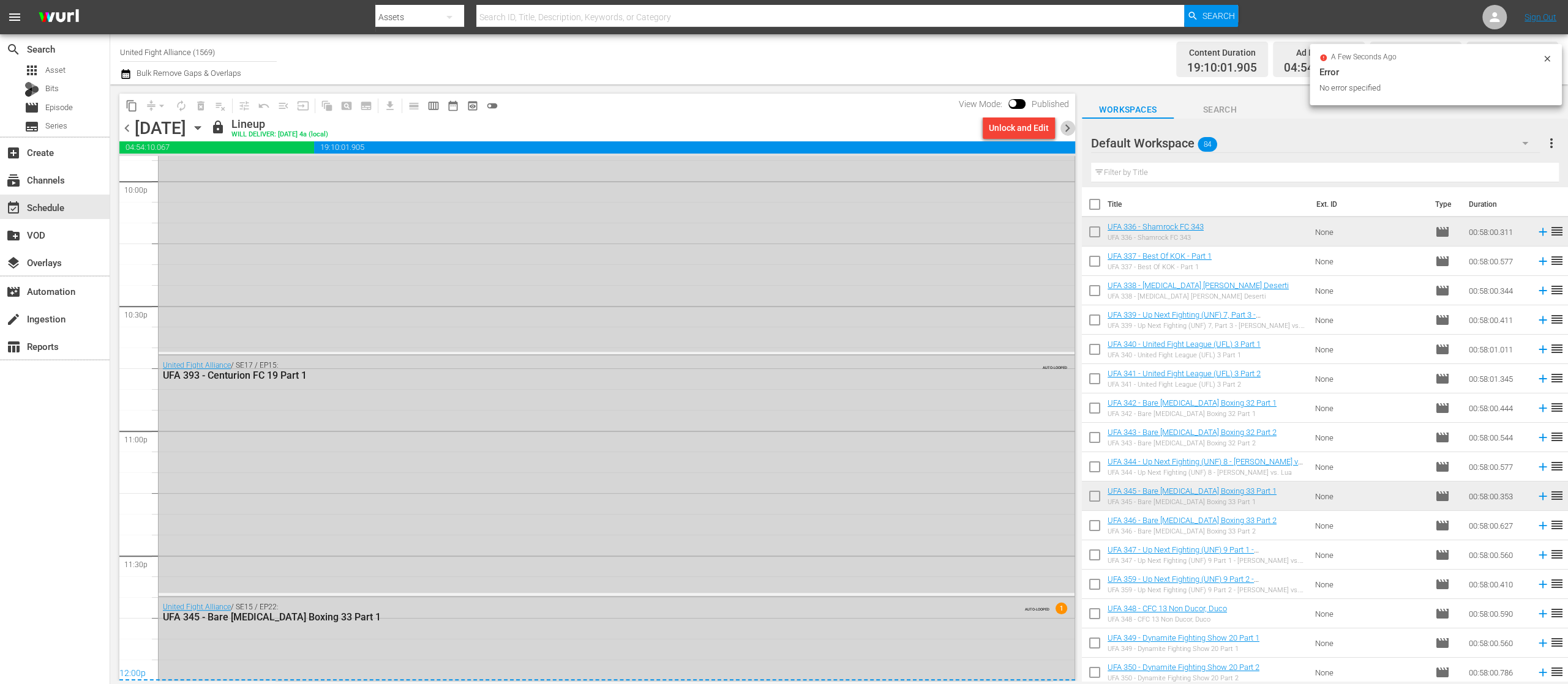
click at [1066, 125] on span "chevron_right" at bounding box center [1068, 129] width 15 height 15
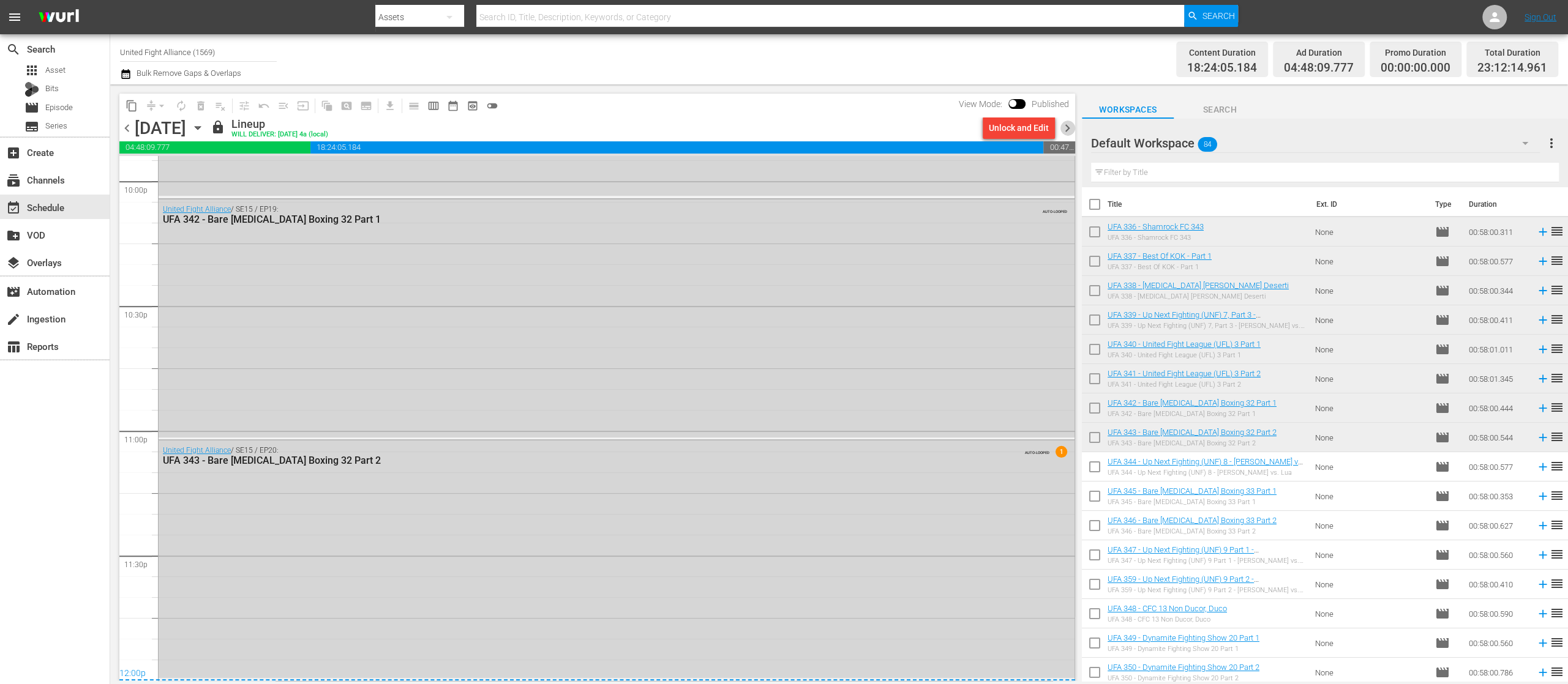
click at [1066, 125] on span "chevron_right" at bounding box center [1068, 129] width 15 height 15
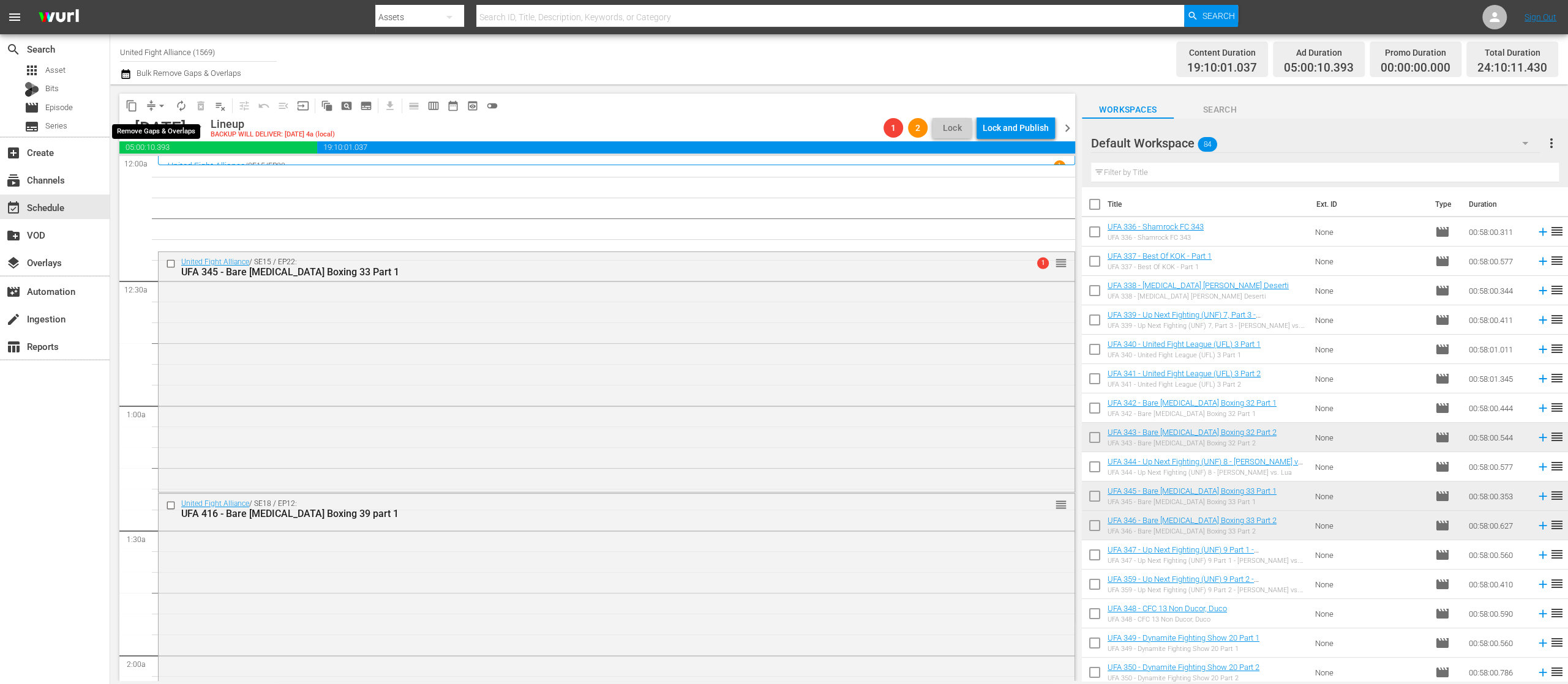
click at [162, 102] on span "arrow_drop_down" at bounding box center [161, 105] width 12 height 12
click at [190, 172] on li "Align to End of Previous Day" at bounding box center [162, 170] width 129 height 20
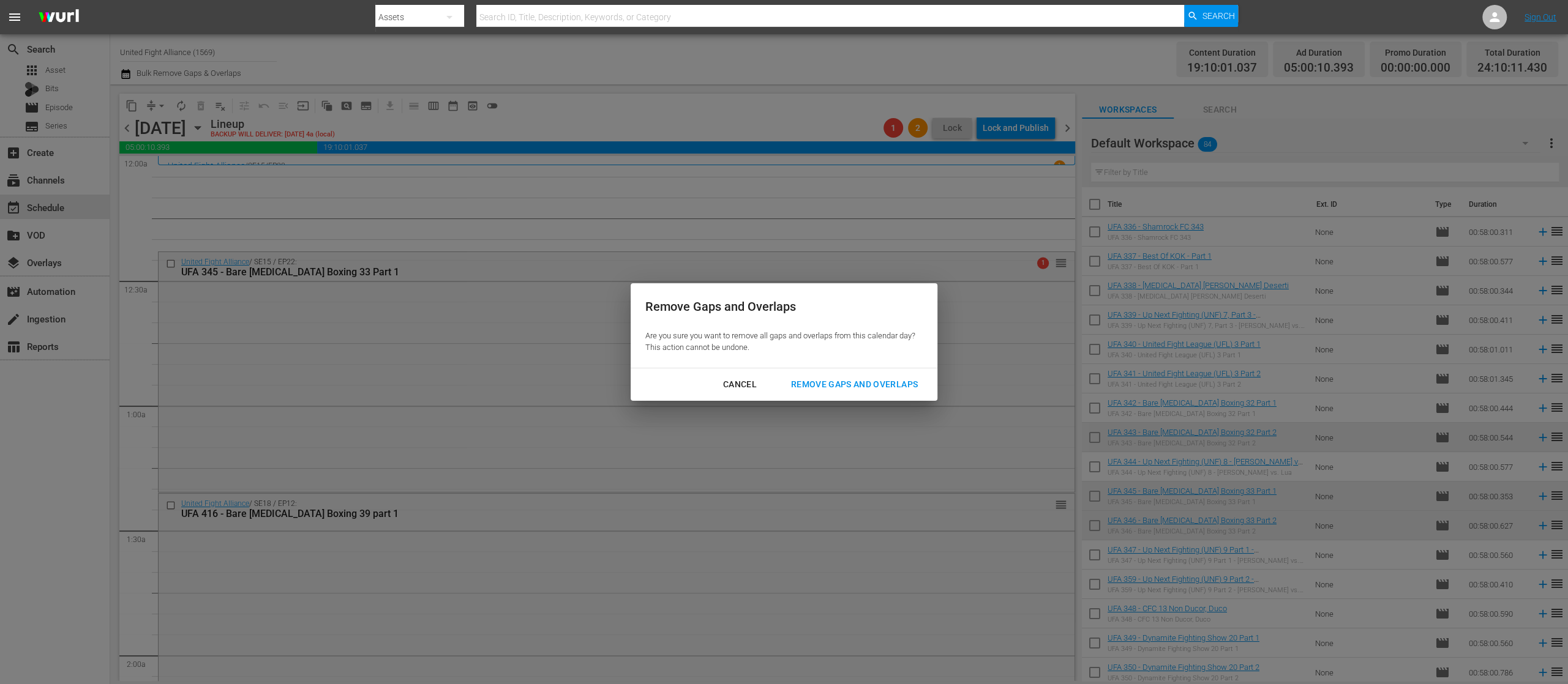
click at [844, 378] on div "Remove Gaps and Overlaps" at bounding box center [855, 384] width 147 height 15
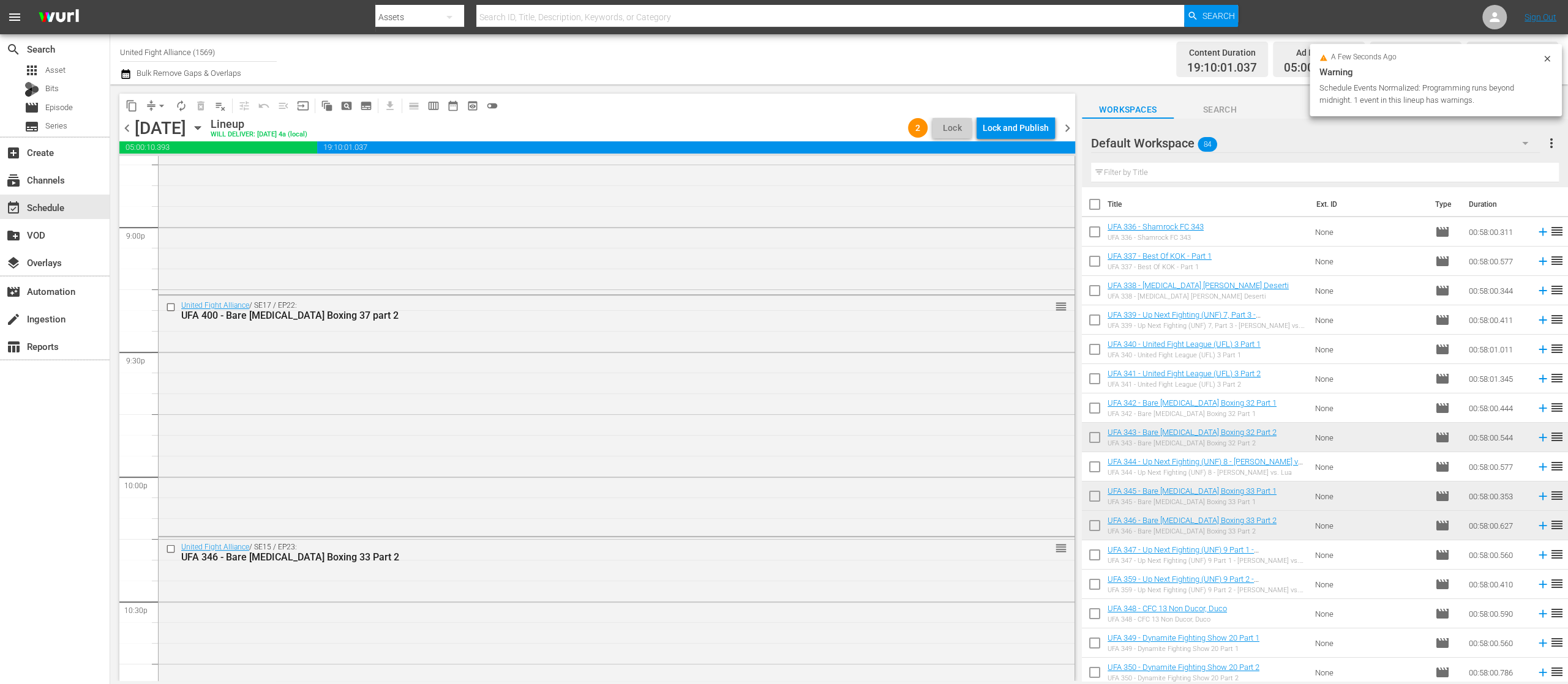
scroll to position [5511, 0]
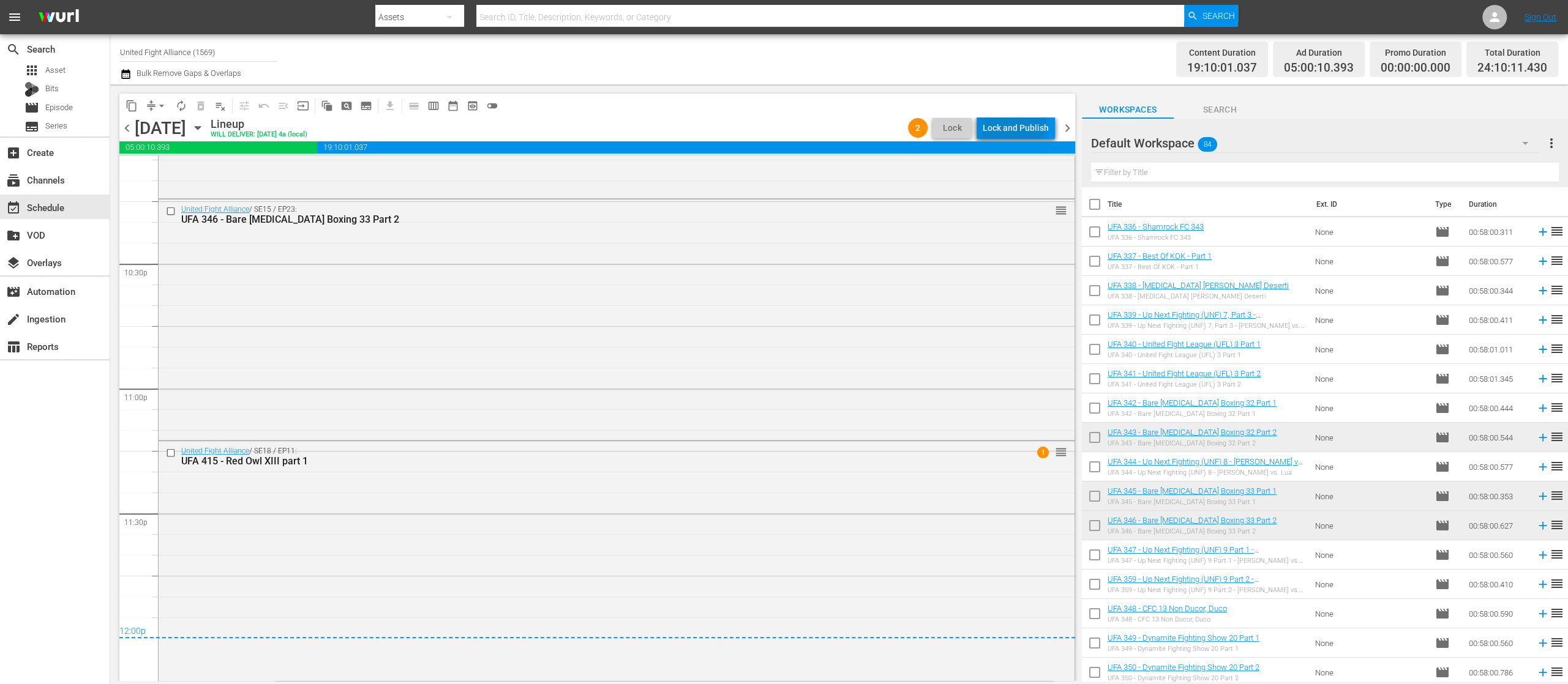
click at [1006, 120] on div "Lock and Publish" at bounding box center [1016, 128] width 66 height 22
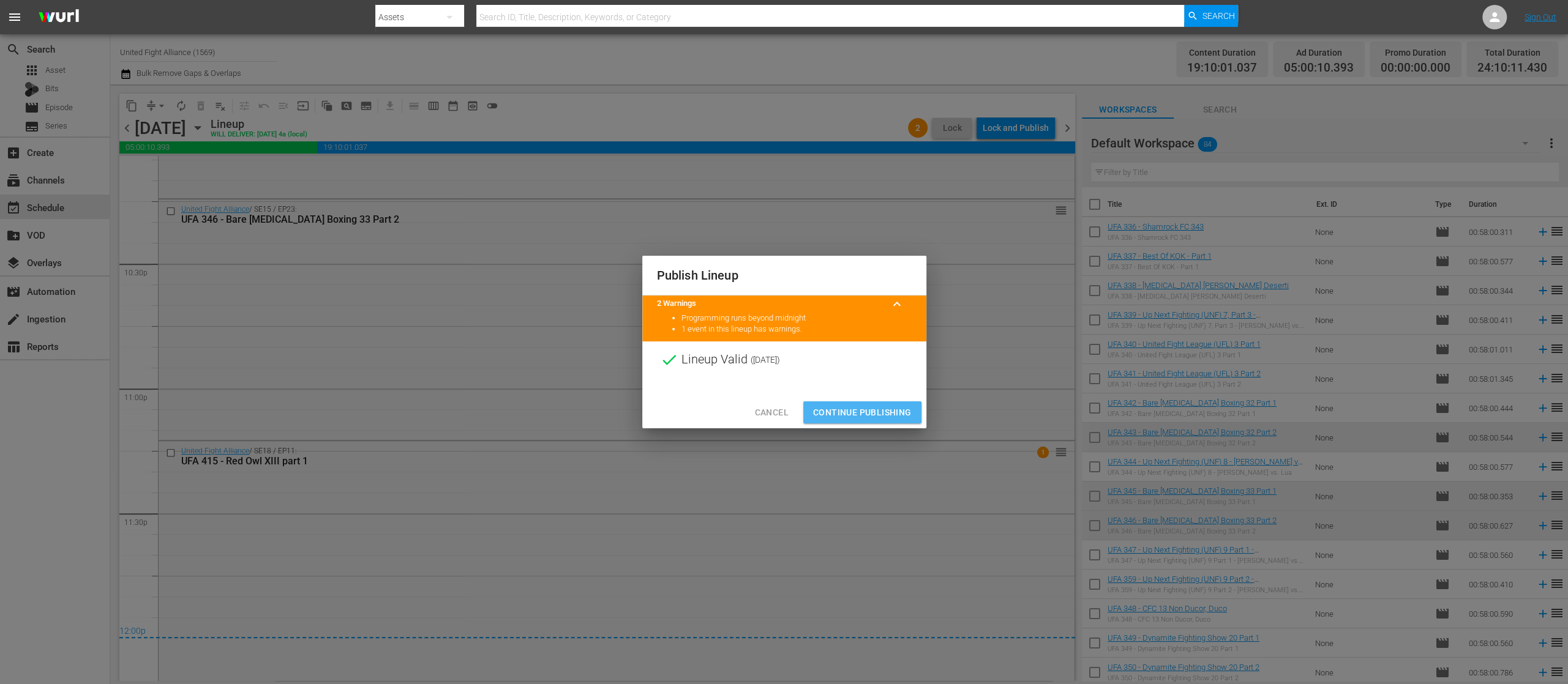
click at [904, 410] on span "Continue Publishing" at bounding box center [862, 413] width 98 height 15
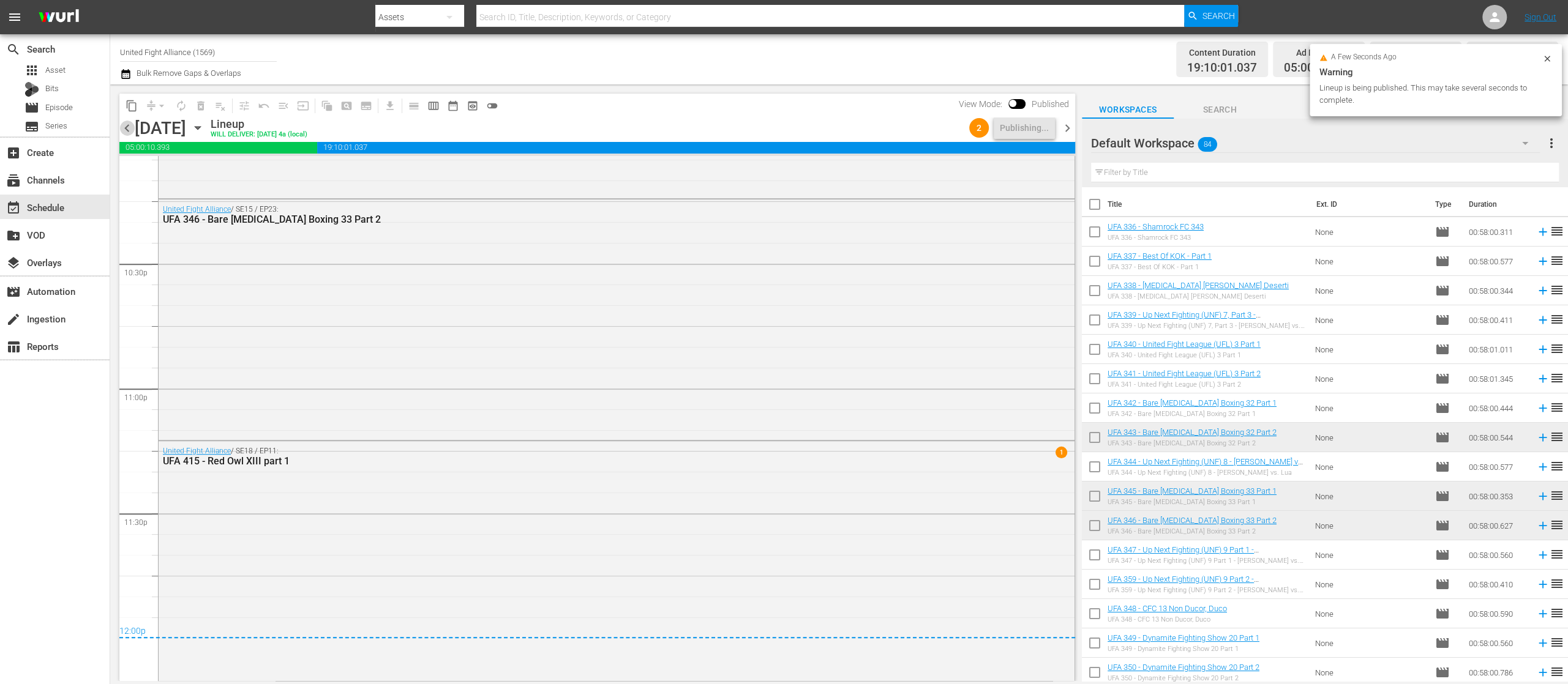
click at [127, 129] on span "chevron_left" at bounding box center [127, 129] width 15 height 15
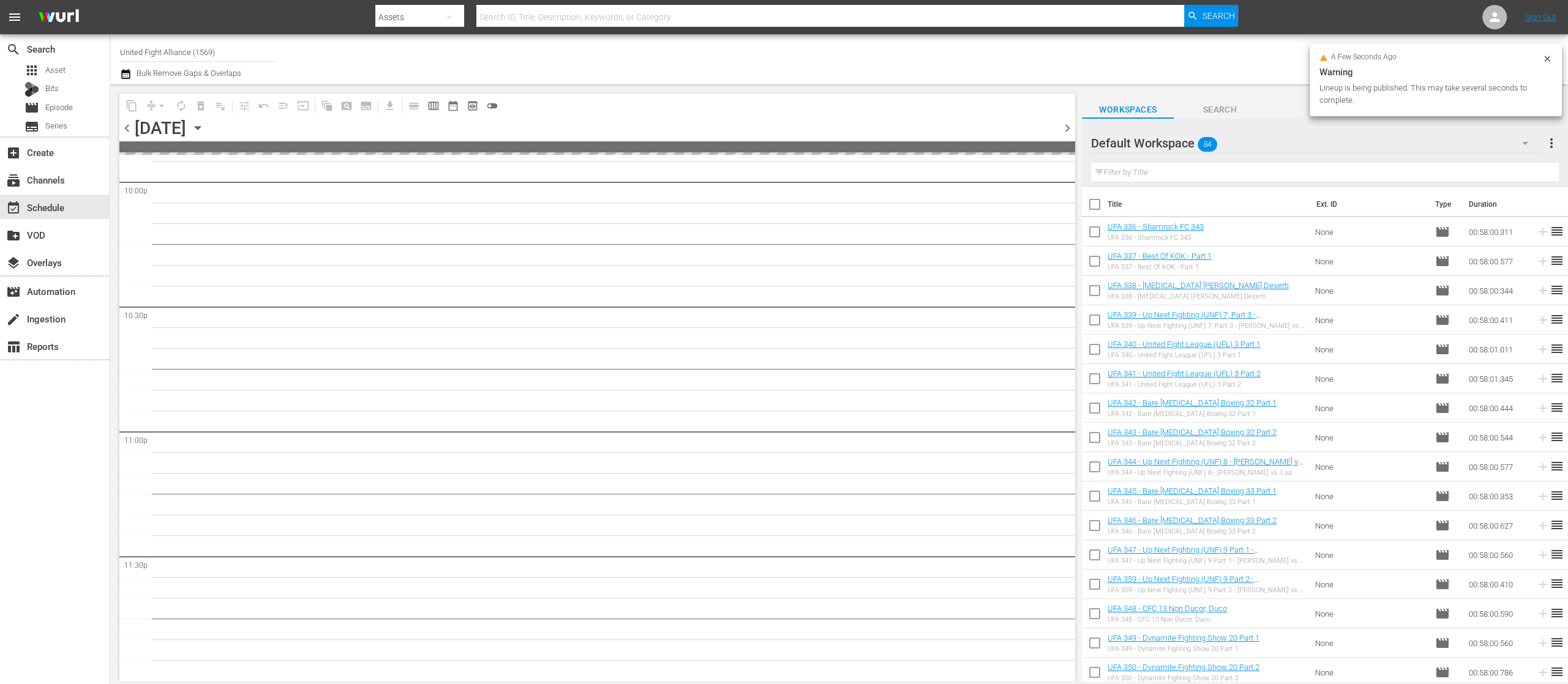
scroll to position [5466, 0]
click at [127, 129] on span "chevron_left" at bounding box center [127, 129] width 15 height 15
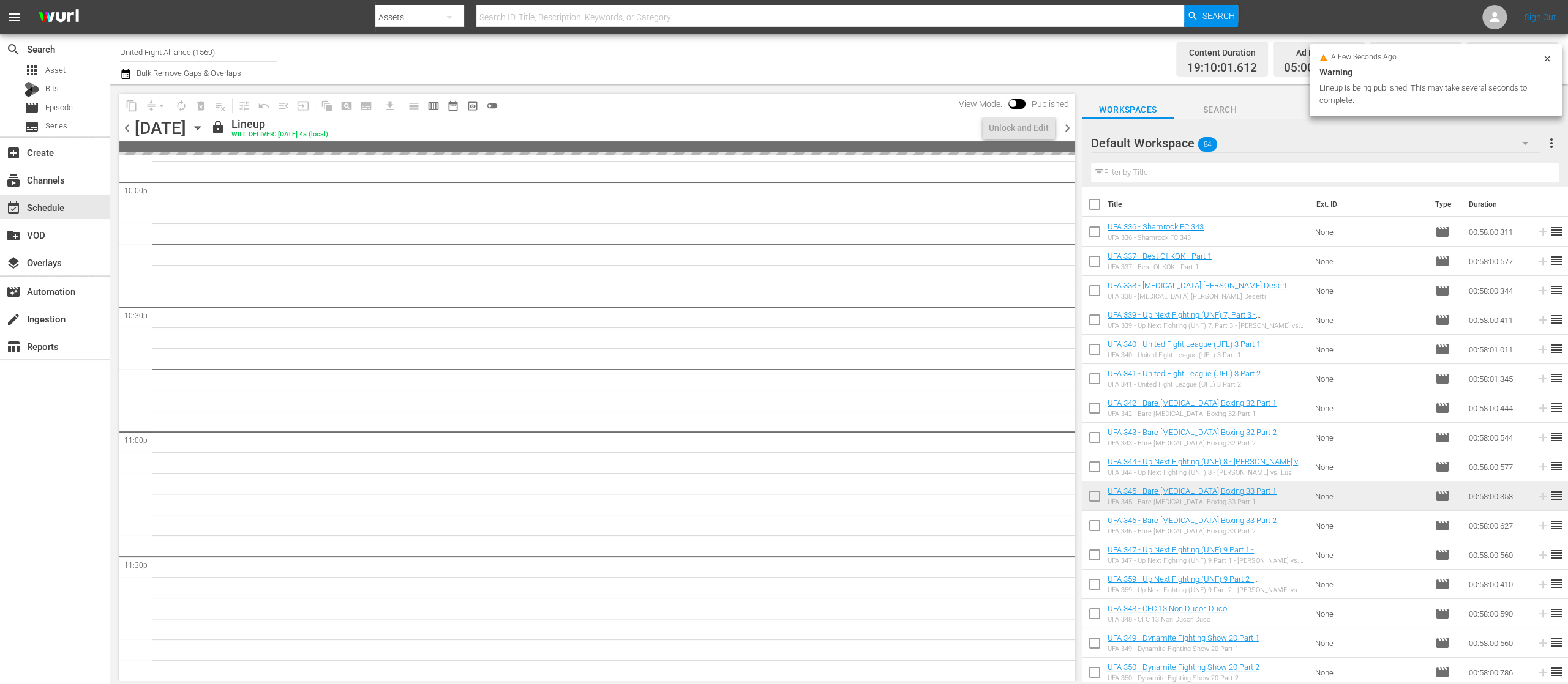
click at [127, 129] on span "chevron_left" at bounding box center [127, 129] width 15 height 15
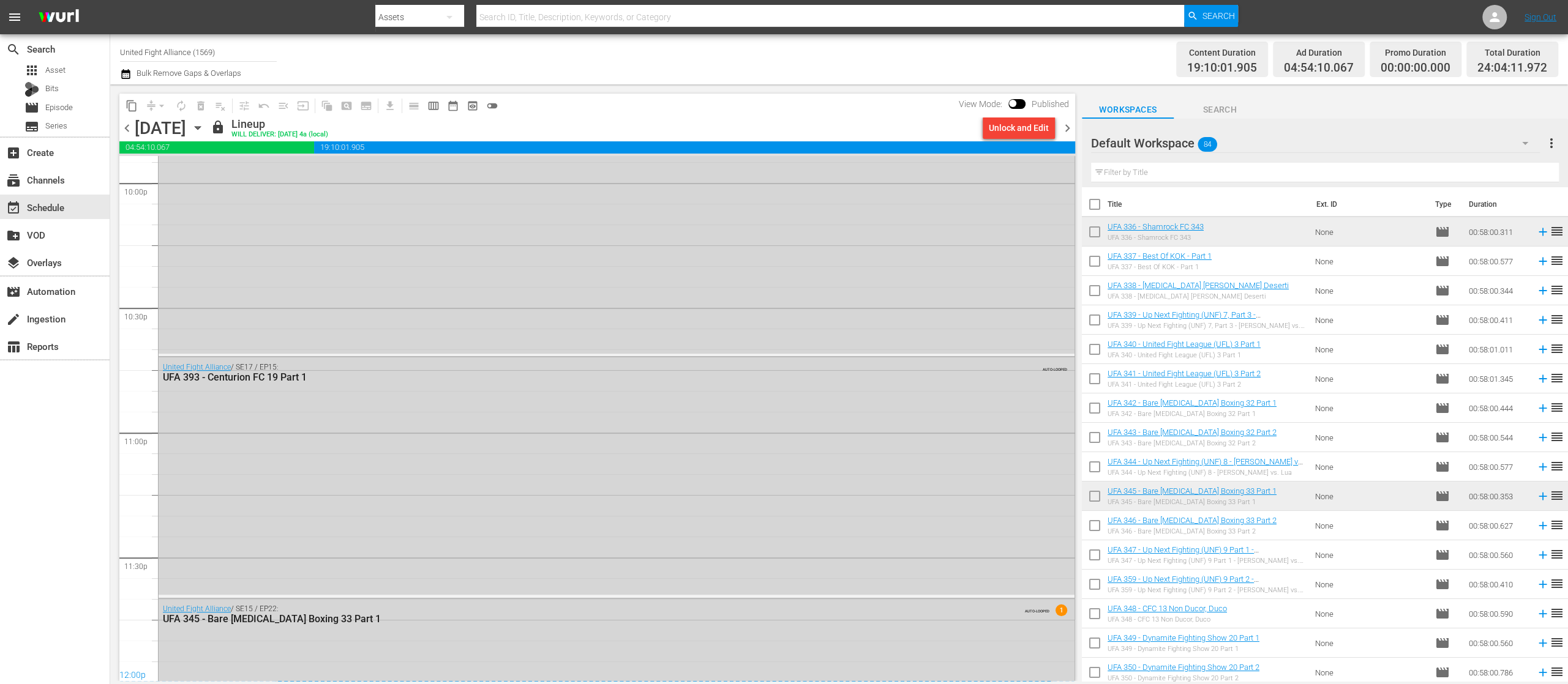
scroll to position [5531, 0]
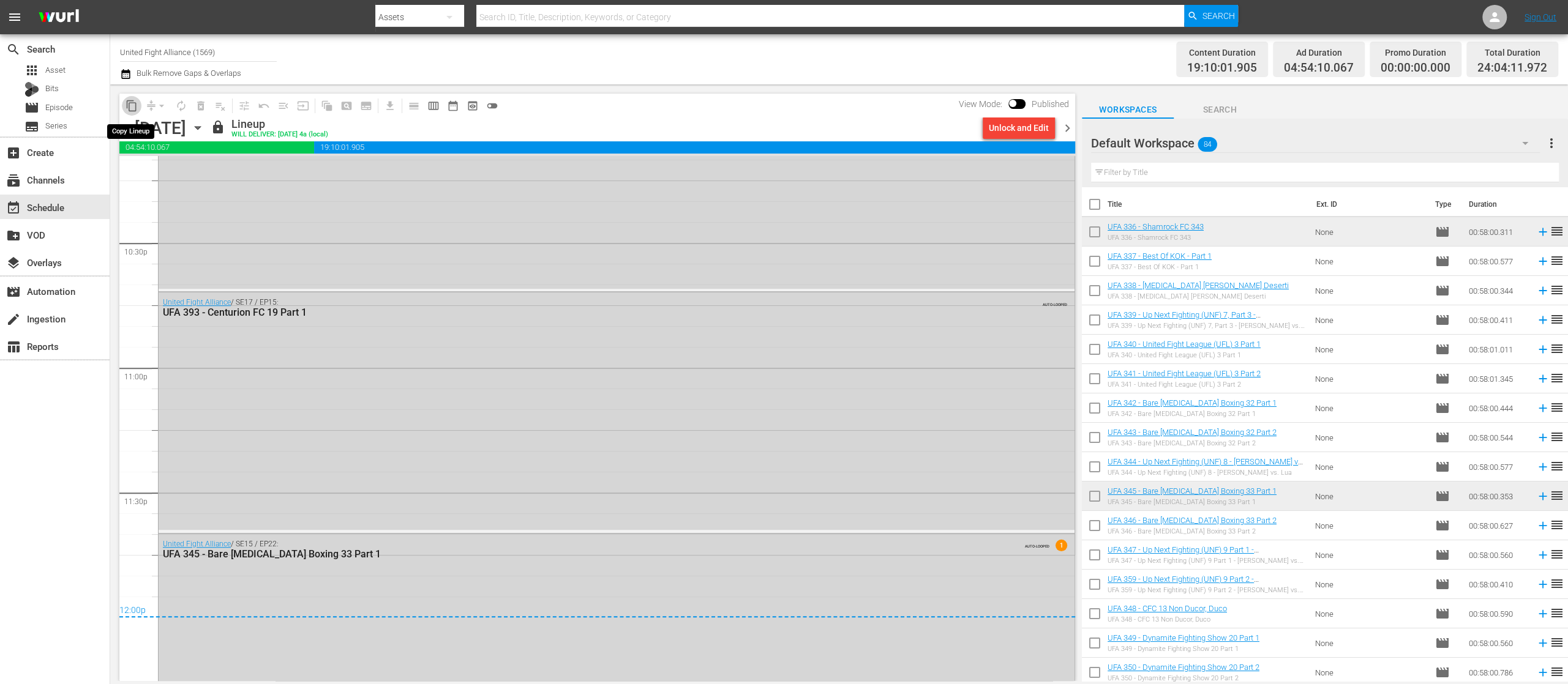
click at [133, 104] on span "content_copy" at bounding box center [131, 105] width 12 height 12
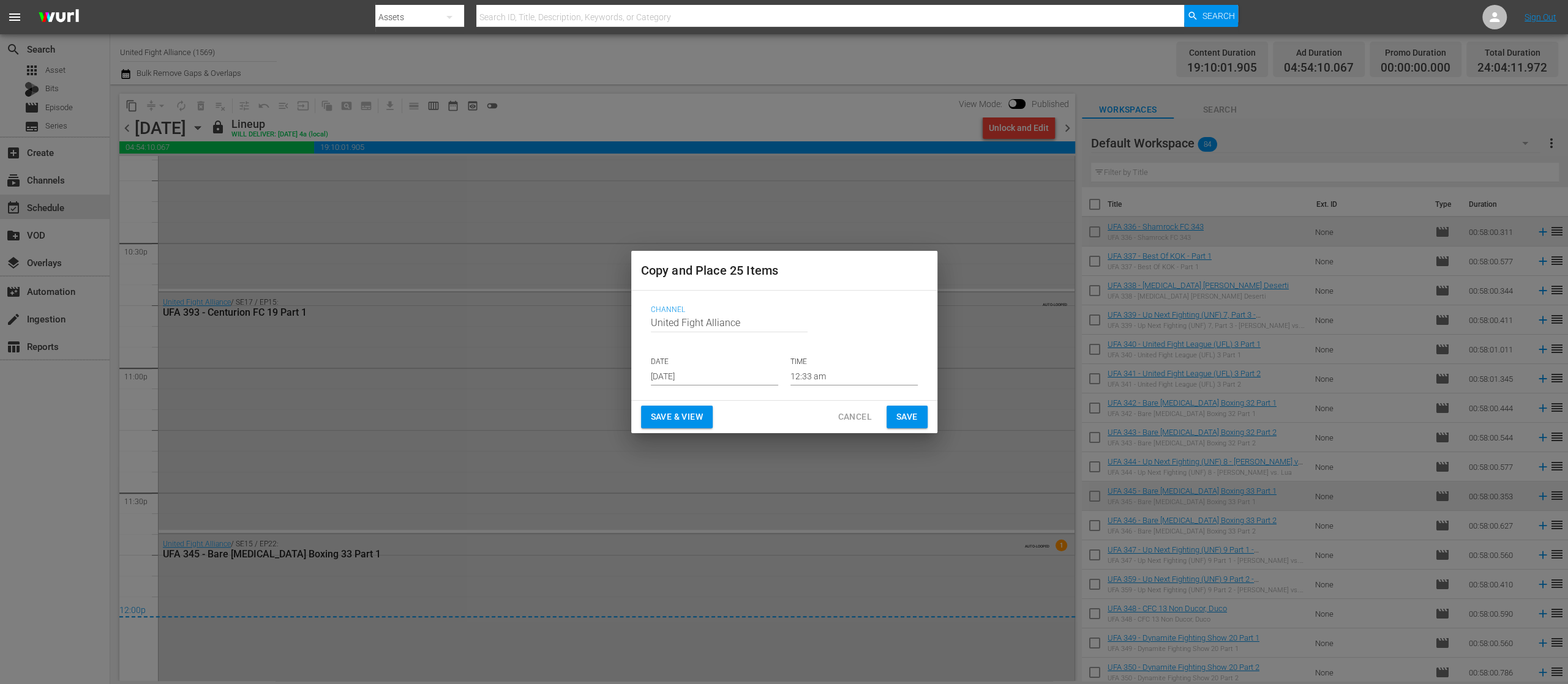
click at [679, 366] on p "DATE" at bounding box center [715, 362] width 127 height 10
click at [687, 372] on input "[DATE]" at bounding box center [715, 376] width 127 height 19
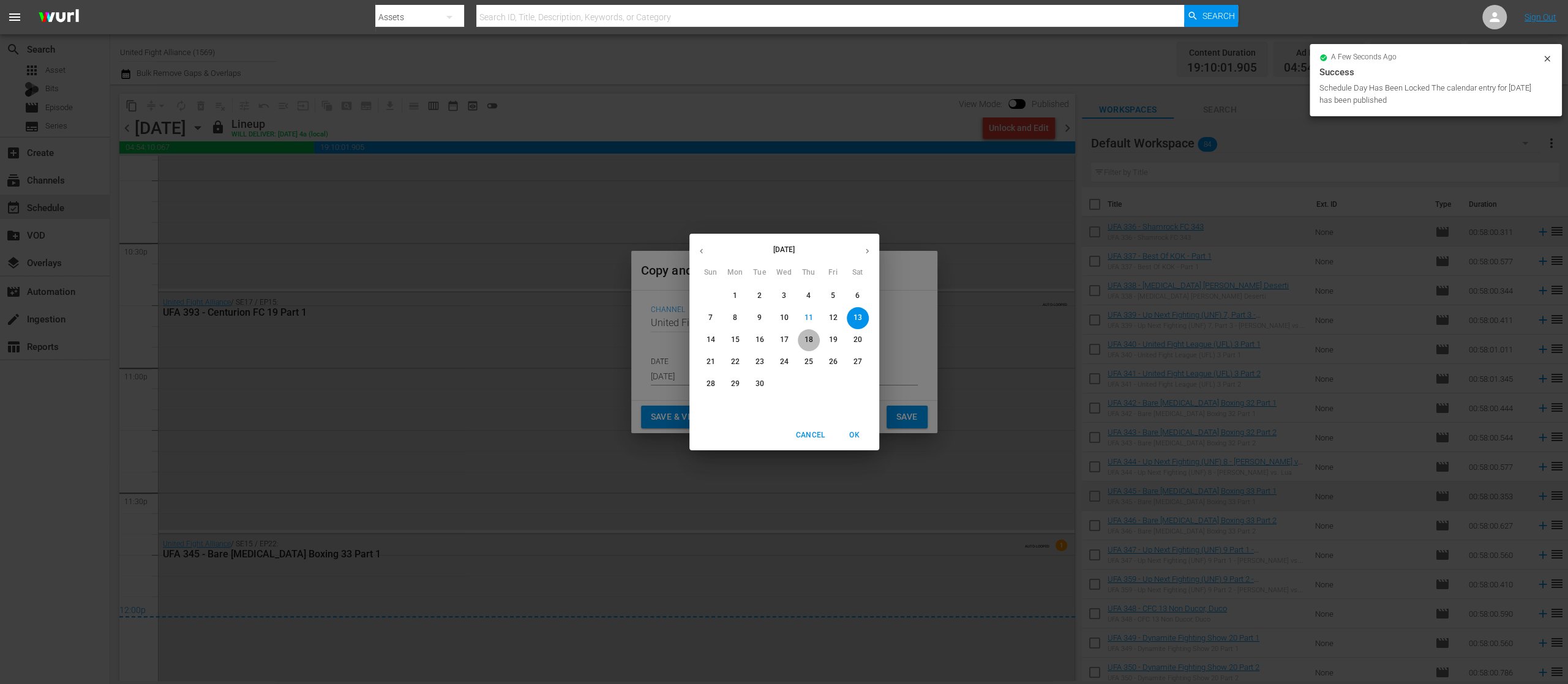
click at [813, 334] on button "18" at bounding box center [808, 340] width 22 height 22
type input "[DATE]"
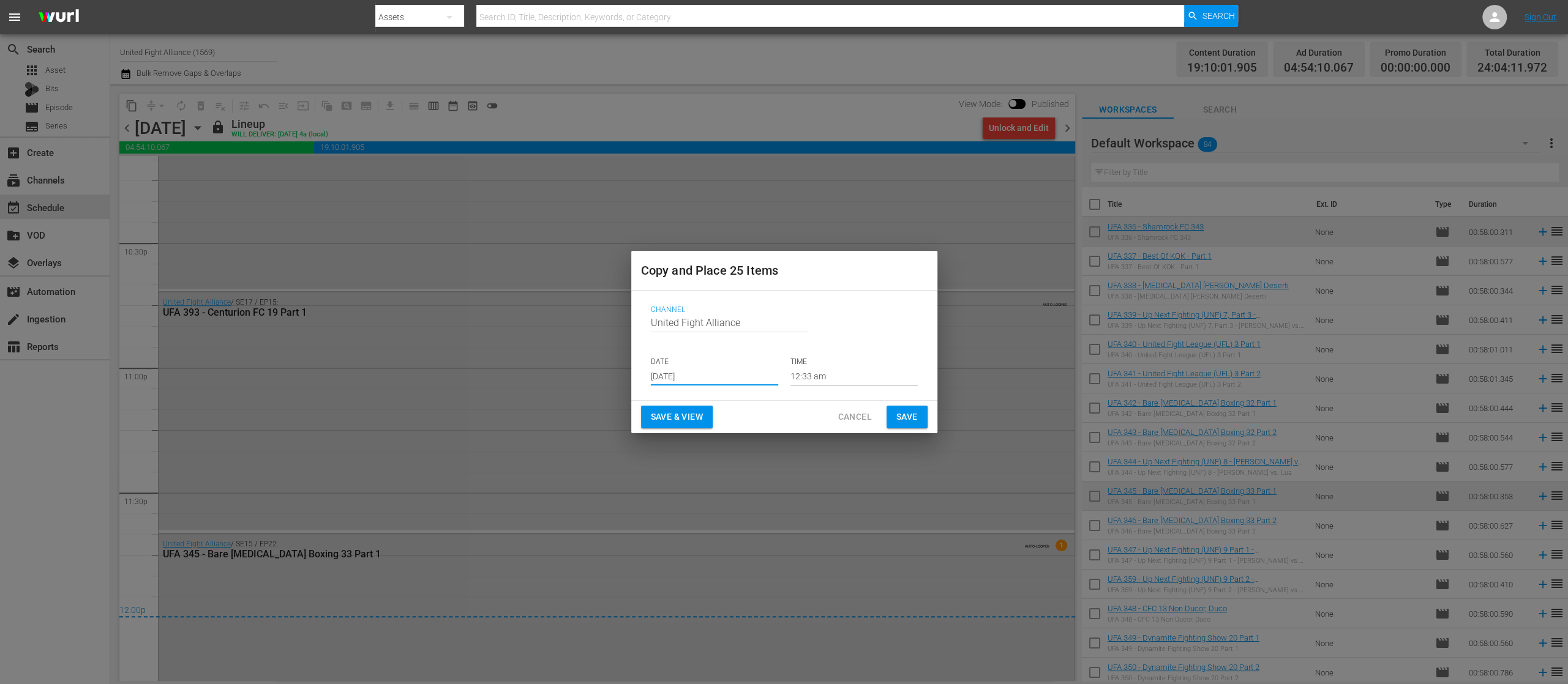
click at [902, 414] on span "Save" at bounding box center [907, 417] width 21 height 15
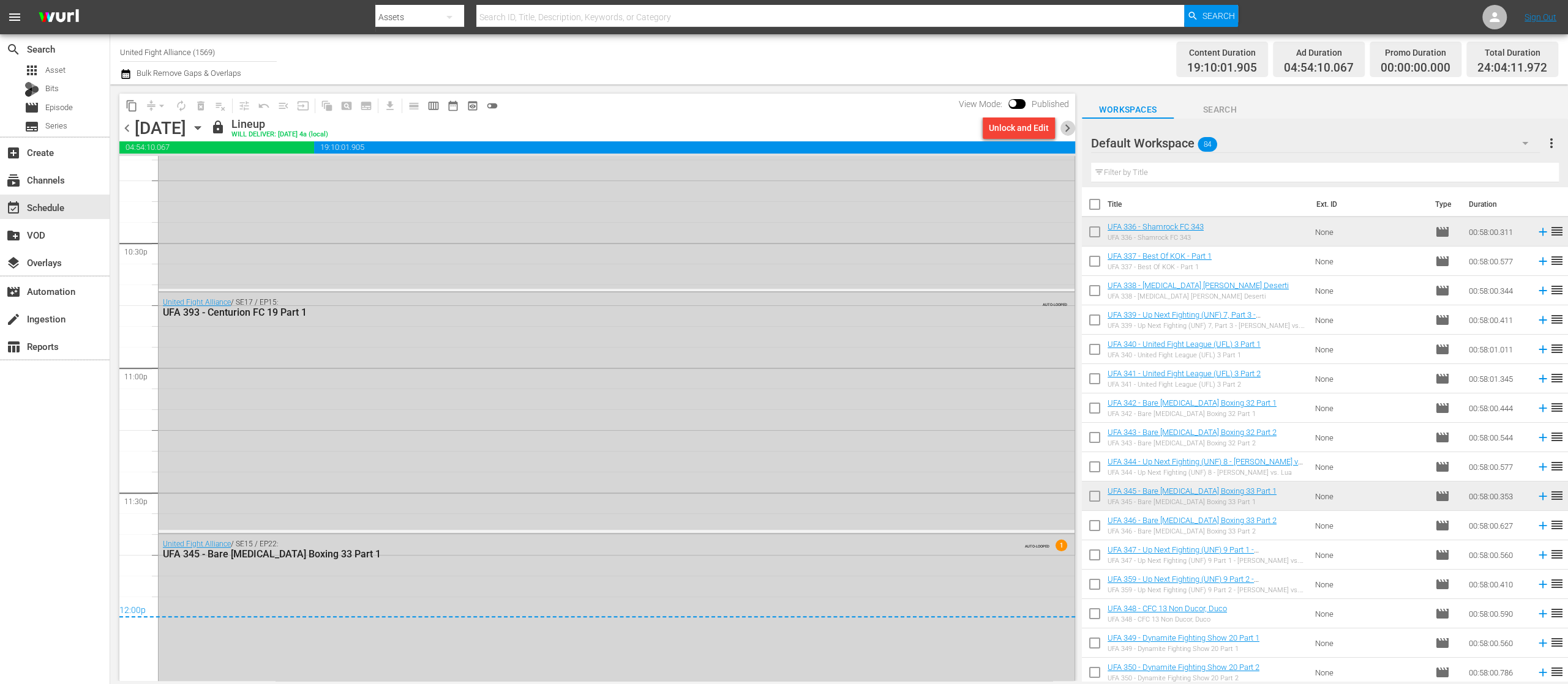
click at [1066, 126] on span "chevron_right" at bounding box center [1068, 129] width 15 height 15
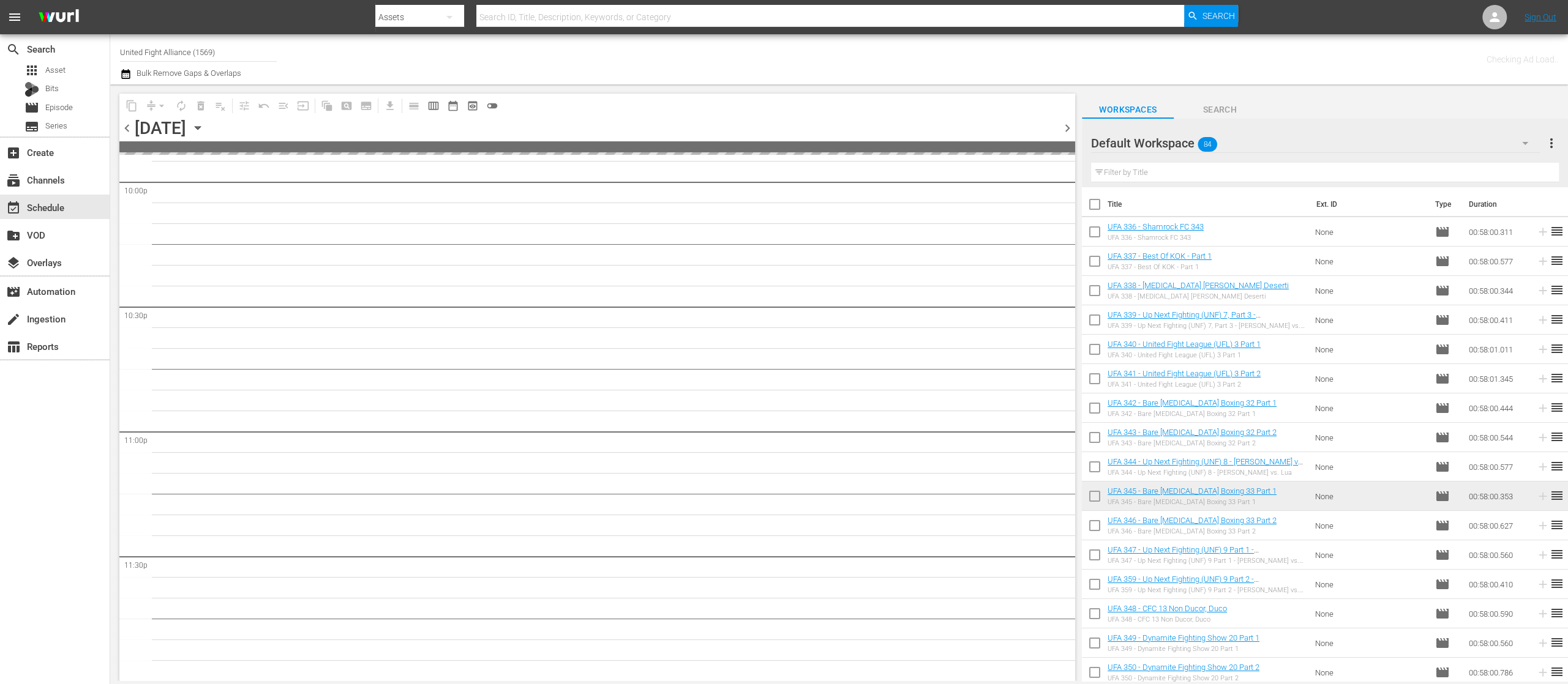
scroll to position [5466, 0]
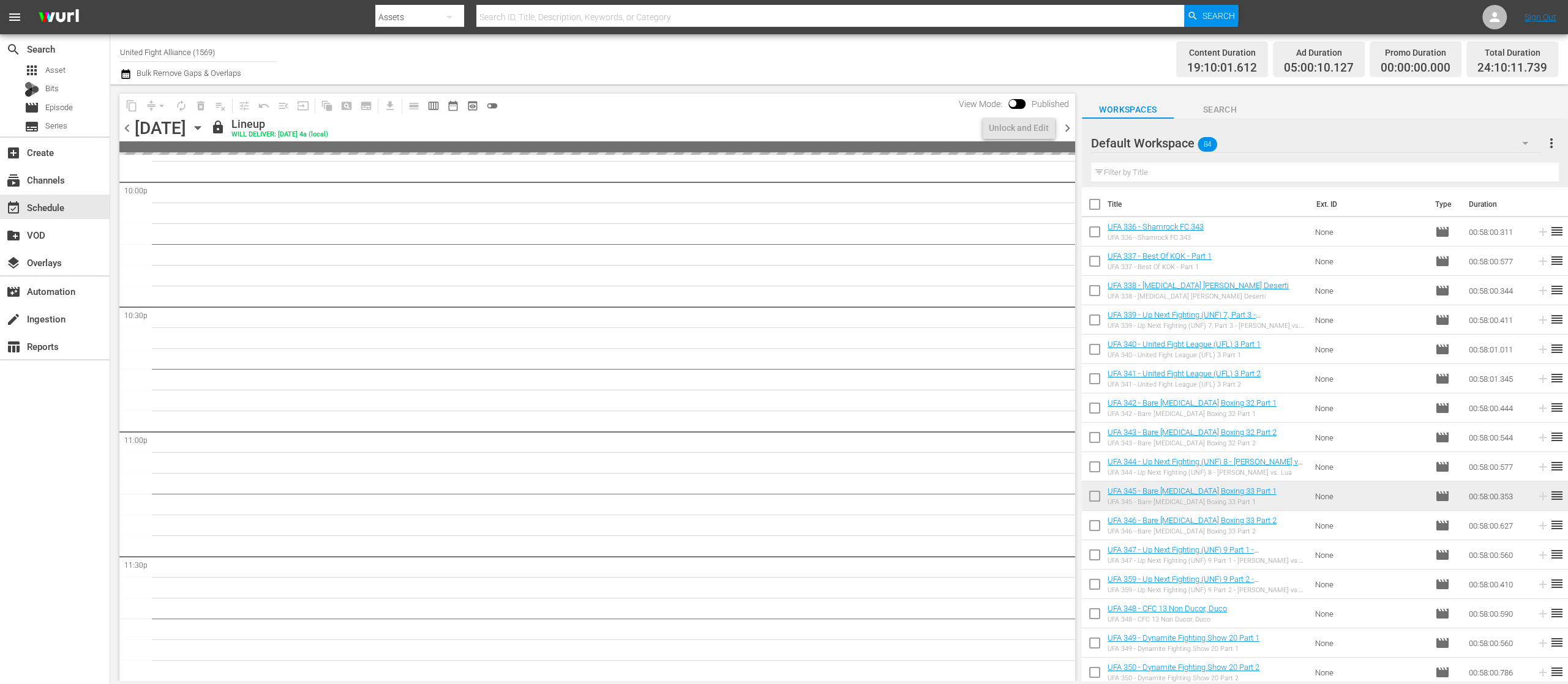
click at [1066, 126] on span "chevron_right" at bounding box center [1068, 129] width 15 height 15
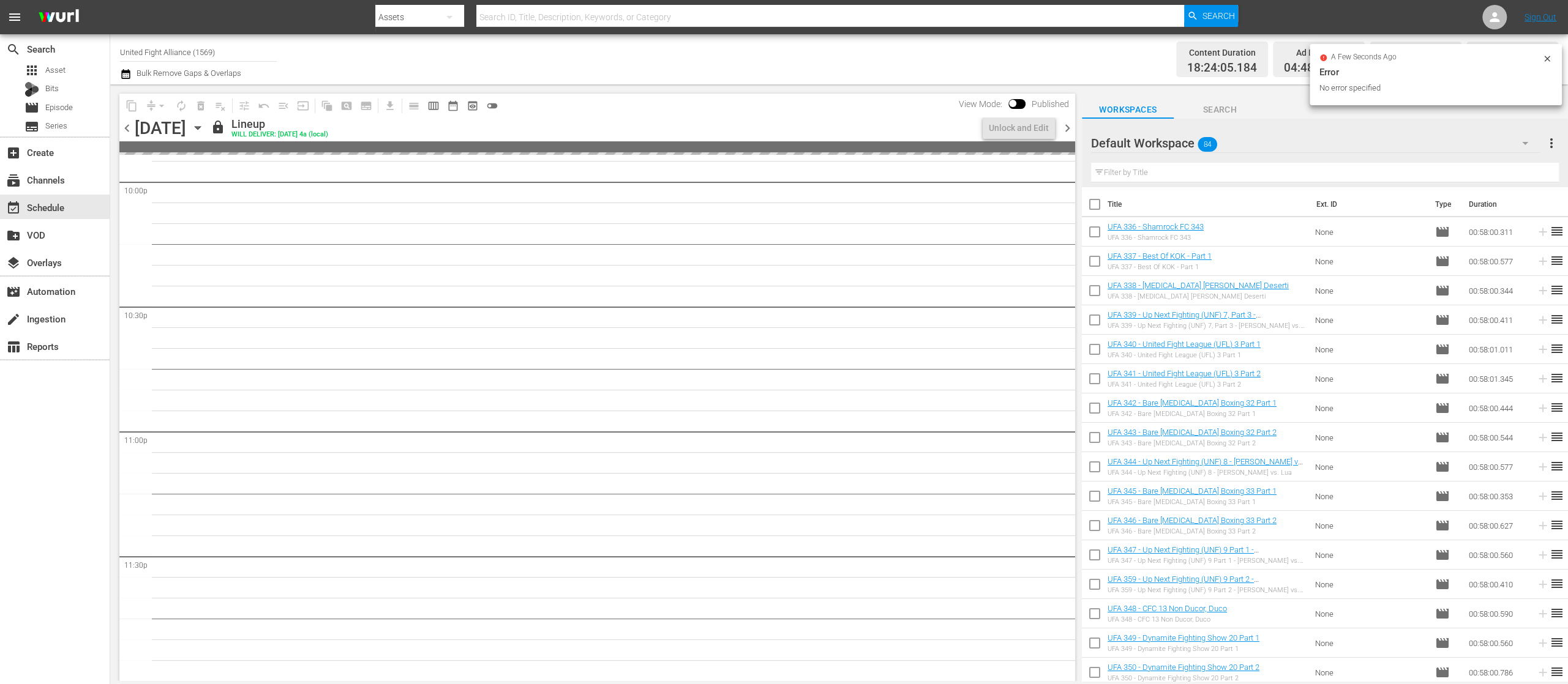
scroll to position [5466, 0]
click at [1066, 126] on span "chevron_right" at bounding box center [1068, 129] width 15 height 15
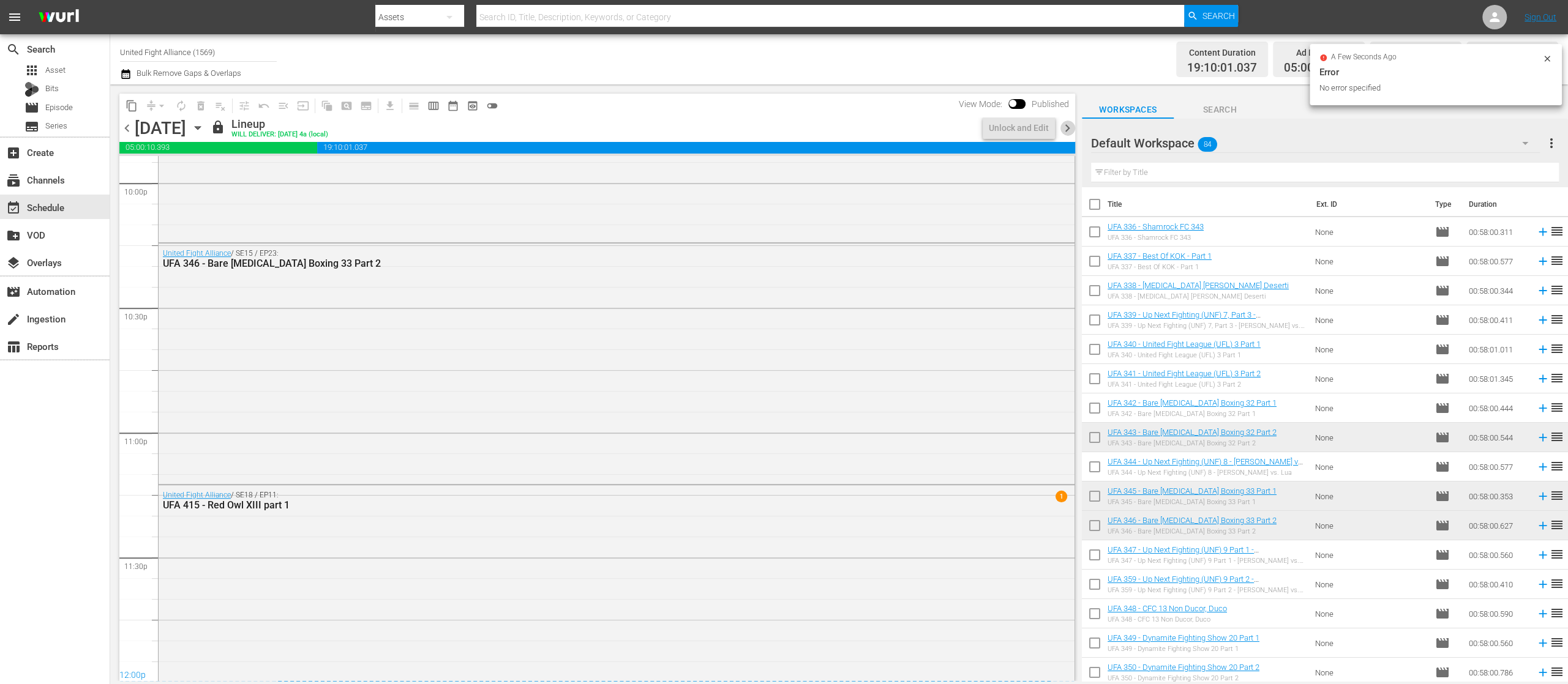
click at [1066, 126] on span "chevron_right" at bounding box center [1068, 129] width 15 height 15
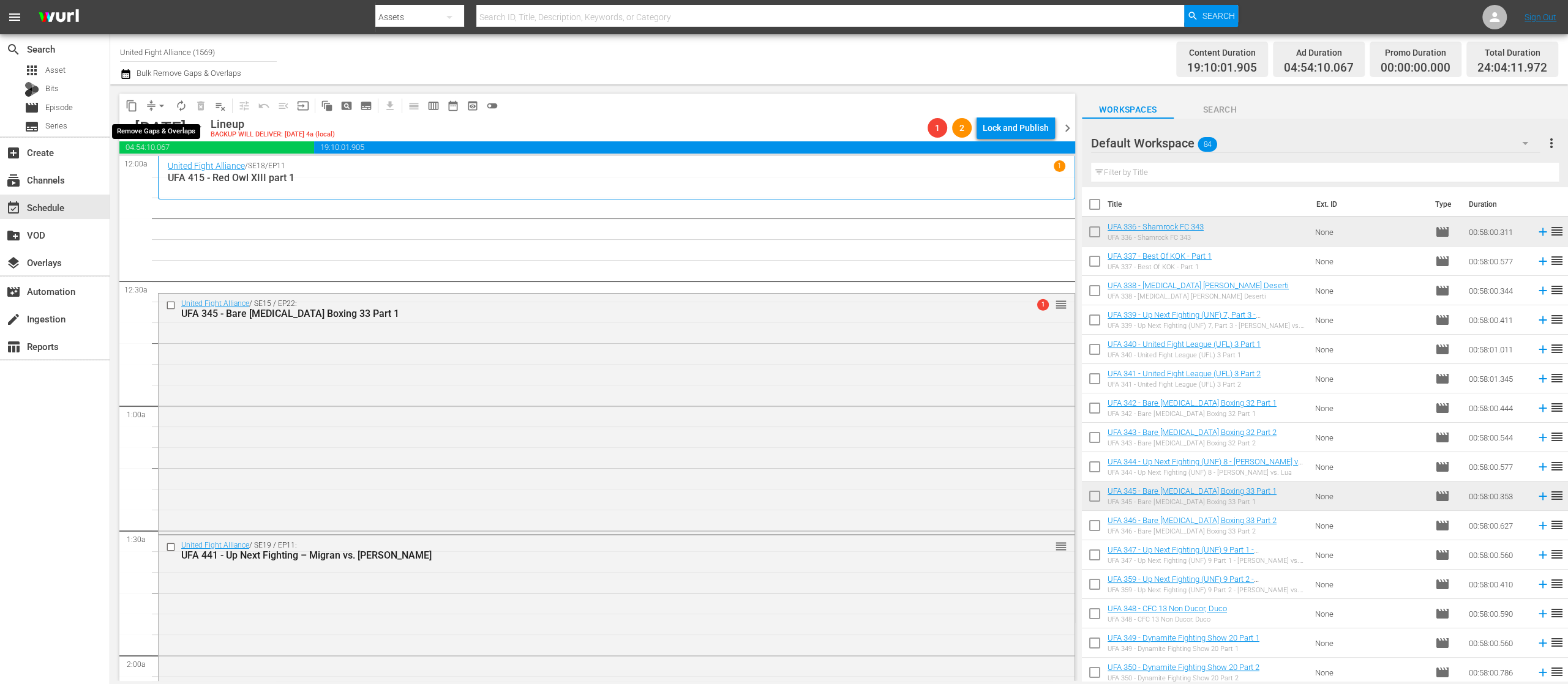
click at [161, 104] on span "arrow_drop_down" at bounding box center [161, 105] width 12 height 12
click at [174, 172] on li "Align to End of Previous Day" at bounding box center [162, 170] width 129 height 20
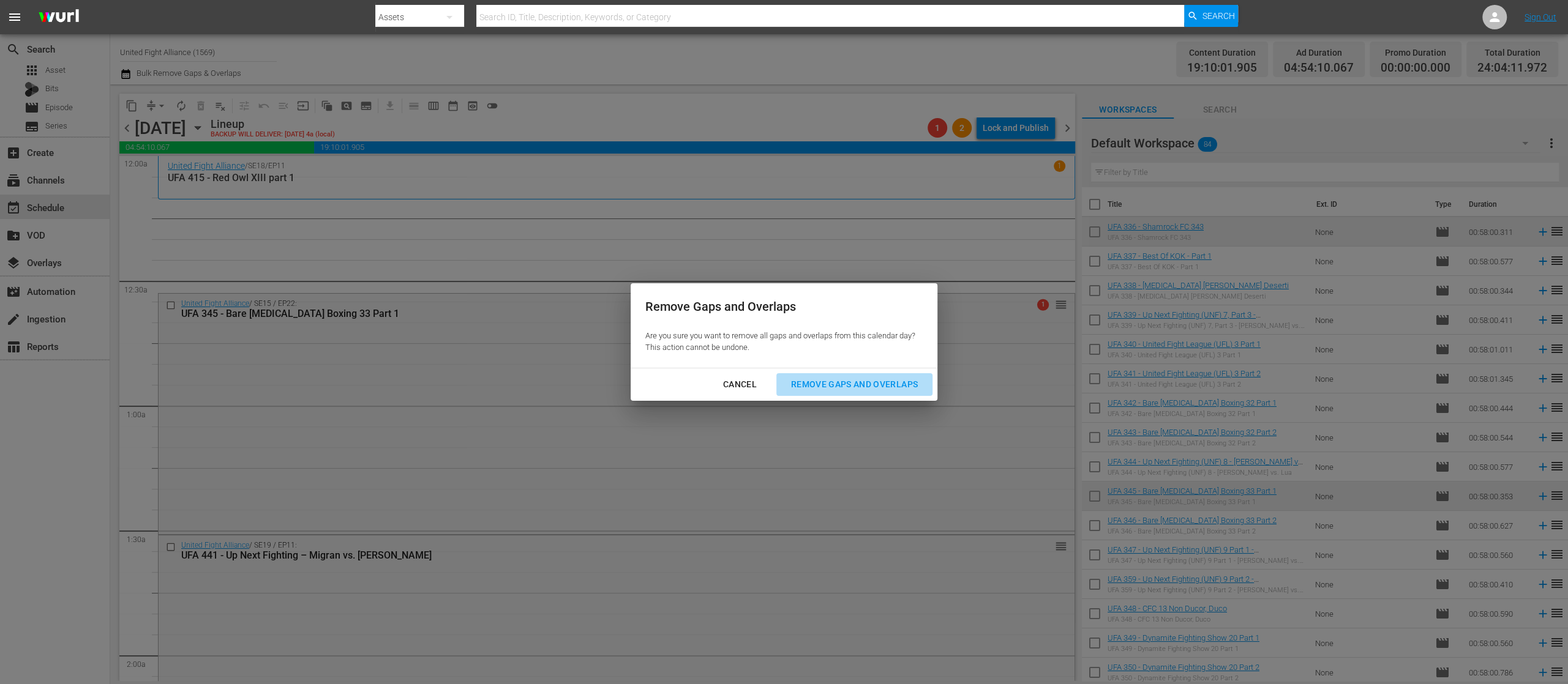
click at [805, 388] on div "Remove Gaps and Overlaps" at bounding box center [855, 384] width 147 height 15
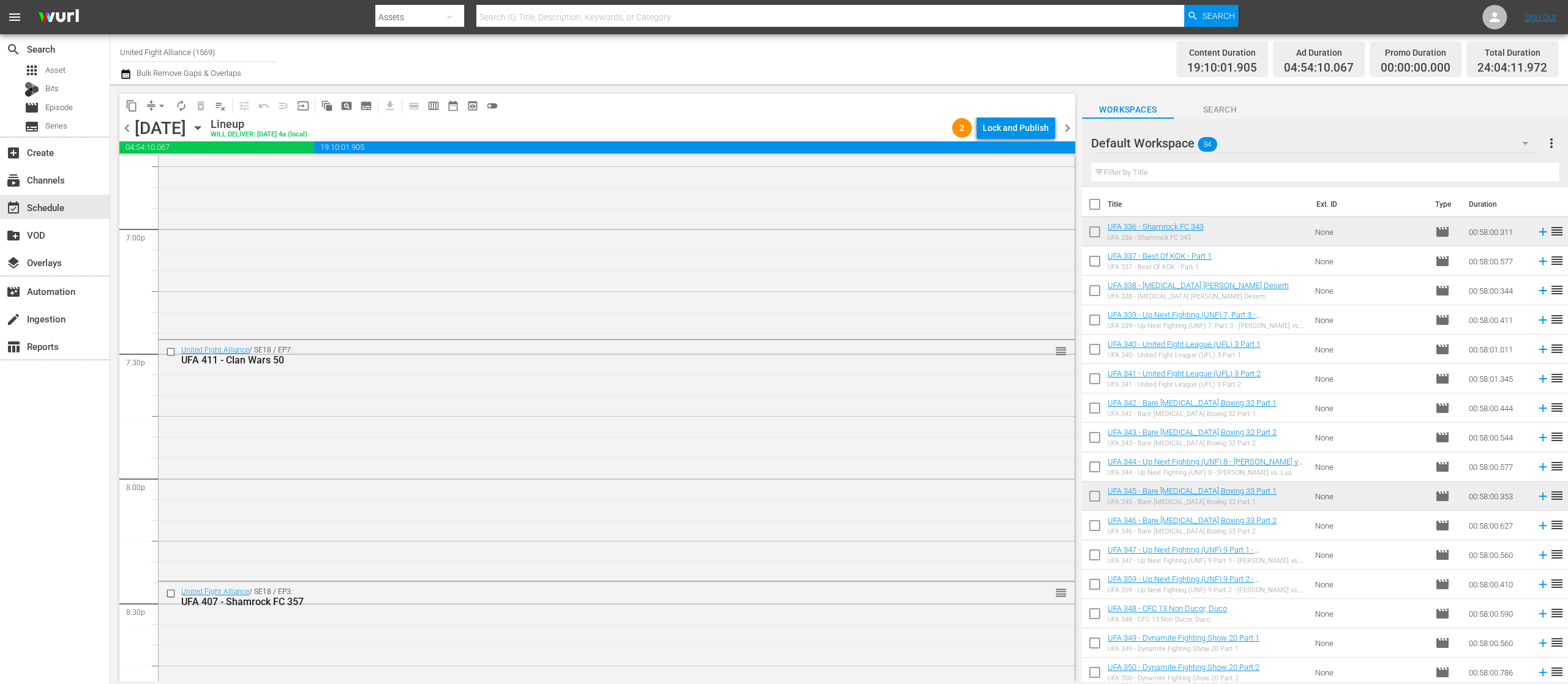
scroll to position [5528, 0]
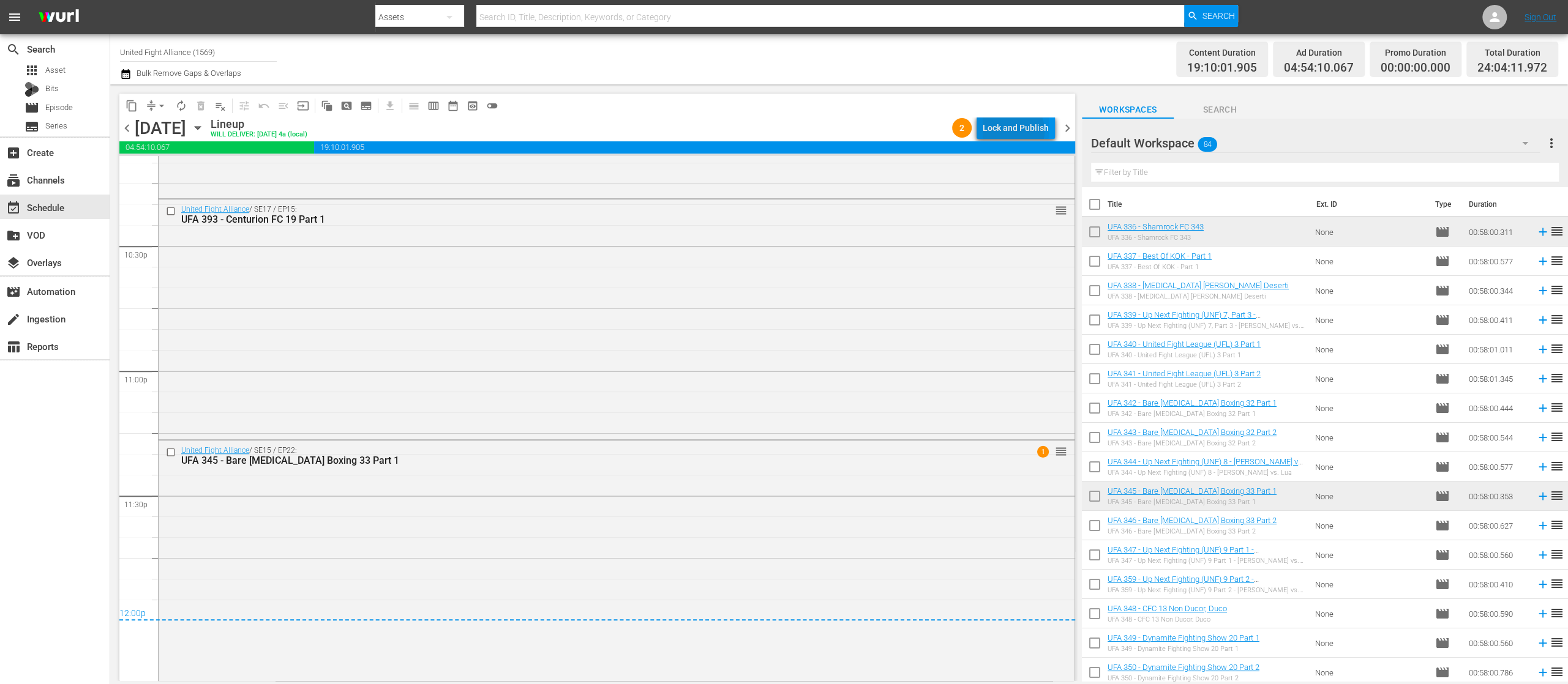
click at [1013, 131] on div "Lock and Publish" at bounding box center [1016, 128] width 66 height 22
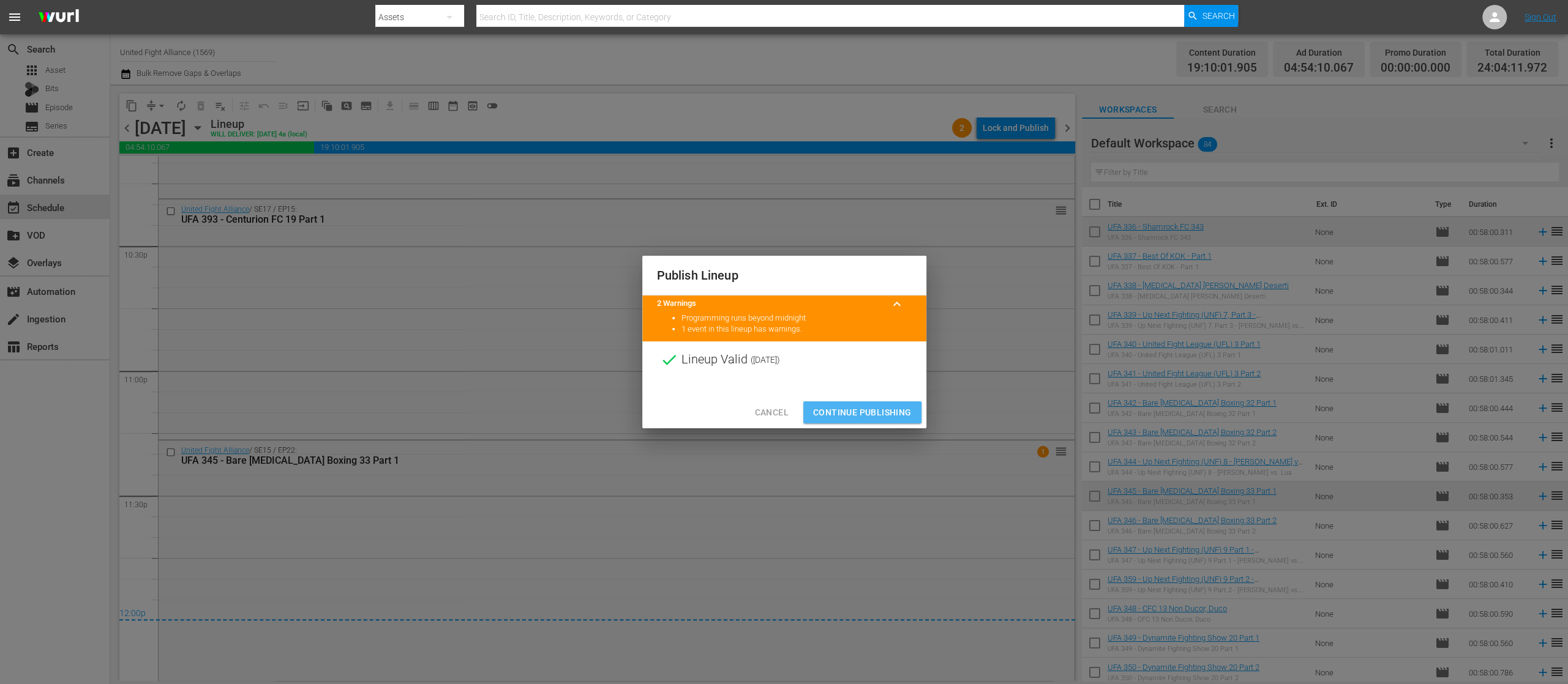
click at [848, 413] on span "Continue Publishing" at bounding box center [862, 413] width 98 height 15
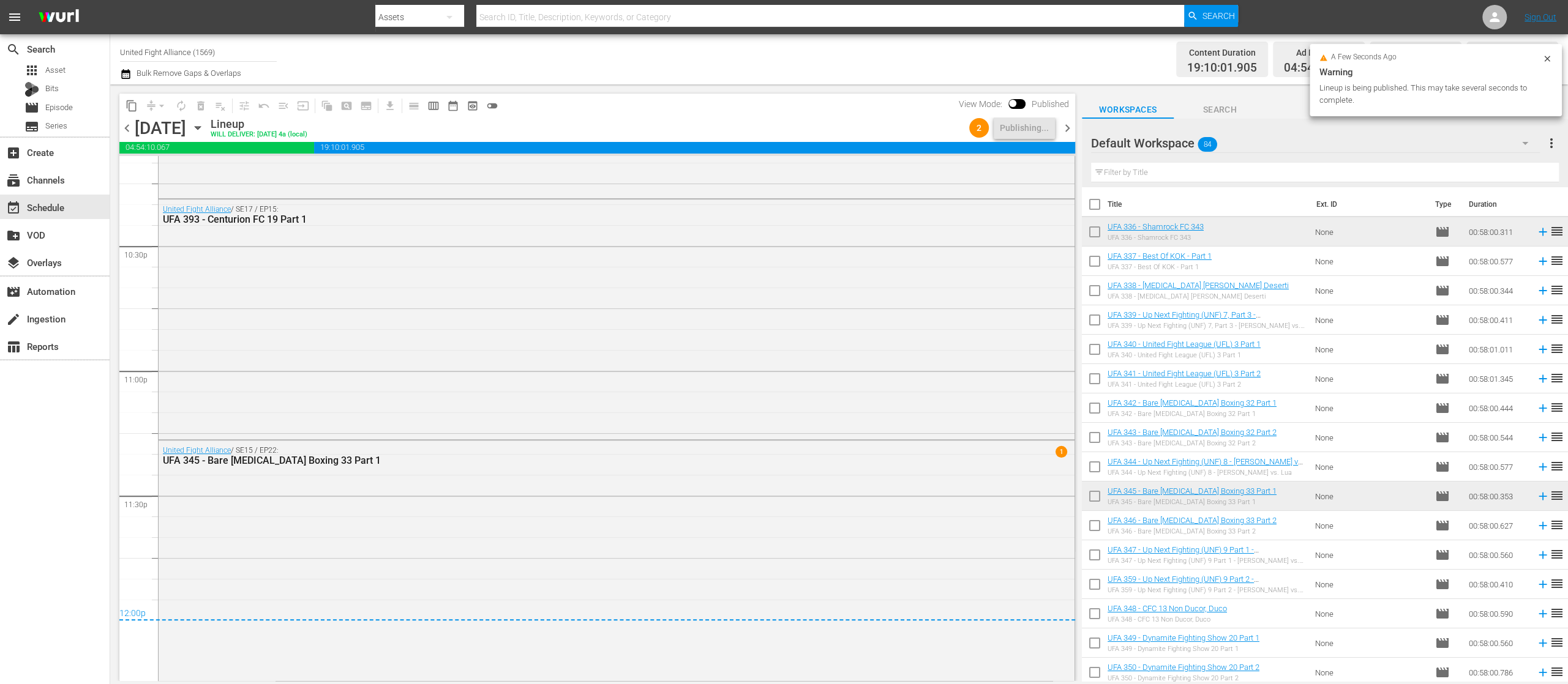
click at [125, 127] on span "chevron_left" at bounding box center [127, 129] width 15 height 15
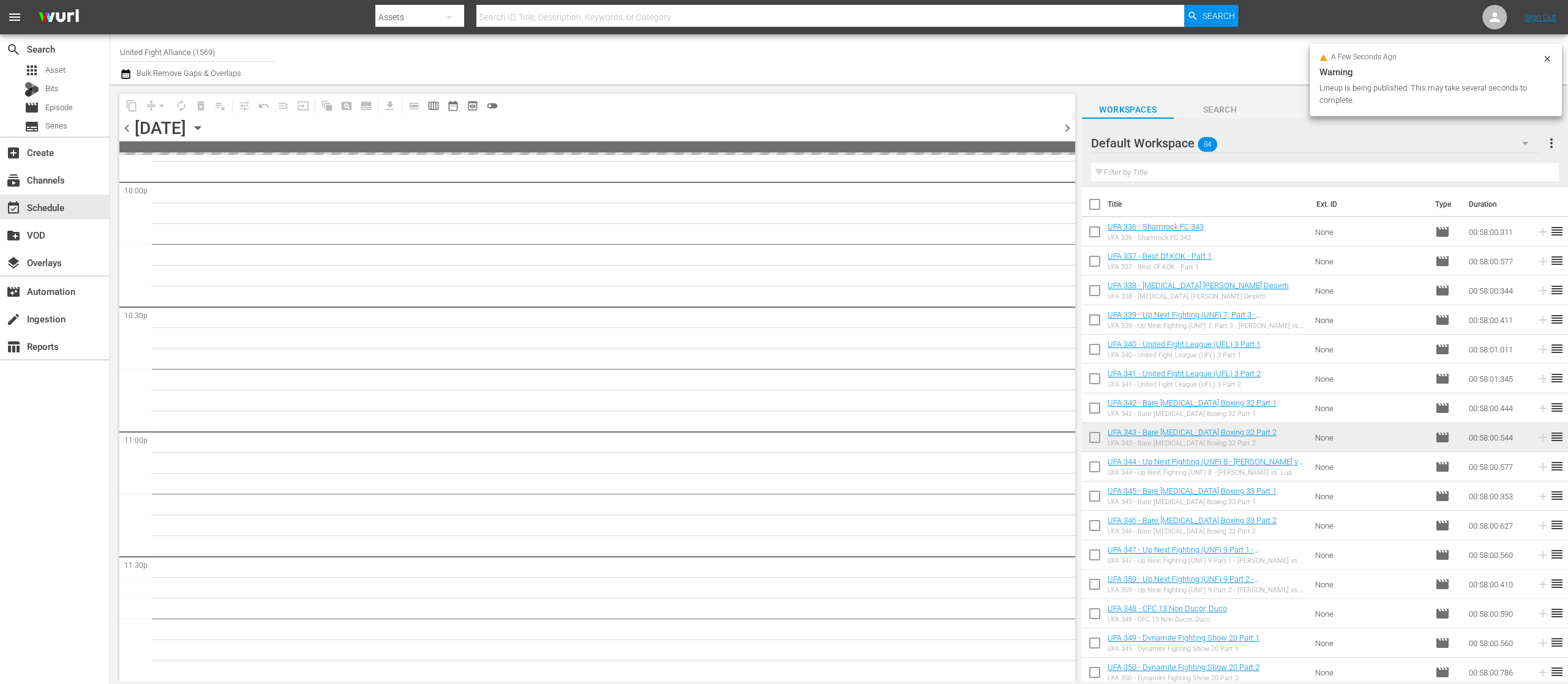
scroll to position [5466, 0]
click at [125, 127] on span "chevron_left" at bounding box center [127, 129] width 15 height 15
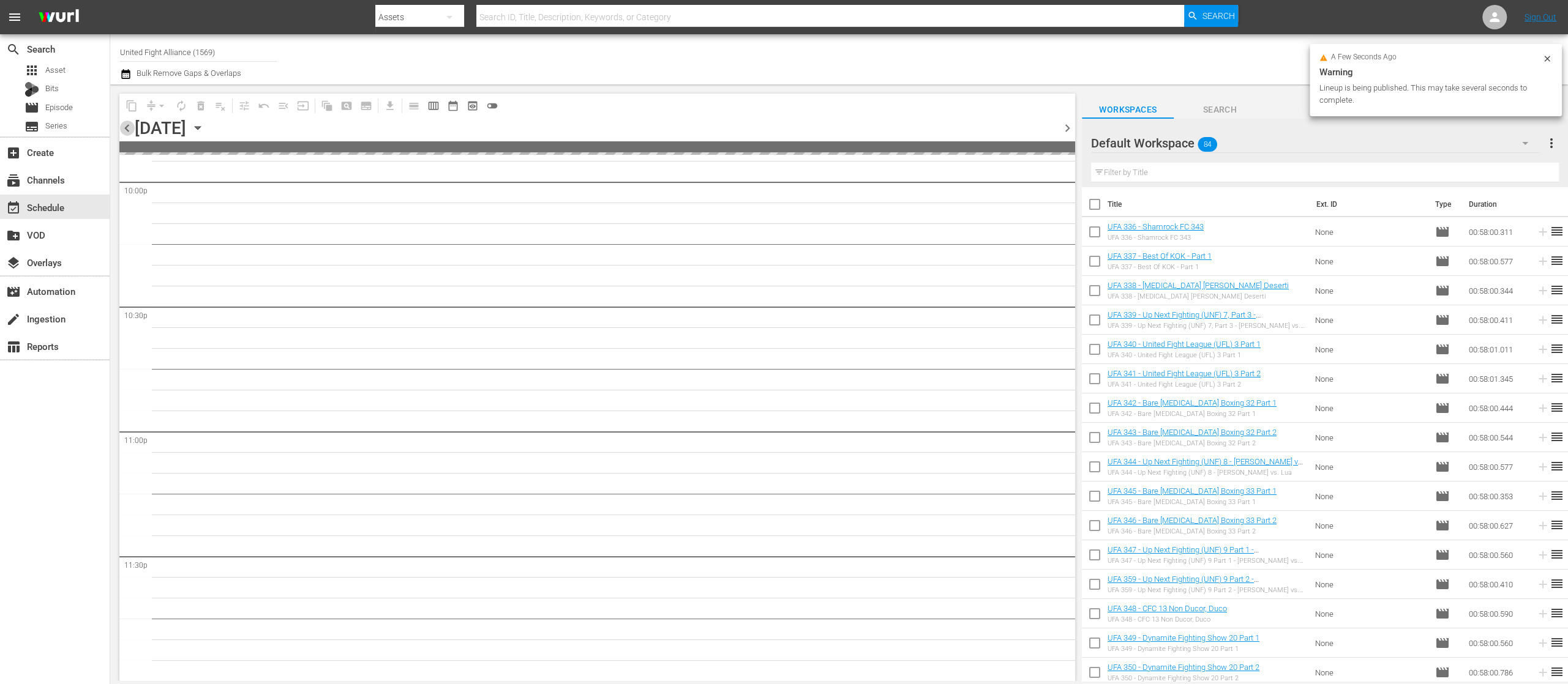
click at [125, 127] on span "chevron_left" at bounding box center [127, 129] width 15 height 15
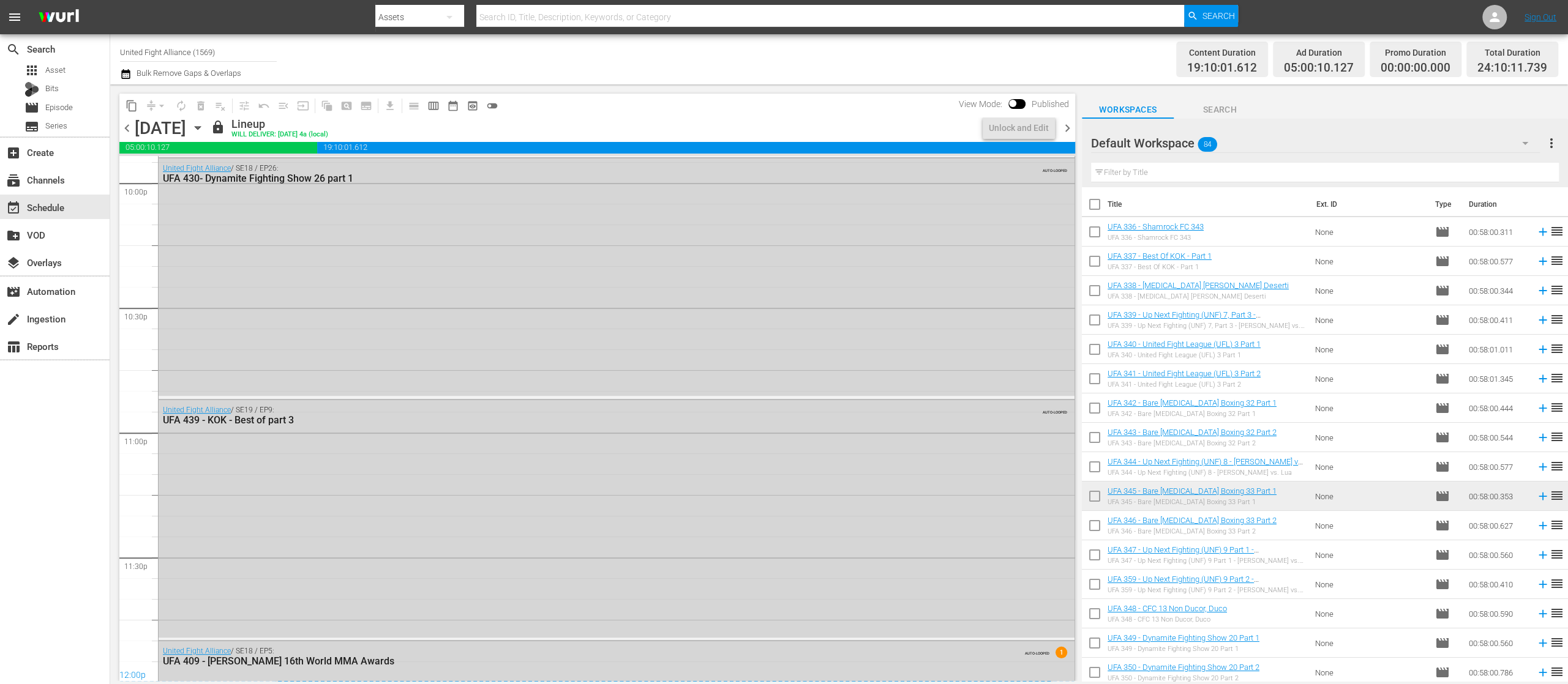
scroll to position [5507, 0]
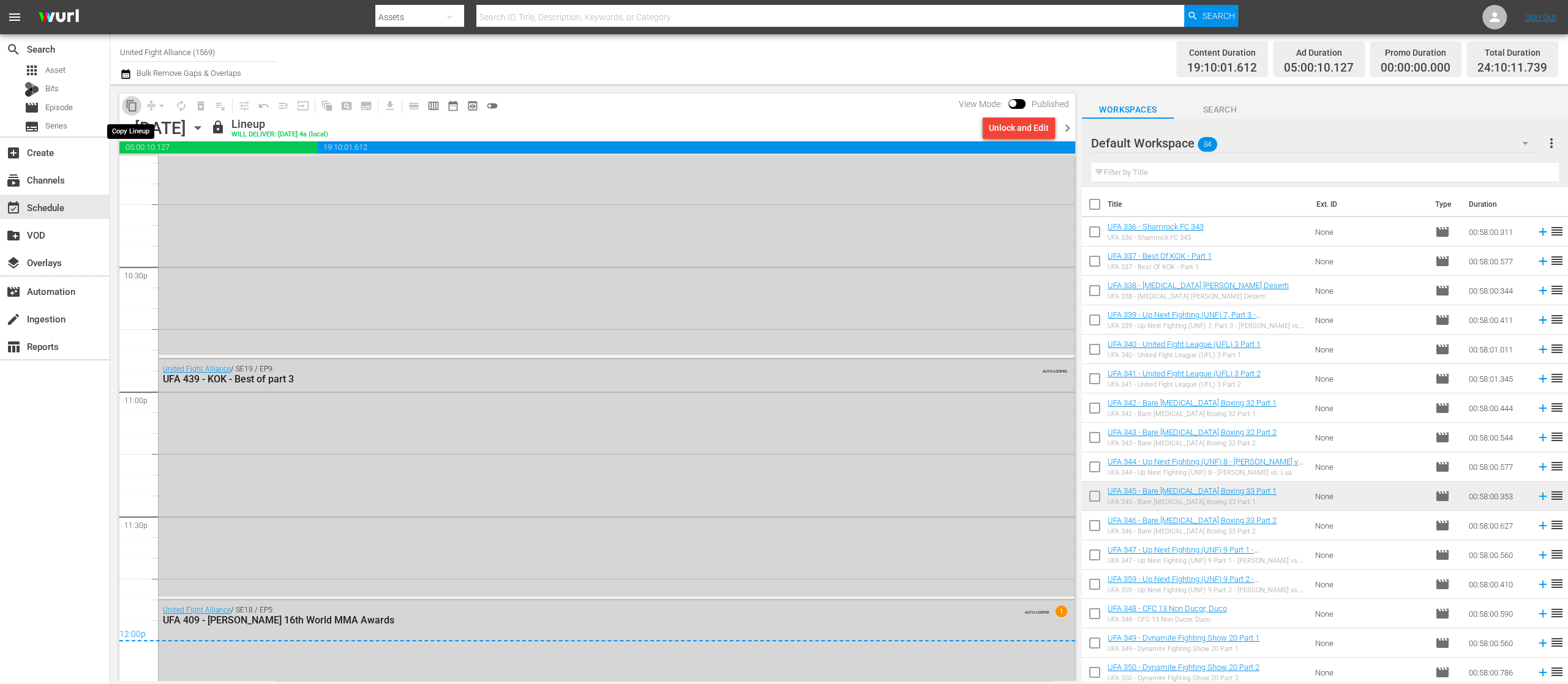
click at [132, 109] on span "content_copy" at bounding box center [131, 105] width 12 height 12
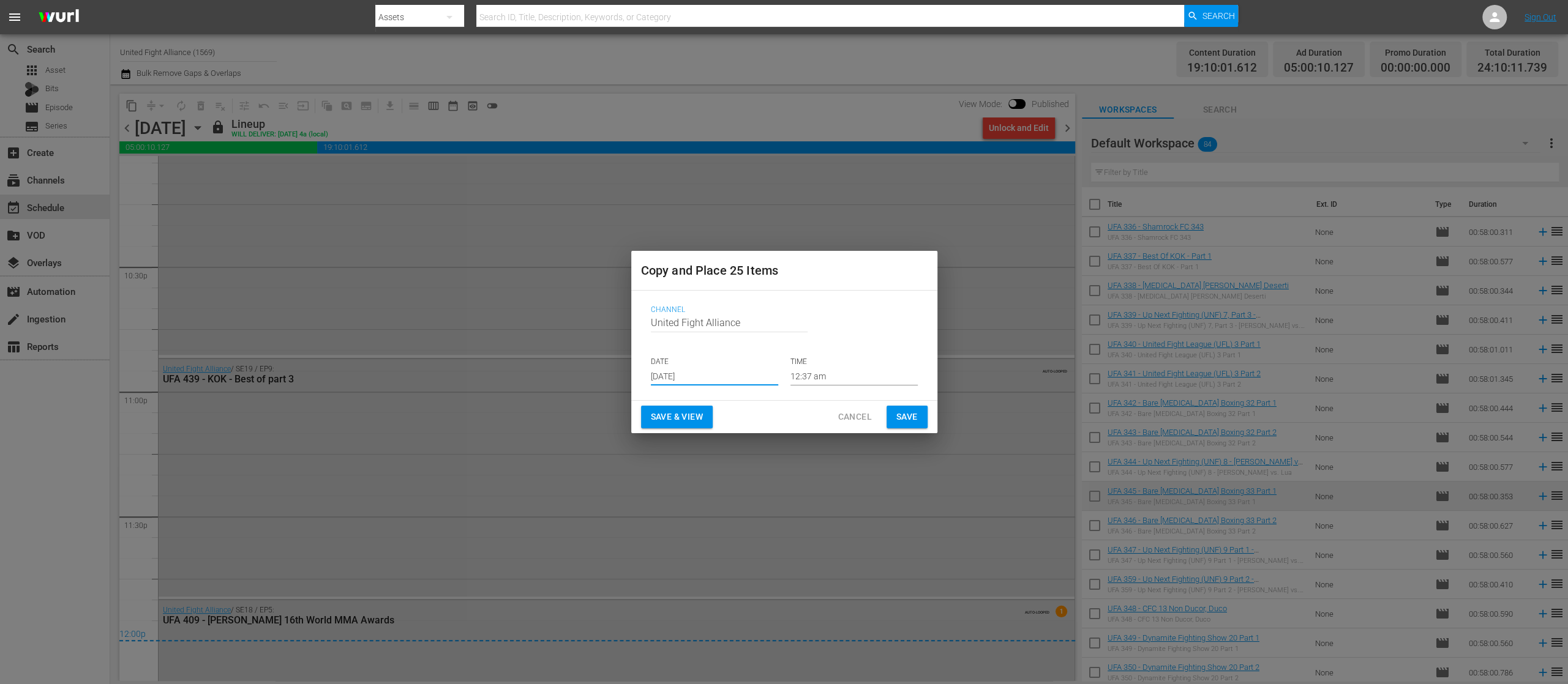
click at [731, 375] on input "[DATE]" at bounding box center [715, 376] width 127 height 19
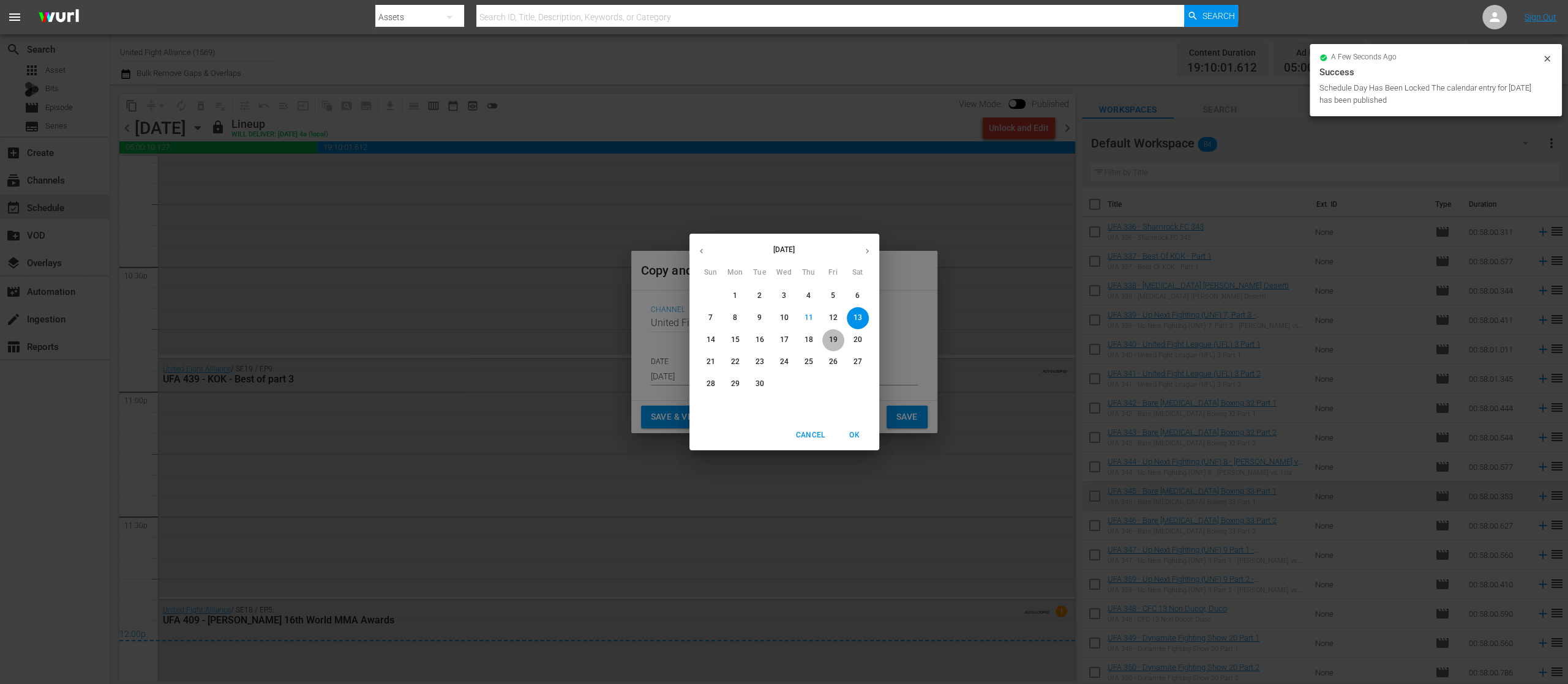
click at [834, 335] on p "19" at bounding box center [832, 340] width 8 height 10
type input "[DATE]"
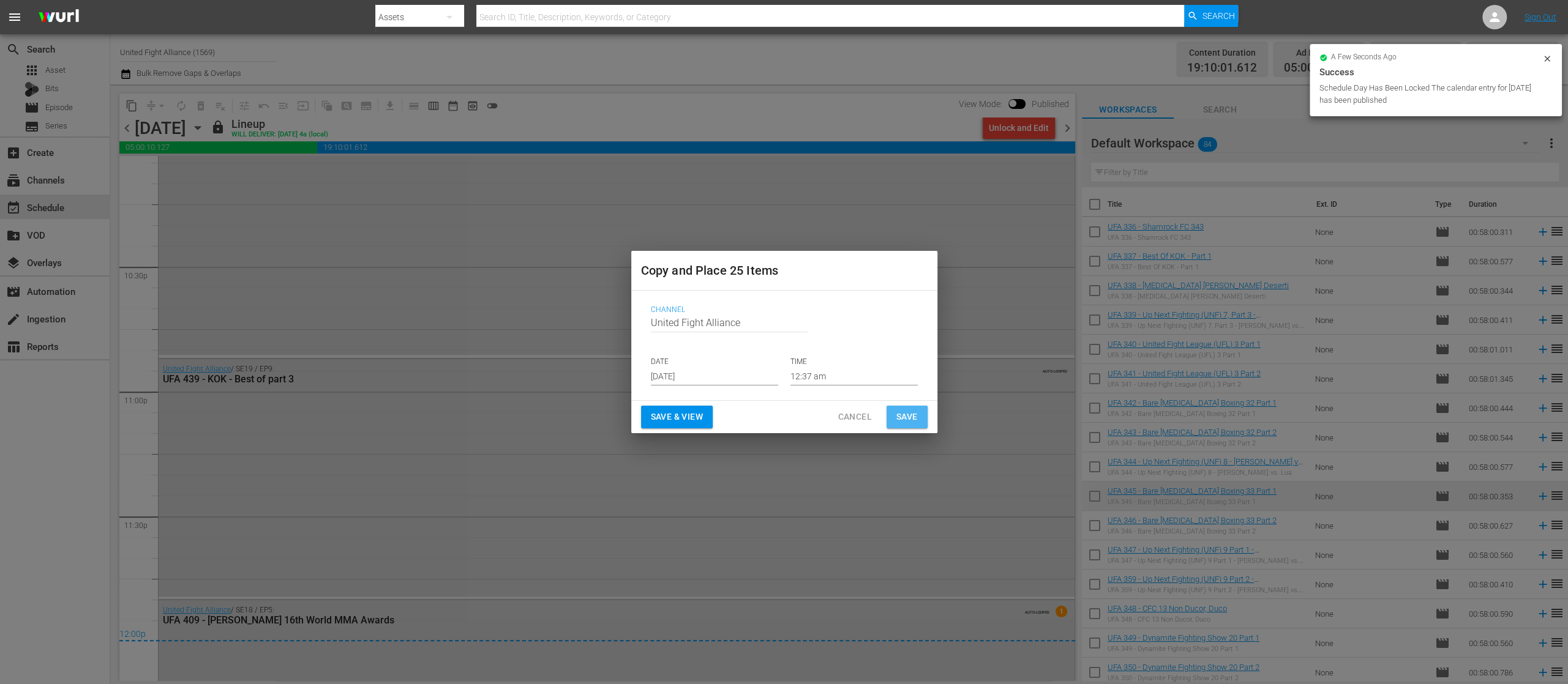
click at [907, 410] on span "Save" at bounding box center [907, 417] width 21 height 15
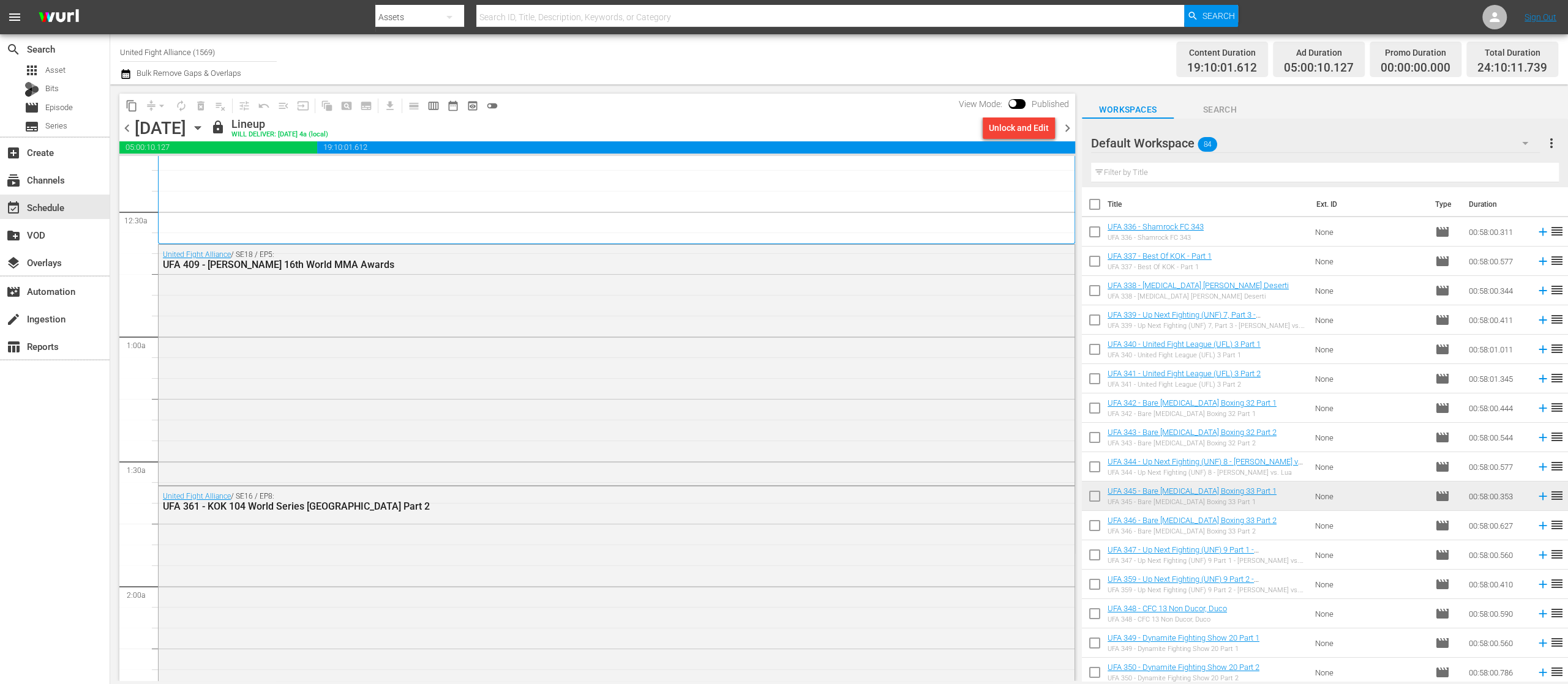
scroll to position [0, 0]
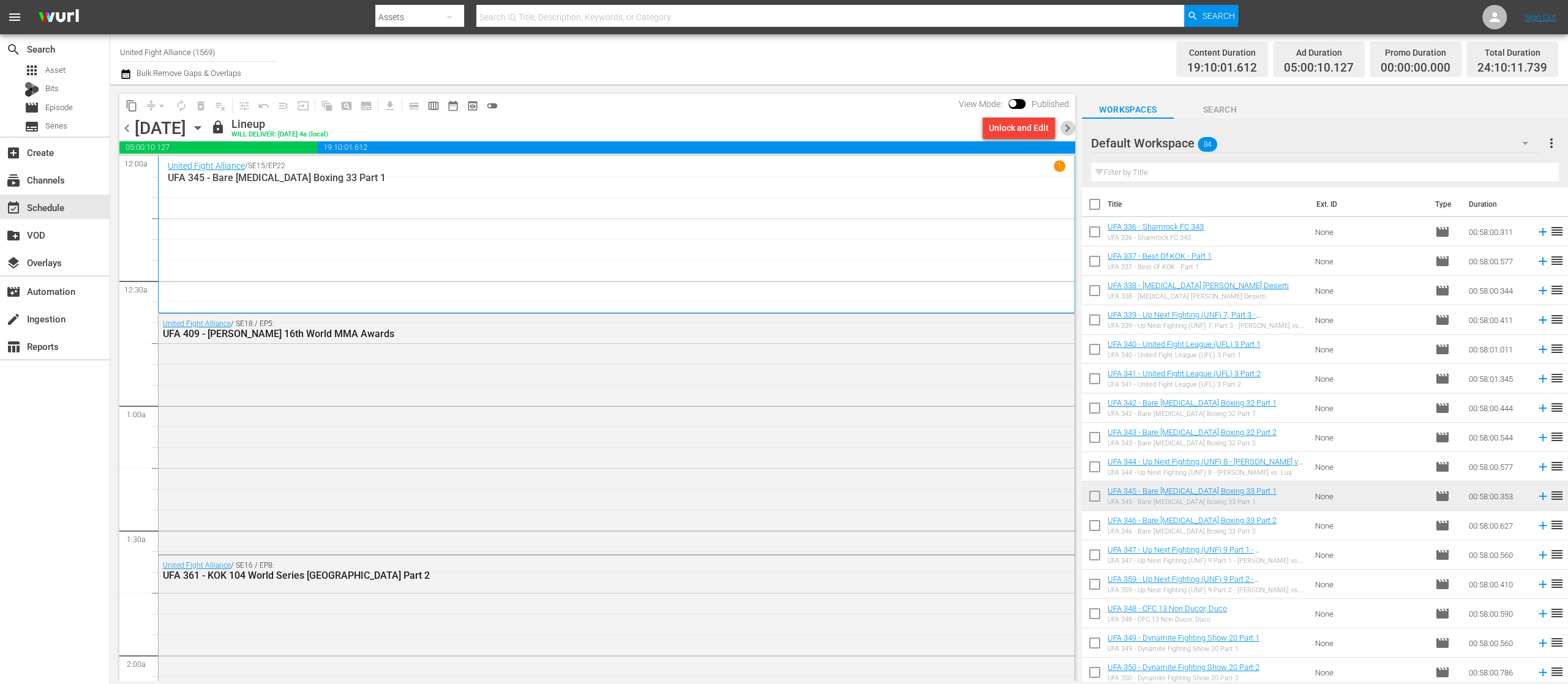
click at [1071, 131] on span "chevron_right" at bounding box center [1068, 129] width 15 height 15
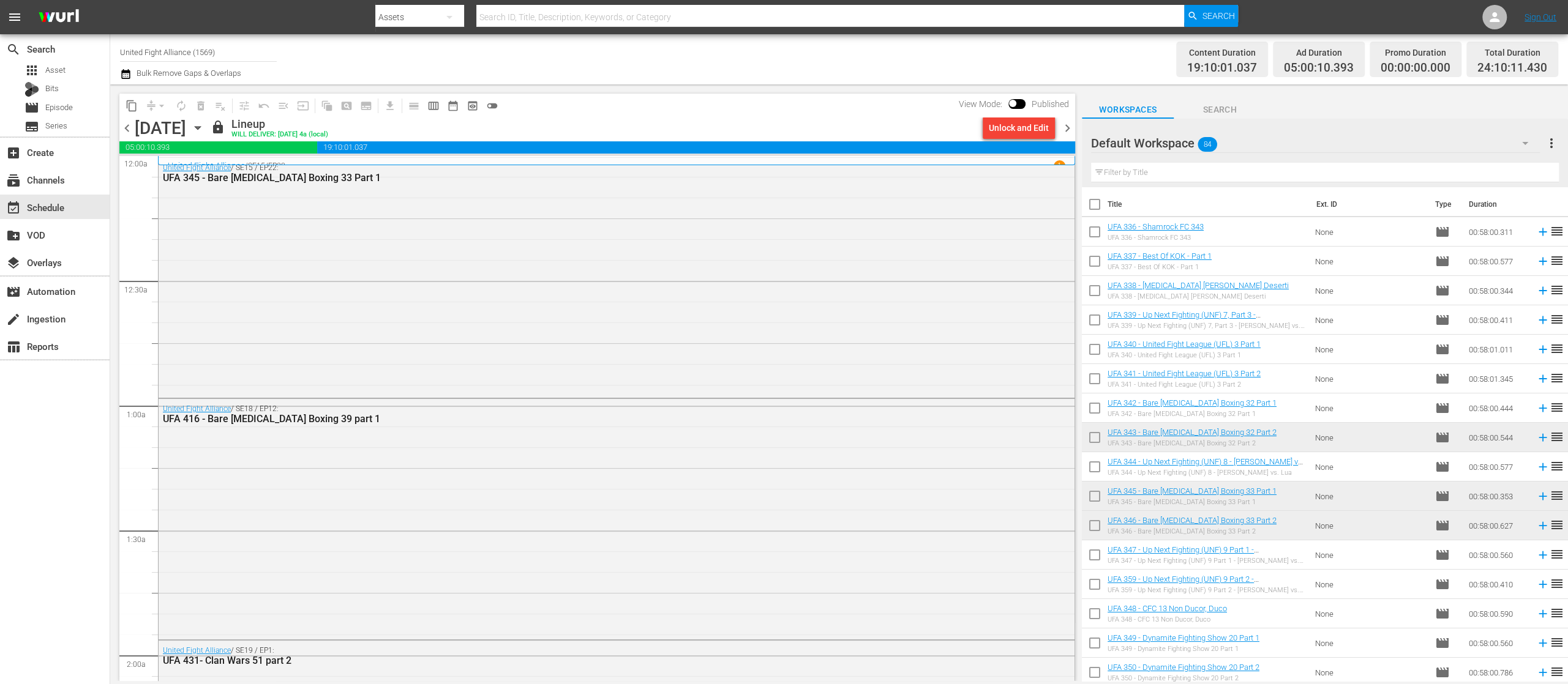
click at [1071, 131] on span "chevron_right" at bounding box center [1068, 129] width 15 height 15
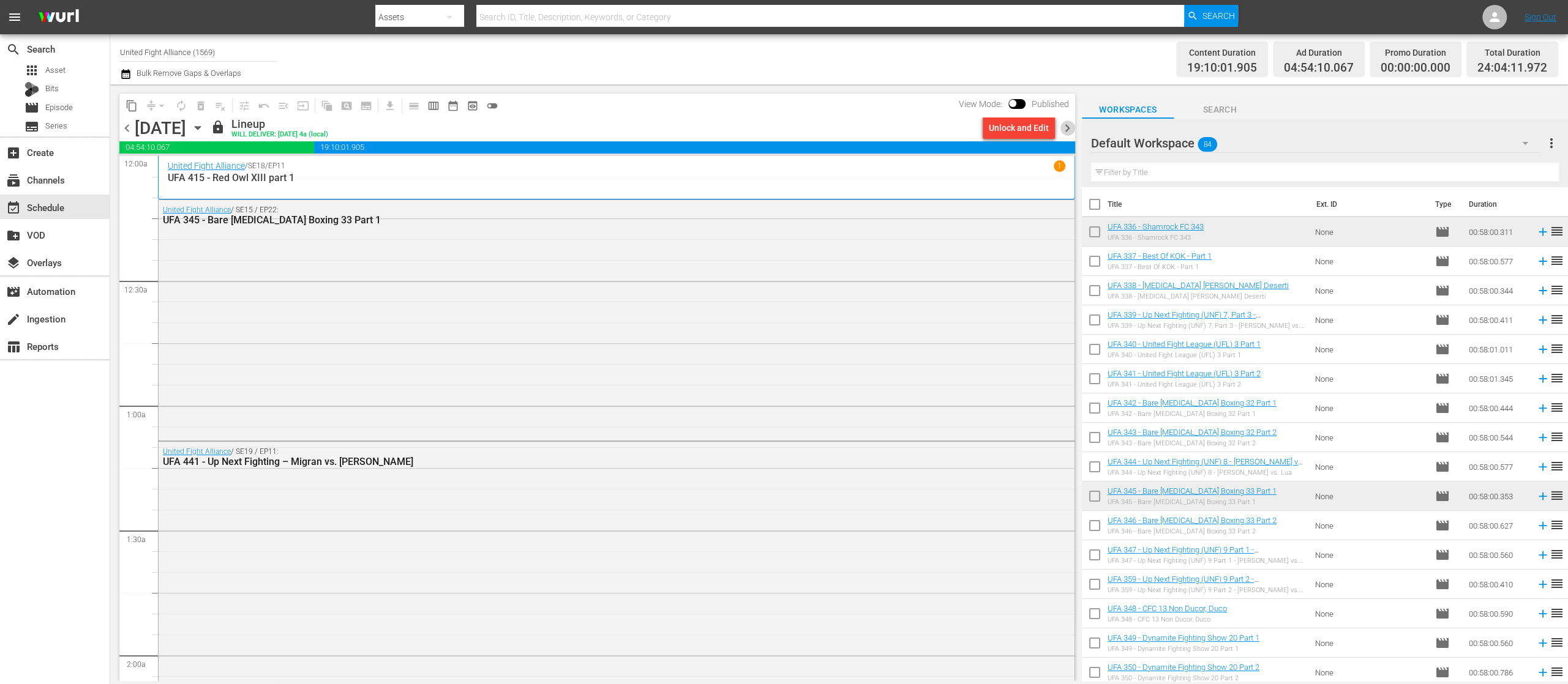
click at [1071, 131] on span "chevron_right" at bounding box center [1068, 129] width 15 height 15
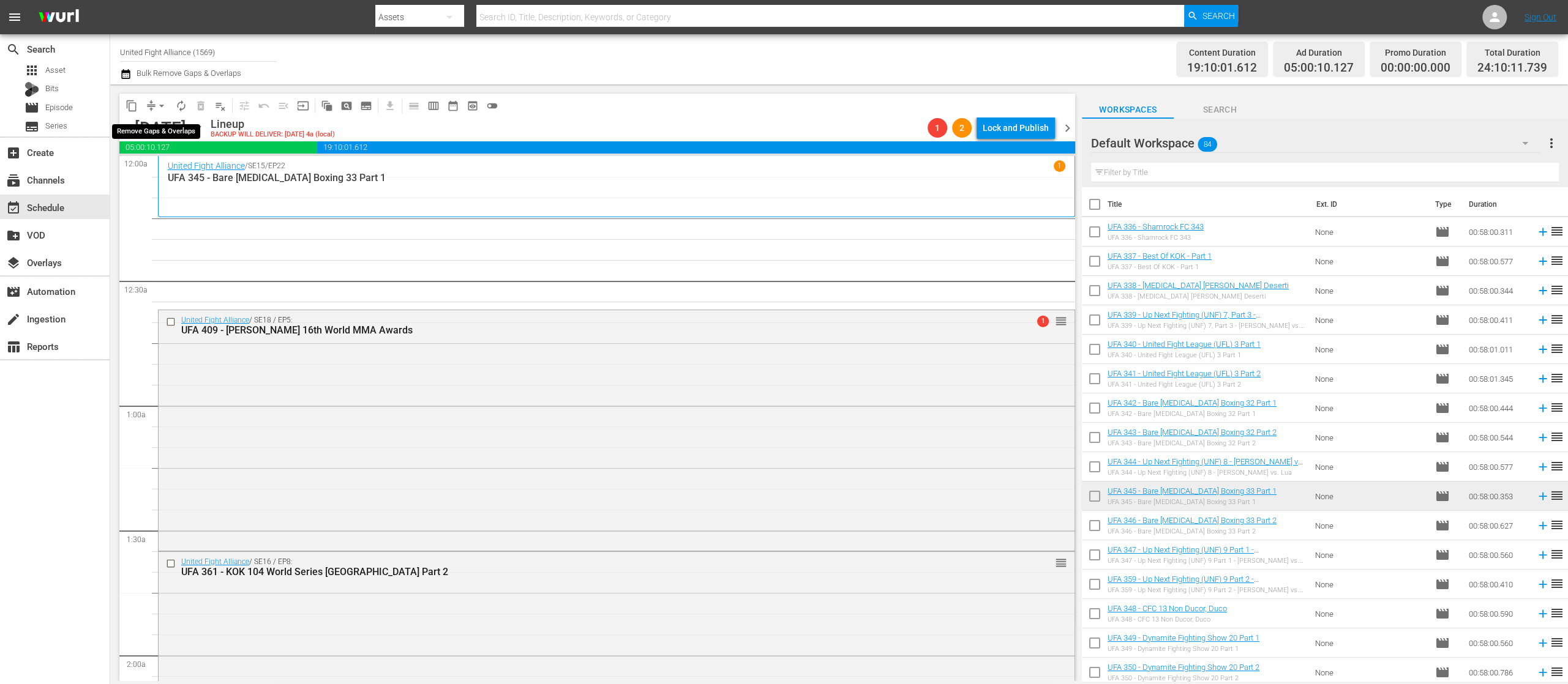
click at [157, 100] on span "arrow_drop_down" at bounding box center [161, 105] width 12 height 12
click at [191, 165] on li "Align to End of Previous Day" at bounding box center [162, 170] width 129 height 20
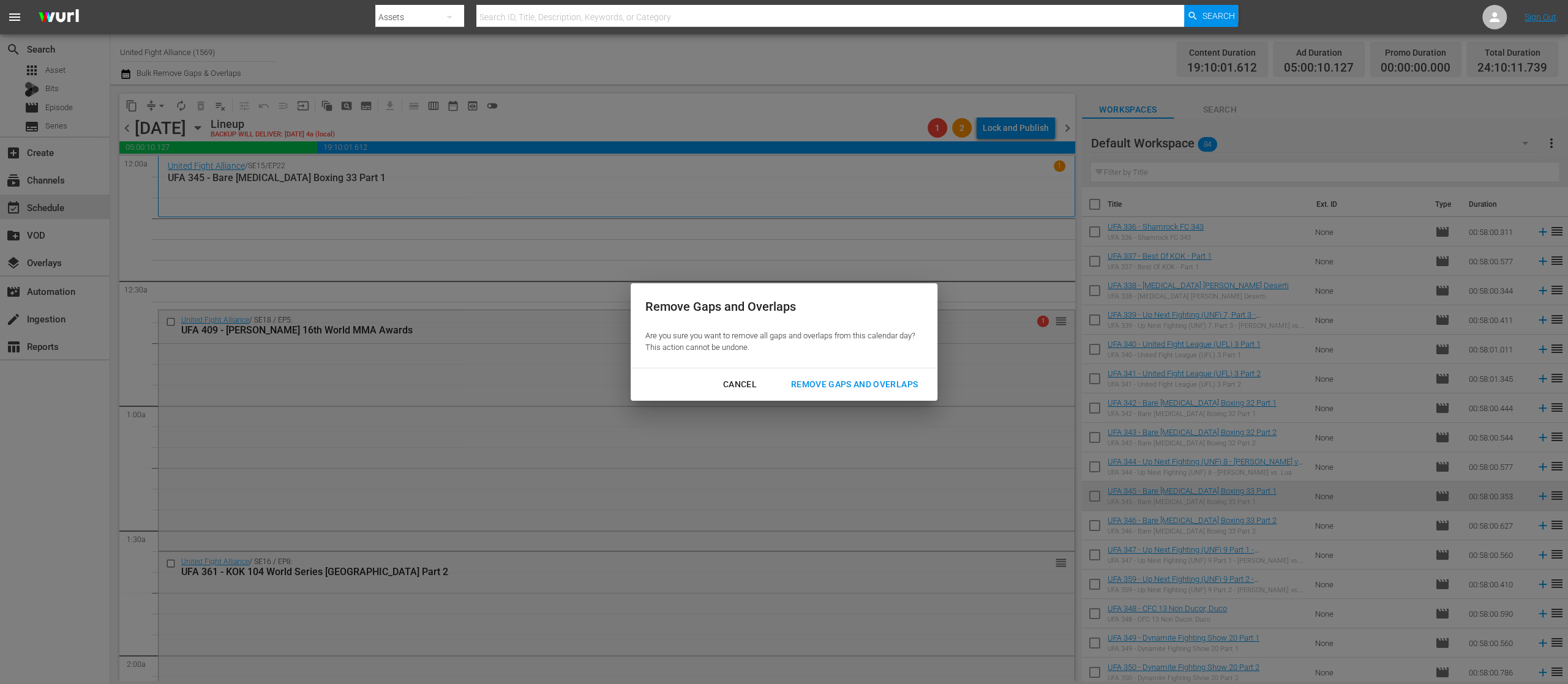
click at [825, 375] on button "Remove Gaps and Overlaps" at bounding box center [854, 384] width 156 height 22
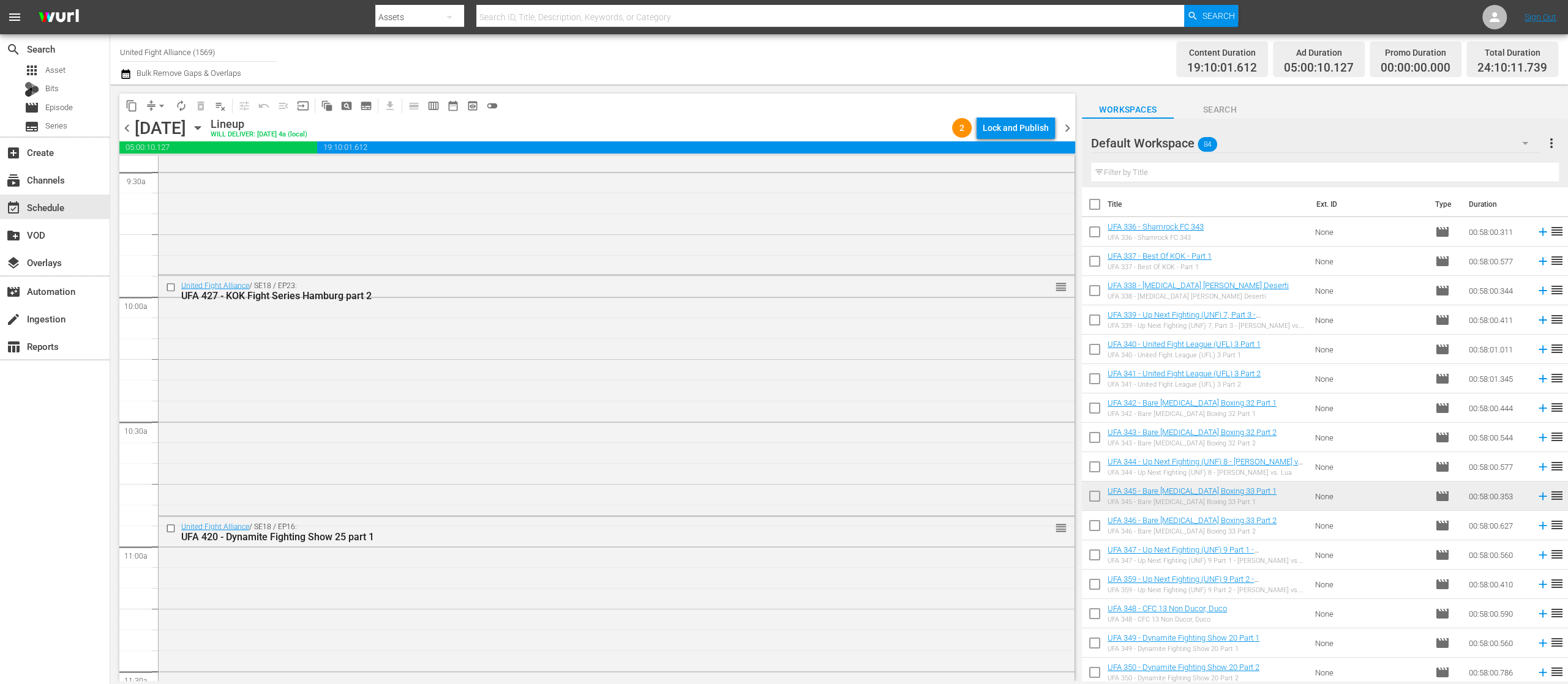
scroll to position [4161, 0]
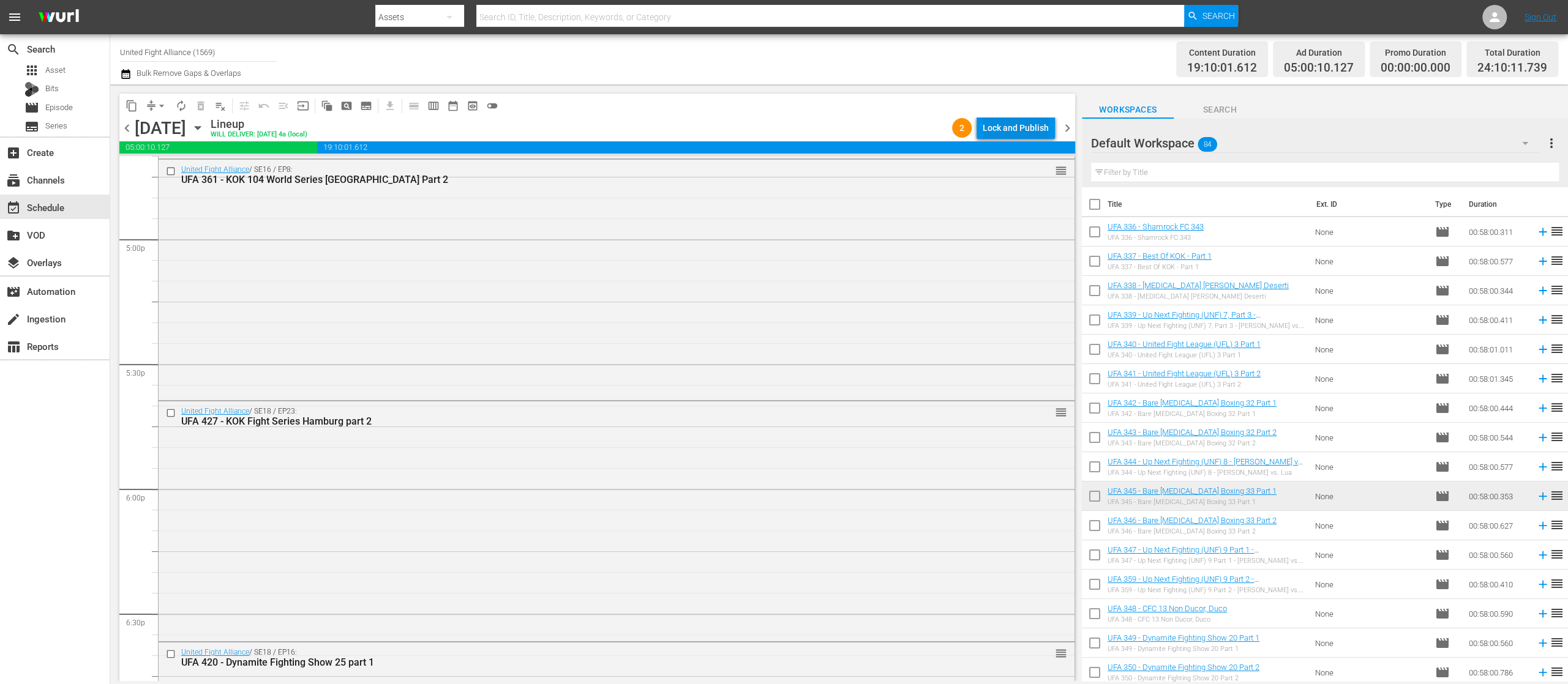
click at [1026, 121] on div "Lock and Publish" at bounding box center [1016, 128] width 66 height 22
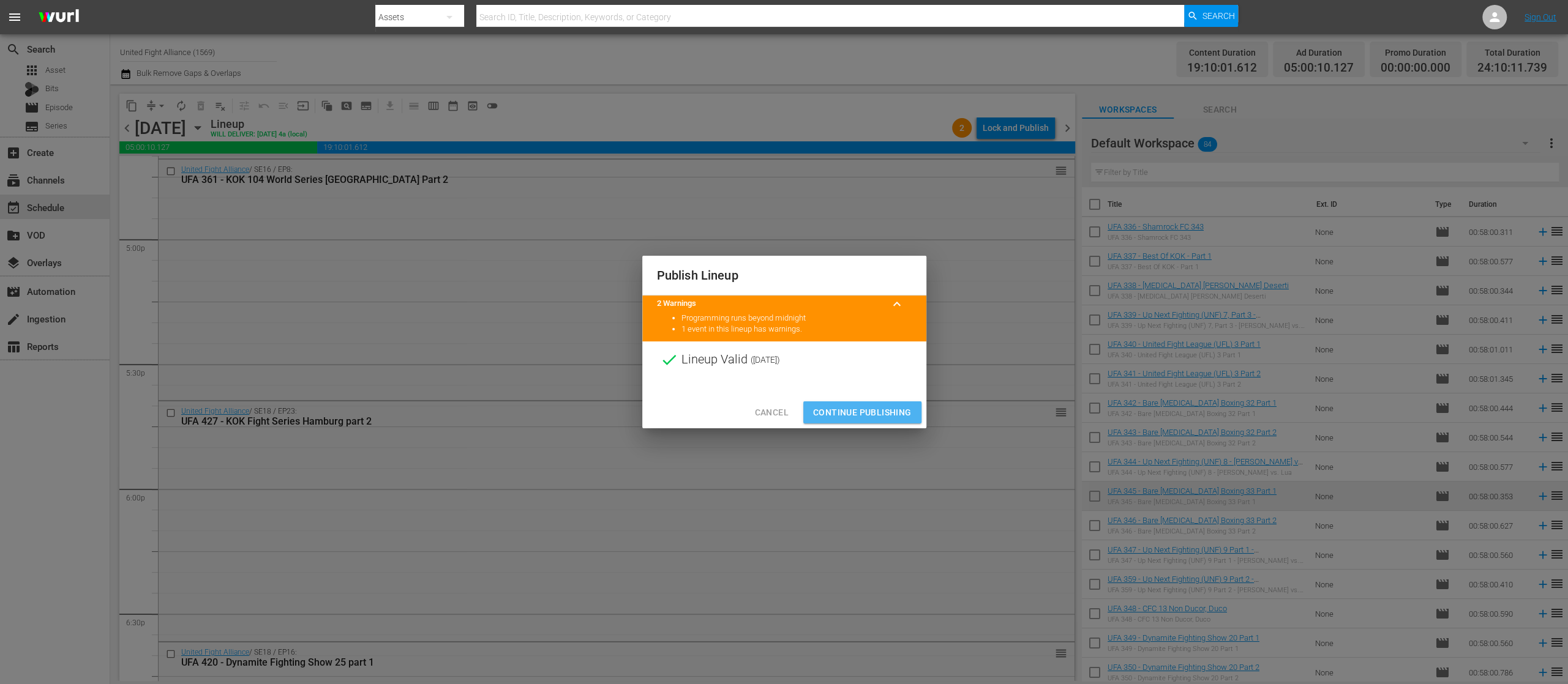
click at [896, 413] on span "Continue Publishing" at bounding box center [862, 413] width 98 height 15
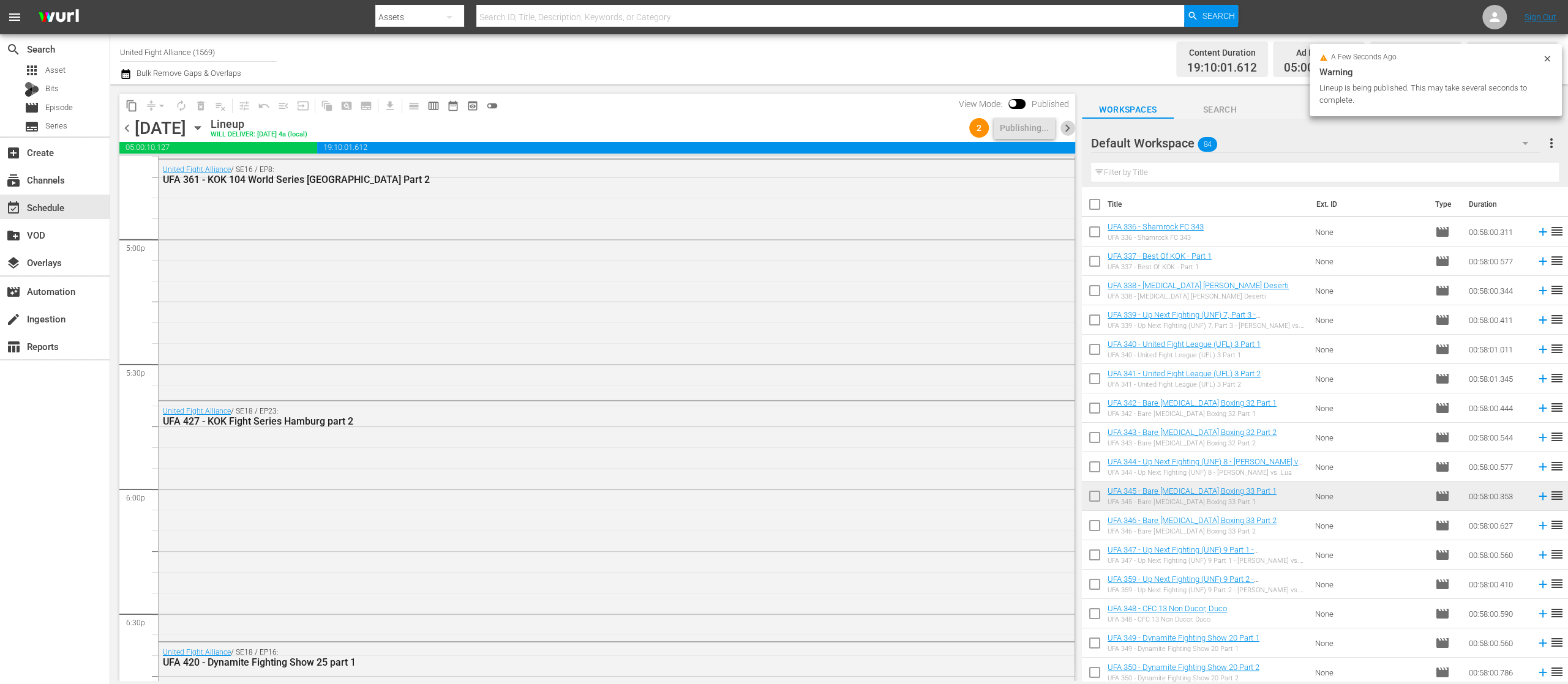
click at [1070, 129] on span "chevron_right" at bounding box center [1068, 129] width 15 height 15
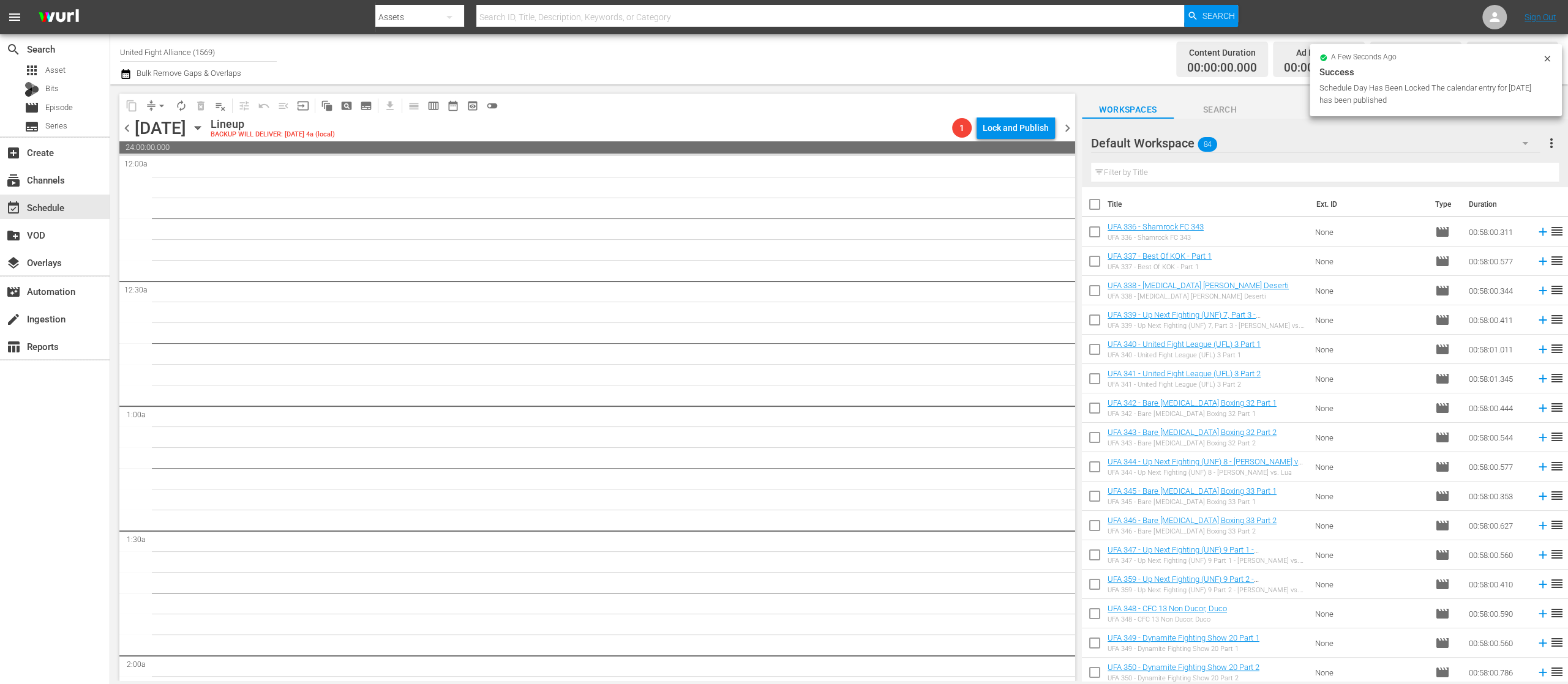
click at [126, 131] on span "chevron_left" at bounding box center [127, 129] width 15 height 15
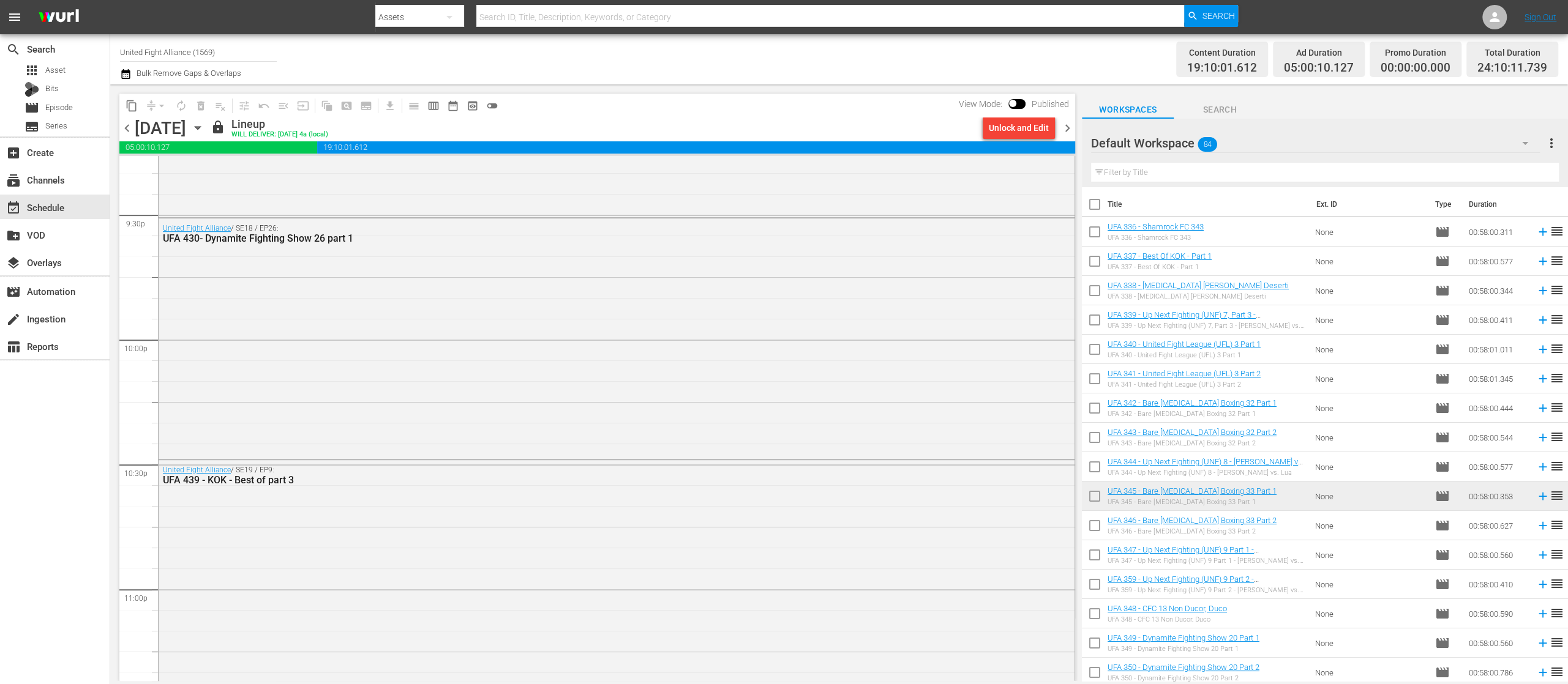
scroll to position [5570, 0]
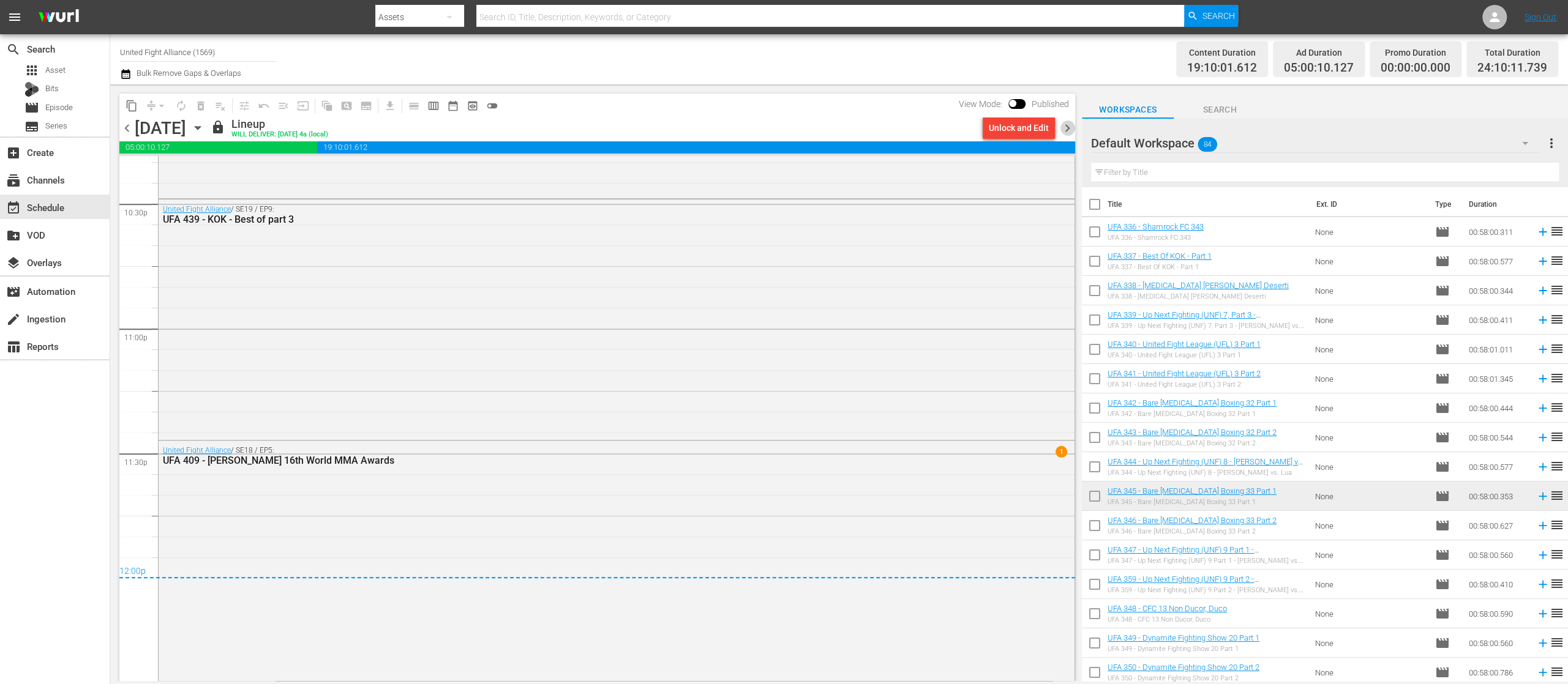
click at [1066, 123] on span "chevron_right" at bounding box center [1068, 129] width 15 height 15
